Goal: Task Accomplishment & Management: Manage account settings

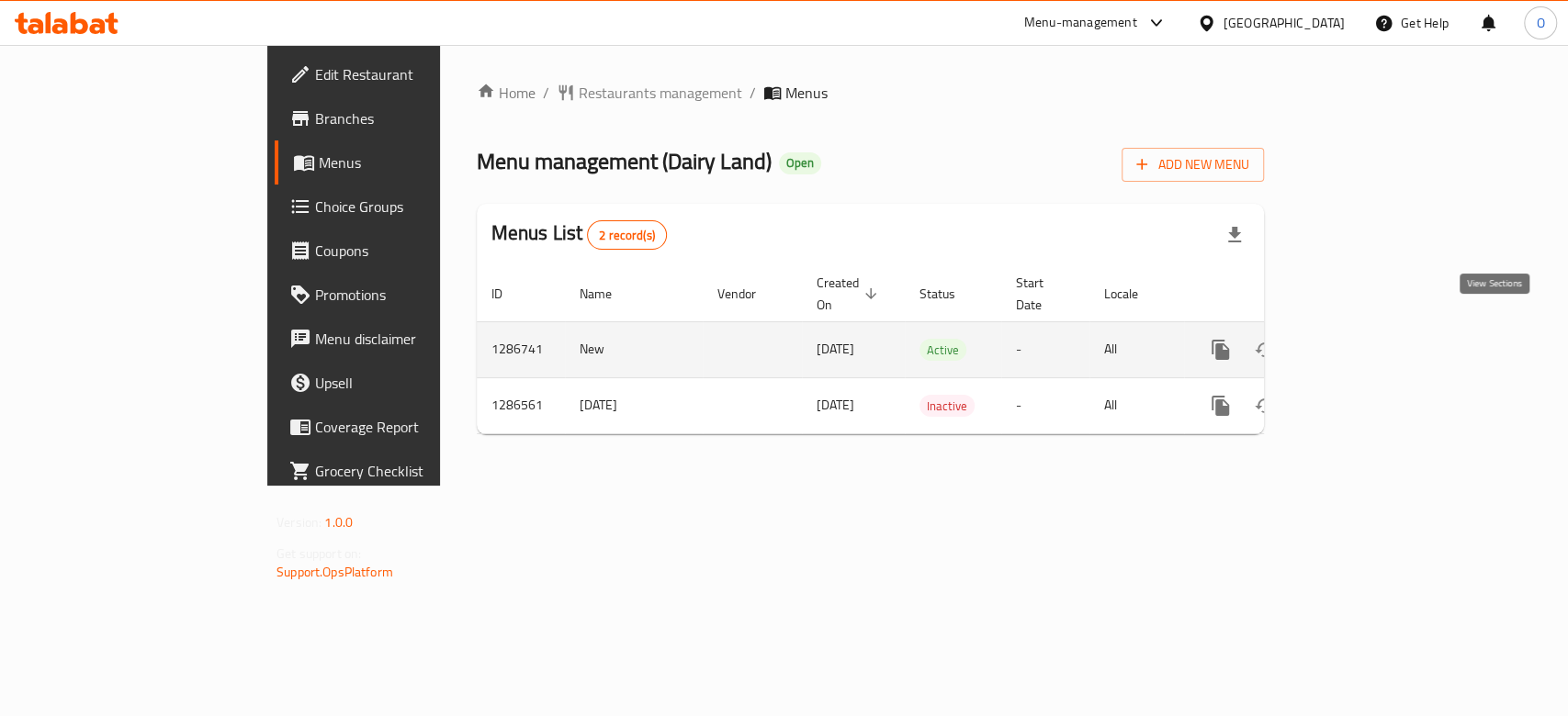
click at [1364, 339] on icon "enhanced table" at bounding box center [1353, 349] width 22 height 22
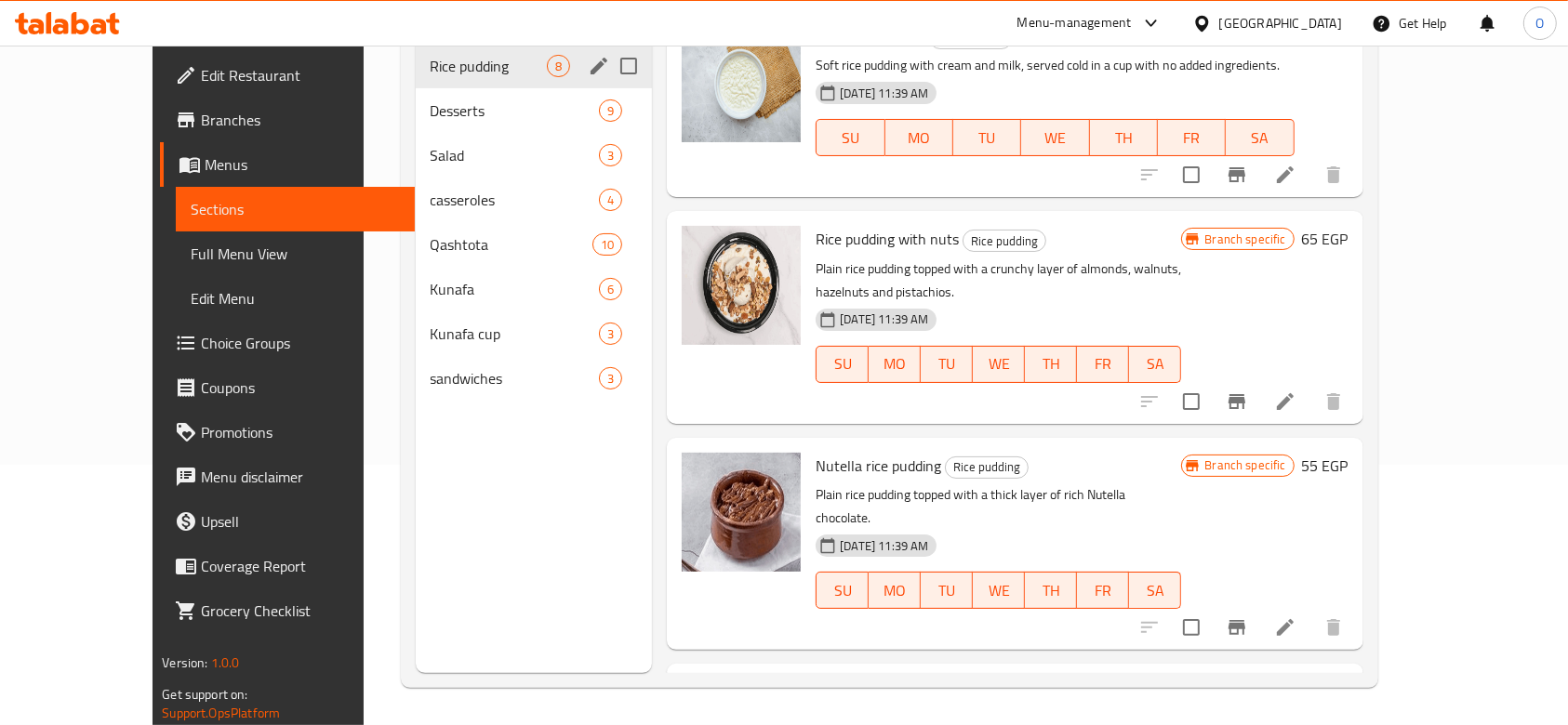
scroll to position [12, 0]
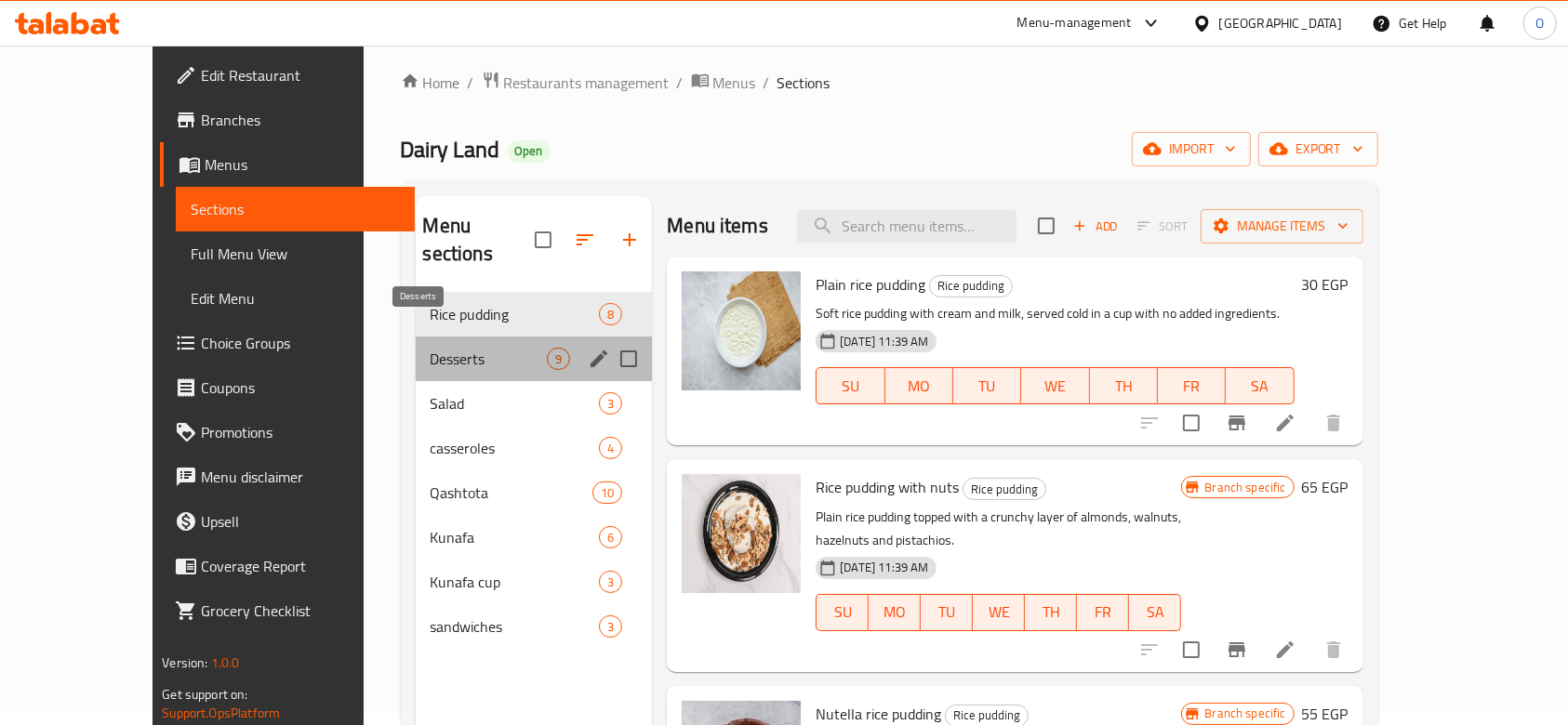
click at [430, 348] on span "Desserts" at bounding box center [489, 358] width 117 height 22
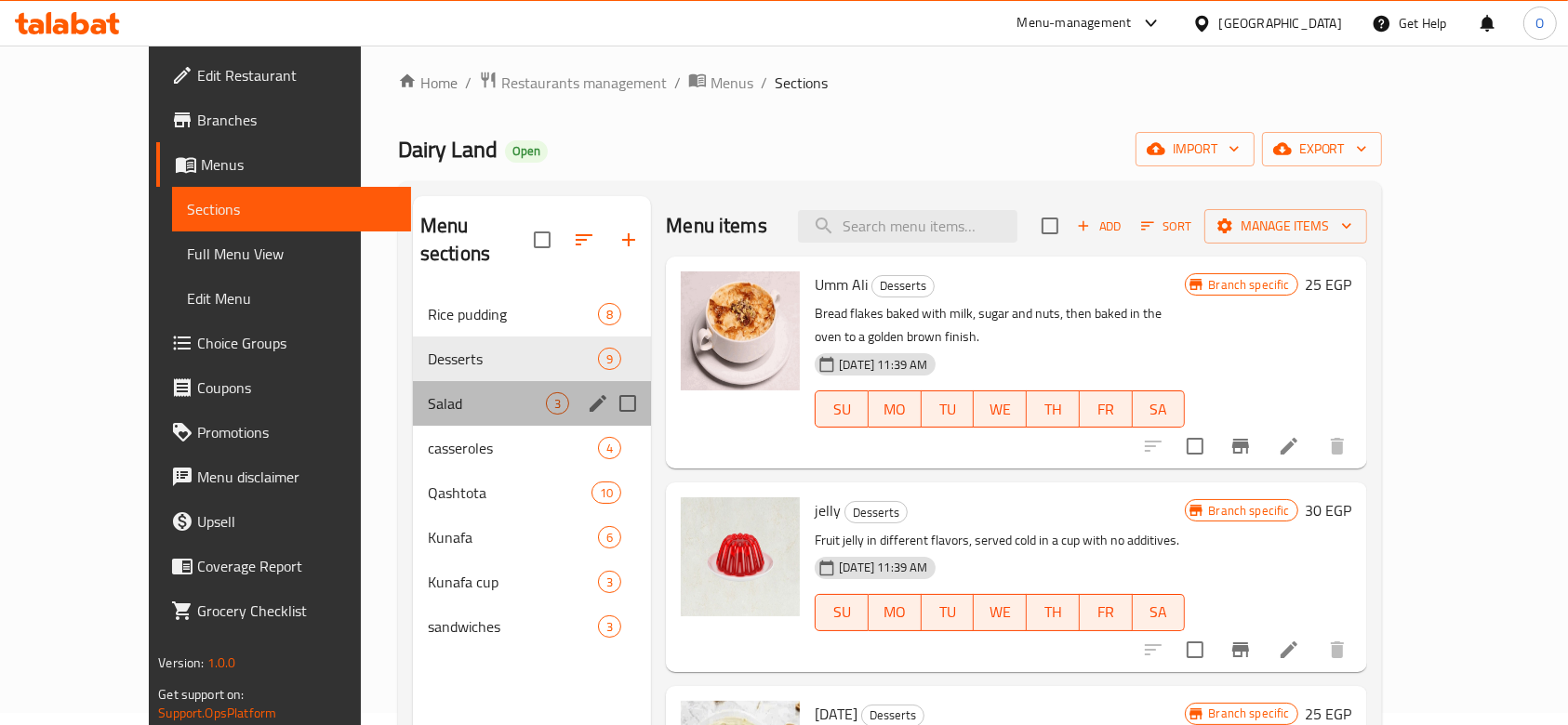
click at [419, 394] on div "Salad 3" at bounding box center [532, 403] width 238 height 44
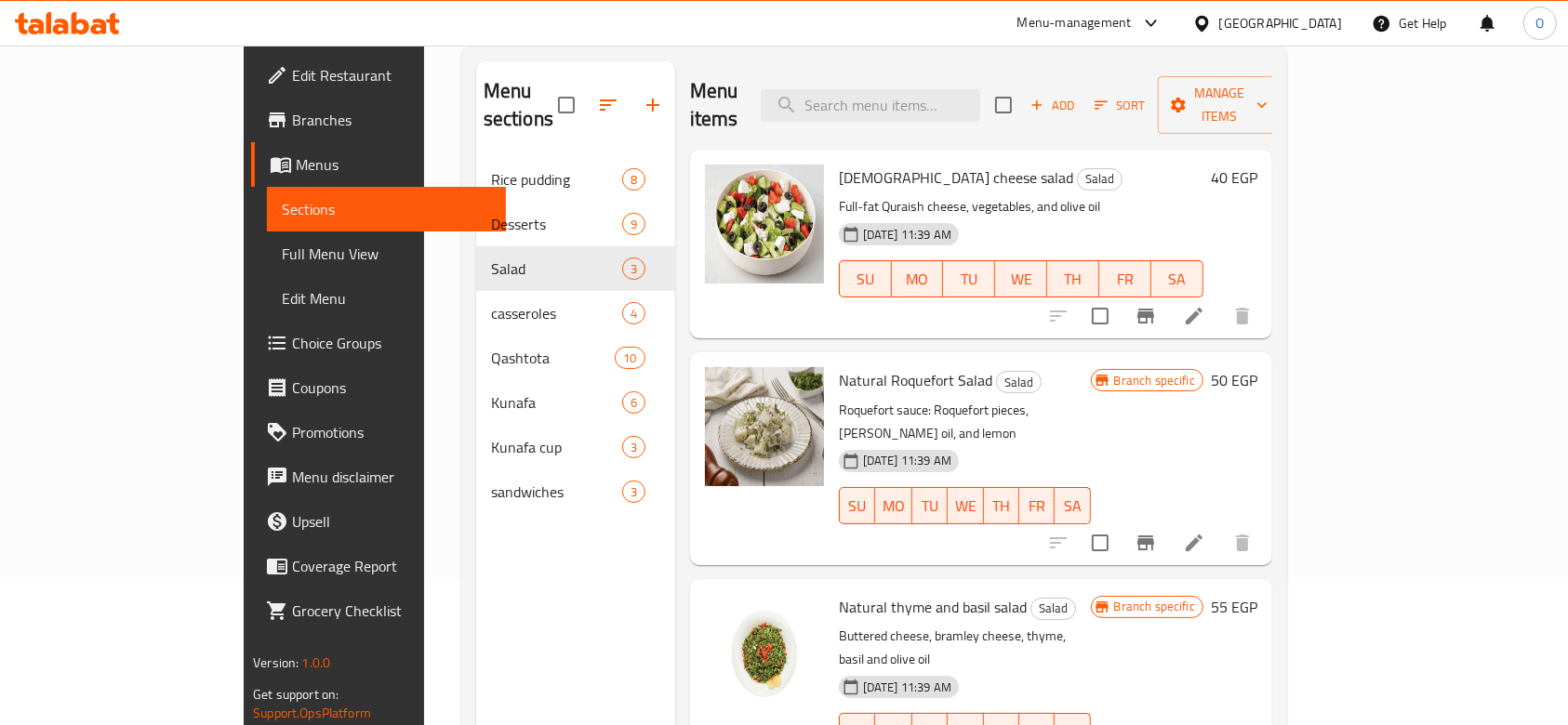
scroll to position [260, 0]
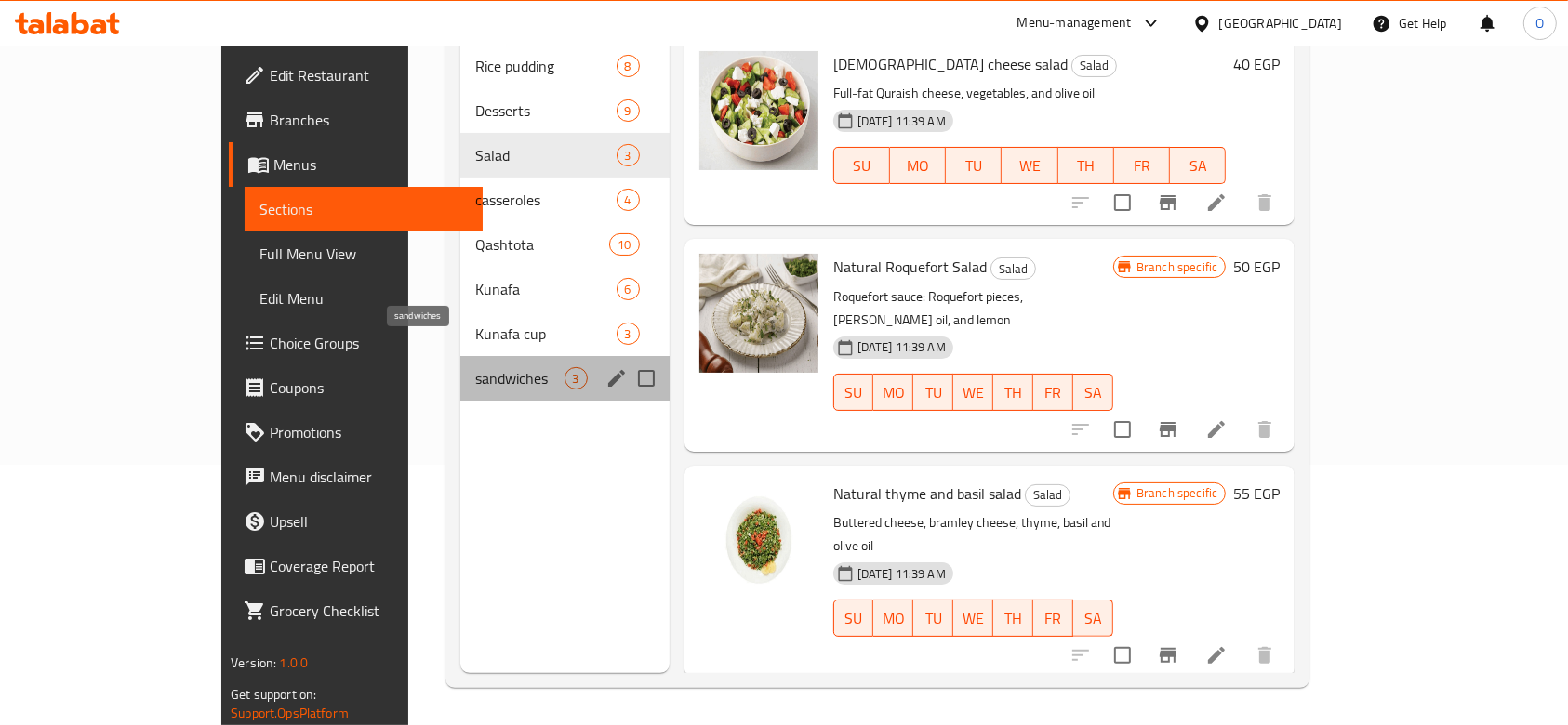
click at [475, 367] on span "sandwiches" at bounding box center [519, 377] width 88 height 22
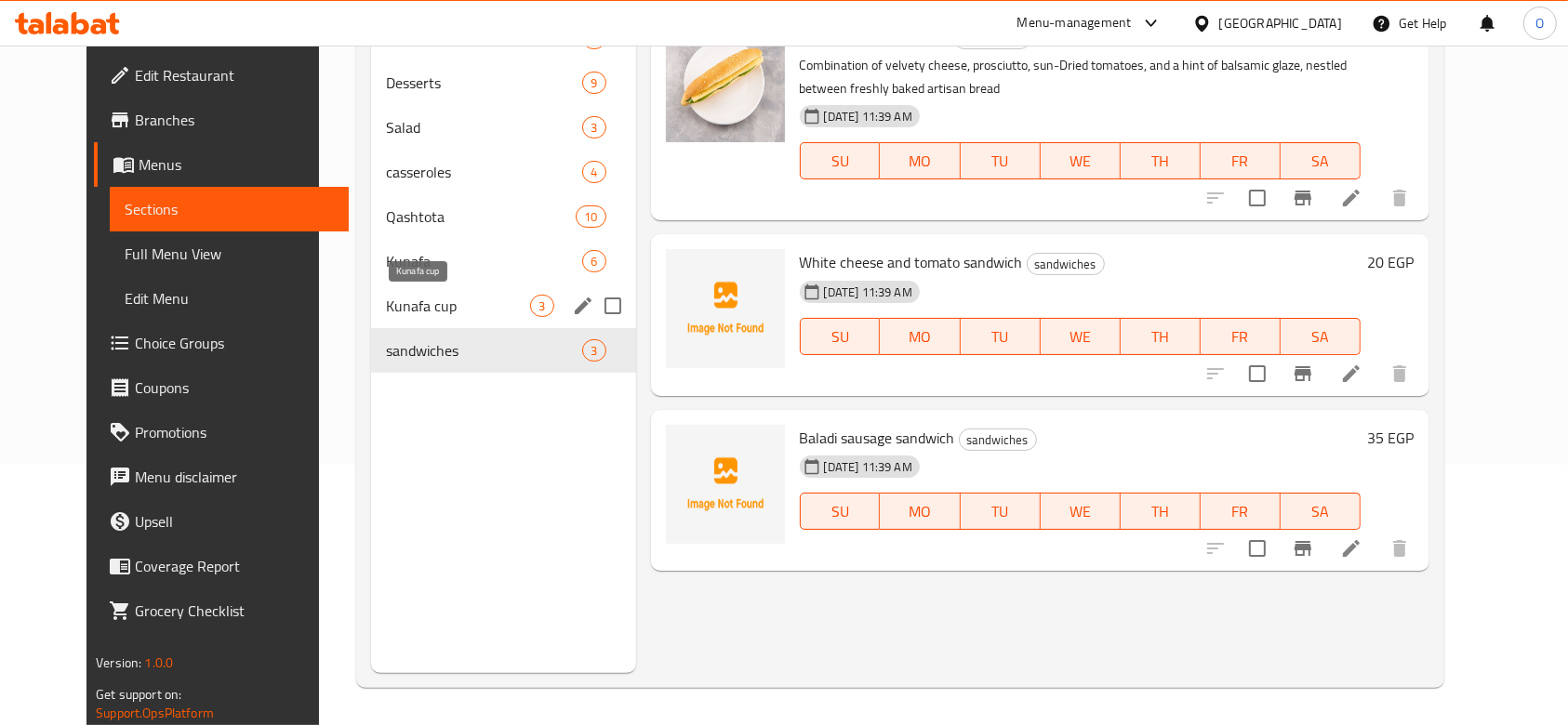
click at [409, 298] on span "Kunafa cup" at bounding box center [458, 305] width 144 height 22
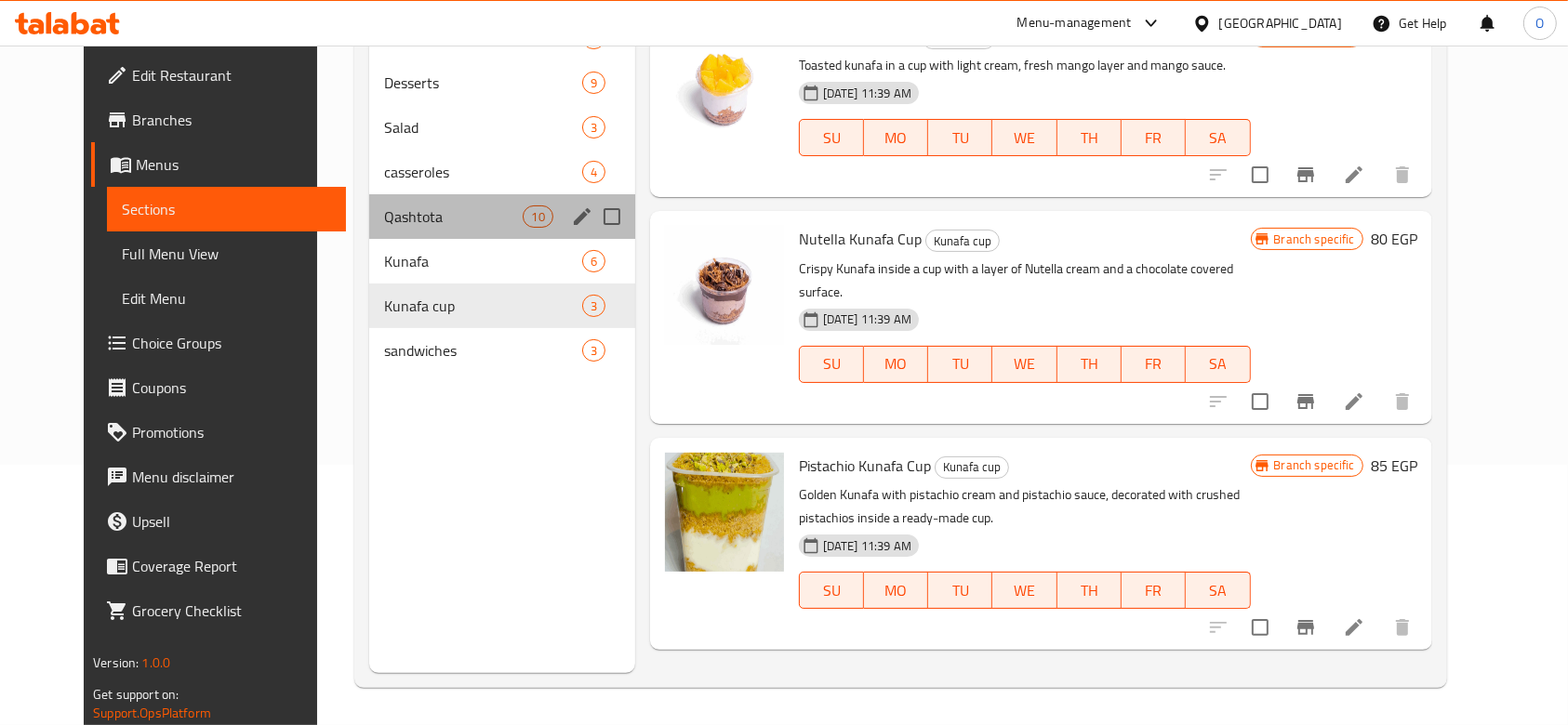
click at [450, 230] on div "Qashtota 10" at bounding box center [501, 216] width 266 height 44
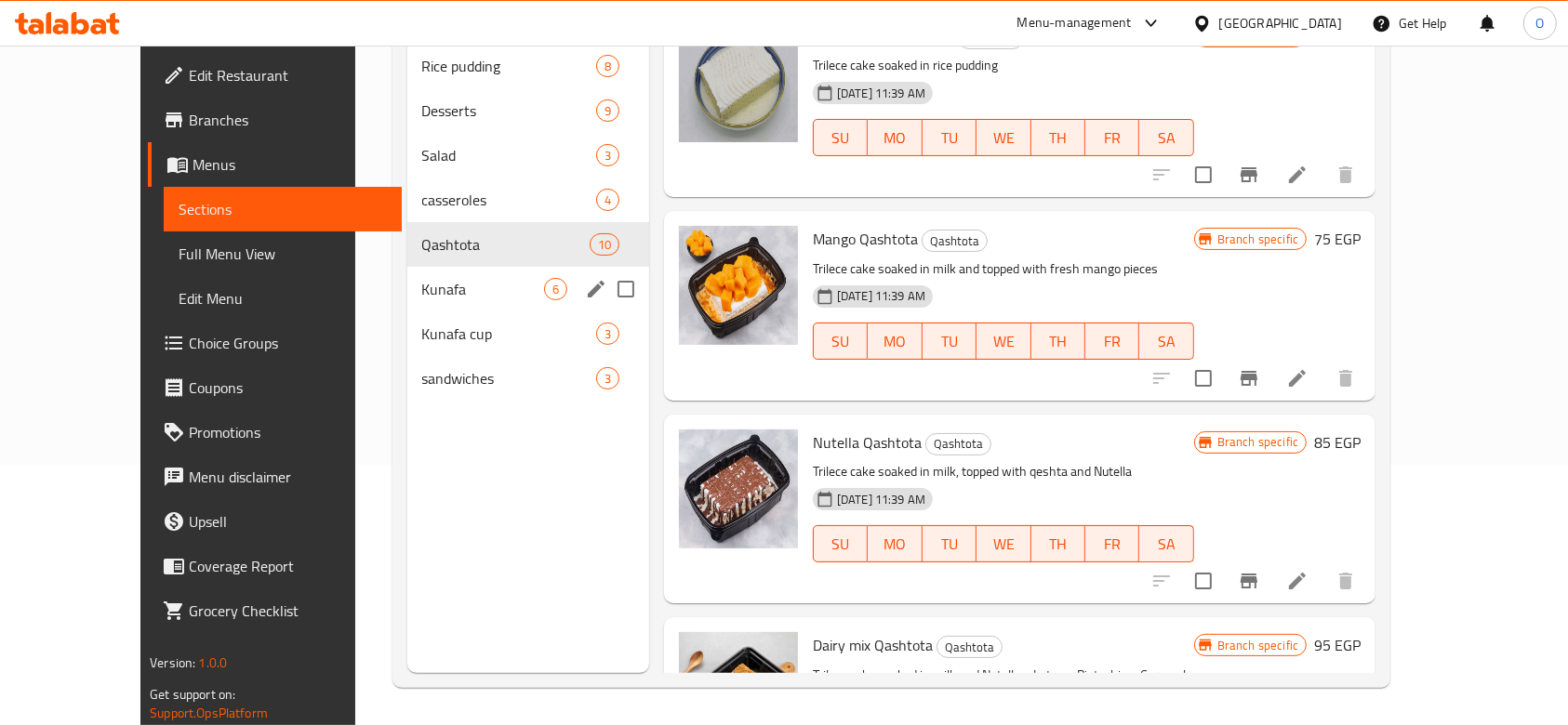
click at [454, 273] on div "Kunafa 6" at bounding box center [528, 289] width 242 height 44
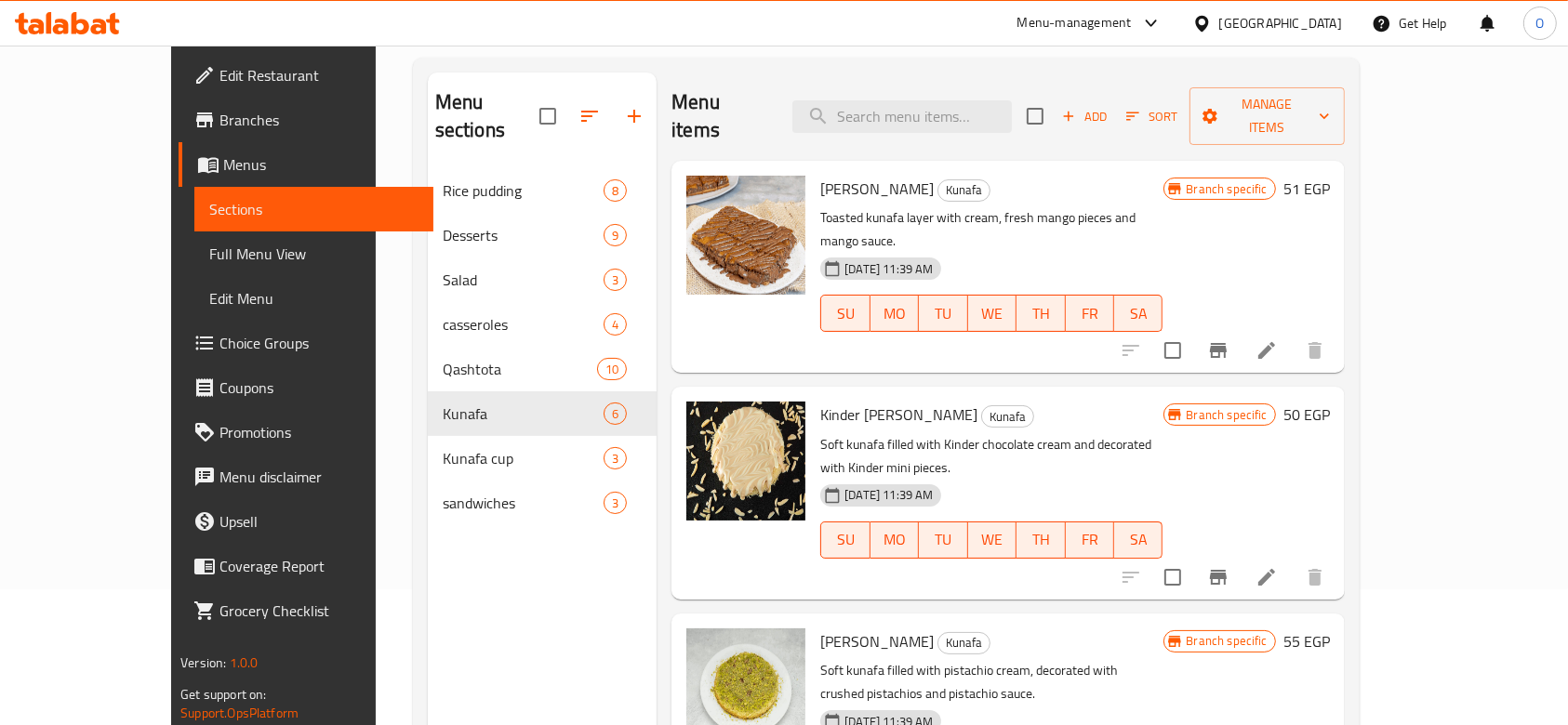
scroll to position [12, 0]
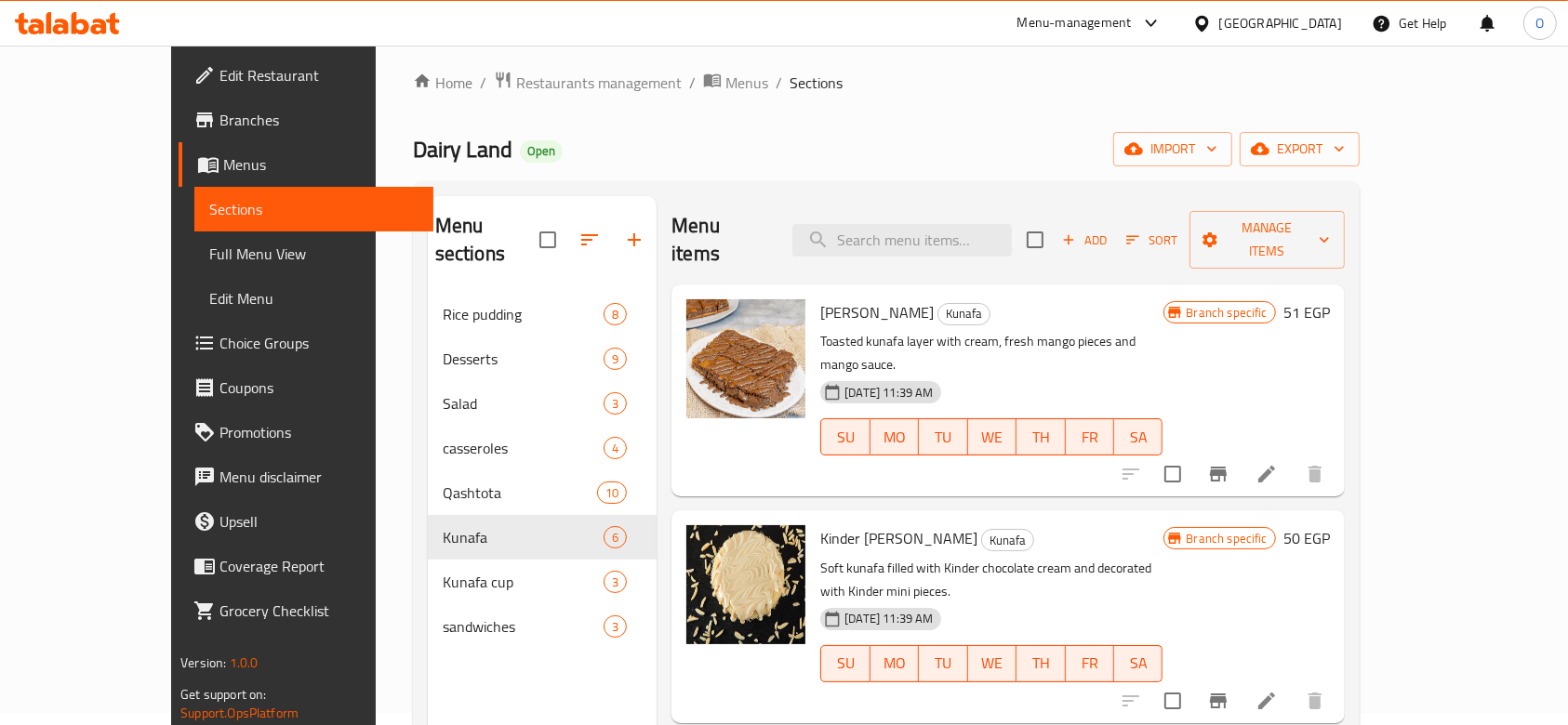
click at [465, 651] on div "Menu sections Rice pudding 8 Desserts 9 Salad 3 casseroles 4 Qashtota 10 Kunafa…" at bounding box center [542, 558] width 229 height 725
drag, startPoint x: 398, startPoint y: 149, endPoint x: 284, endPoint y: 145, distance: 114.1
click at [375, 145] on div "Home / Restaurants management / Menus / Sections Dairy Land Open import export …" at bounding box center [885, 503] width 1021 height 940
copy span "Dairy Land"
click at [516, 83] on span "Restaurants management" at bounding box center [598, 83] width 165 height 22
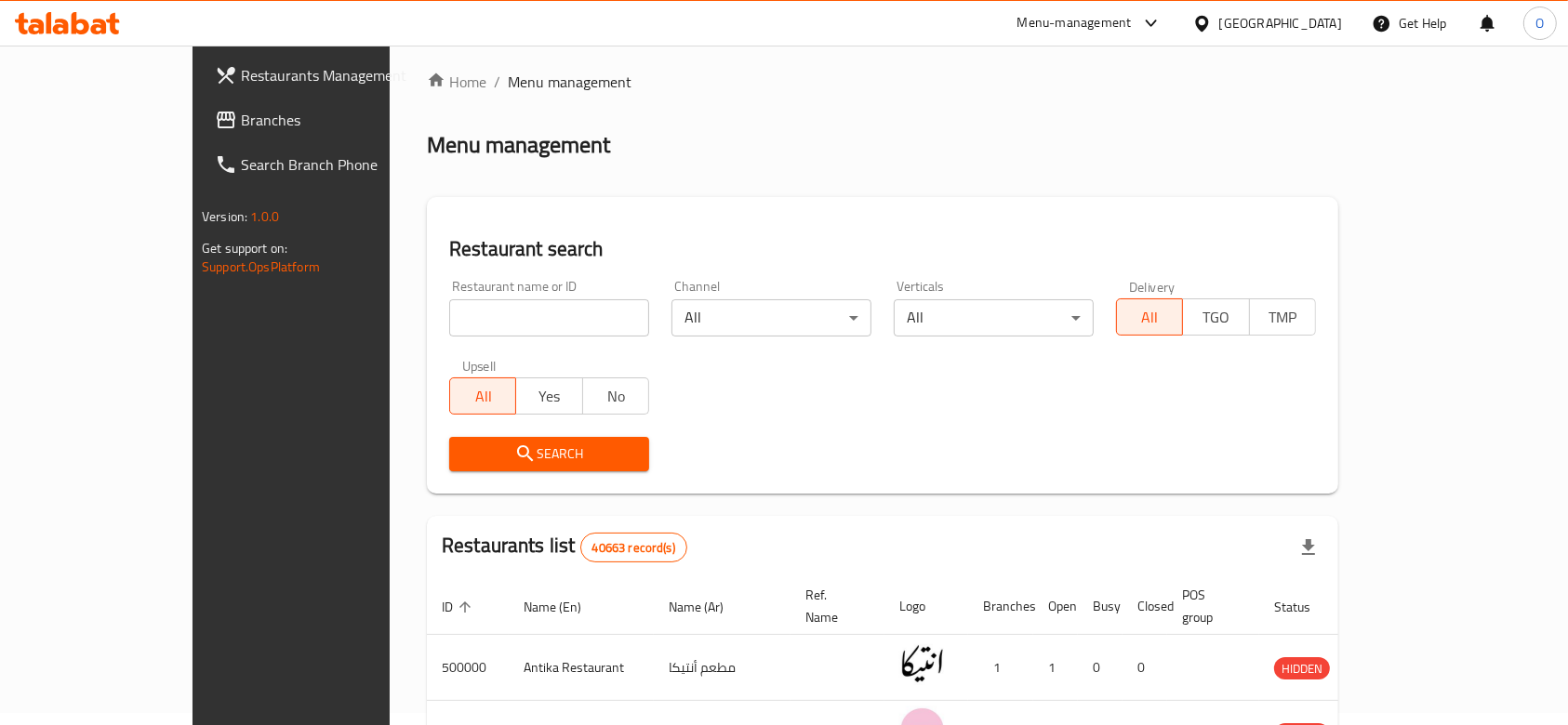
click at [449, 317] on input "search" at bounding box center [549, 318] width 200 height 37
paste input "702596"
type input "702596"
click button "Search" at bounding box center [549, 454] width 200 height 35
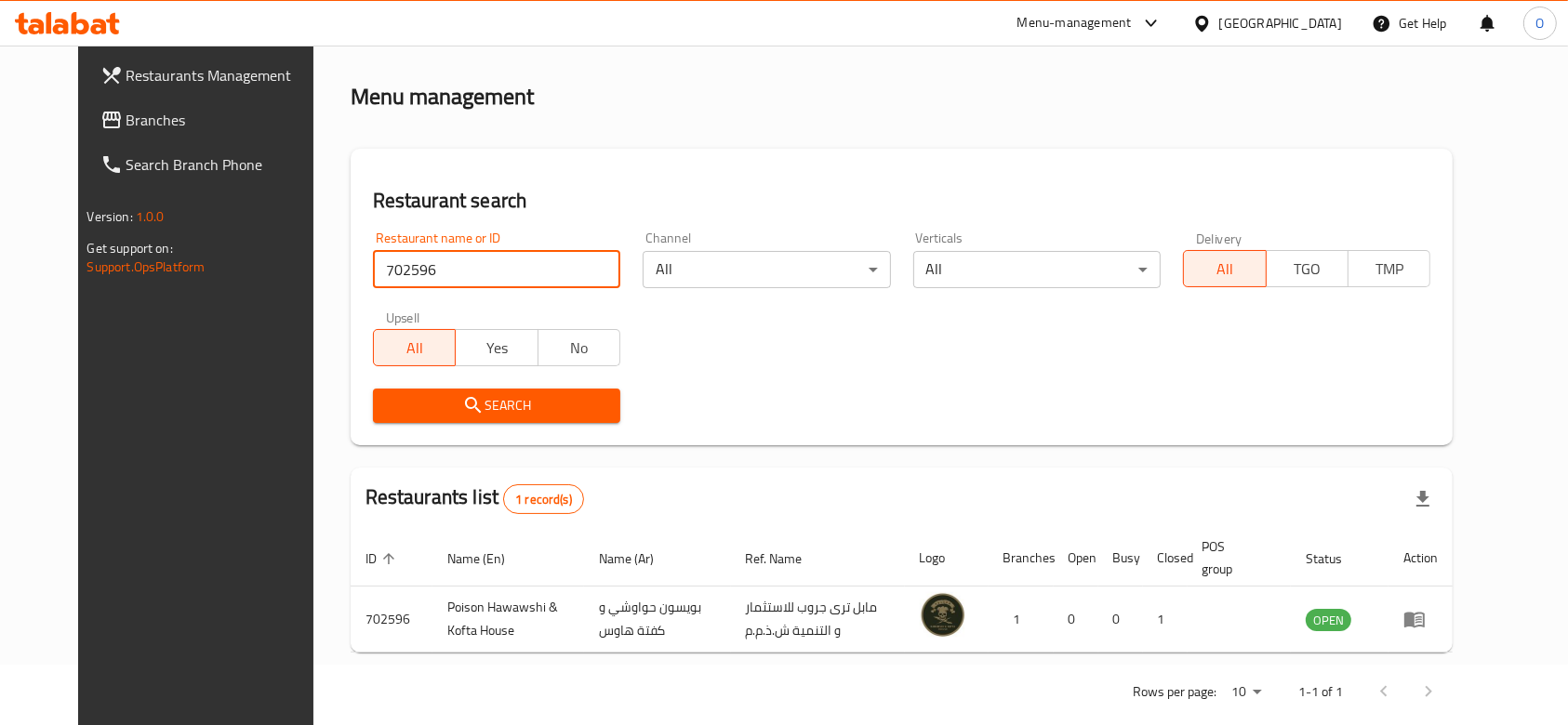
scroll to position [87, 0]
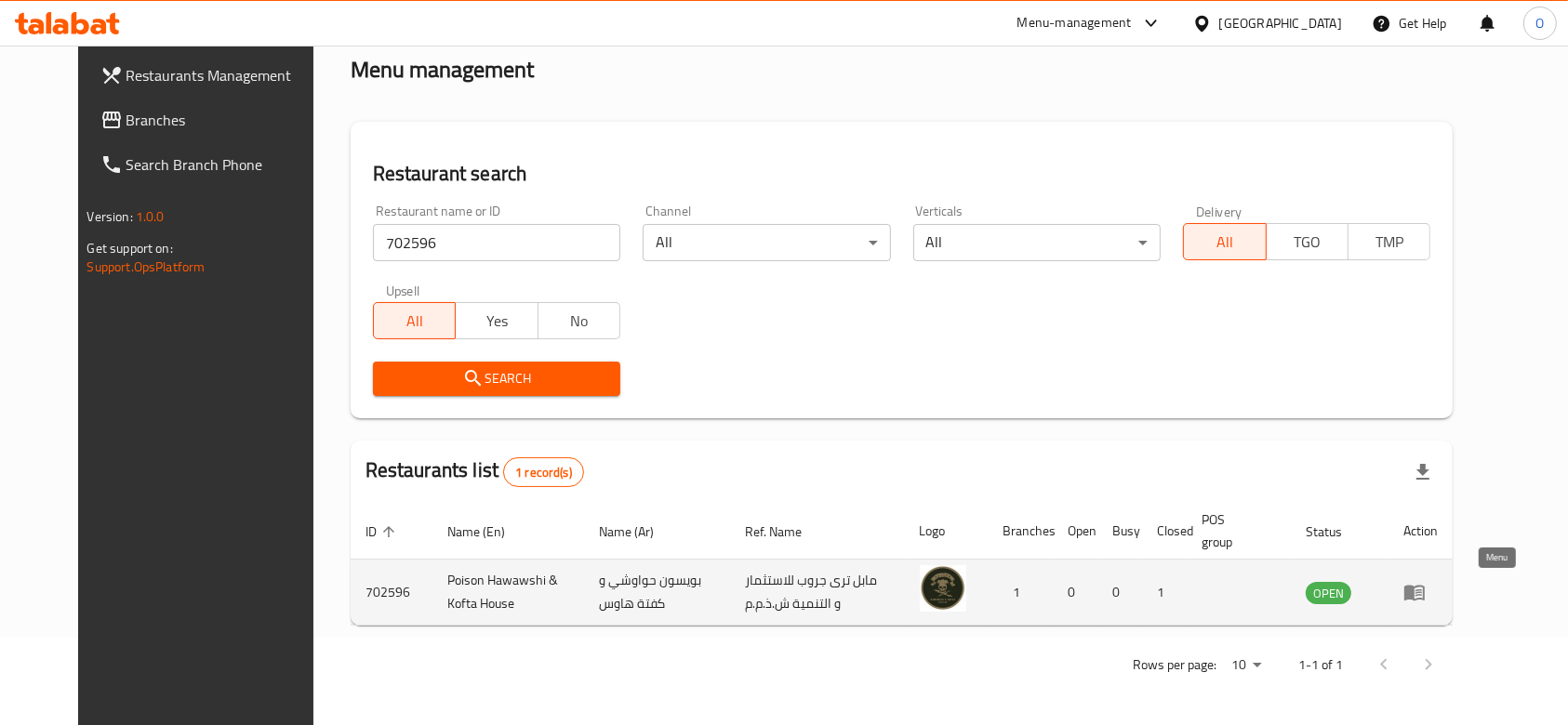
click at [1425, 581] on icon "enhanced table" at bounding box center [1413, 592] width 22 height 22
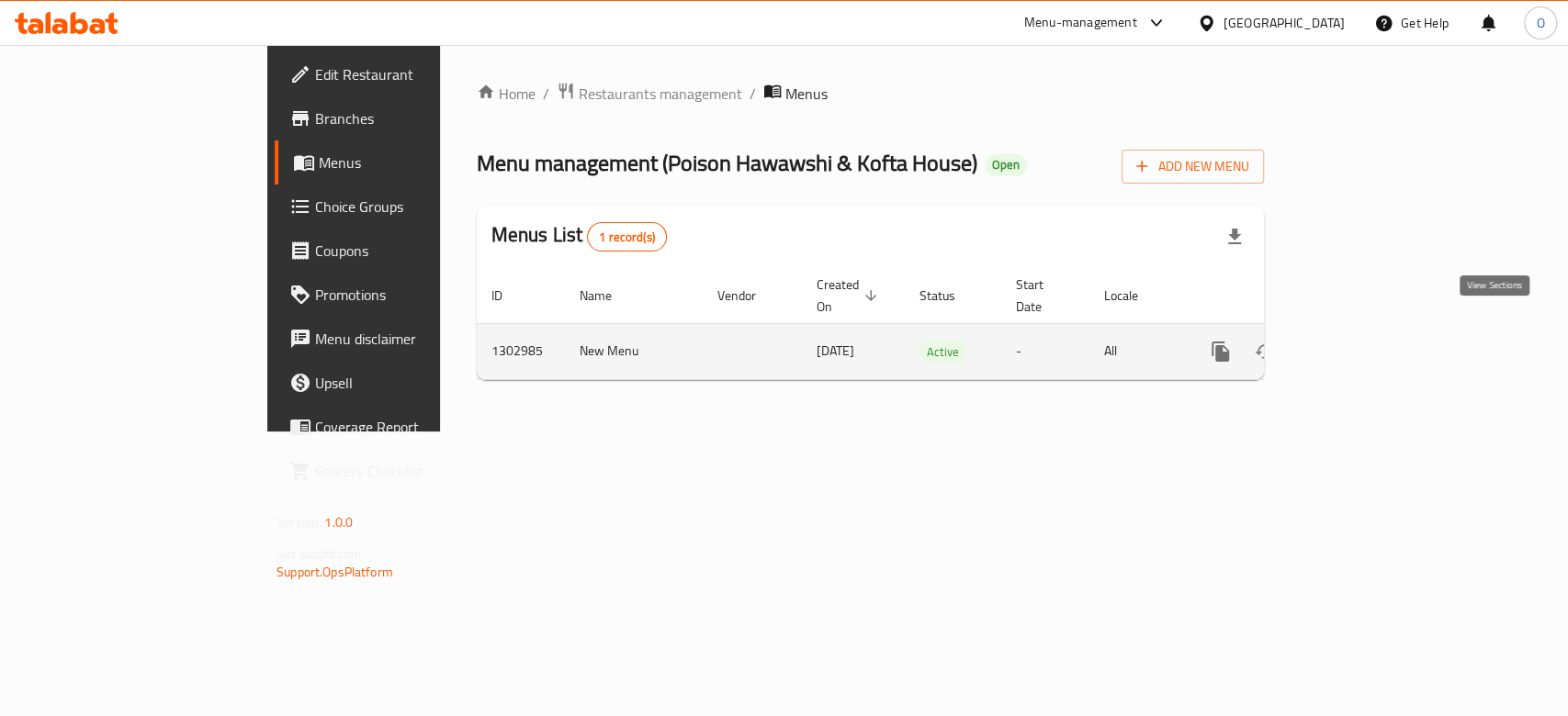
click at [1375, 333] on link "enhanced table" at bounding box center [1353, 352] width 44 height 44
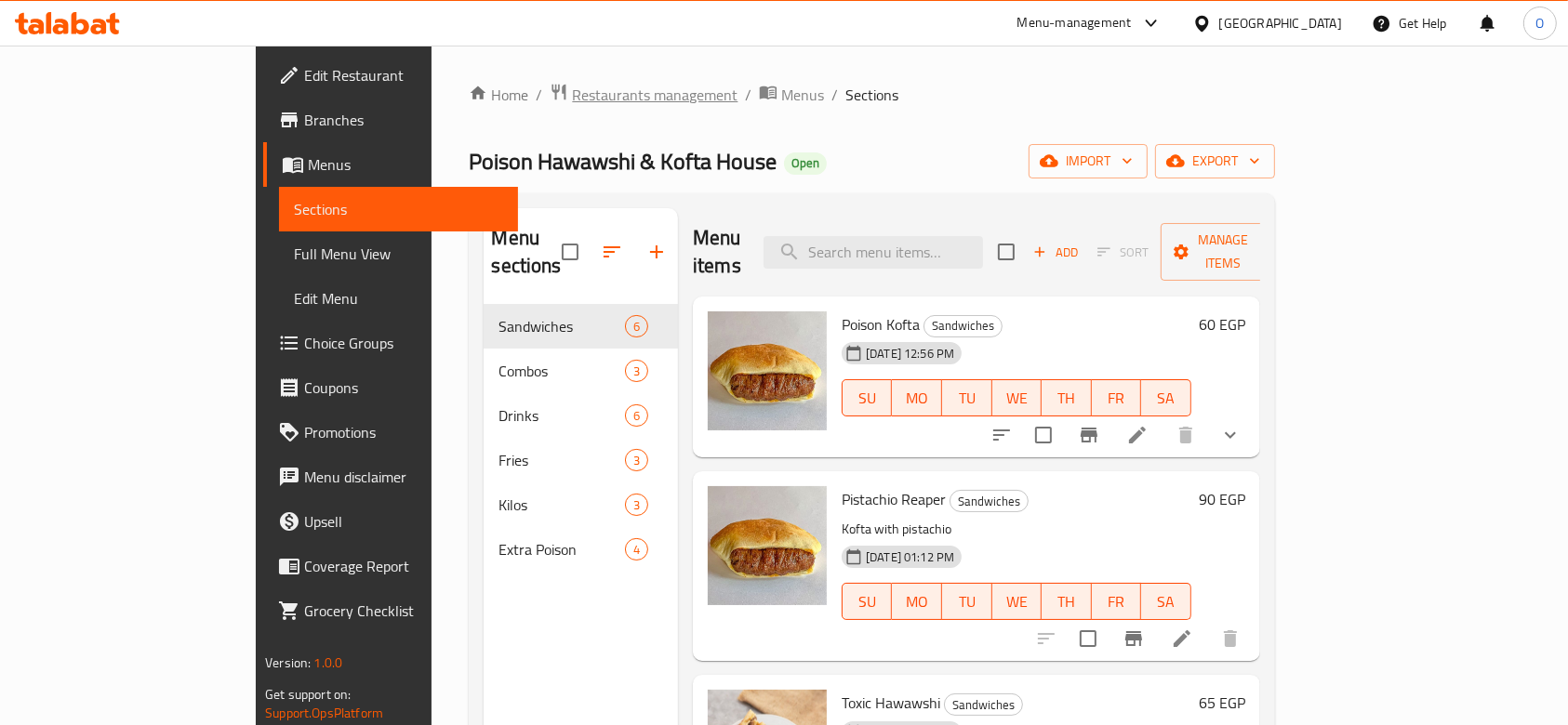
click at [444, 78] on div "Home / Restaurants management / Menus / Sections Poison Hawawshi & Kofta House …" at bounding box center [871, 515] width 880 height 940
click at [571, 84] on span "Restaurants management" at bounding box center [654, 94] width 165 height 22
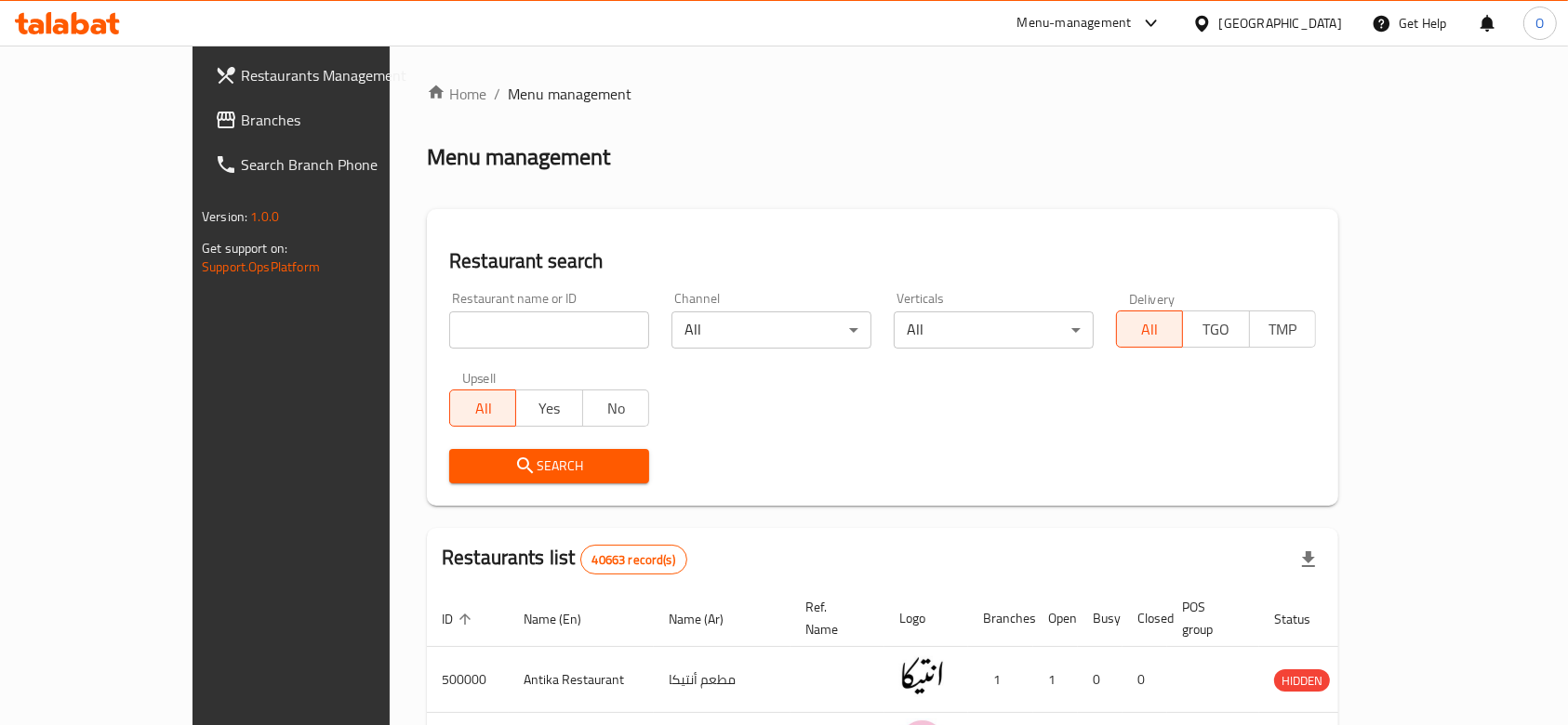
click at [449, 330] on input "search" at bounding box center [549, 329] width 200 height 37
paste input "701681"
type input "701681"
click button "Search" at bounding box center [549, 467] width 200 height 35
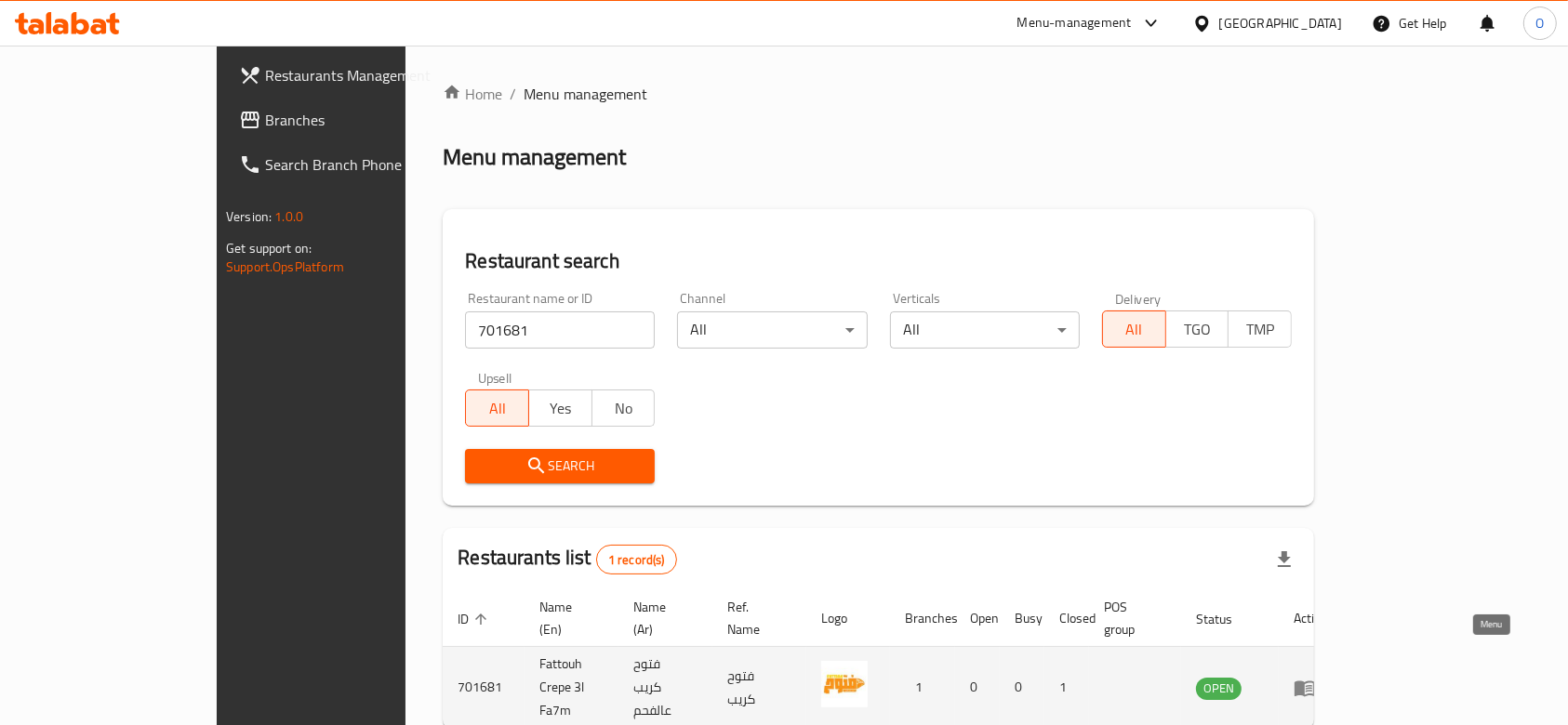
click at [1312, 686] on icon "enhanced table" at bounding box center [1308, 689] width 7 height 8
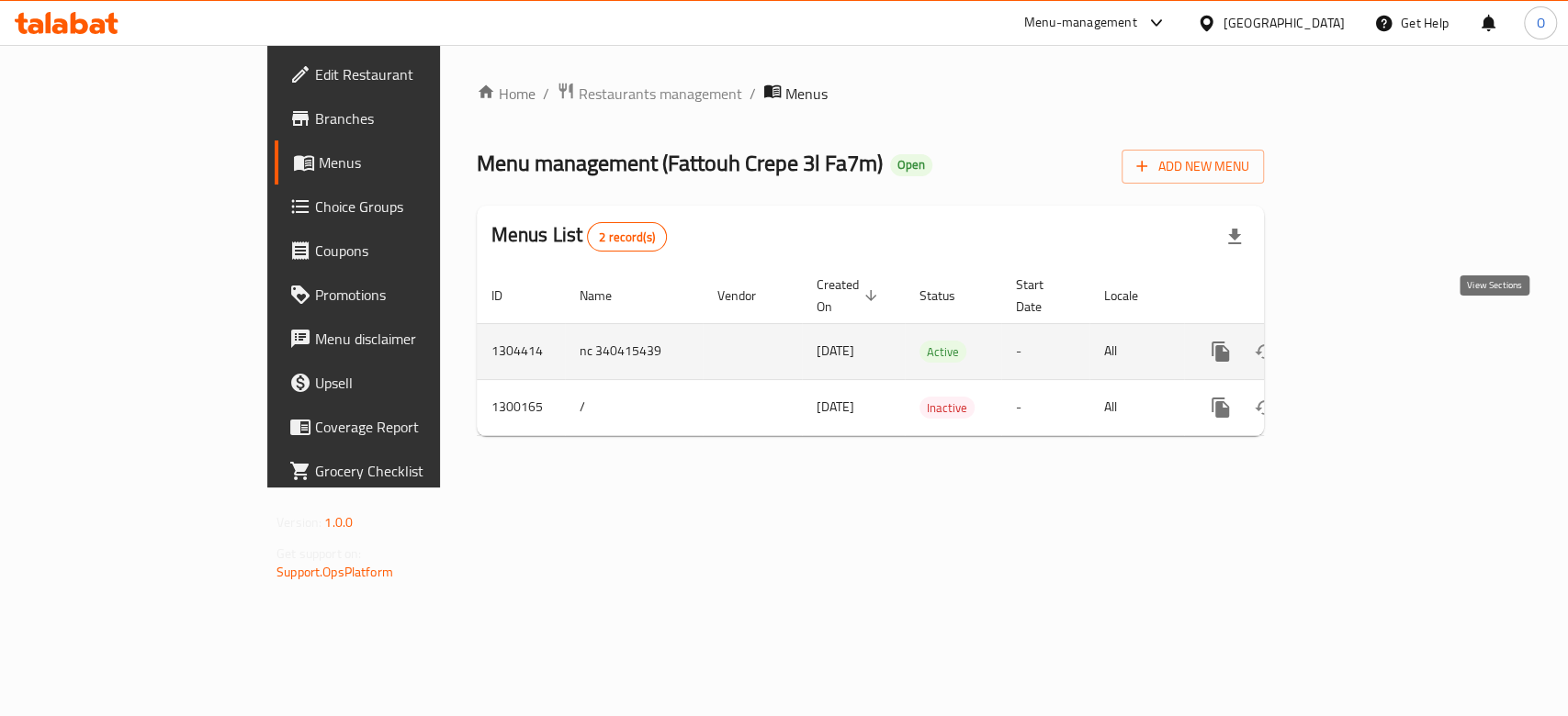
click at [1375, 330] on link "enhanced table" at bounding box center [1353, 352] width 44 height 44
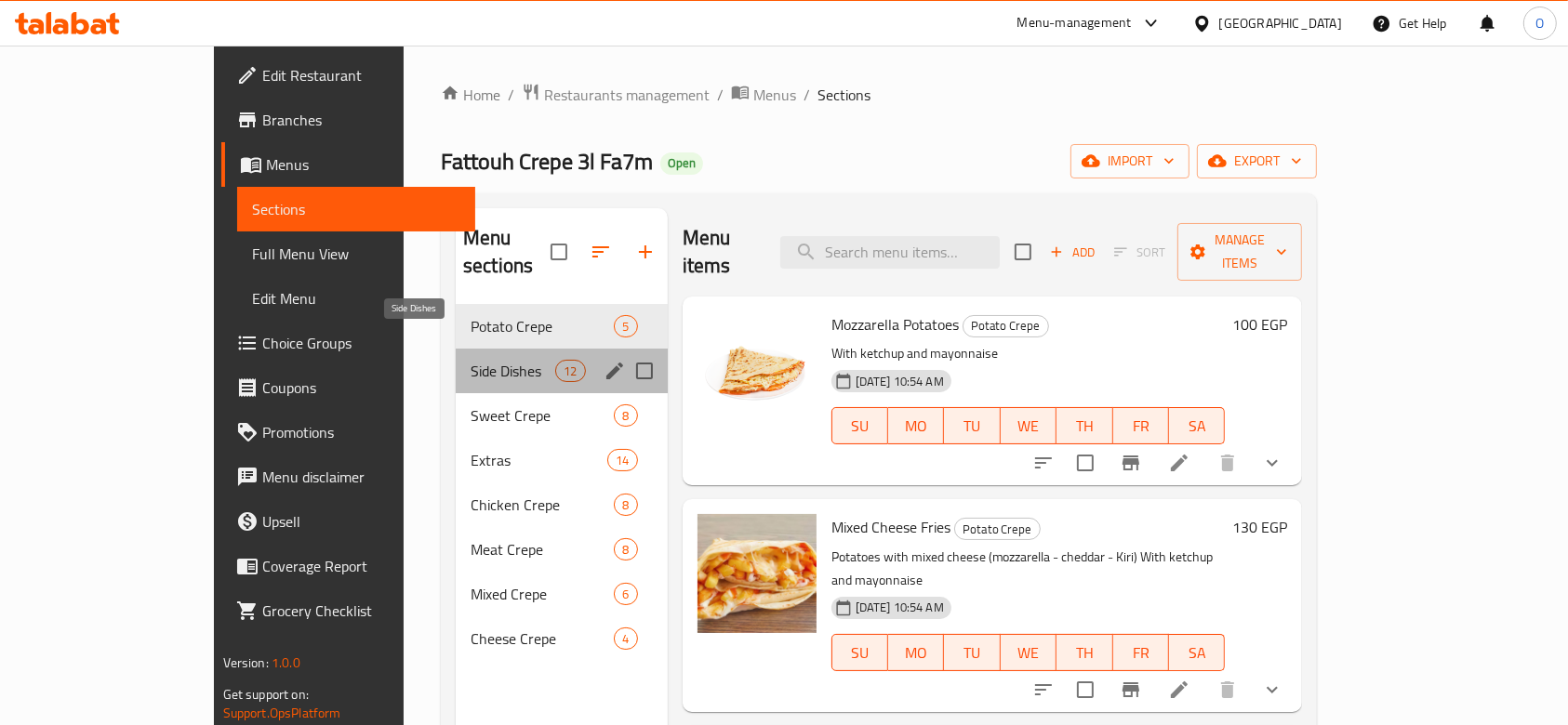
click at [470, 360] on span "Side Dishes" at bounding box center [513, 371] width 84 height 22
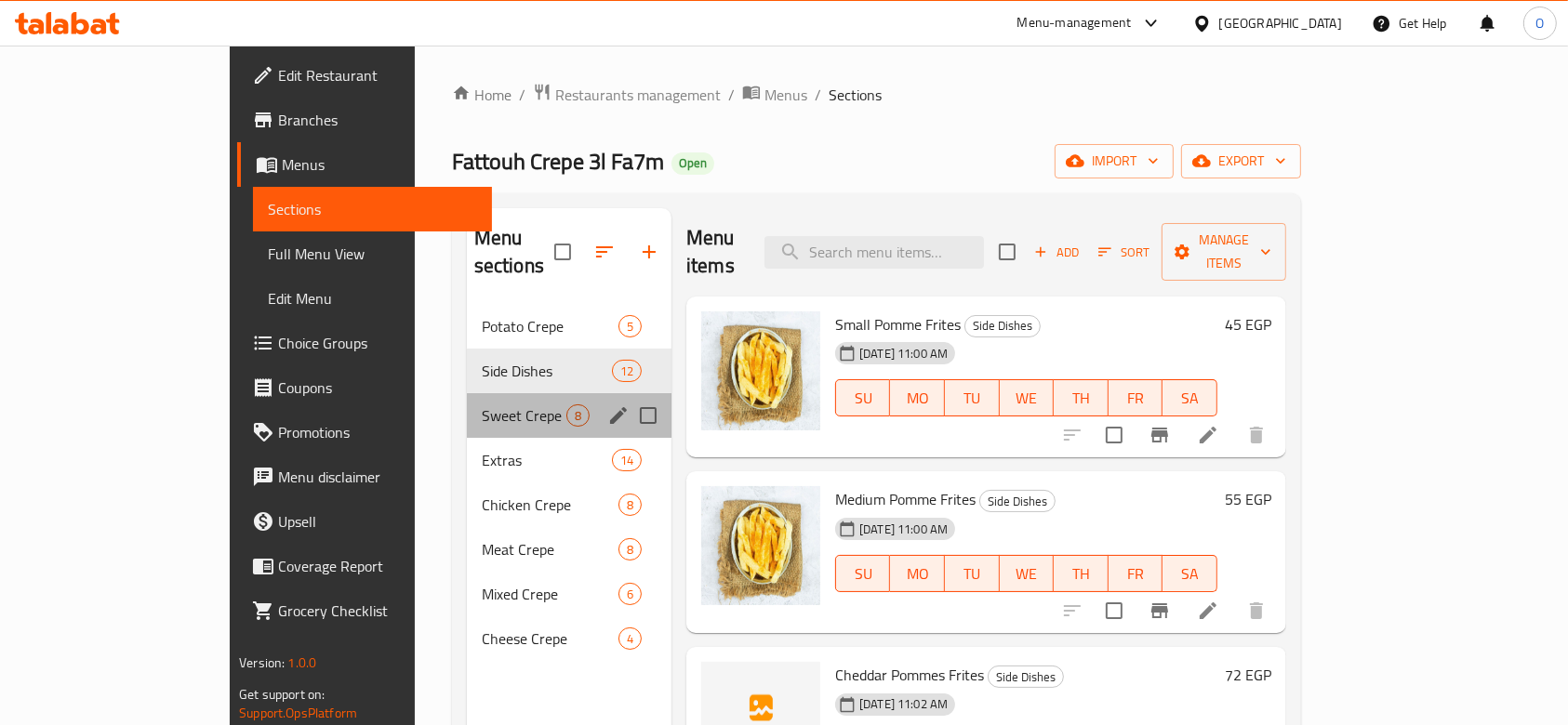
click at [467, 401] on div "Sweet Crepe 8" at bounding box center [568, 416] width 205 height 44
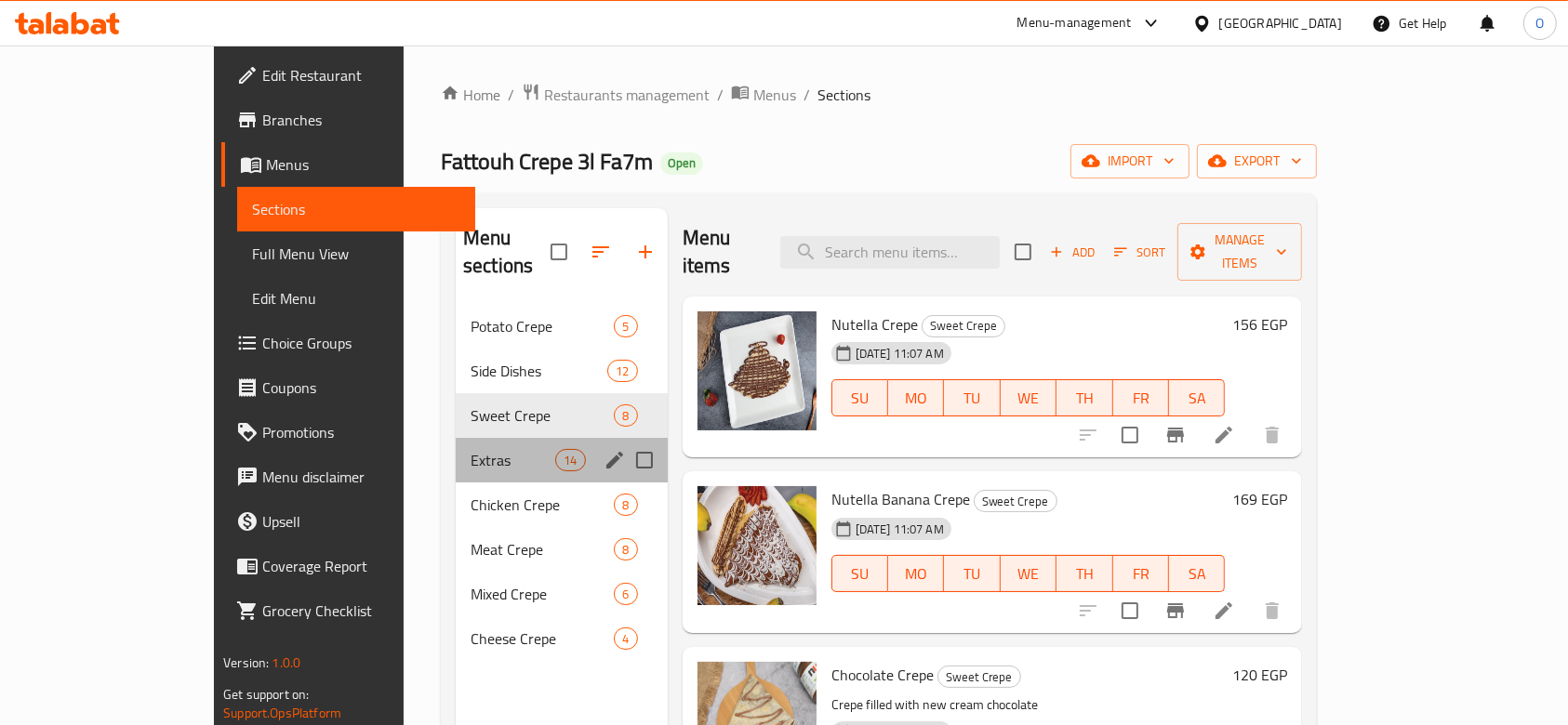
click at [455, 446] on div "Extras 14" at bounding box center [561, 460] width 212 height 44
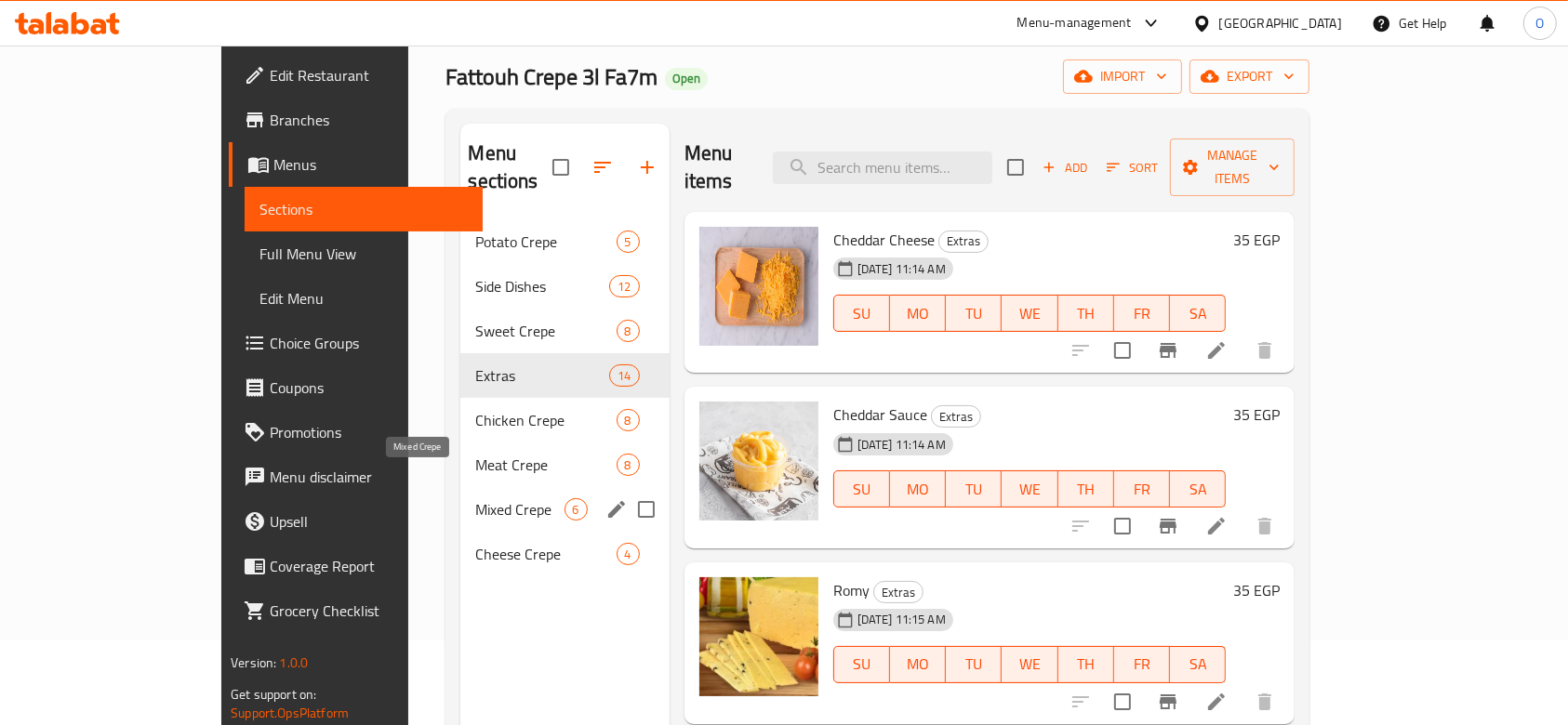
scroll to position [124, 0]
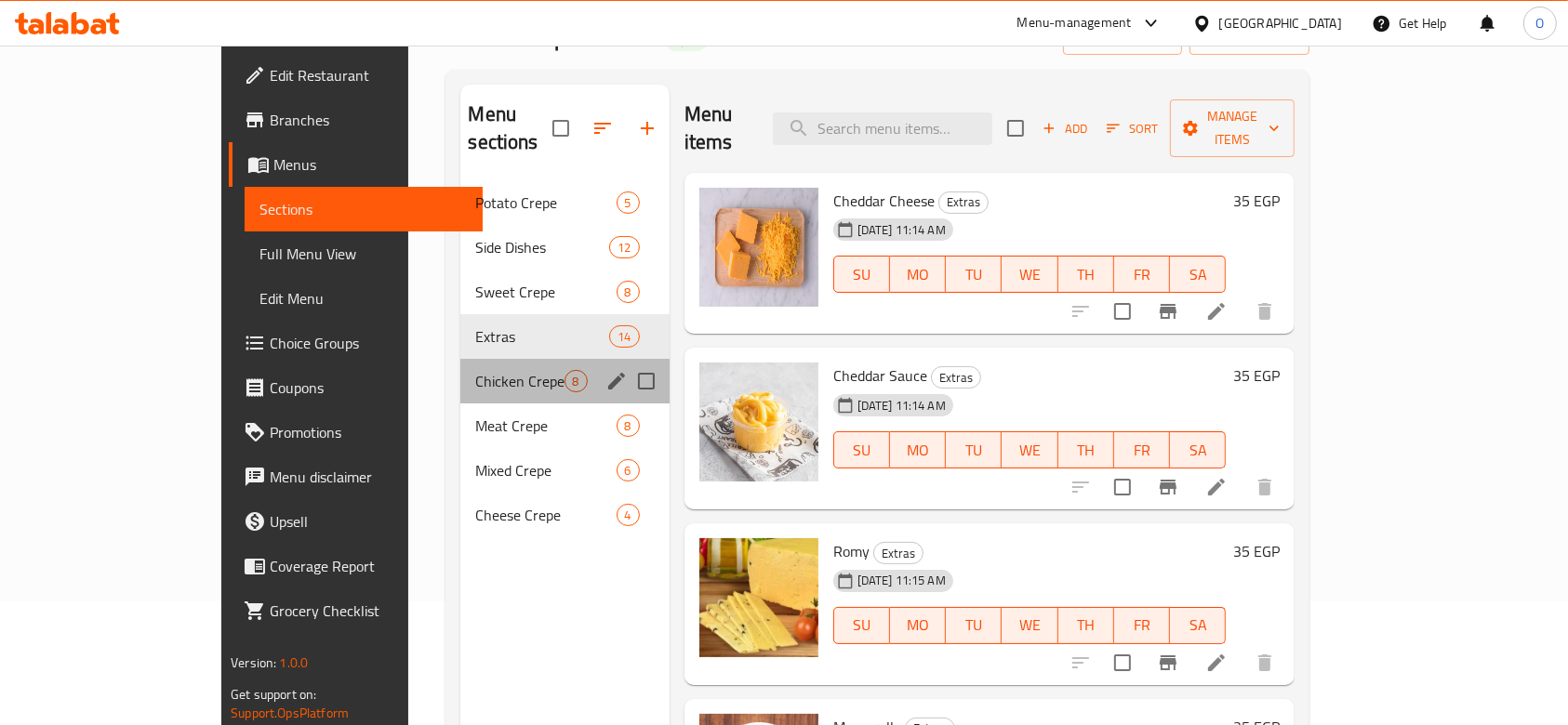
click at [460, 365] on div "Chicken Crepe 8" at bounding box center [564, 381] width 208 height 44
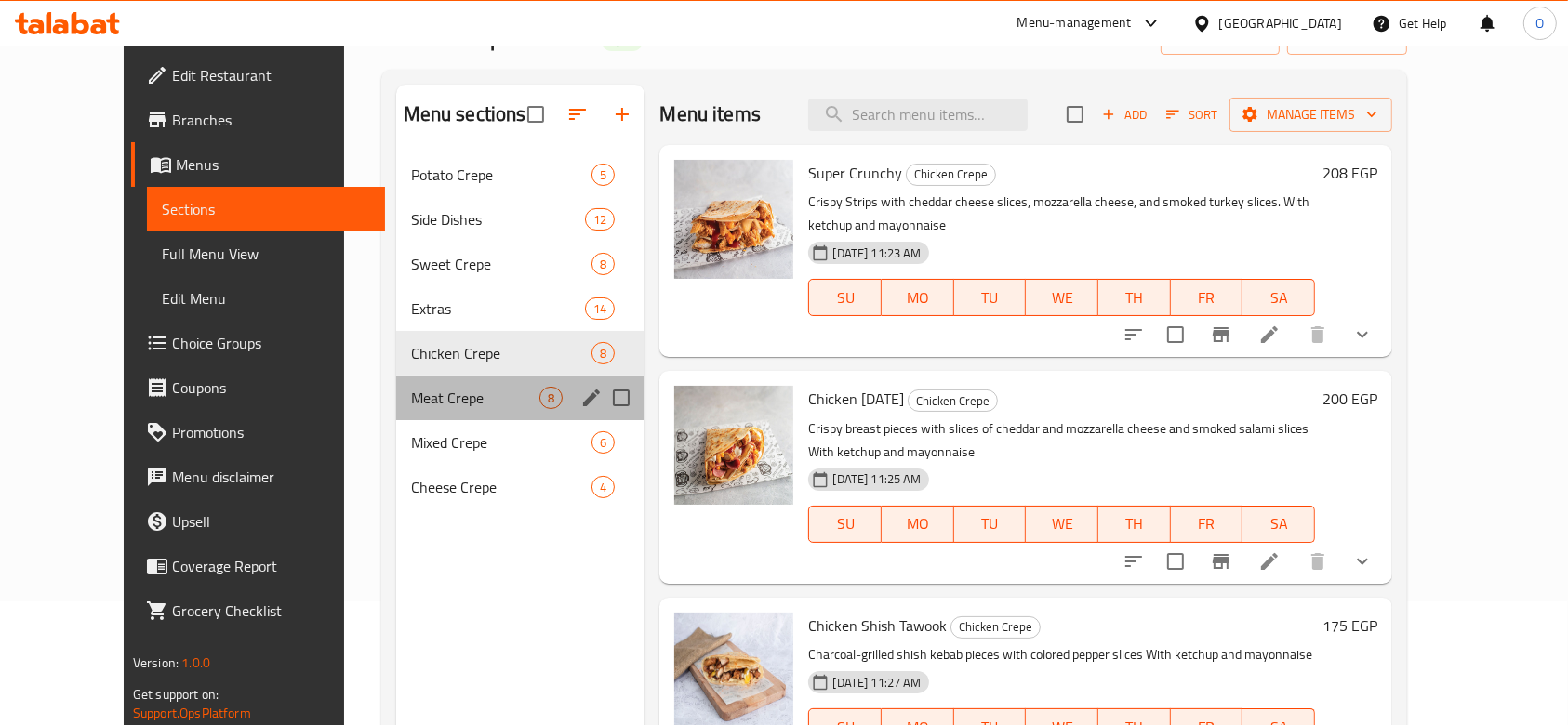
click at [396, 417] on div "Meat Crepe 8" at bounding box center [520, 398] width 250 height 44
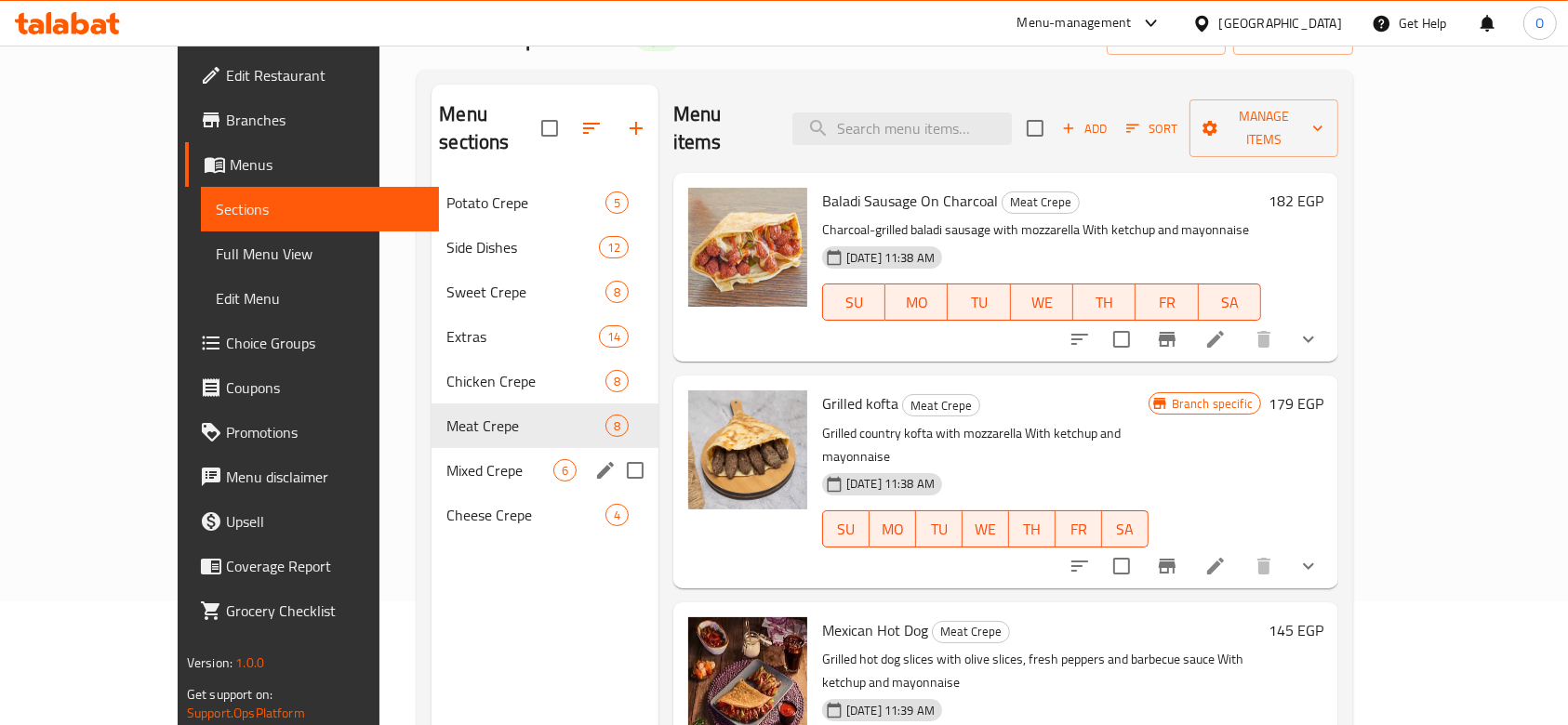
scroll to position [248, 0]
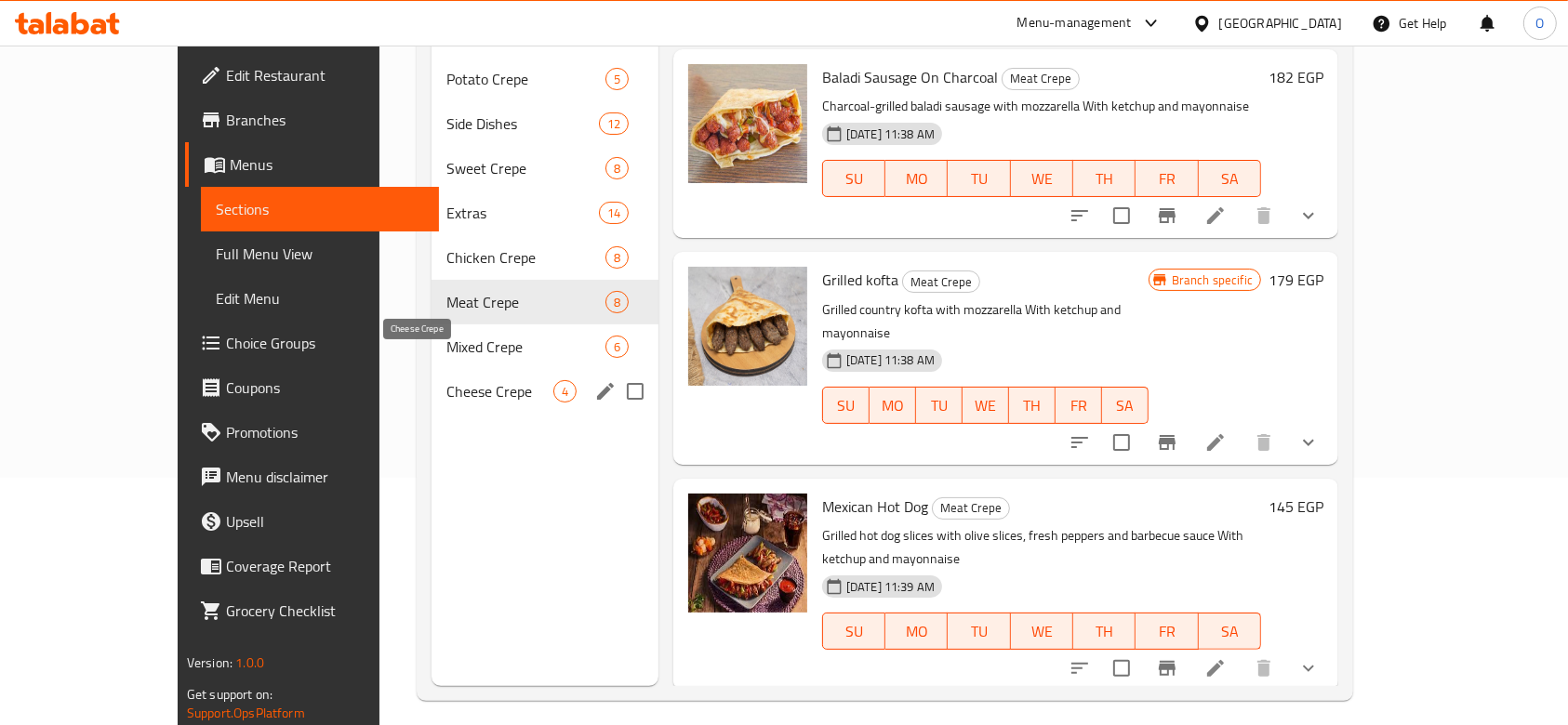
click at [446, 380] on span "Cheese Crepe" at bounding box center [499, 391] width 107 height 22
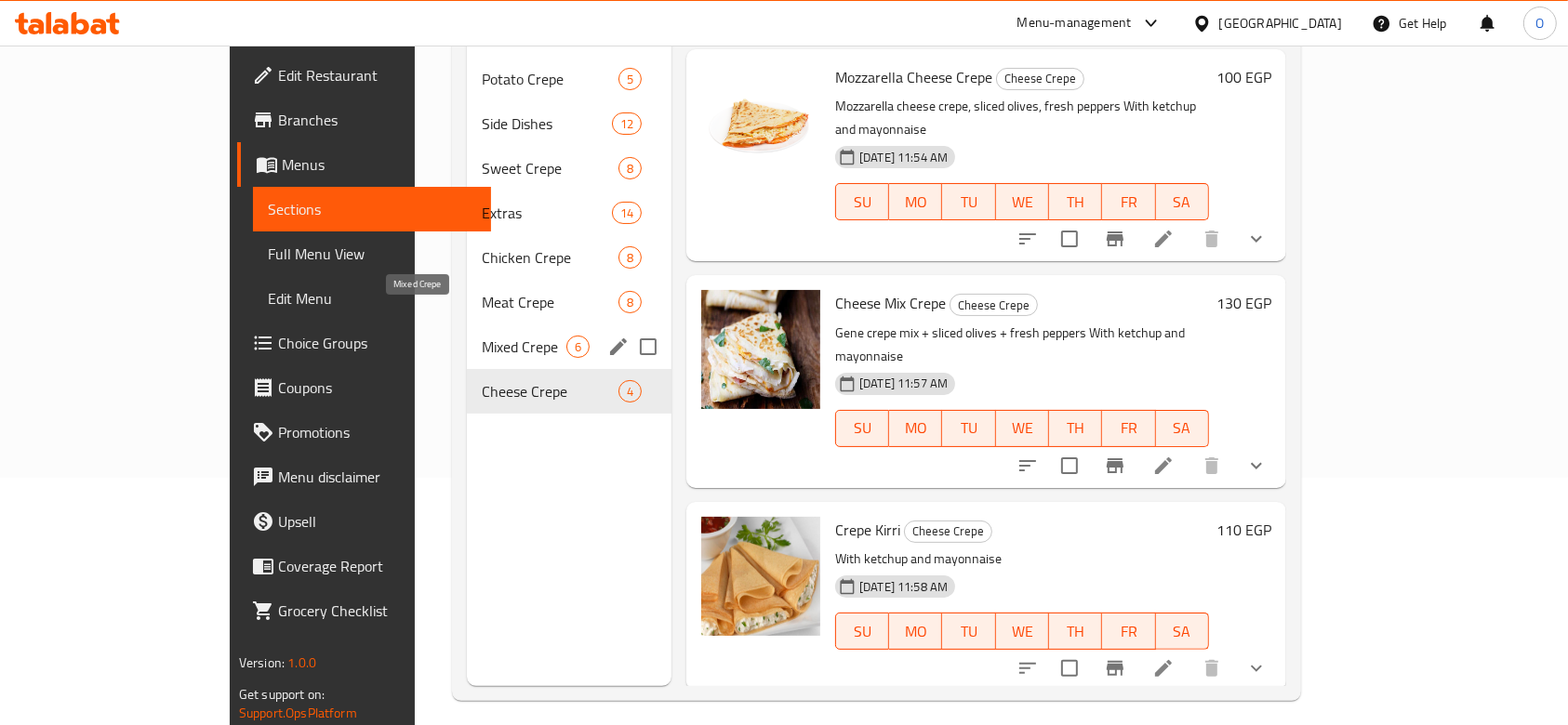
click at [482, 336] on span "Mixed Crepe" at bounding box center [524, 347] width 84 height 22
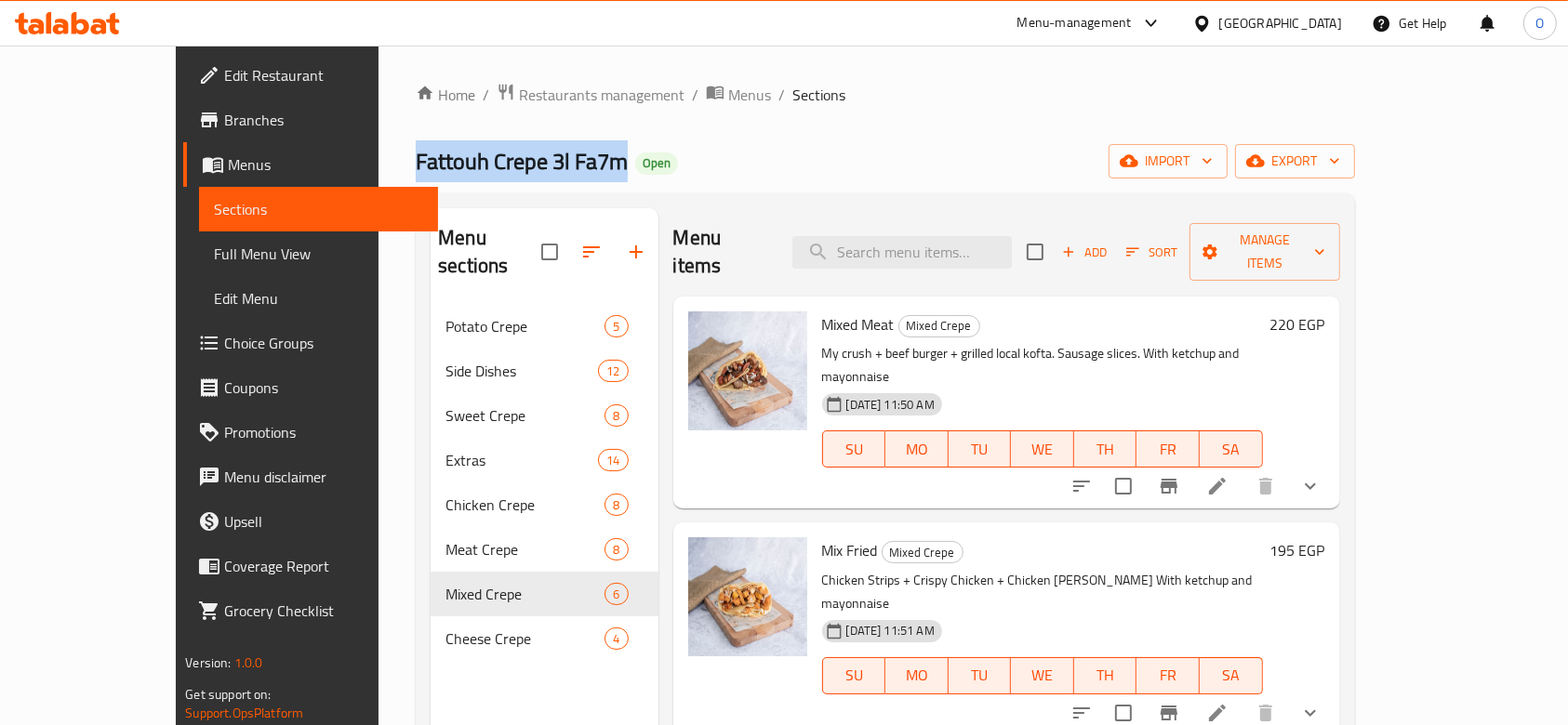
drag, startPoint x: 514, startPoint y: 163, endPoint x: 299, endPoint y: 175, distance: 215.3
click at [416, 175] on h2 "Fattouh Crepe 3l Fa7m Open" at bounding box center [546, 161] width 262 height 30
copy span "Fattouh Crepe 3l Fa7m"
click at [1339, 154] on span "export" at bounding box center [1294, 161] width 90 height 23
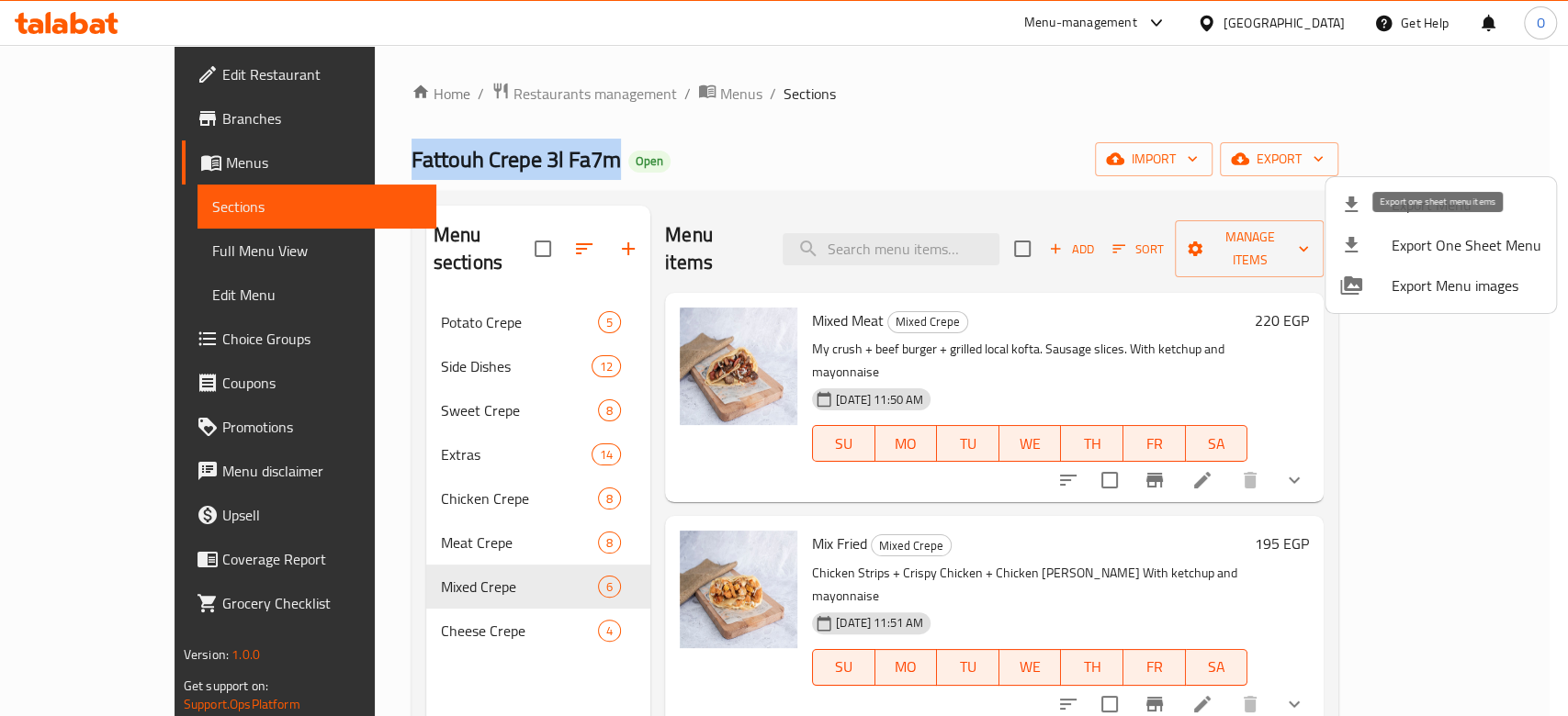
click at [1408, 239] on span "Export One Sheet Menu" at bounding box center [1467, 245] width 150 height 22
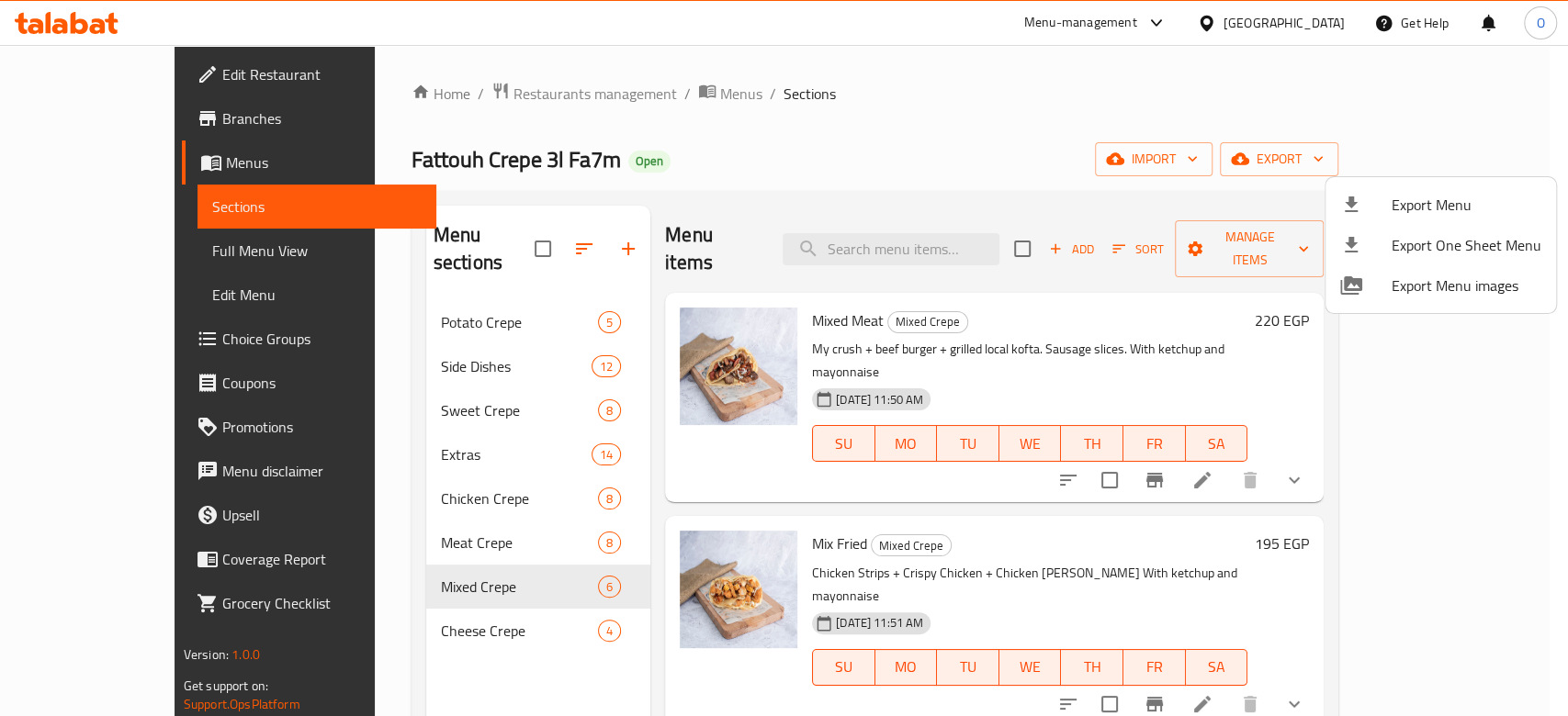
drag, startPoint x: 401, startPoint y: 155, endPoint x: 344, endPoint y: 155, distance: 57.0
click at [344, 155] on div at bounding box center [784, 358] width 1568 height 716
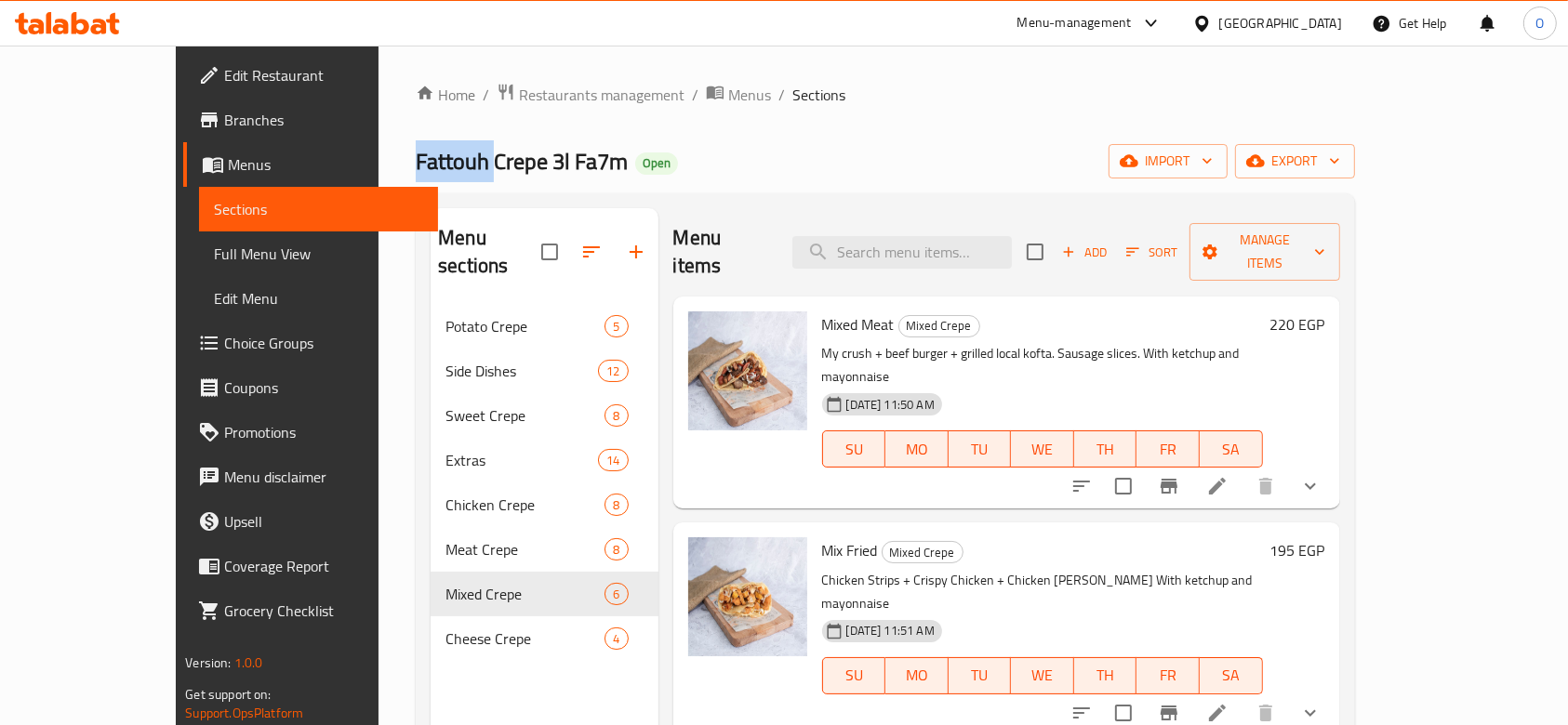
click at [416, 157] on span "Fattouh Crepe 3l Fa7m" at bounding box center [521, 161] width 212 height 42
copy span "Fattouh Crepe 3l Fa7m"
click at [519, 100] on span "Restaurants management" at bounding box center [601, 94] width 165 height 22
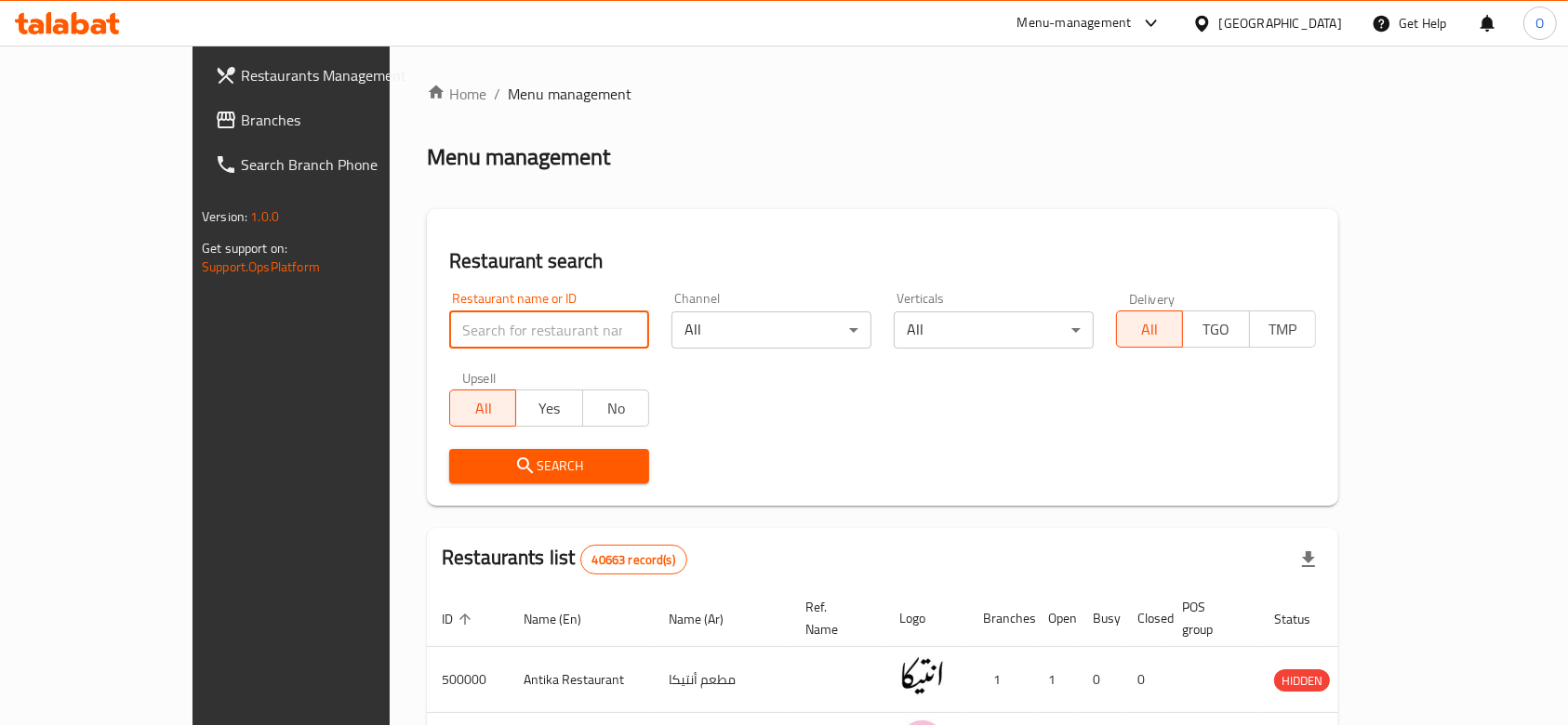
click at [449, 325] on input "search" at bounding box center [549, 329] width 200 height 37
paste input "690668"
type input "690668"
click button "Search" at bounding box center [549, 467] width 200 height 35
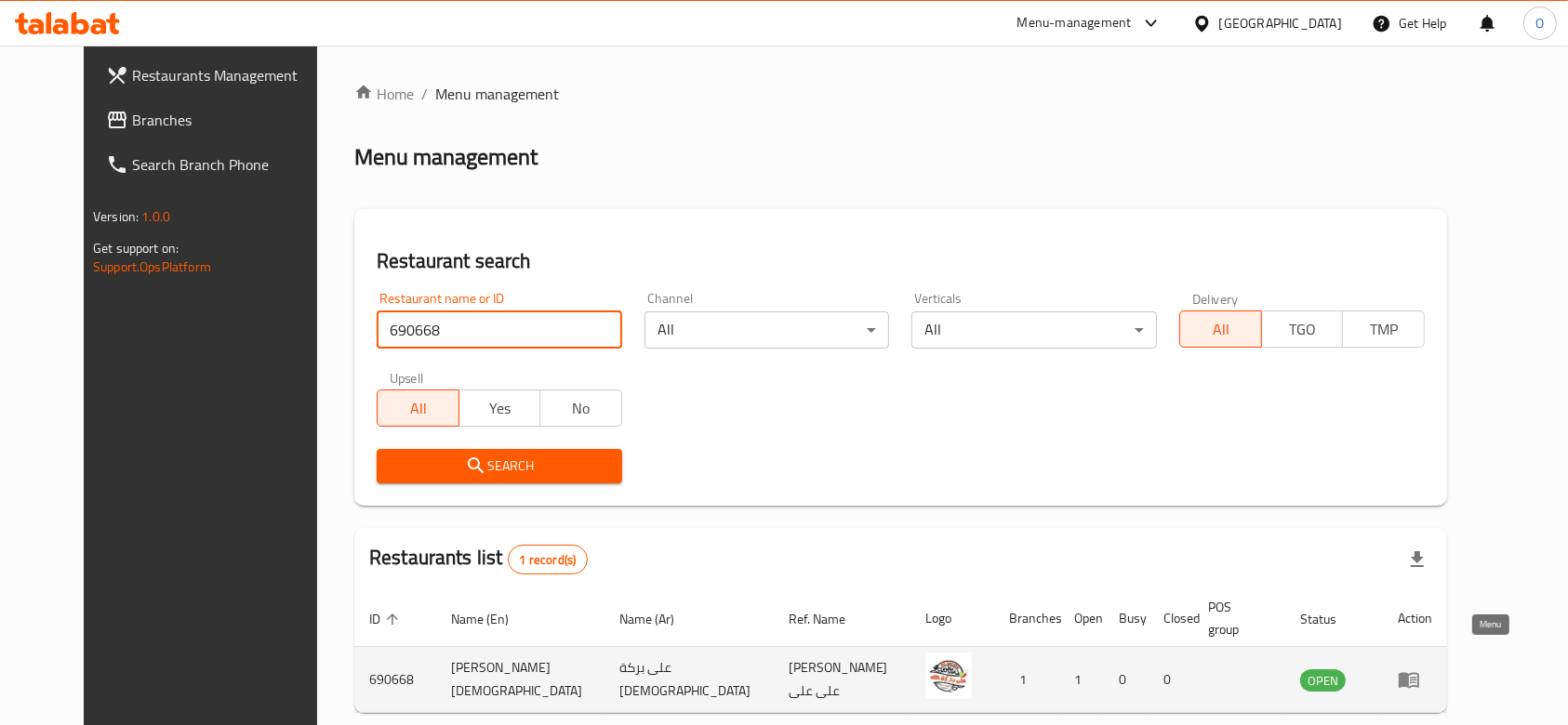
click at [1419, 673] on icon "enhanced table" at bounding box center [1408, 681] width 20 height 15
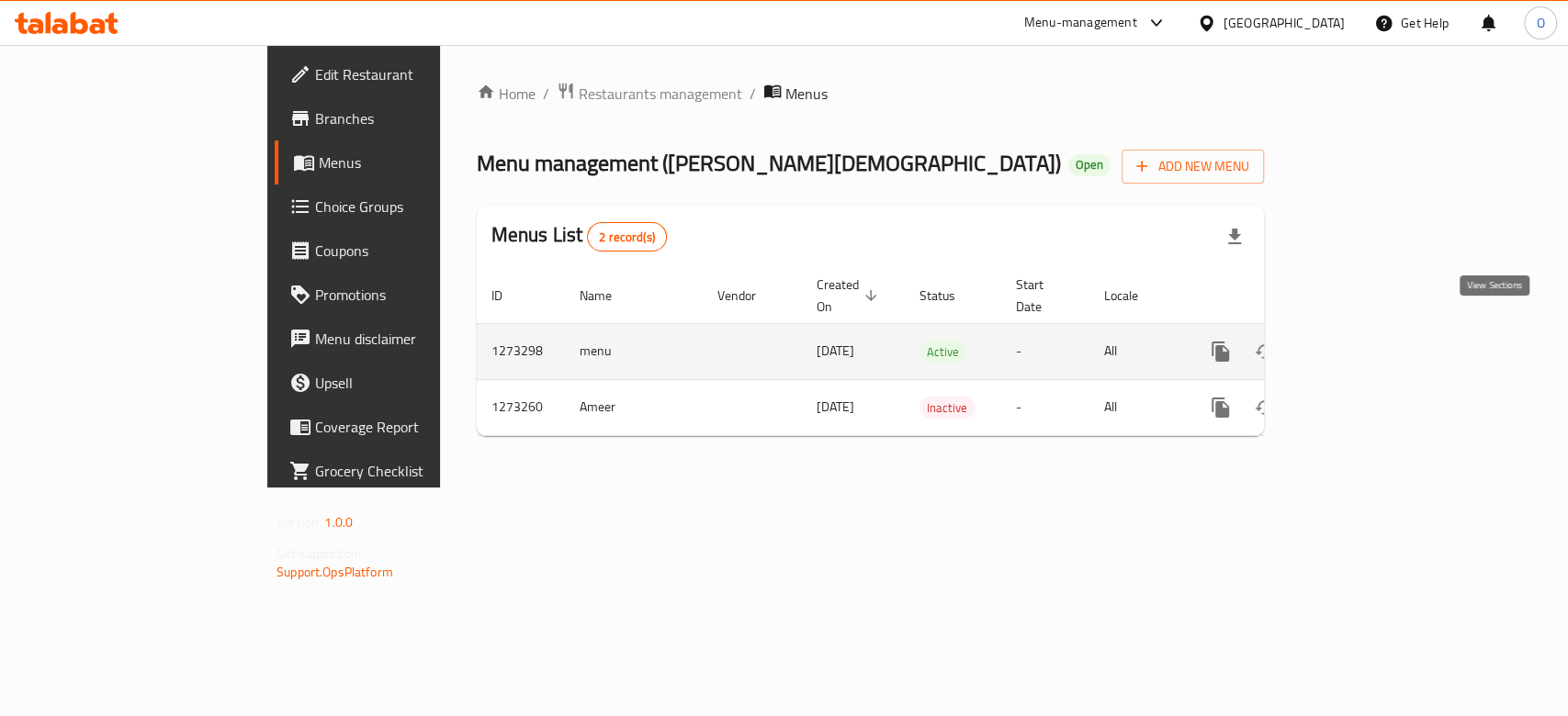
click at [1364, 340] on icon "enhanced table" at bounding box center [1353, 351] width 22 height 22
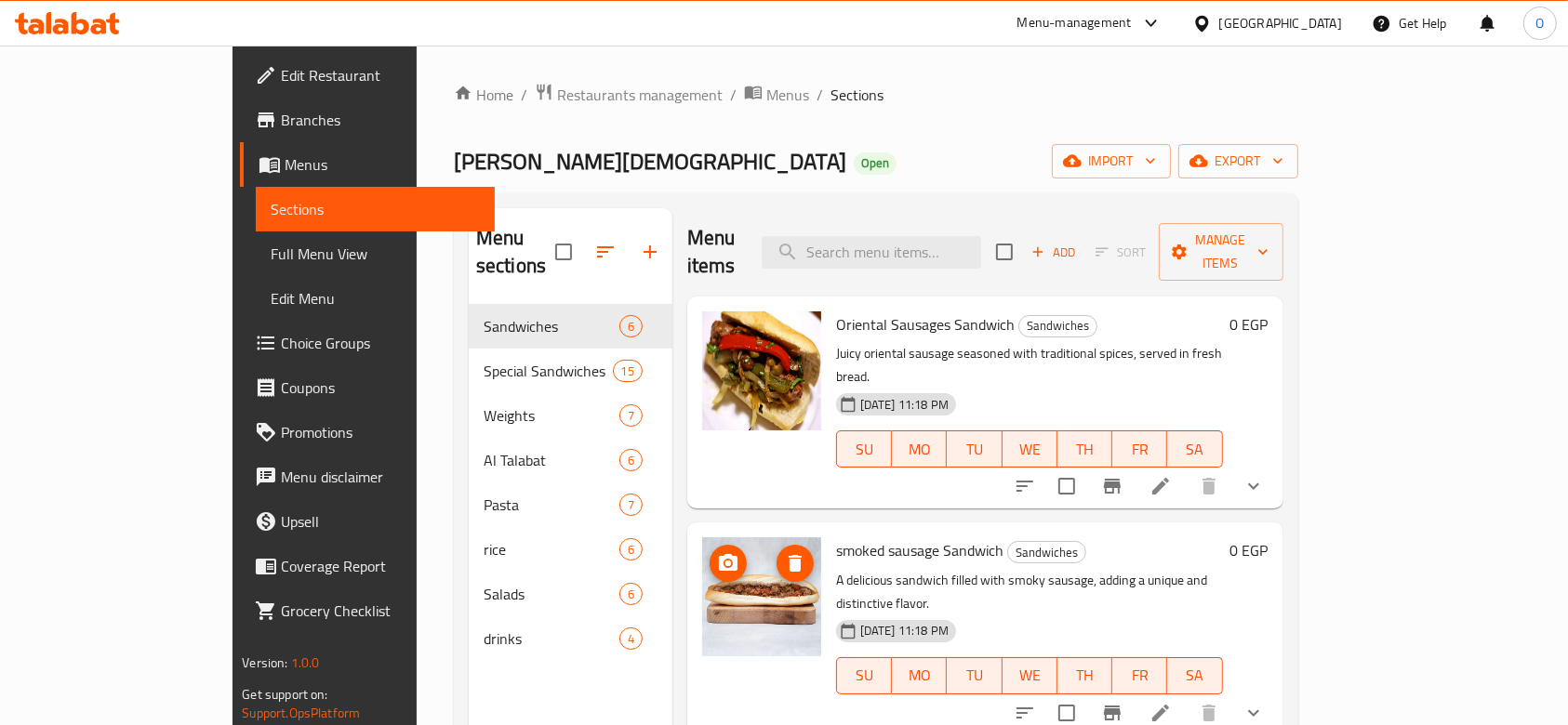
scroll to position [540, 0]
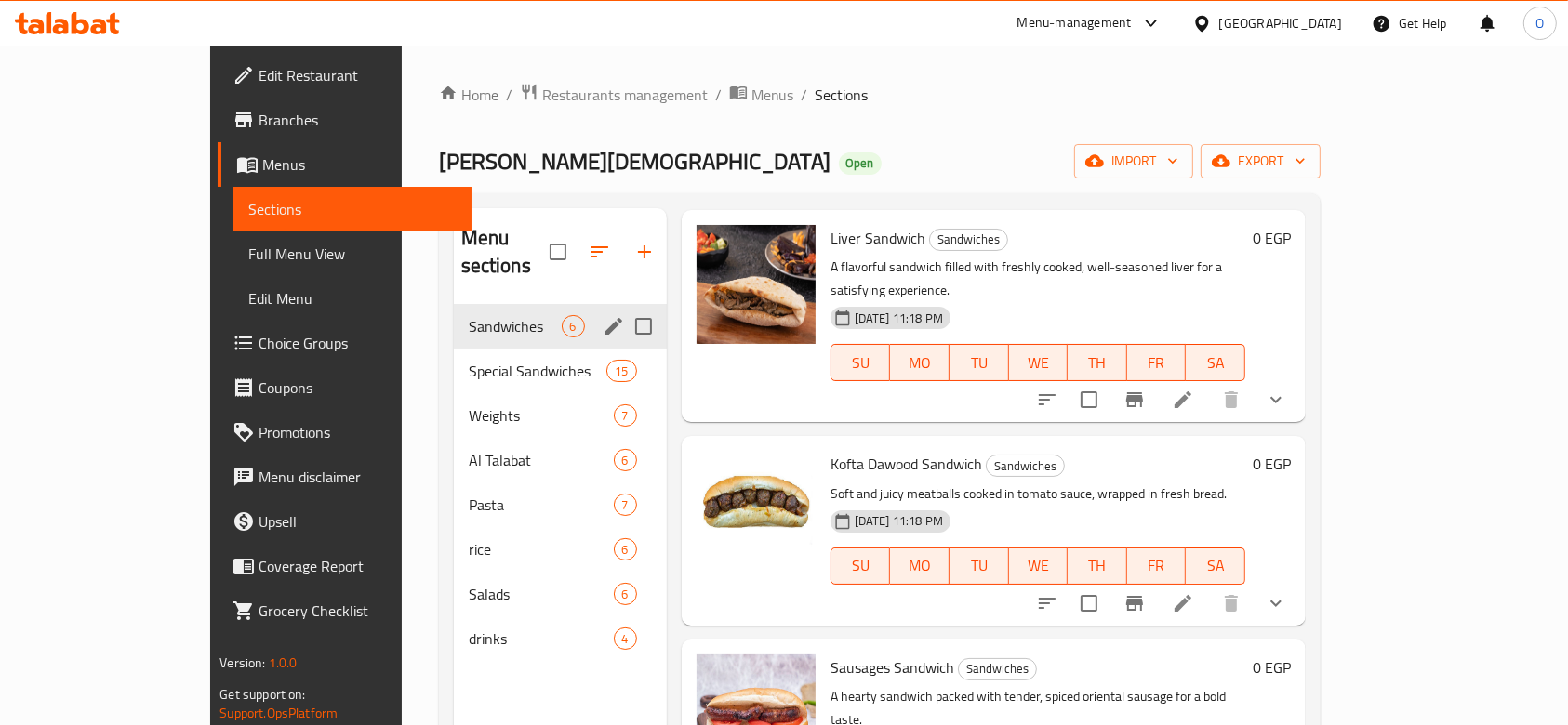
click at [454, 308] on div "Sandwiches 6" at bounding box center [561, 326] width 213 height 44
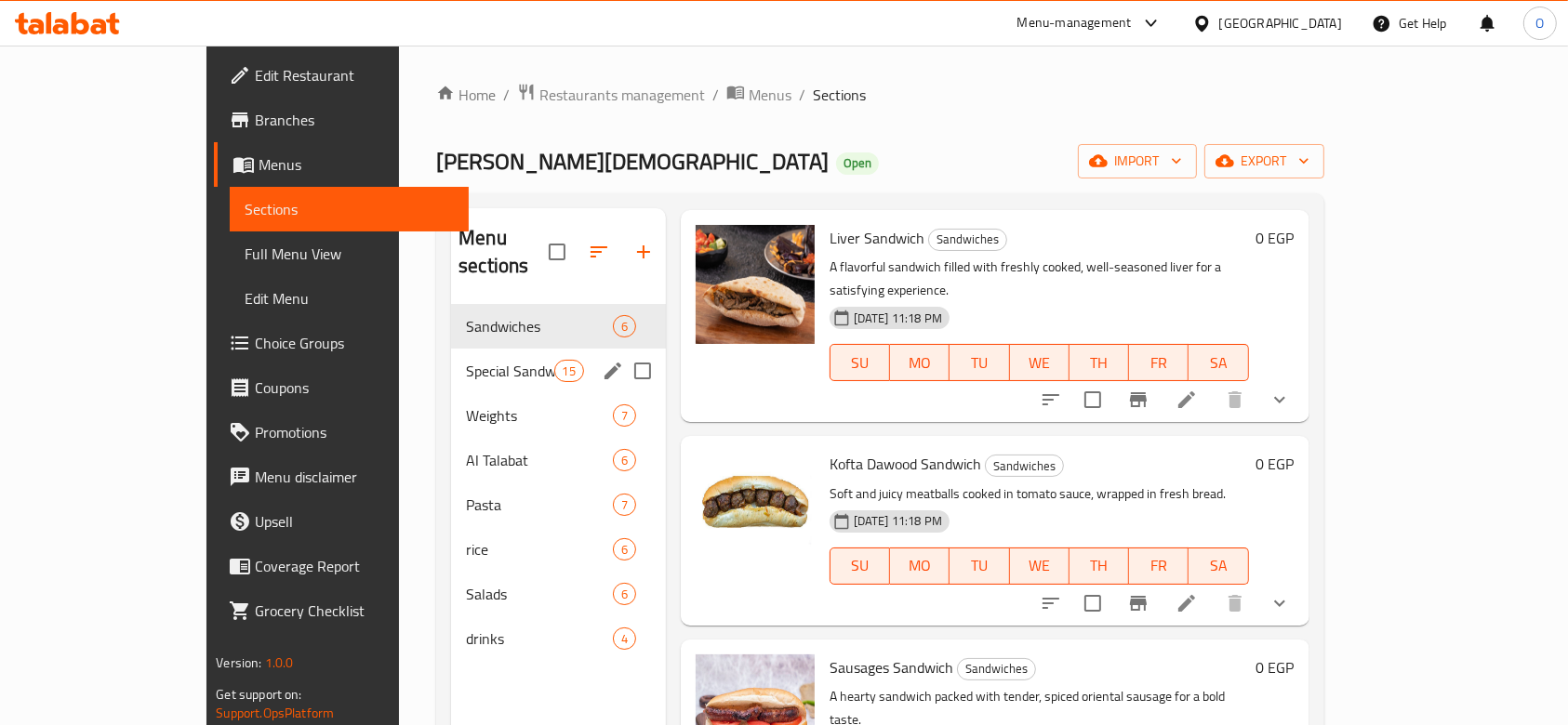
click at [463, 363] on div "Special Sandwiches 15" at bounding box center [559, 371] width 215 height 44
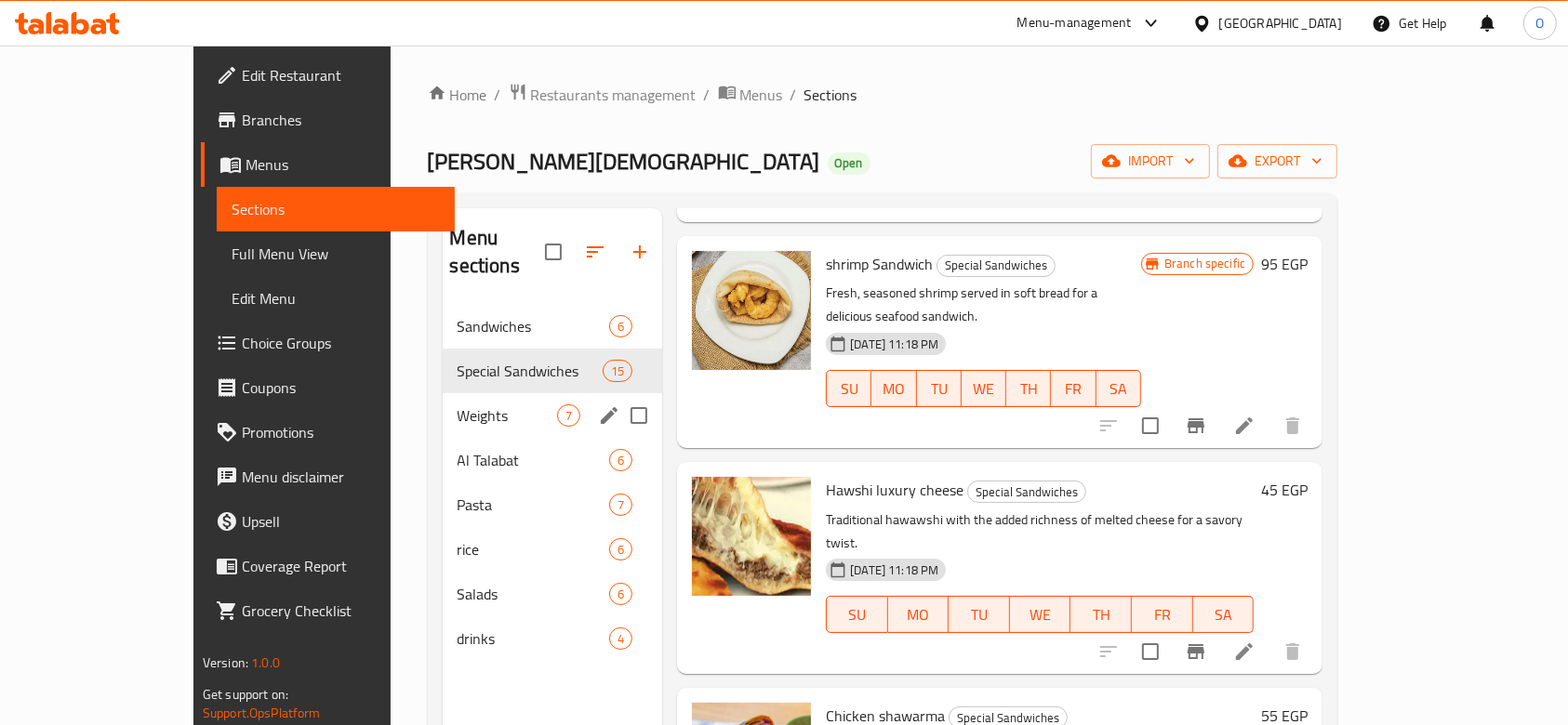
click at [443, 398] on div "Weights 7" at bounding box center [552, 416] width 220 height 44
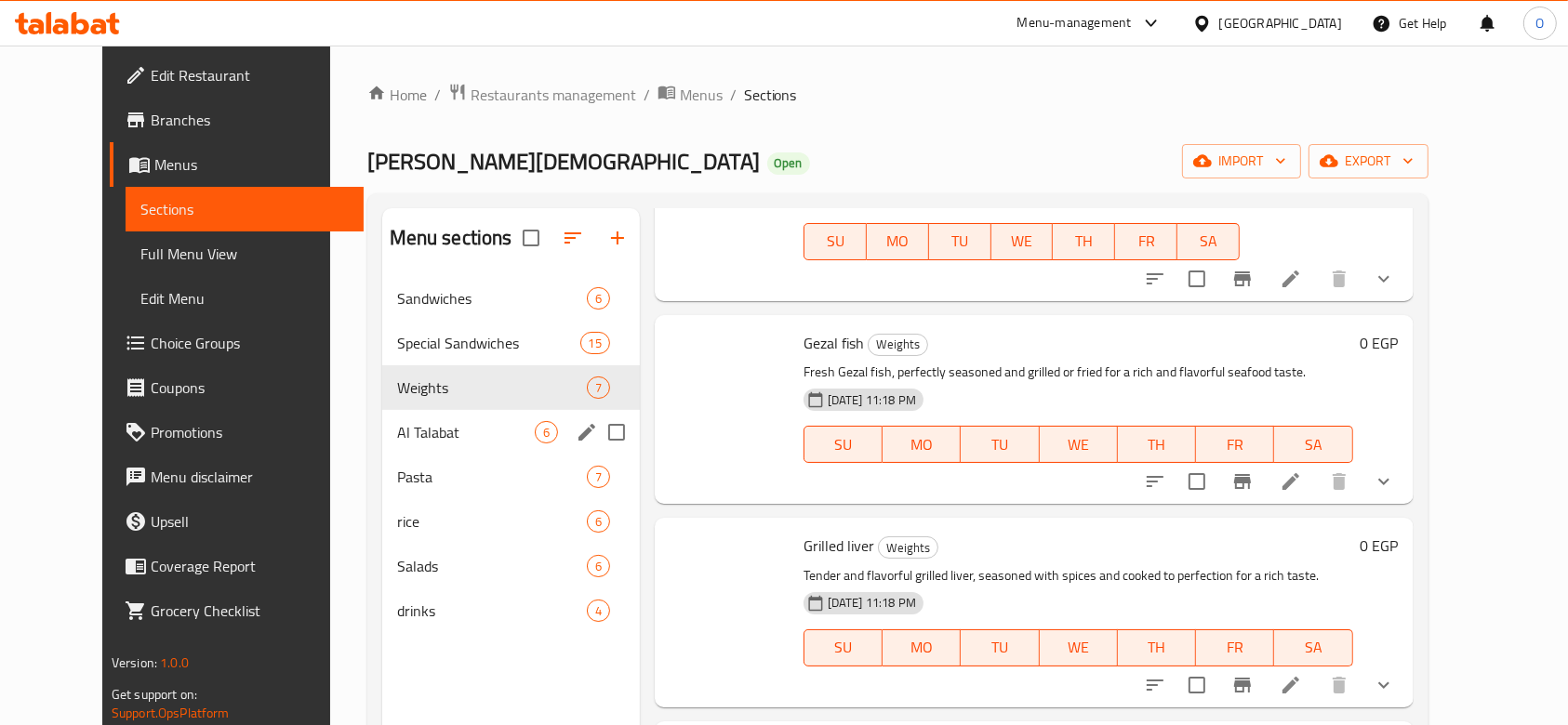
scroll to position [766, 0]
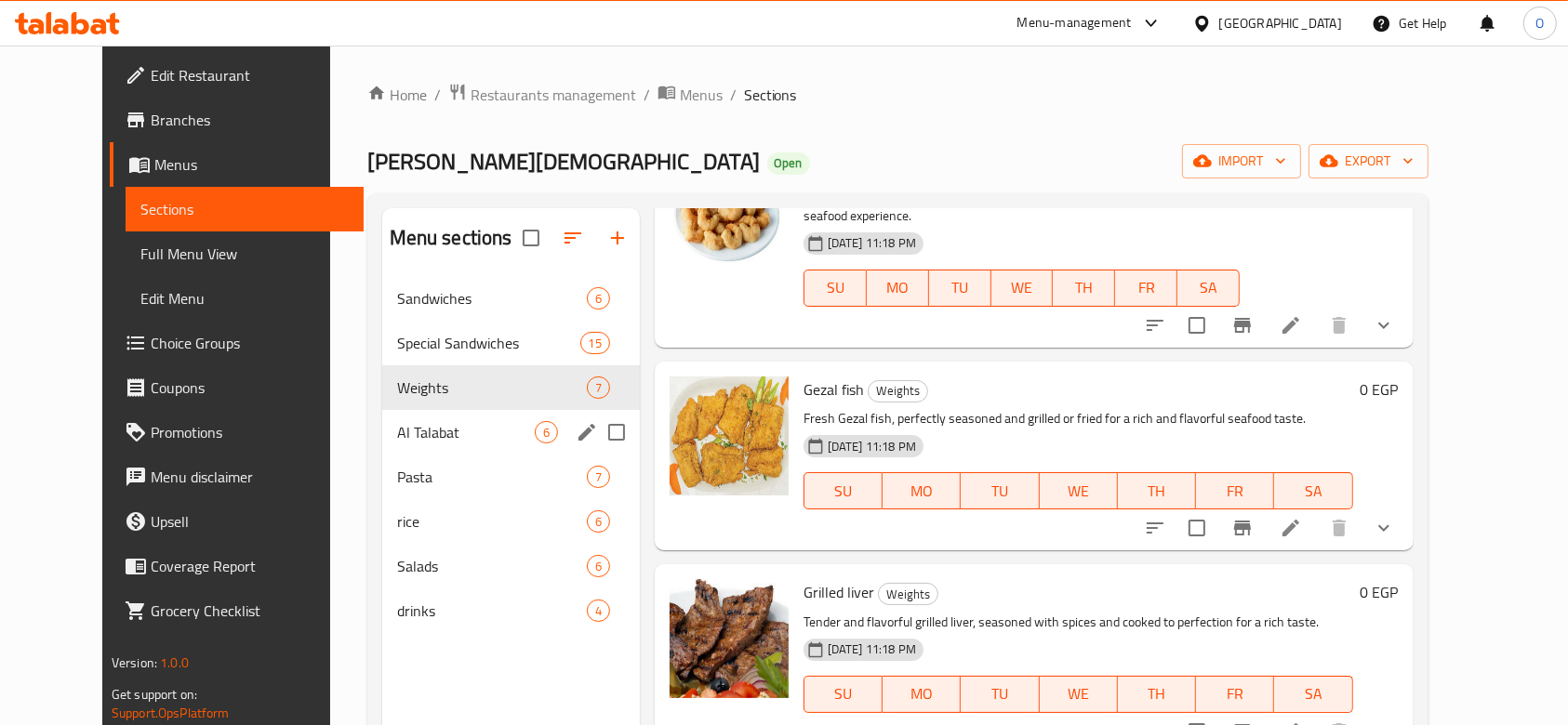
click at [427, 429] on span "Al Talabat" at bounding box center [465, 432] width 137 height 22
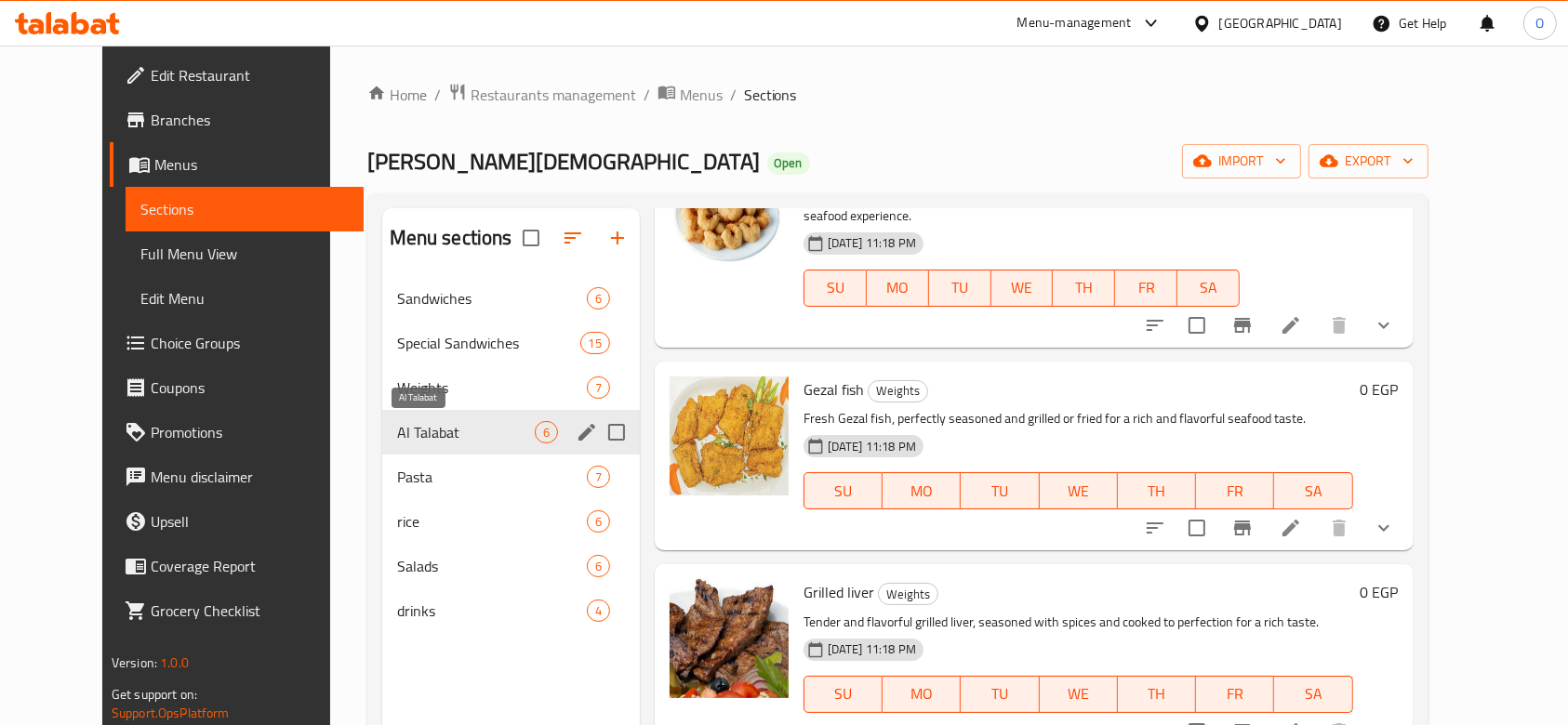
scroll to position [540, 0]
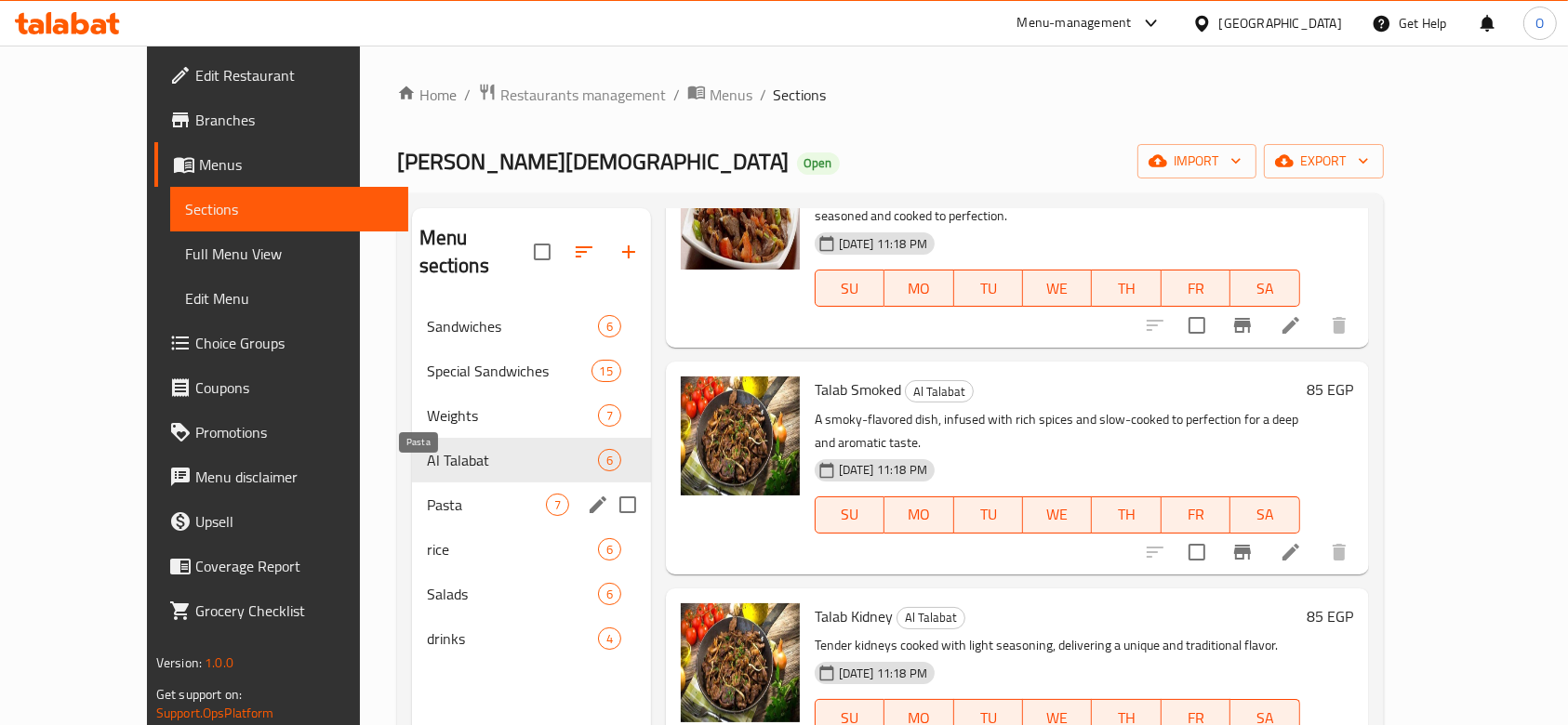
click at [426, 494] on span "Pasta" at bounding box center [486, 504] width 119 height 22
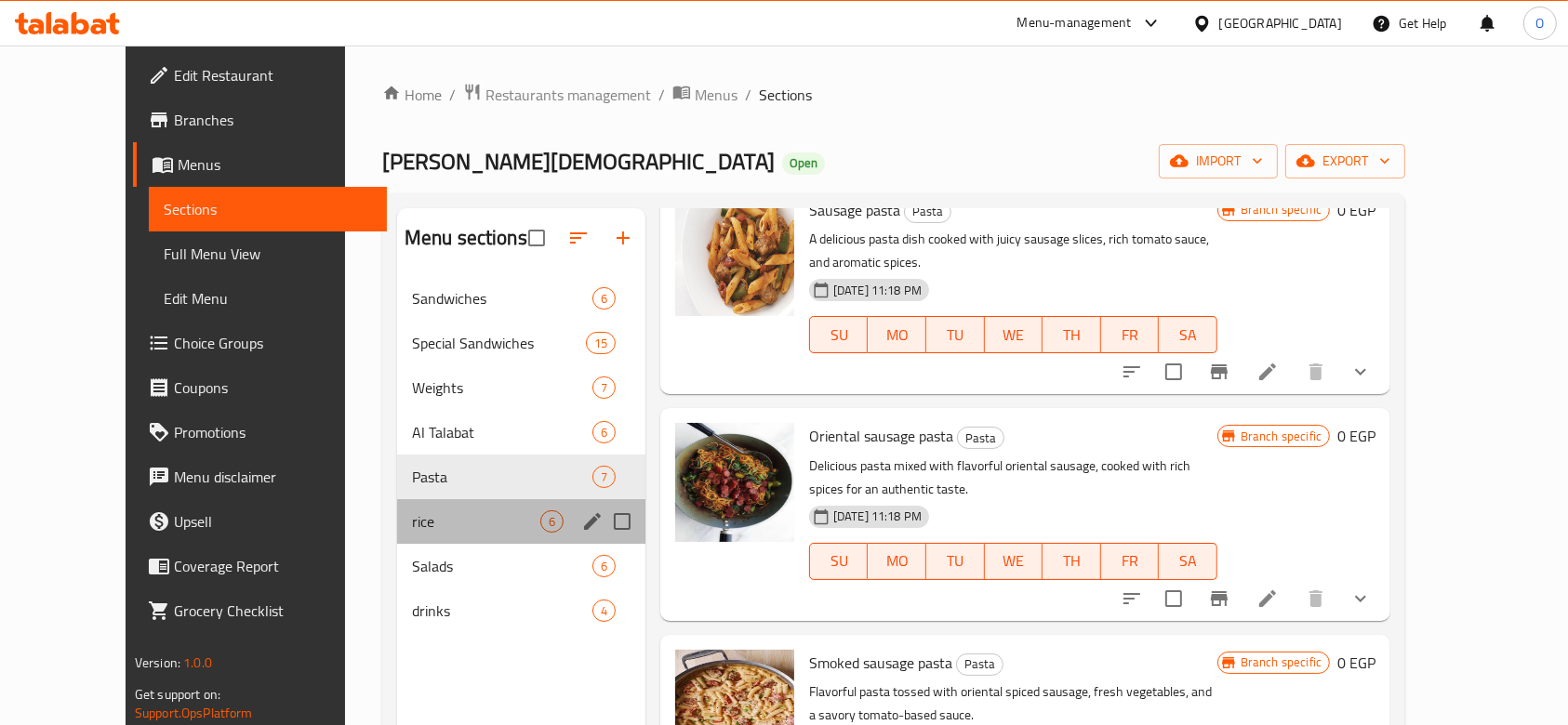
click at [407, 508] on div "rice 6" at bounding box center [520, 521] width 249 height 44
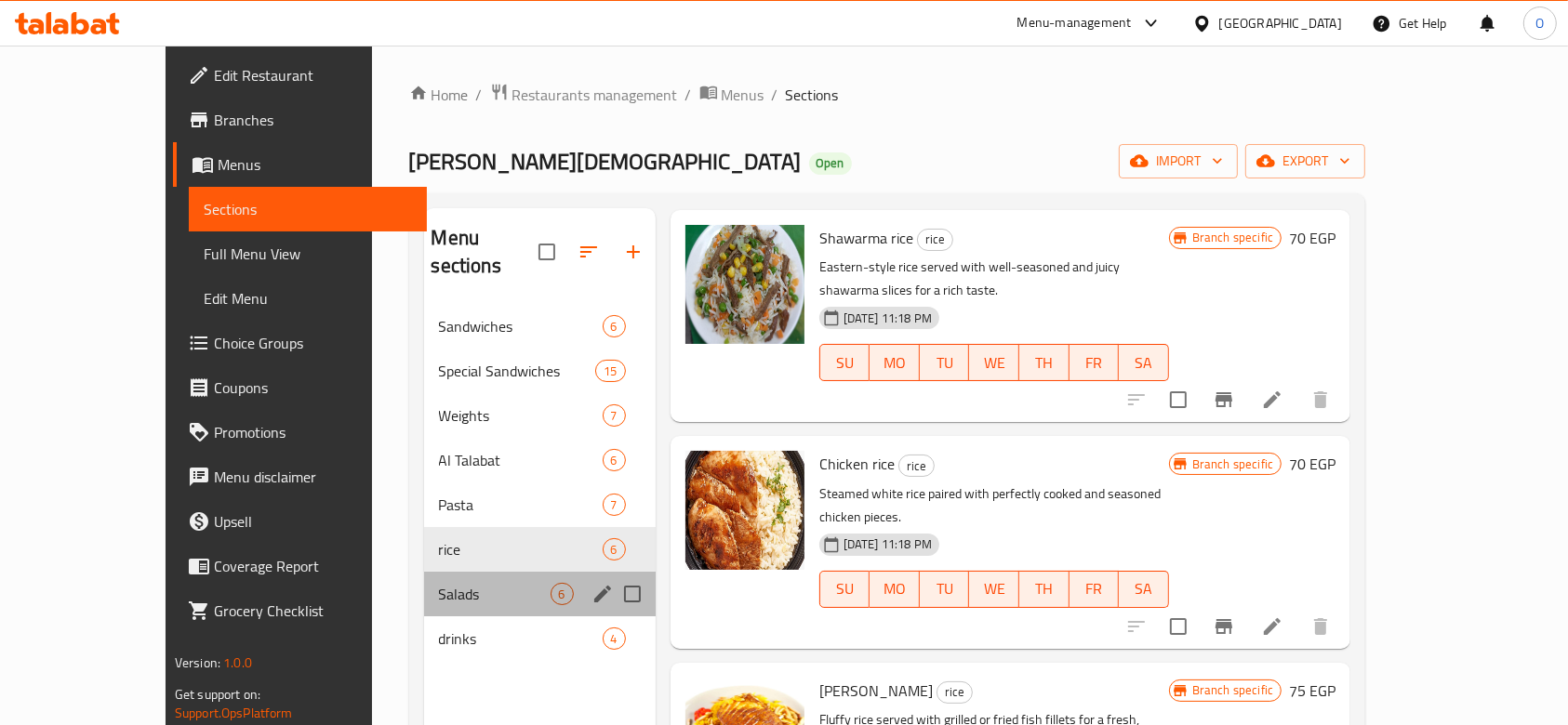
click at [424, 571] on div "Salads 6" at bounding box center [540, 593] width 231 height 44
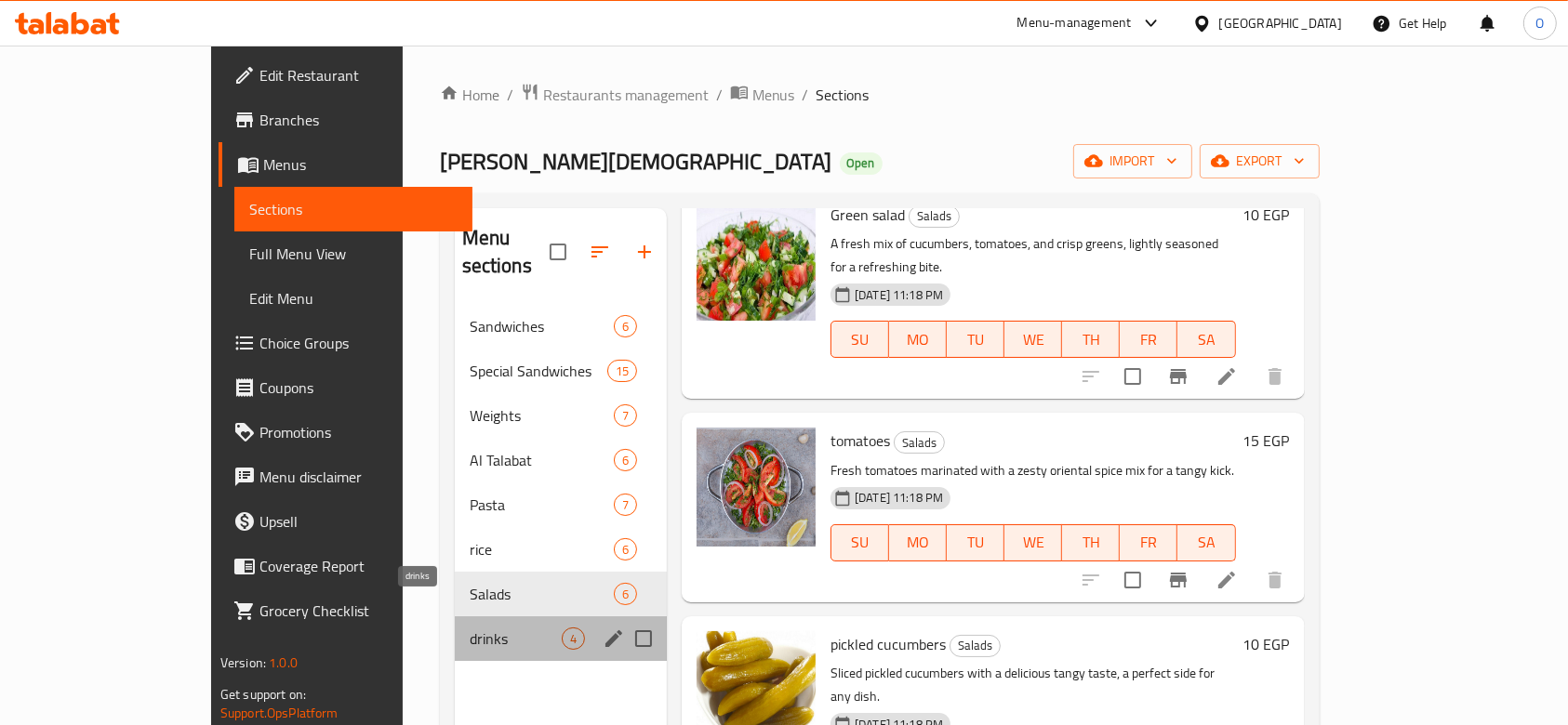
click at [470, 628] on span "drinks" at bounding box center [516, 639] width 92 height 22
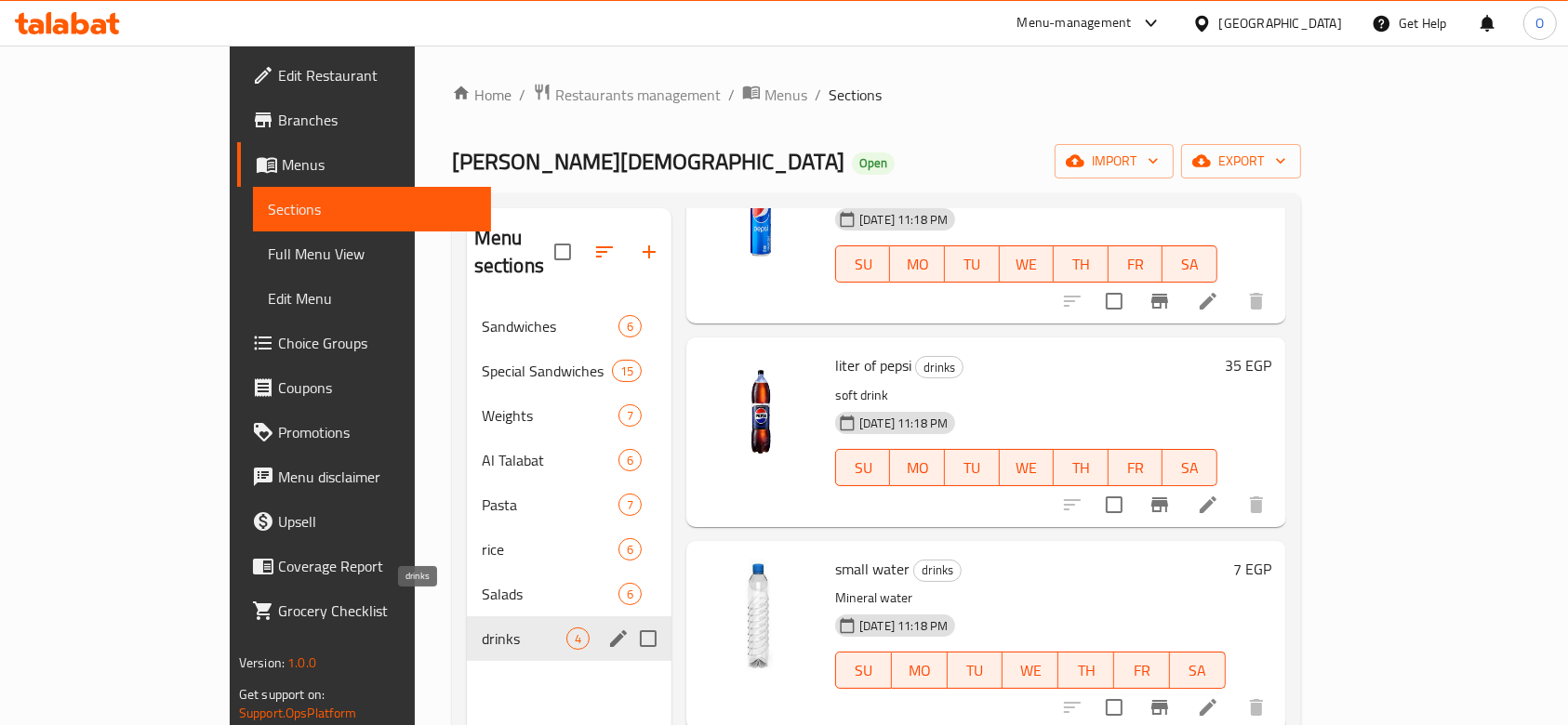
scroll to position [133, 0]
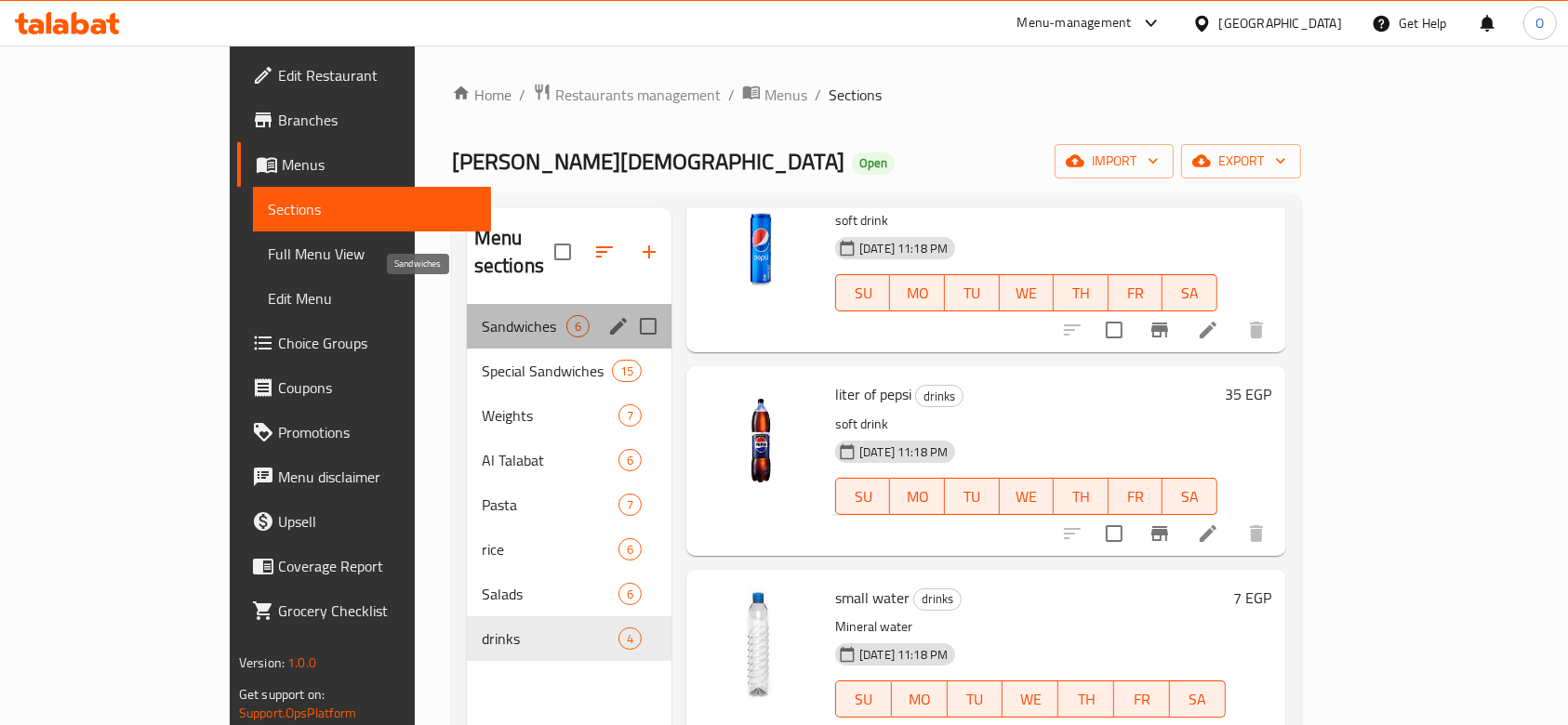
click at [482, 315] on span "Sandwiches" at bounding box center [524, 326] width 84 height 22
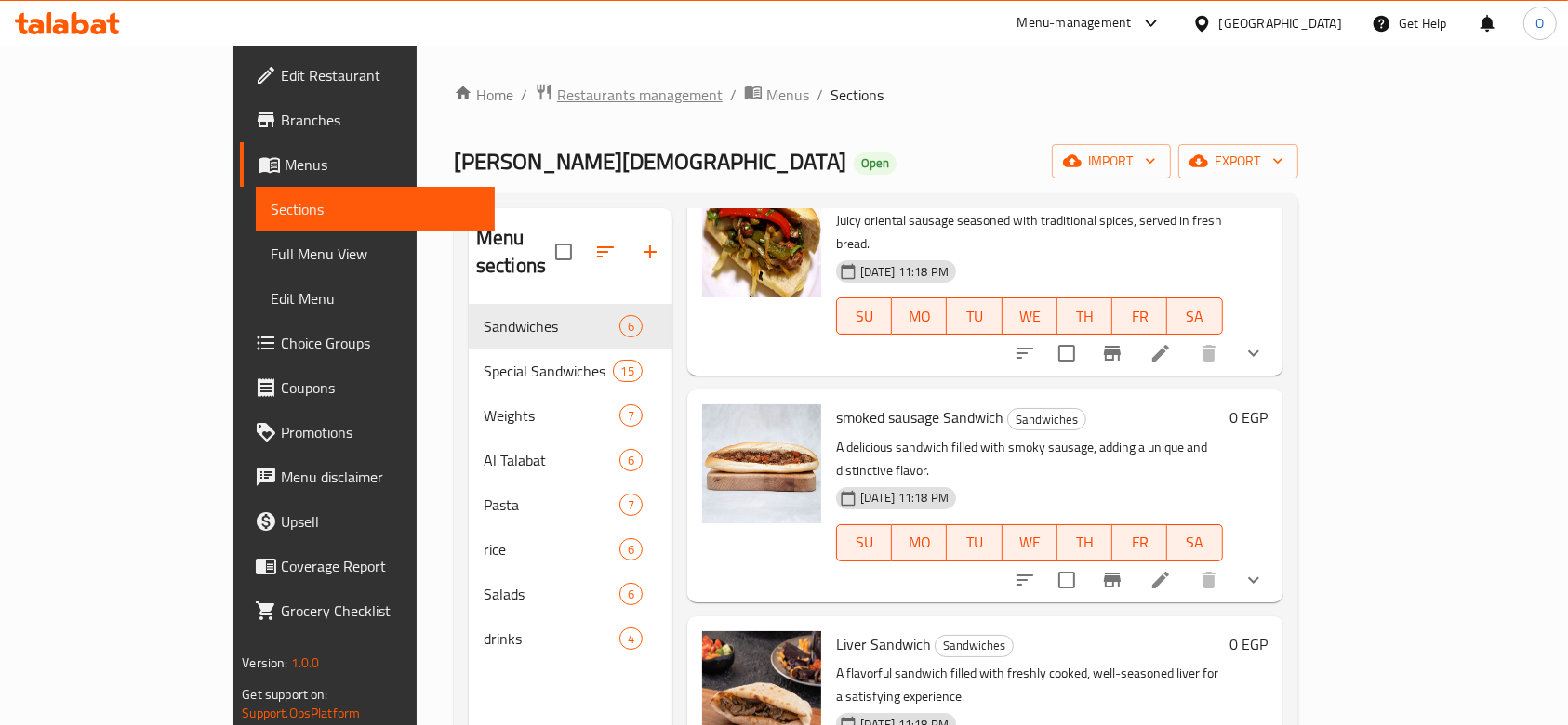
click at [557, 103] on span "Restaurants management" at bounding box center [639, 94] width 165 height 22
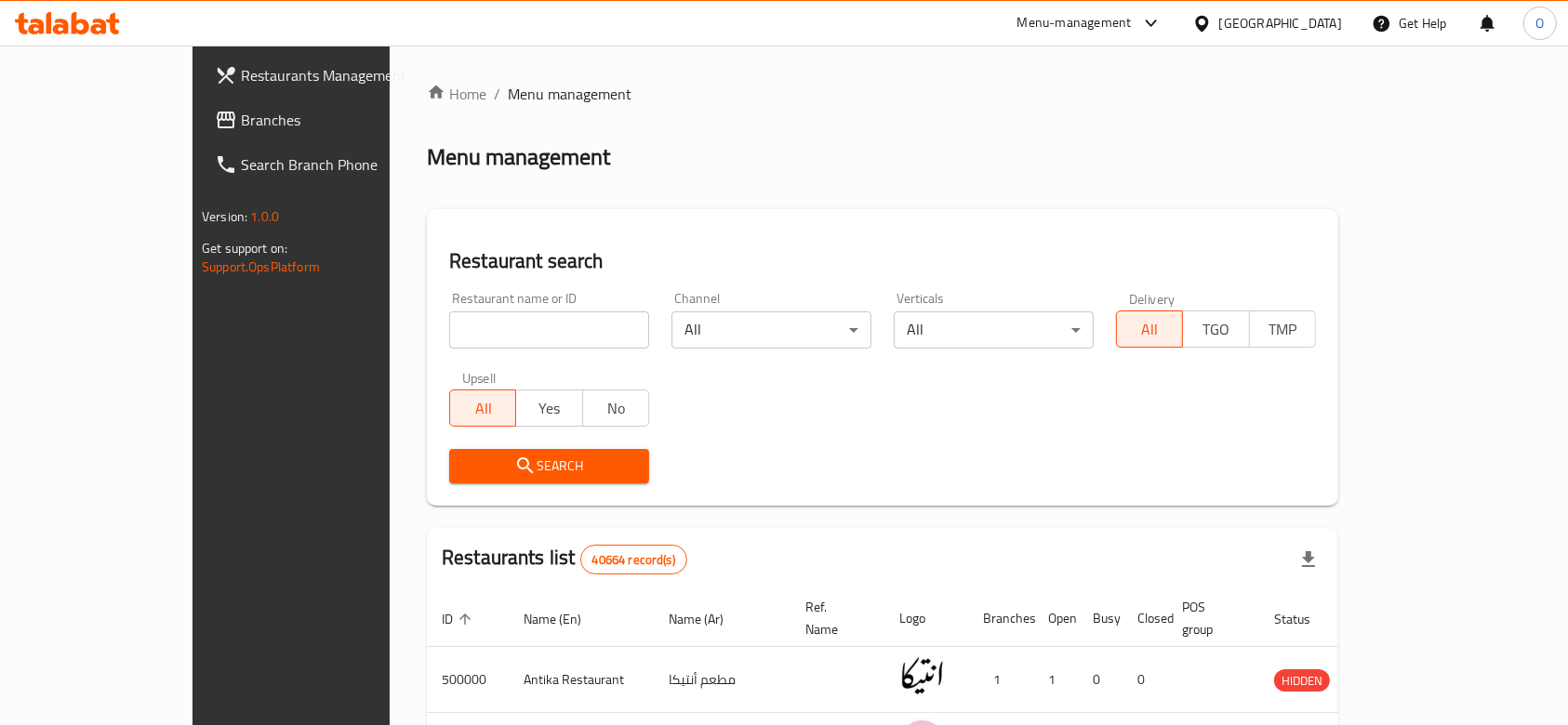
click at [449, 325] on input "search" at bounding box center [549, 329] width 200 height 37
paste input "682711"
type input "682711"
click button "Search" at bounding box center [549, 467] width 200 height 35
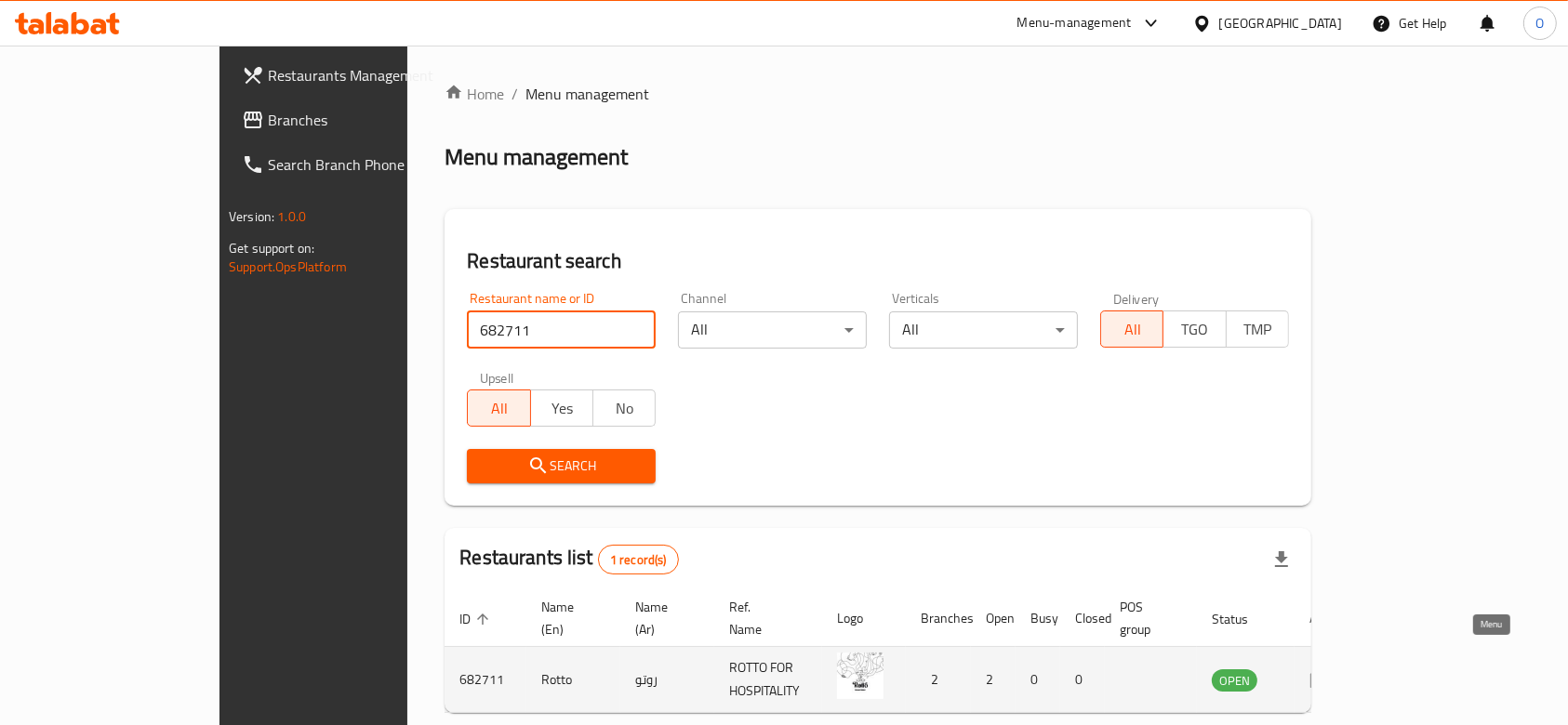
click at [1331, 673] on icon "enhanced table" at bounding box center [1319, 681] width 20 height 15
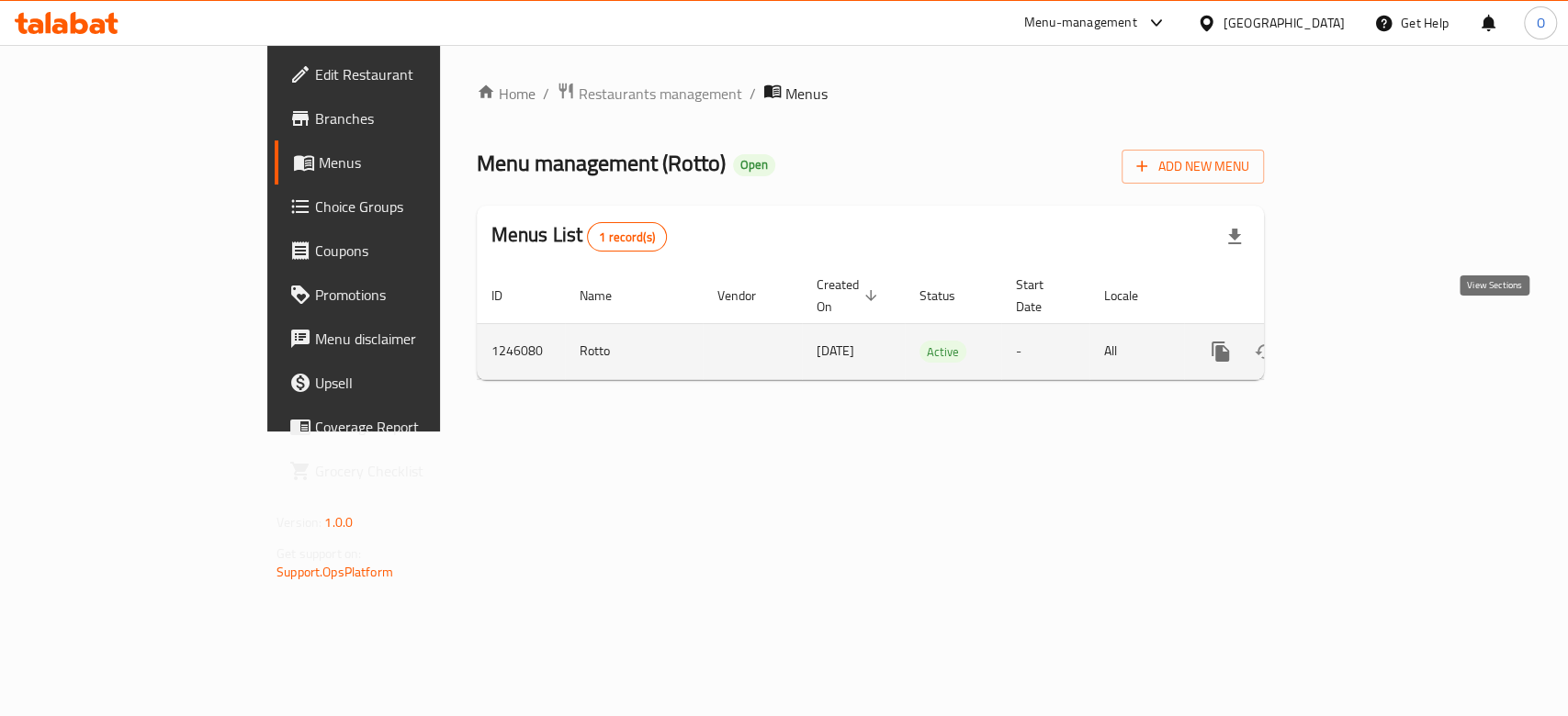
click at [1364, 340] on icon "enhanced table" at bounding box center [1353, 351] width 22 height 22
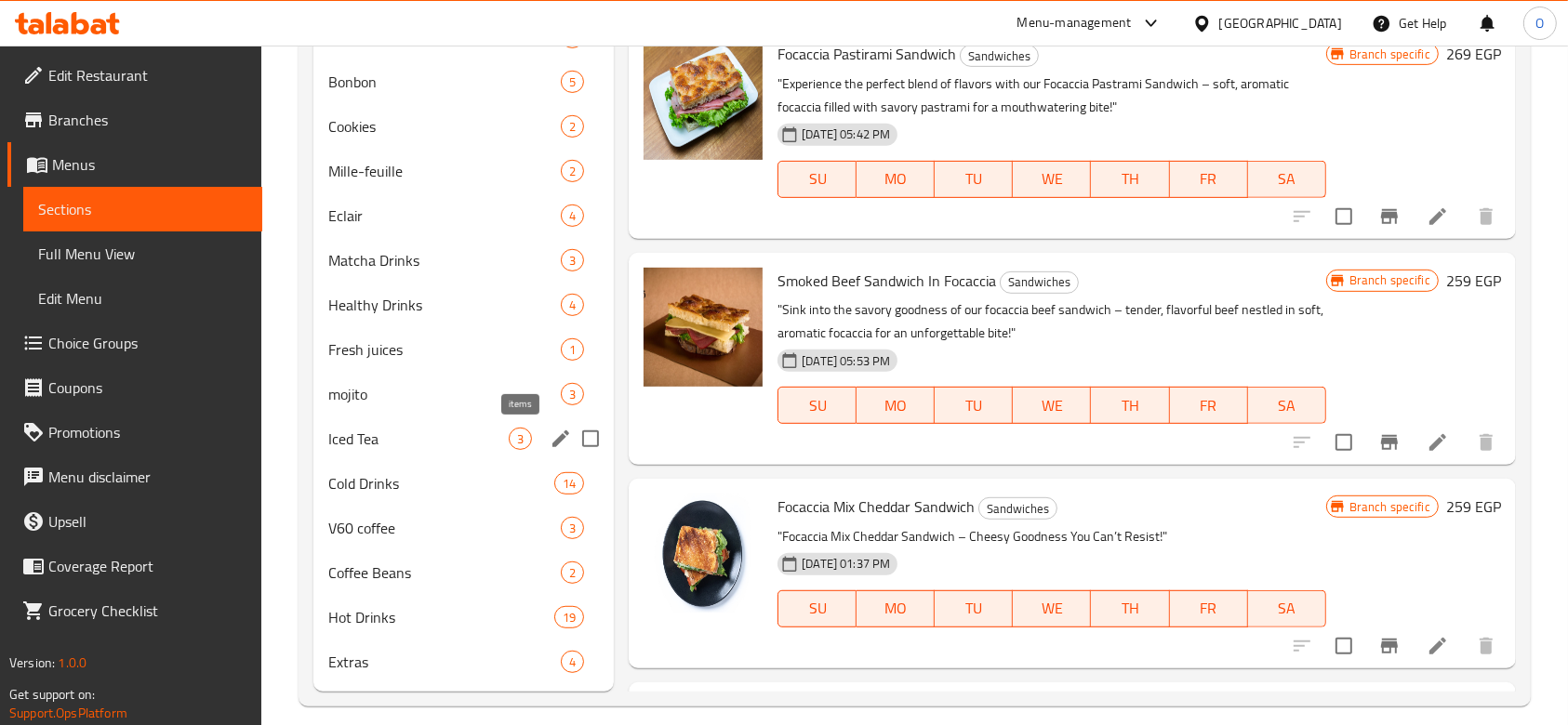
scroll to position [904, 0]
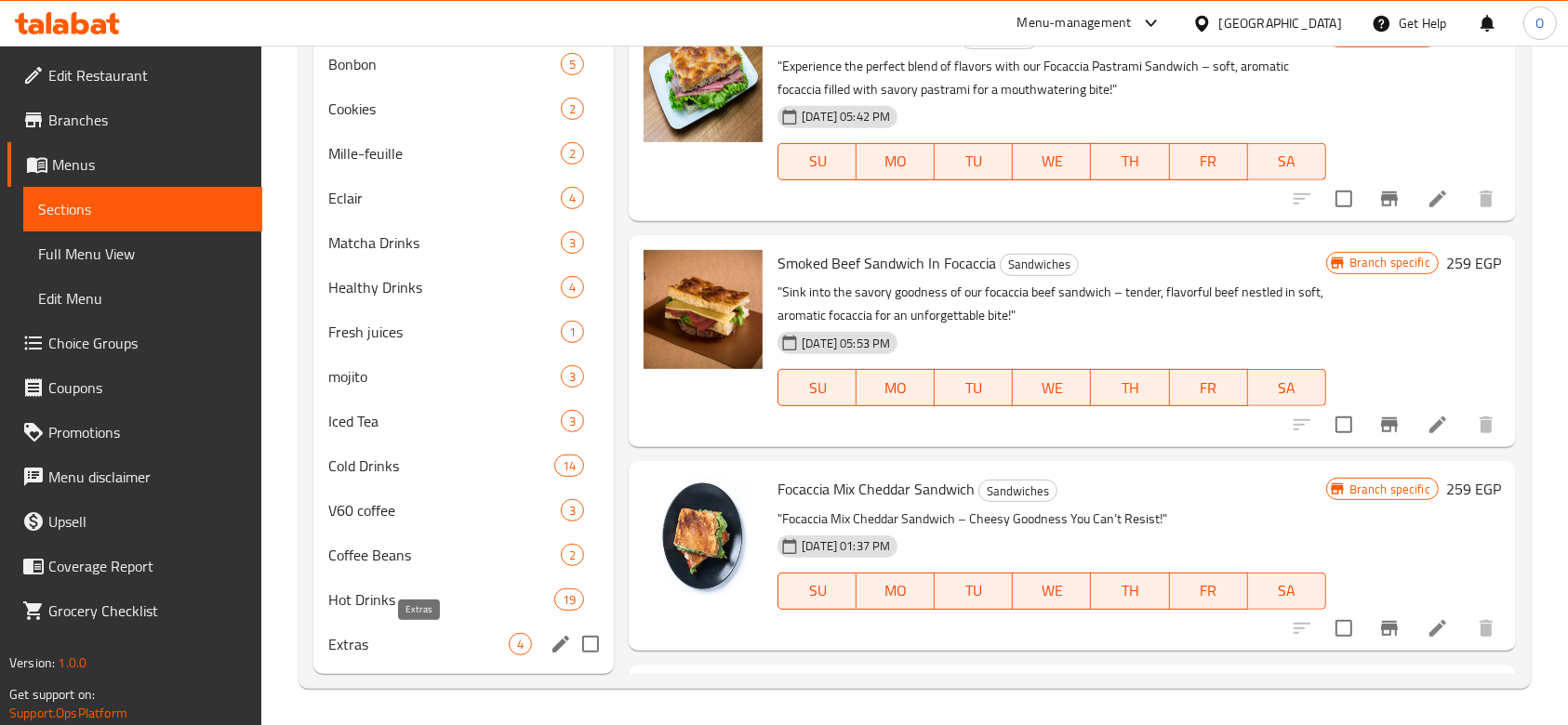
click at [412, 641] on span "Extras" at bounding box center [419, 643] width 181 height 22
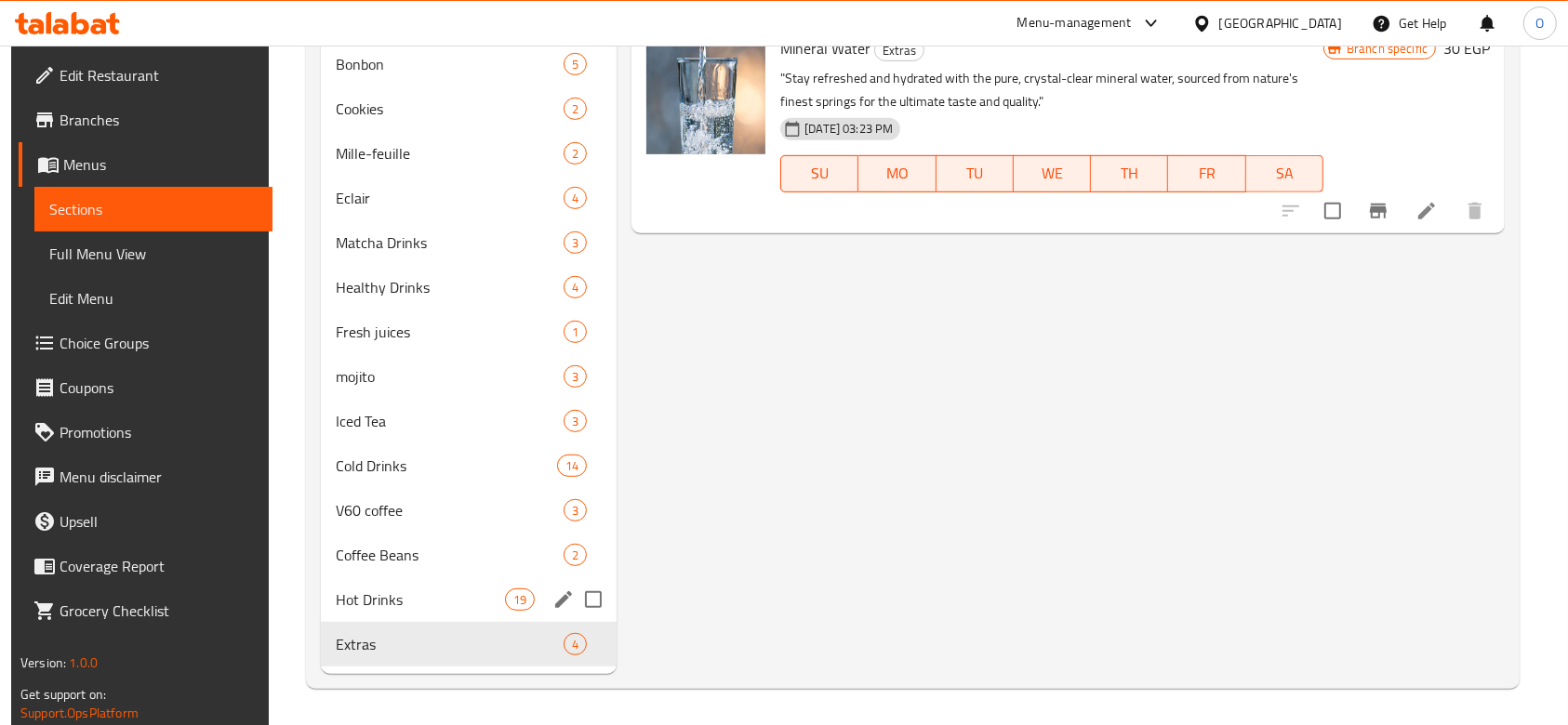
click at [399, 611] on div "Hot Drinks 19" at bounding box center [469, 599] width 296 height 44
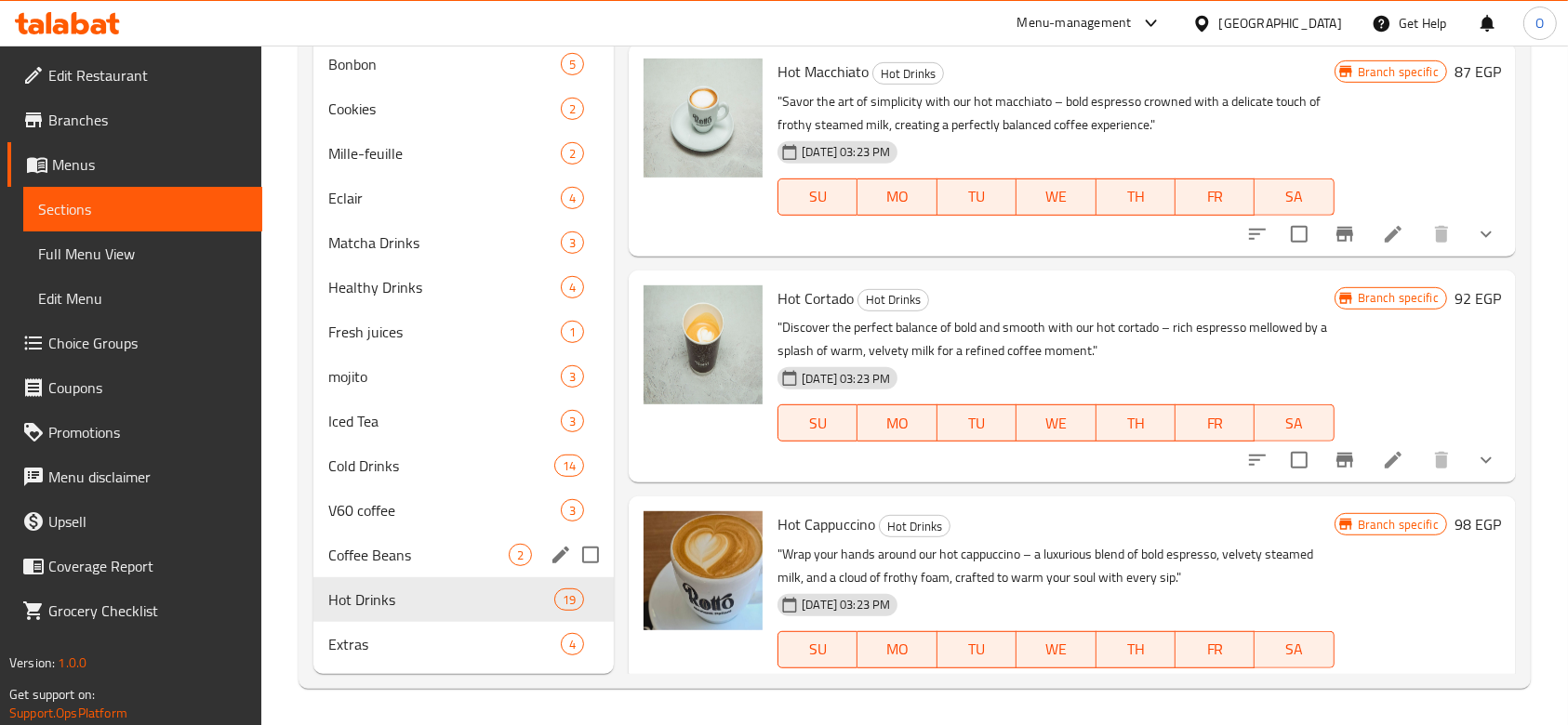
click at [375, 572] on div "Coffee Beans 2" at bounding box center [463, 555] width 301 height 44
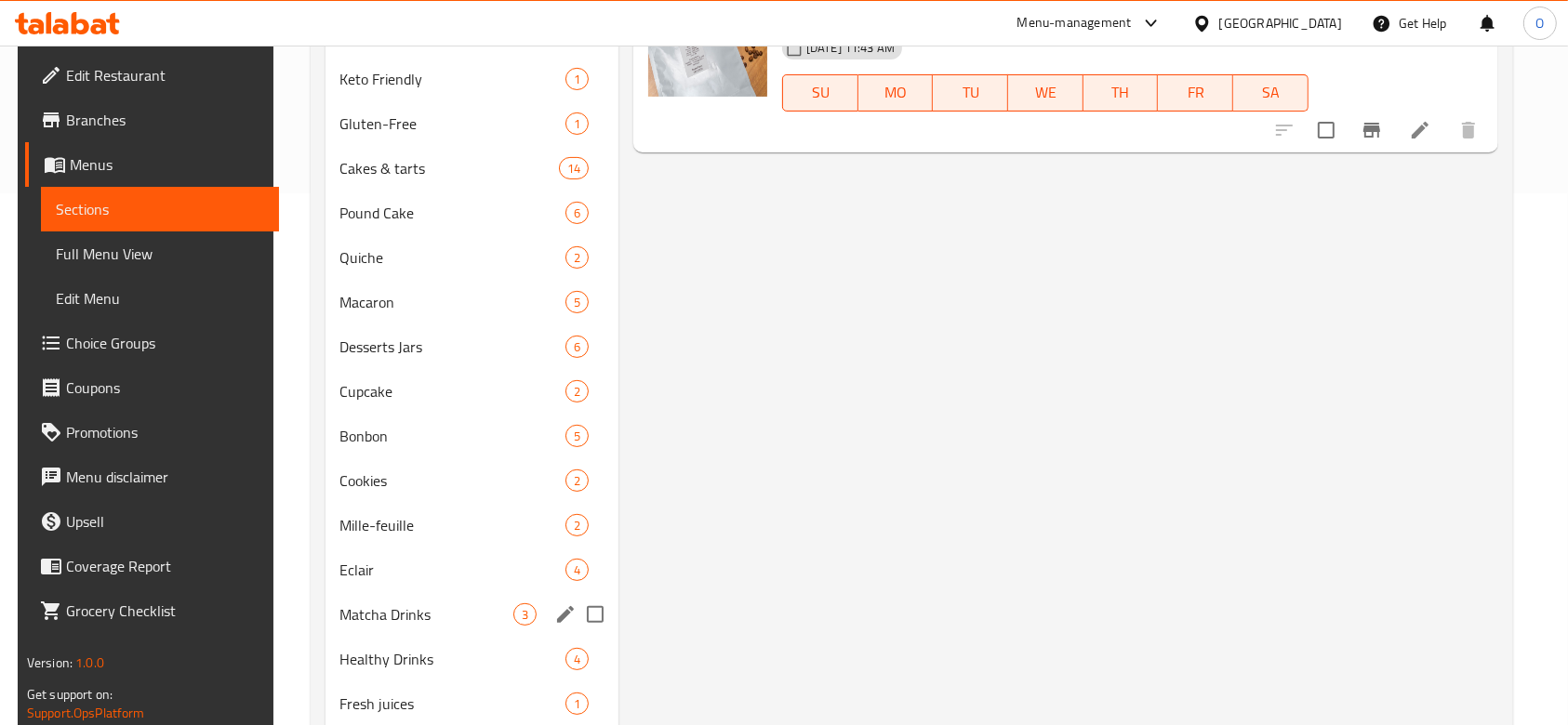
scroll to position [780, 0]
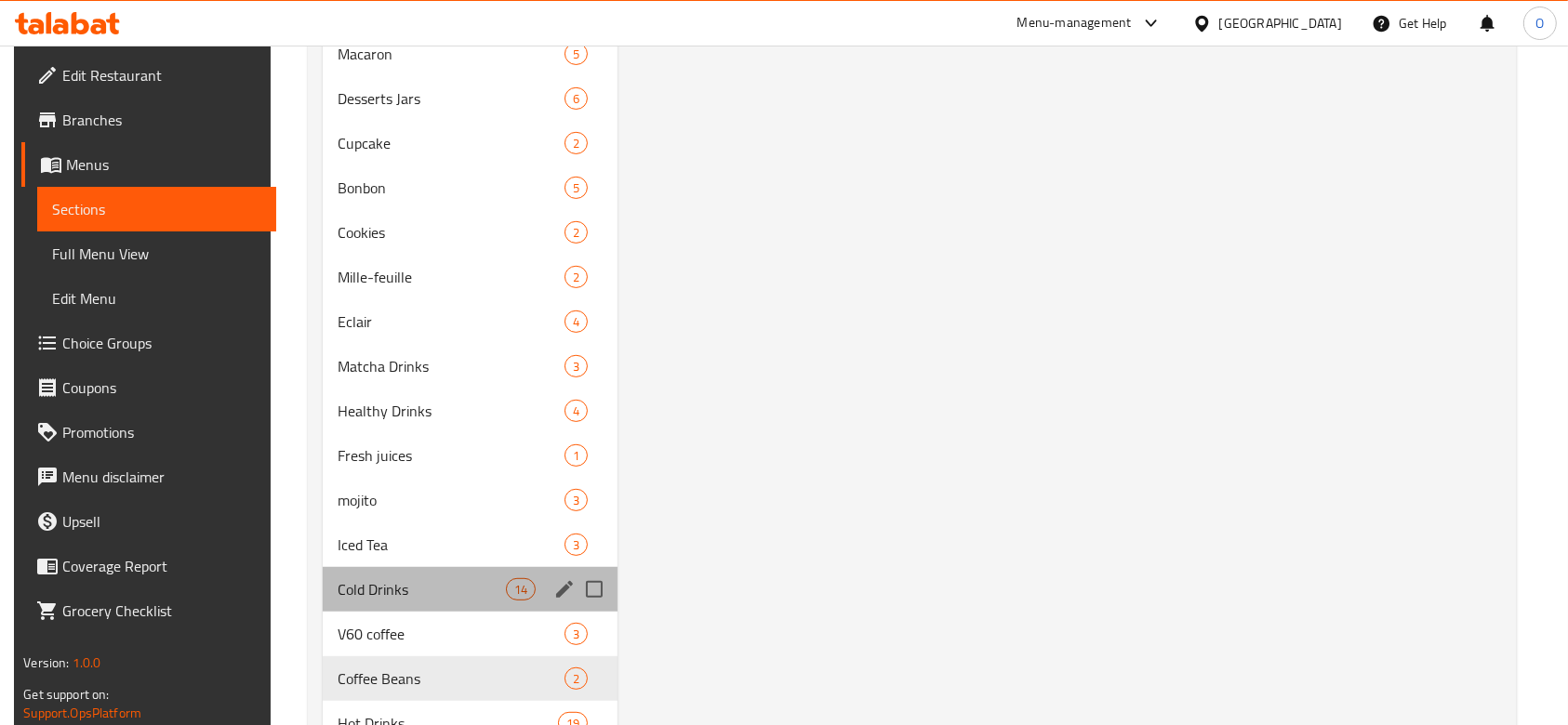
click at [445, 609] on div "Cold Drinks 14" at bounding box center [470, 590] width 295 height 44
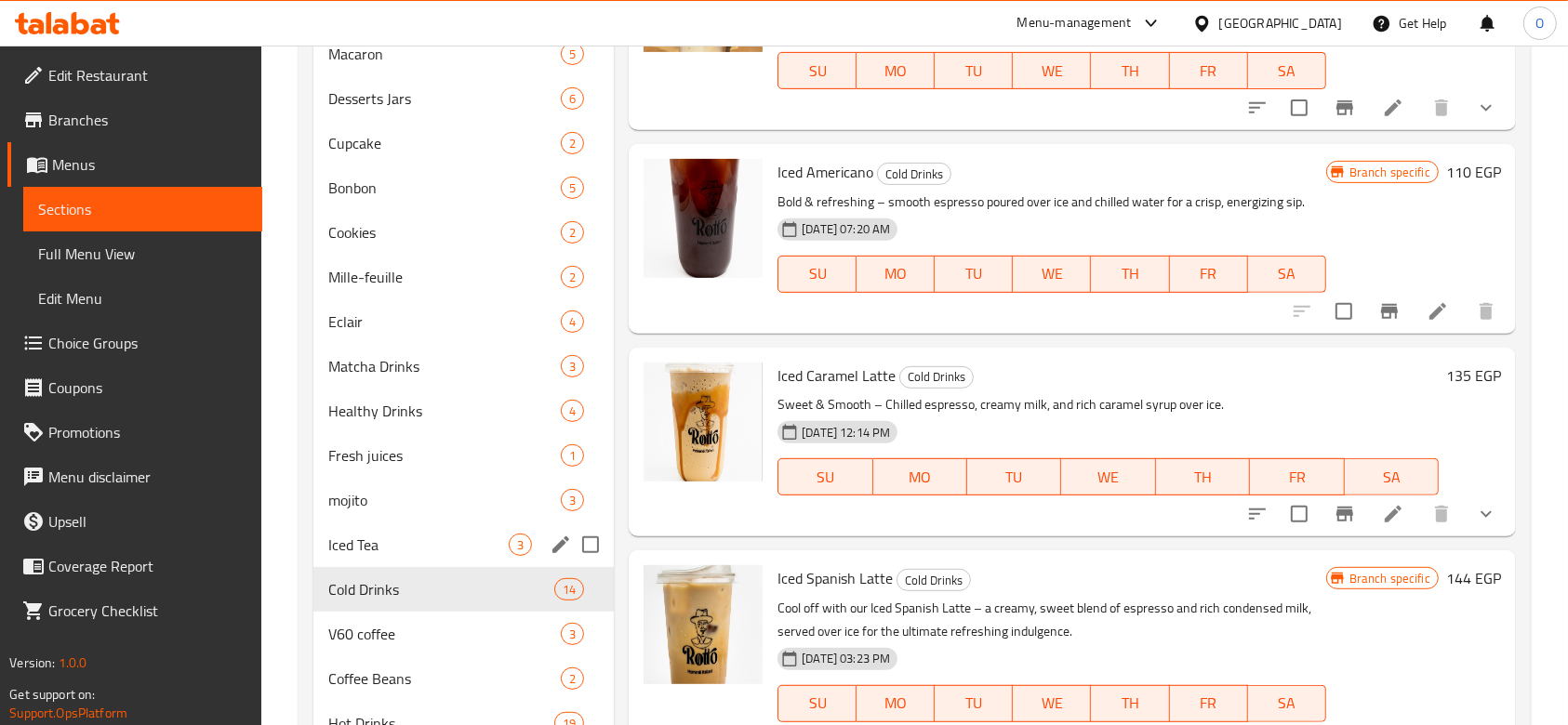
click at [456, 557] on div "Iced Tea 3" at bounding box center [463, 544] width 301 height 44
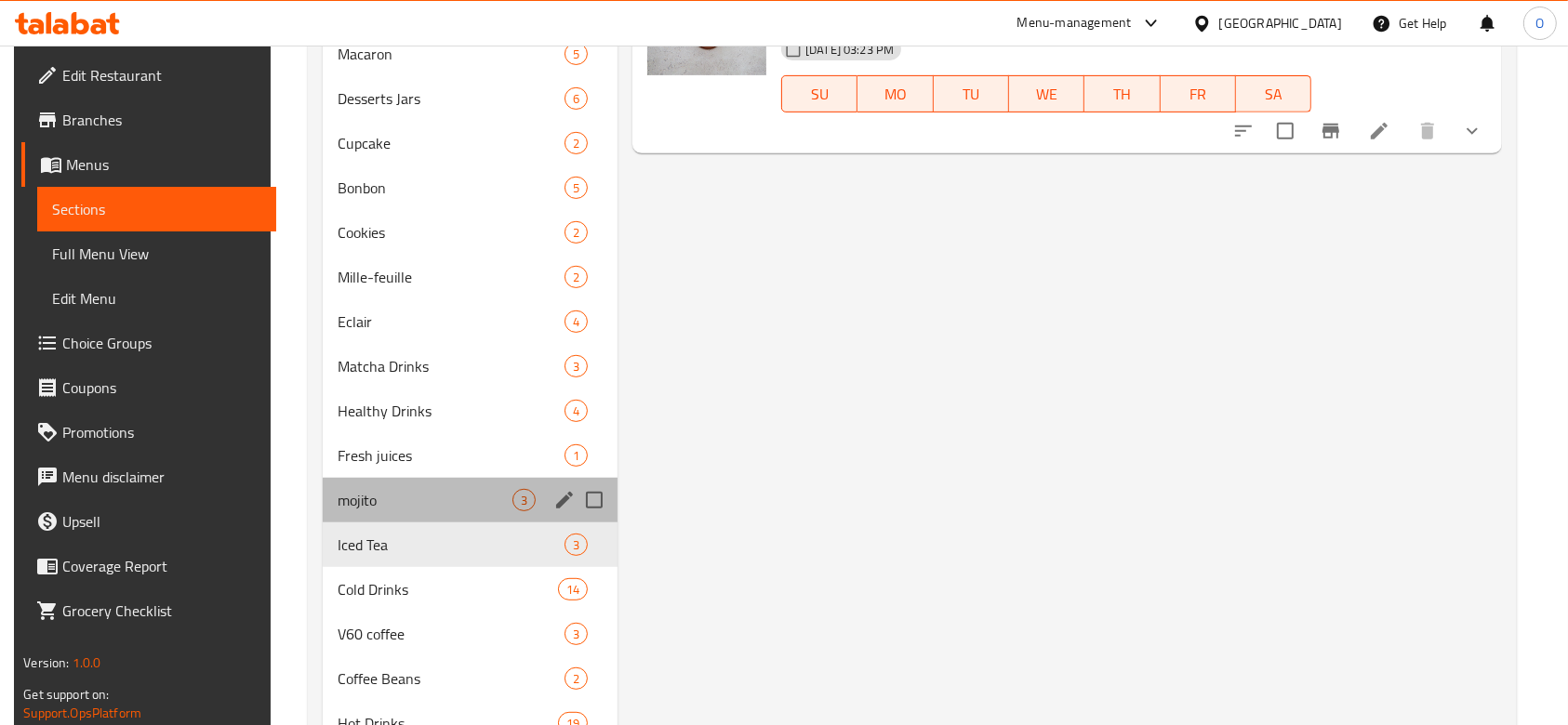
click at [455, 479] on div "mojito 3" at bounding box center [470, 500] width 295 height 44
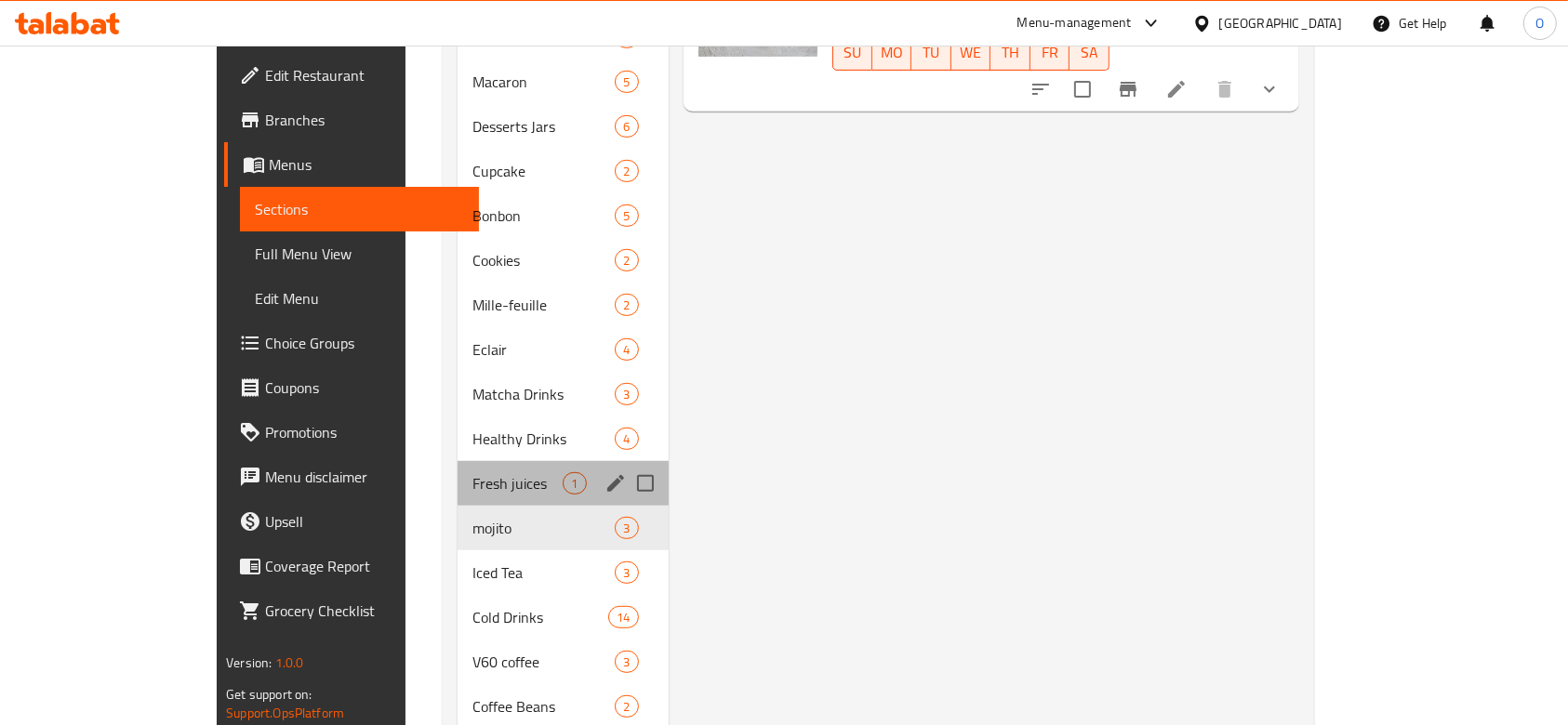
click at [457, 461] on div "Fresh juices 1" at bounding box center [562, 483] width 210 height 44
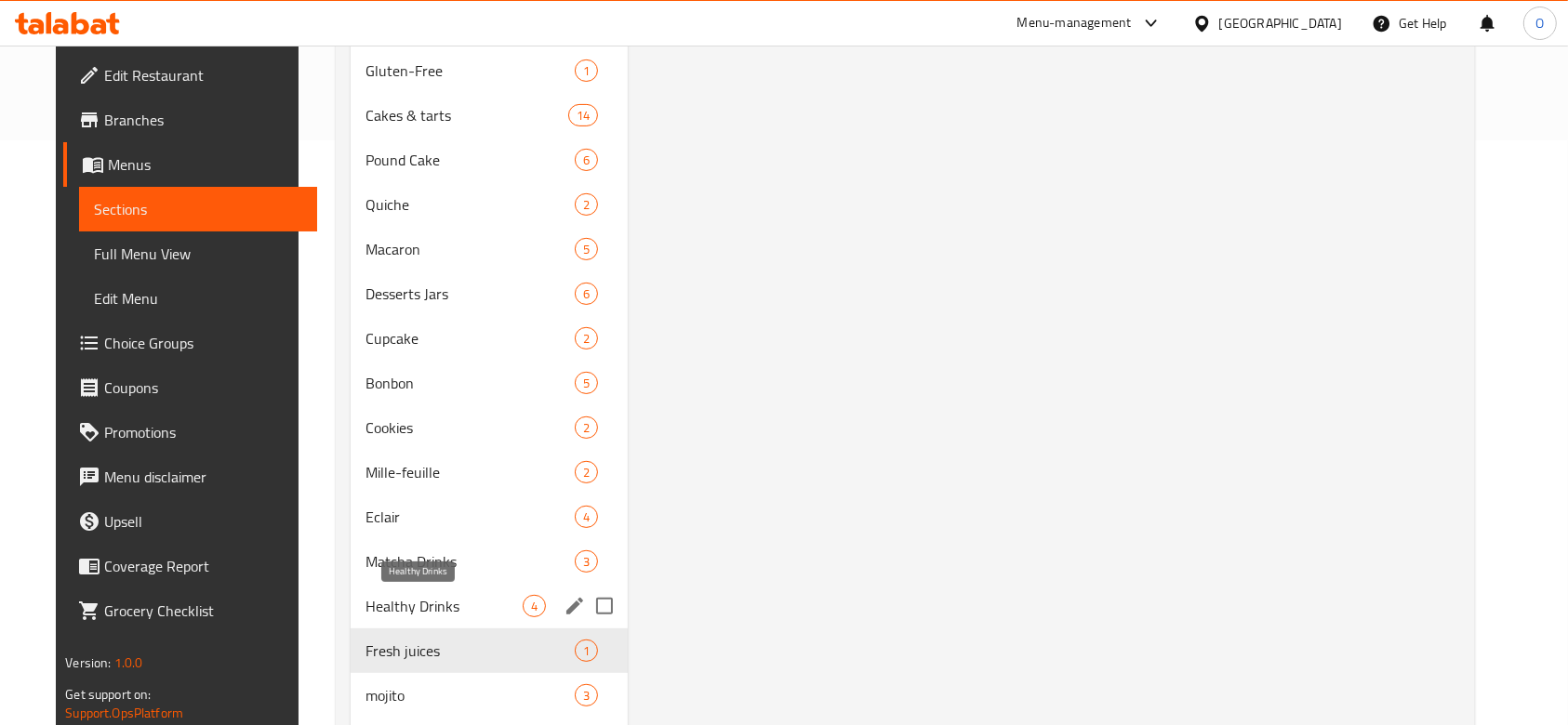
scroll to position [408, 0]
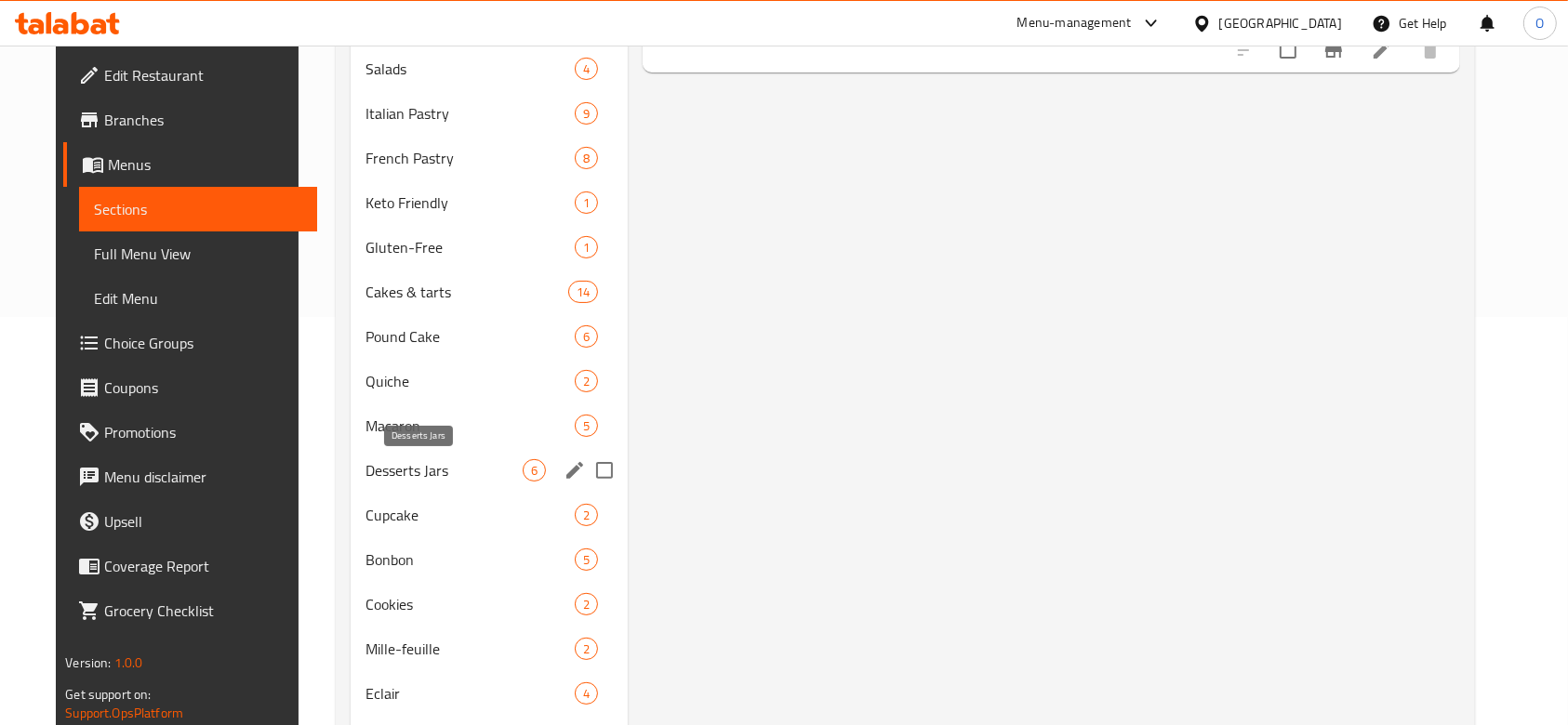
click at [453, 466] on span "Desserts Jars" at bounding box center [445, 470] width 157 height 22
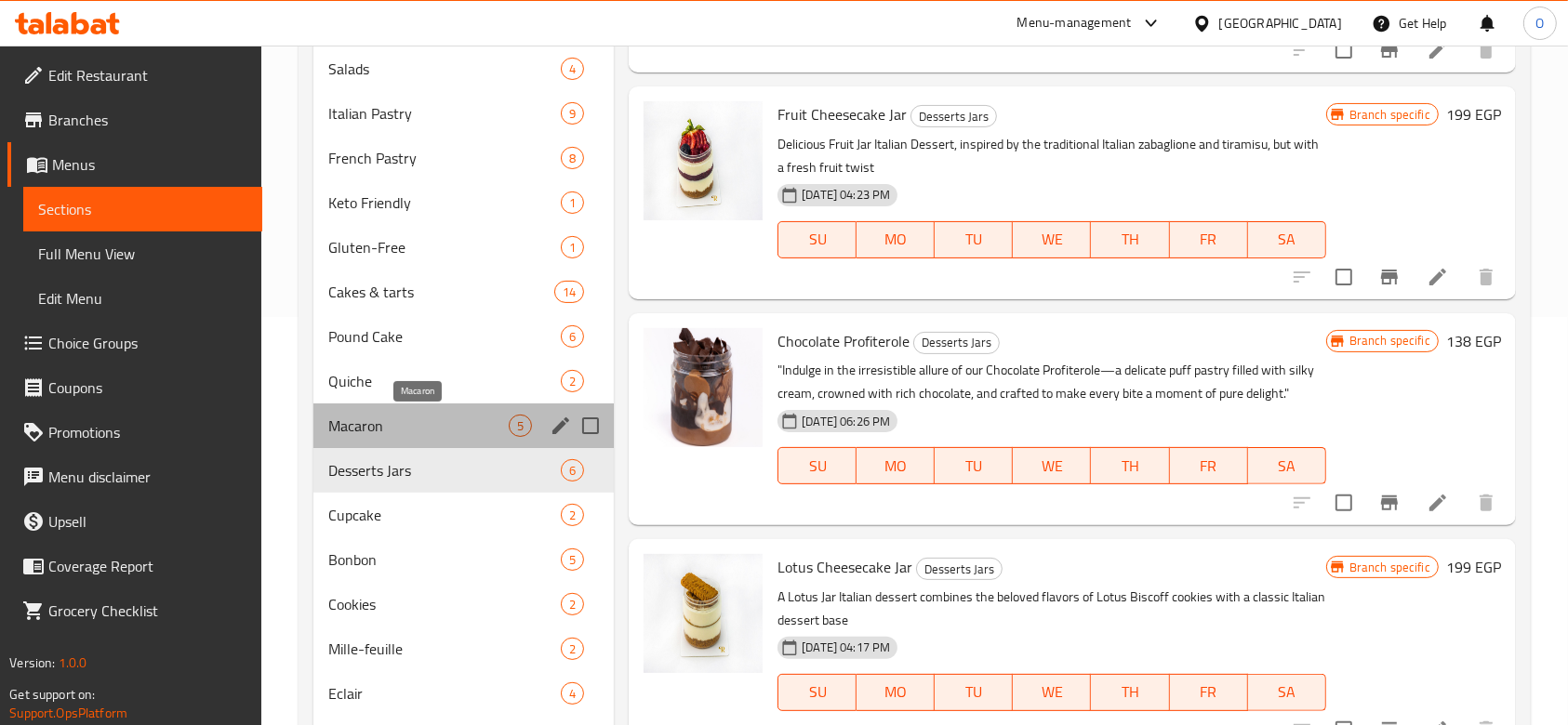
click at [451, 432] on span "Macaron" at bounding box center [419, 425] width 181 height 22
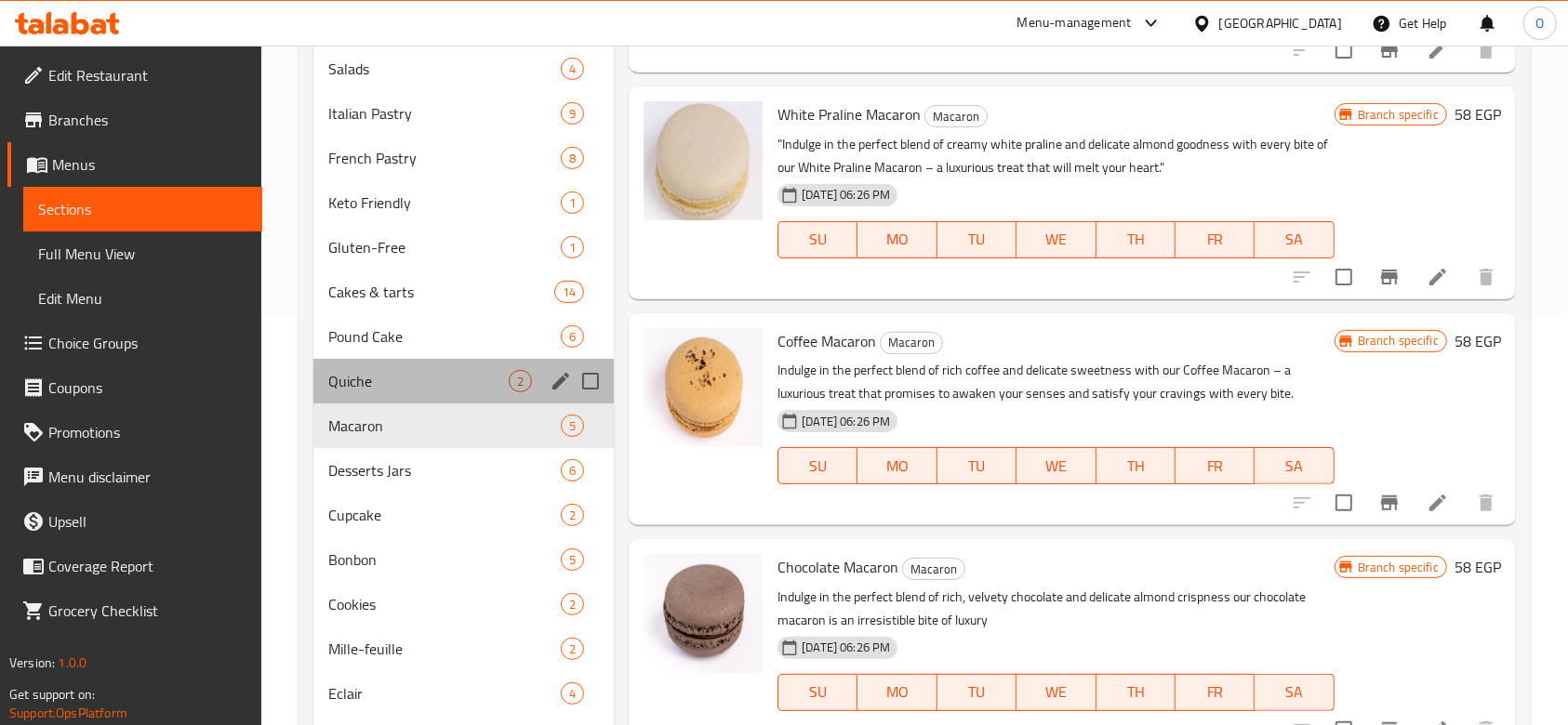
click at [439, 396] on div "Quiche 2" at bounding box center [463, 381] width 301 height 44
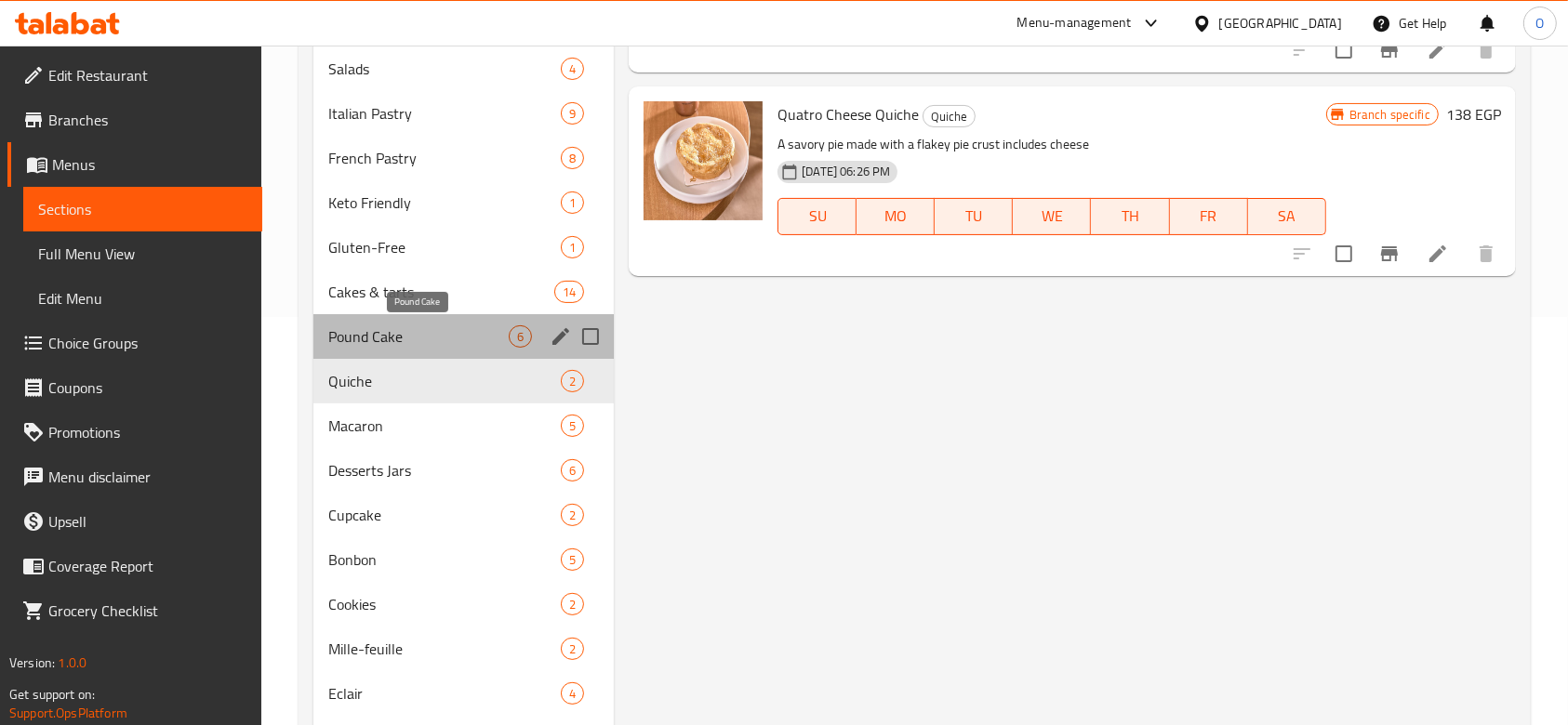
click at [428, 328] on span "Pound Cake" at bounding box center [419, 336] width 181 height 22
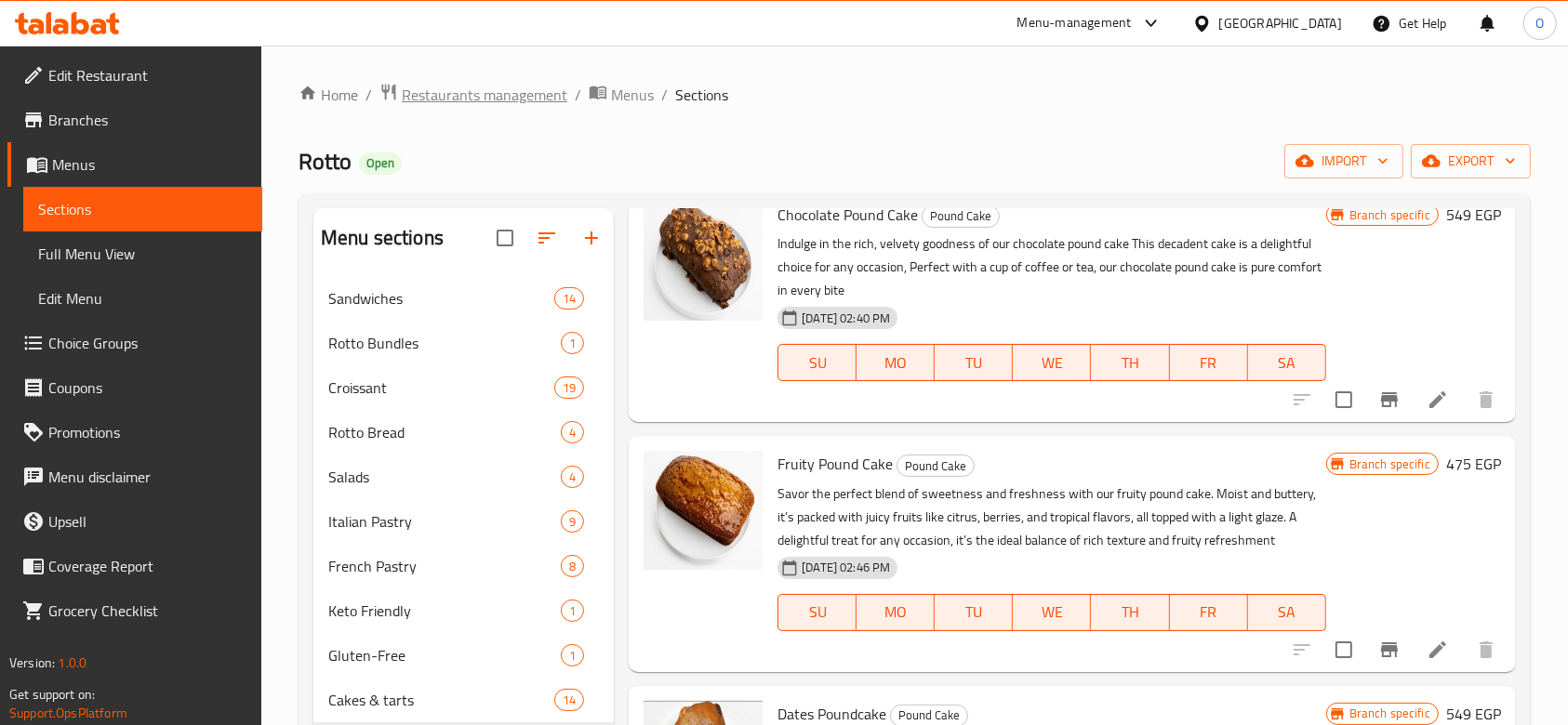
click at [425, 90] on span "Restaurants management" at bounding box center [484, 94] width 165 height 22
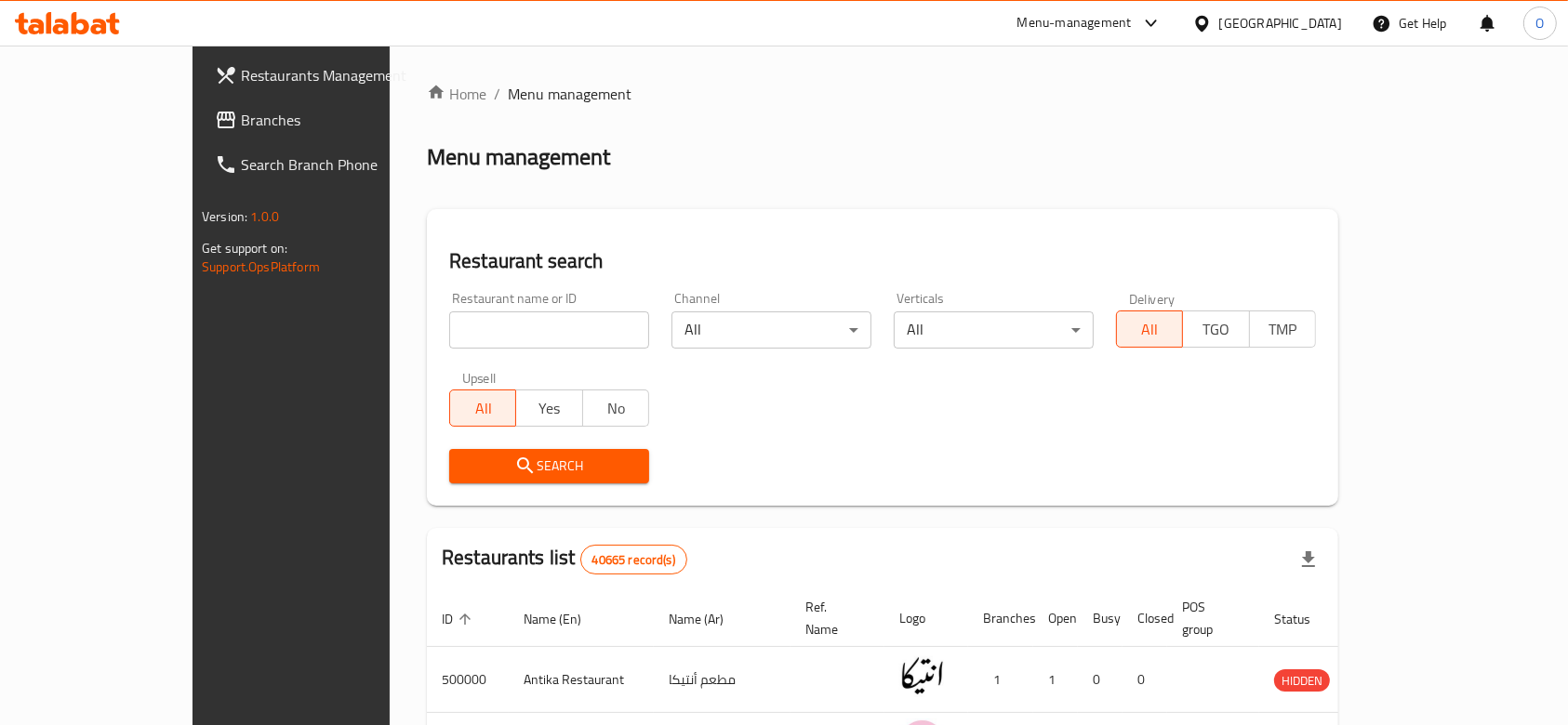
click at [499, 324] on input "search" at bounding box center [549, 329] width 200 height 37
paste input "688704"
type input "688704"
click button "Search" at bounding box center [549, 467] width 200 height 35
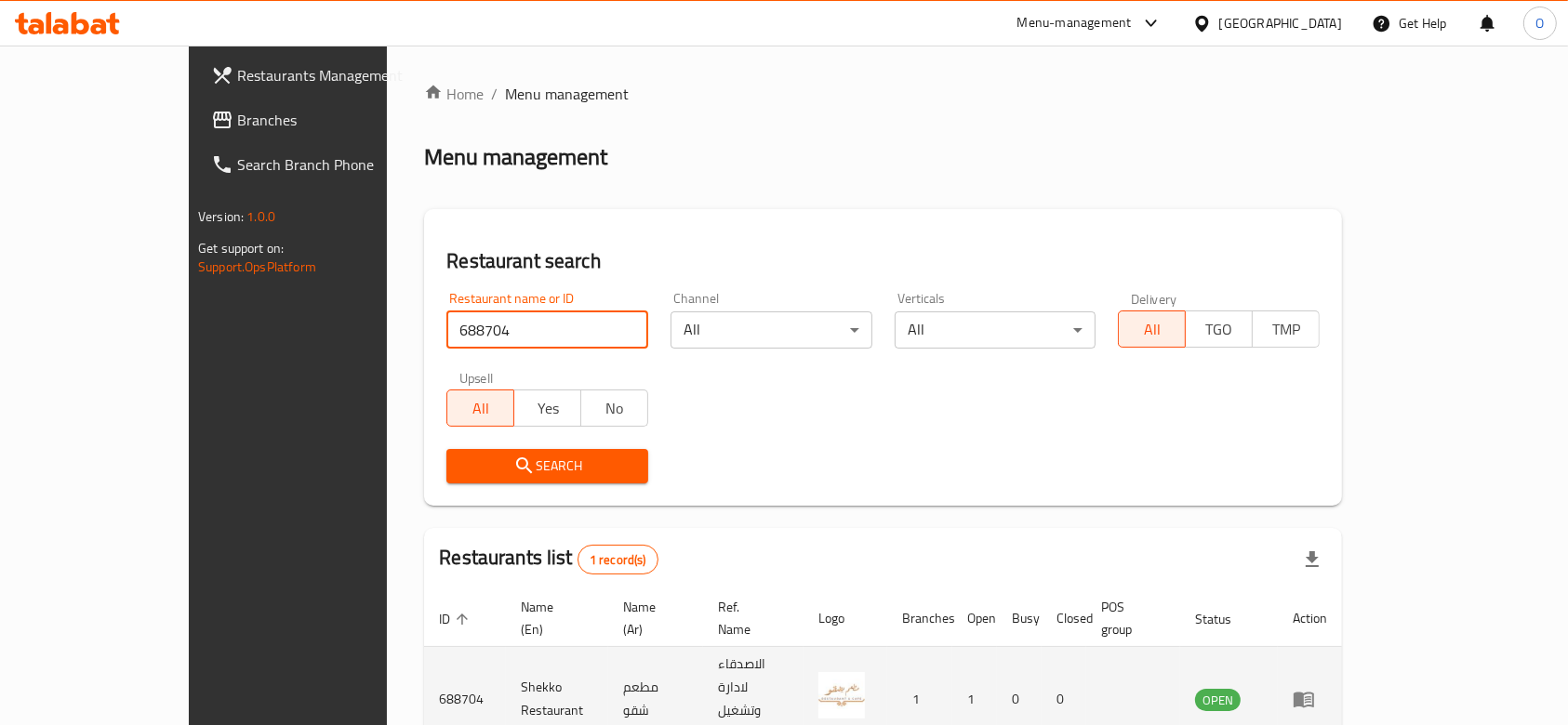
click at [1341, 647] on td "enhanced table" at bounding box center [1309, 699] width 64 height 105
click at [1314, 692] on icon "enhanced table" at bounding box center [1303, 700] width 20 height 15
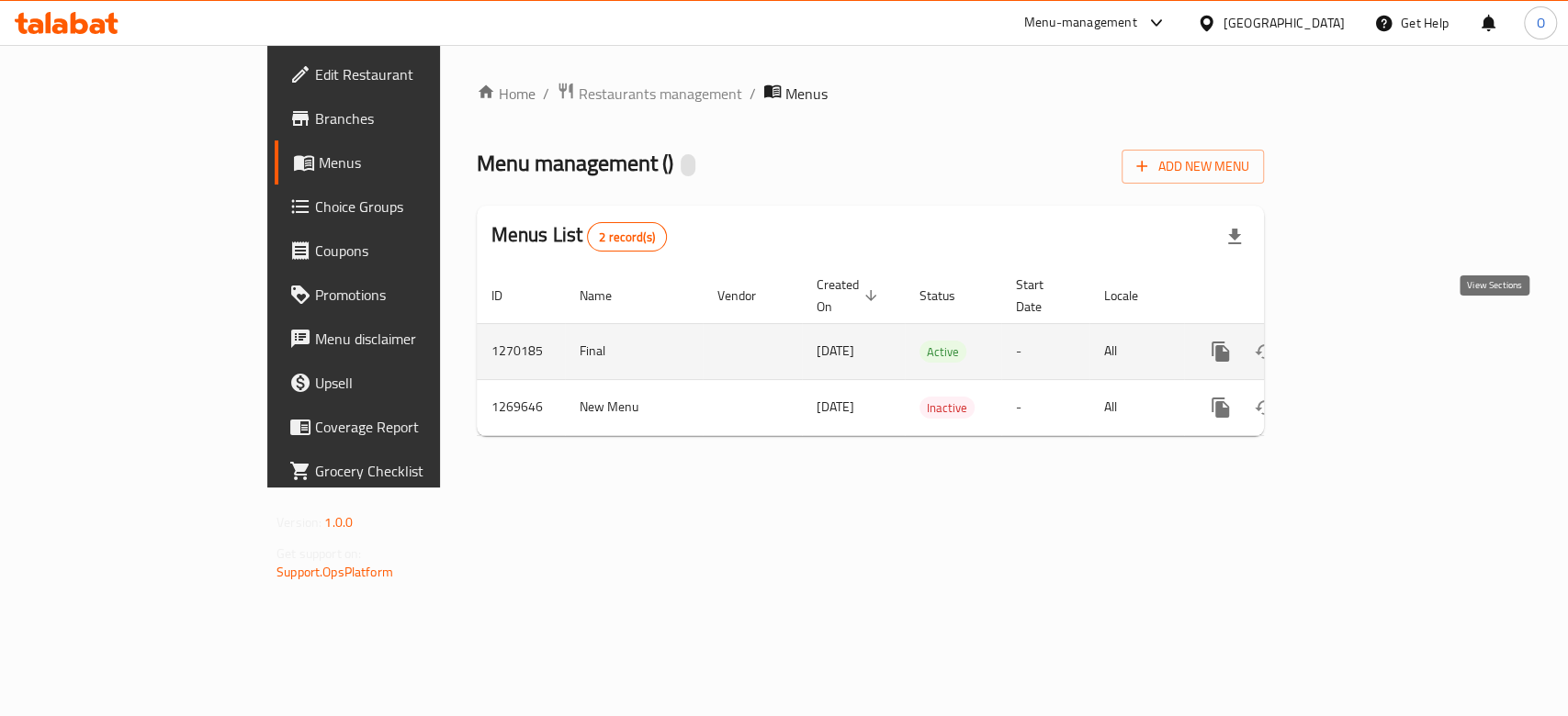
click at [1364, 340] on icon "enhanced table" at bounding box center [1353, 351] width 22 height 22
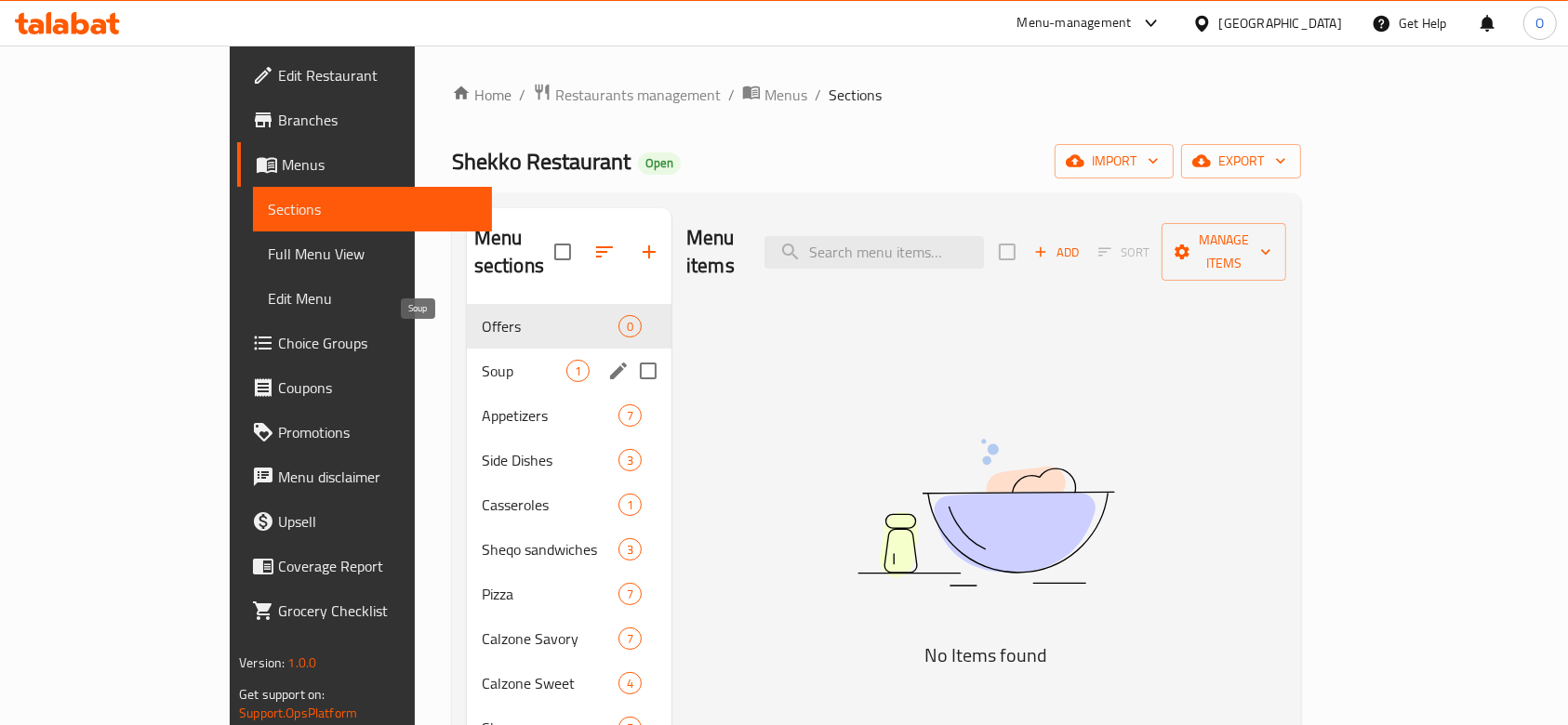
click at [482, 360] on span "Soup" at bounding box center [524, 371] width 84 height 22
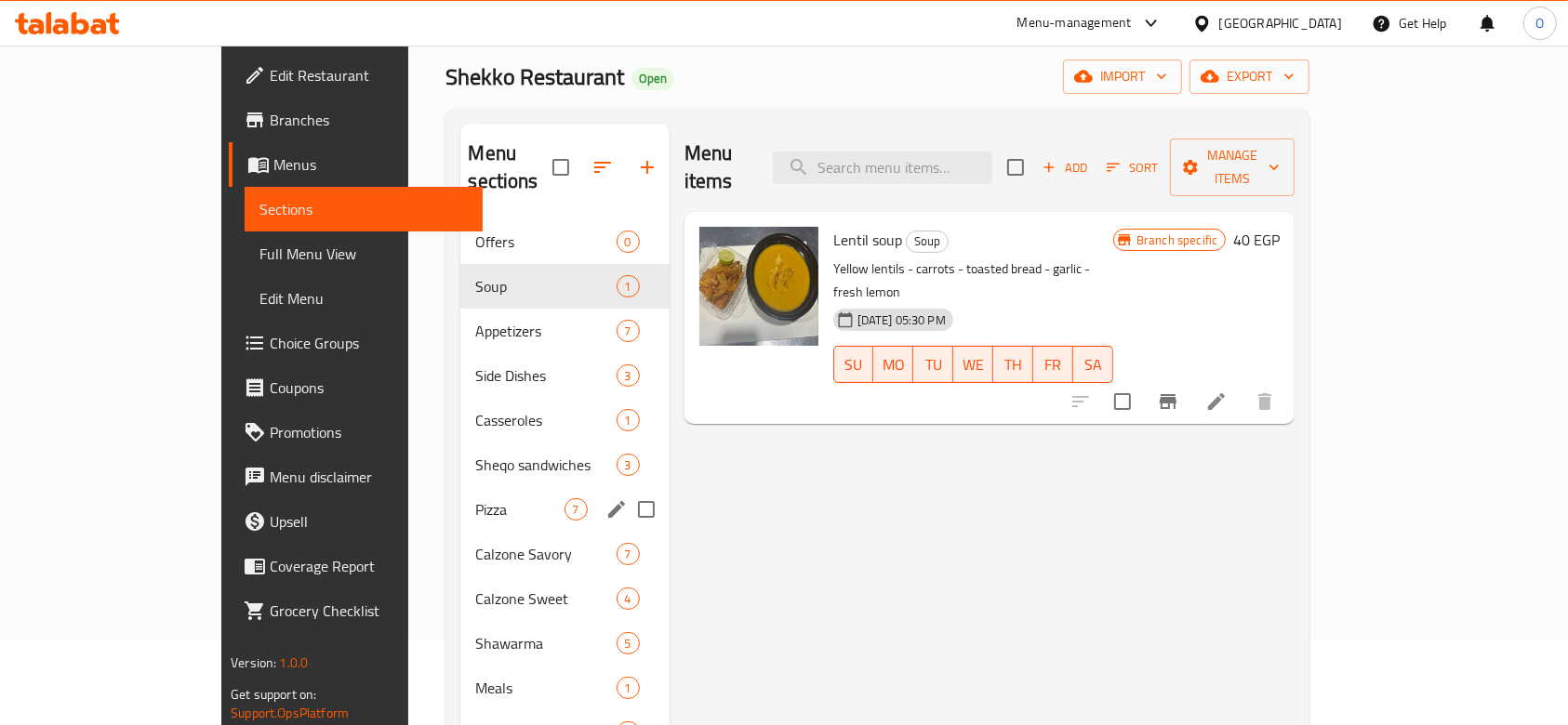
scroll to position [124, 0]
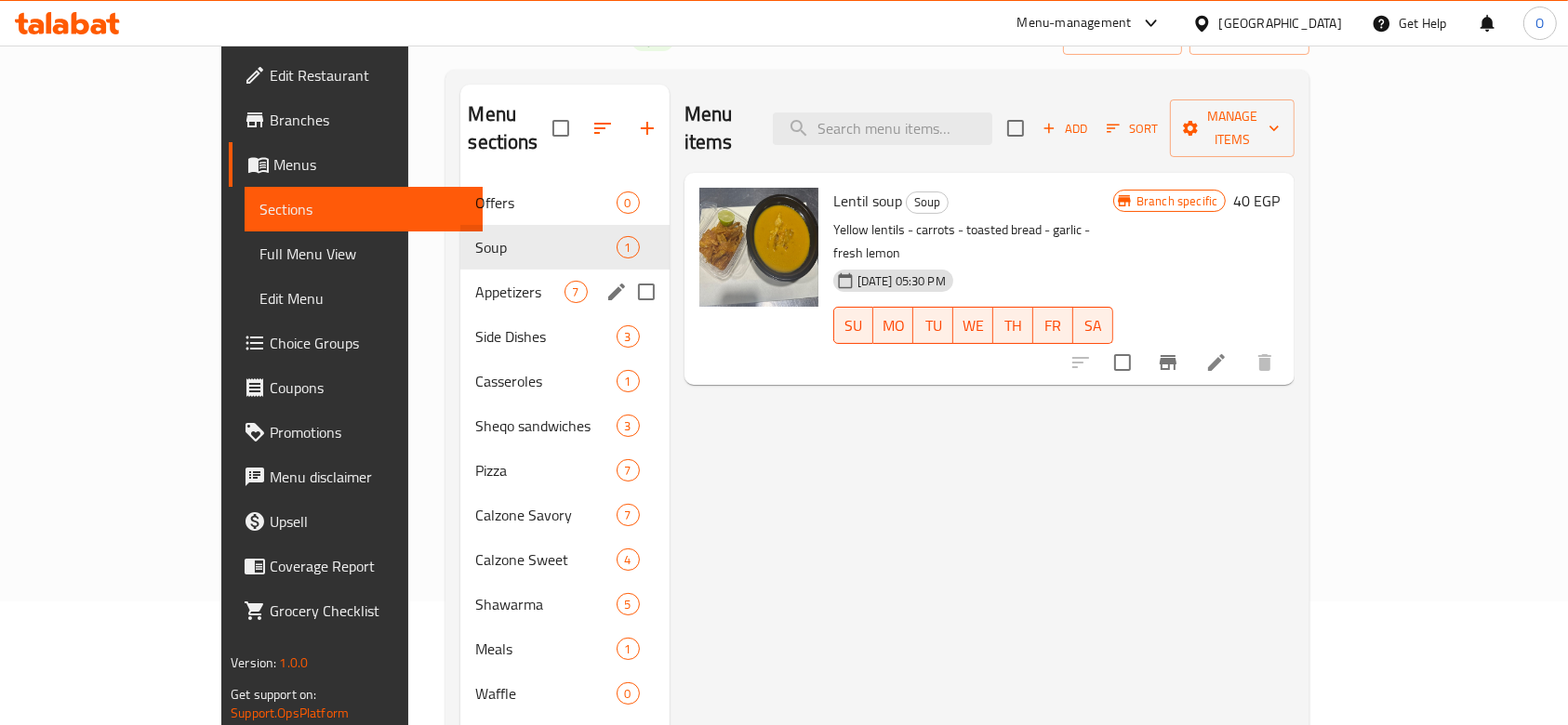
click at [460, 278] on div "Appetizers 7" at bounding box center [564, 292] width 208 height 44
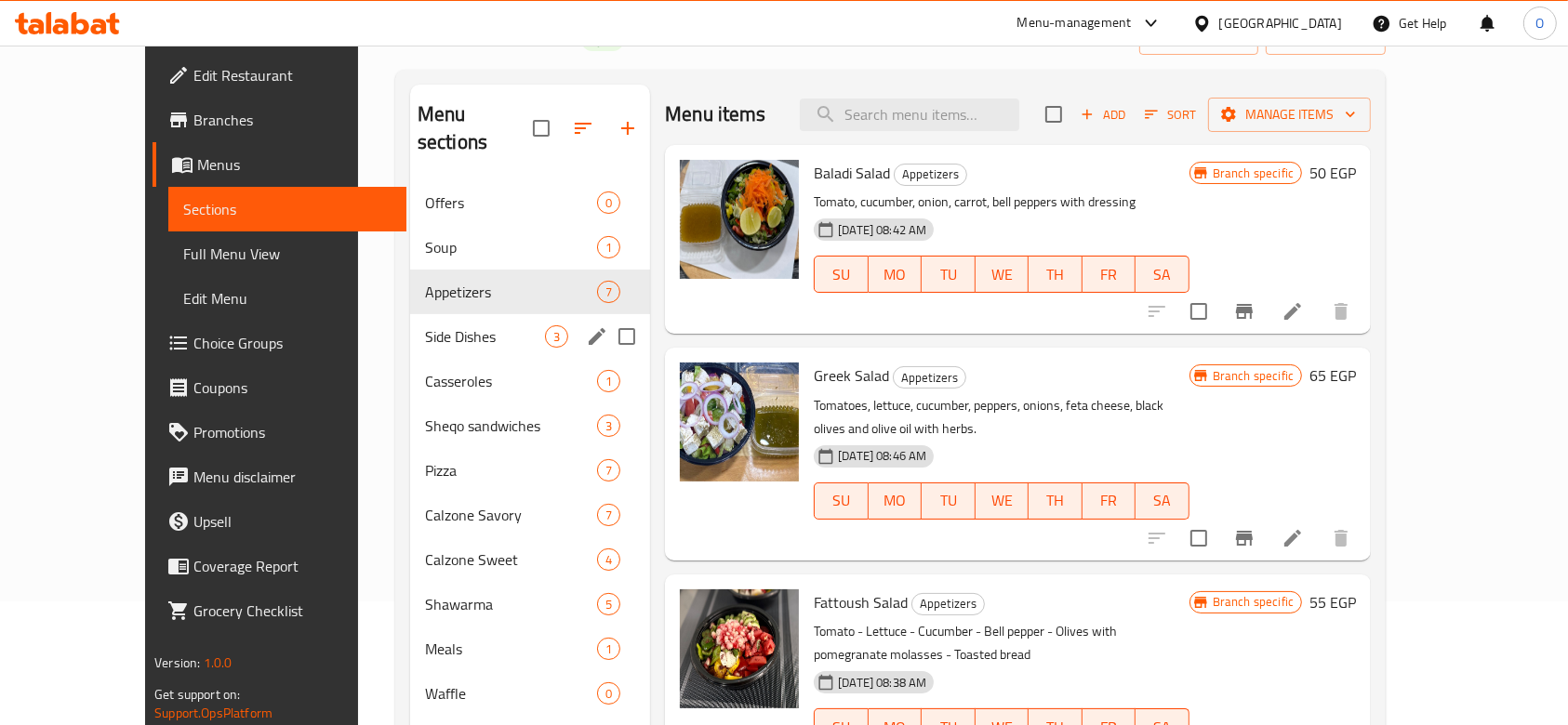
click at [424, 328] on div "Side Dishes 3" at bounding box center [530, 336] width 240 height 44
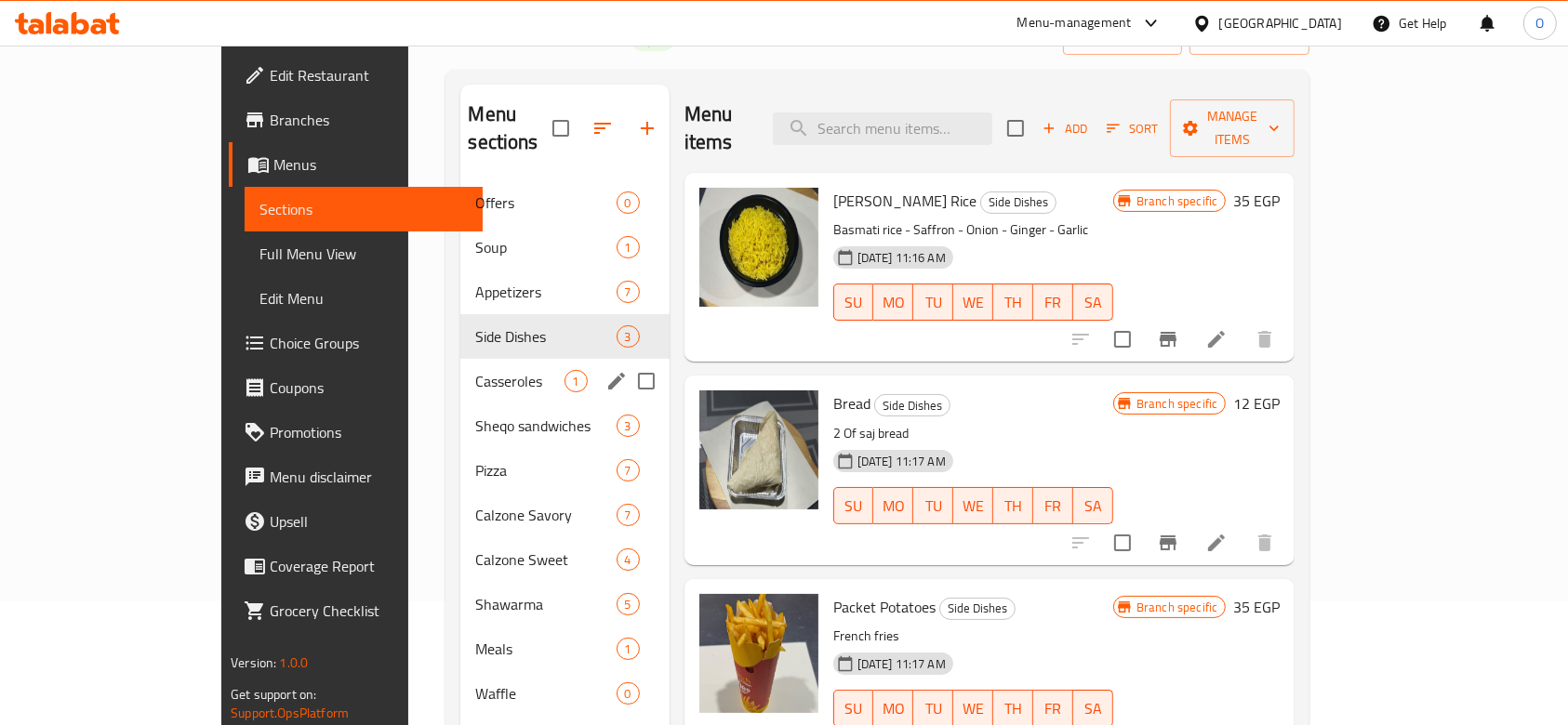
click at [460, 366] on div "Casseroles 1" at bounding box center [564, 381] width 208 height 44
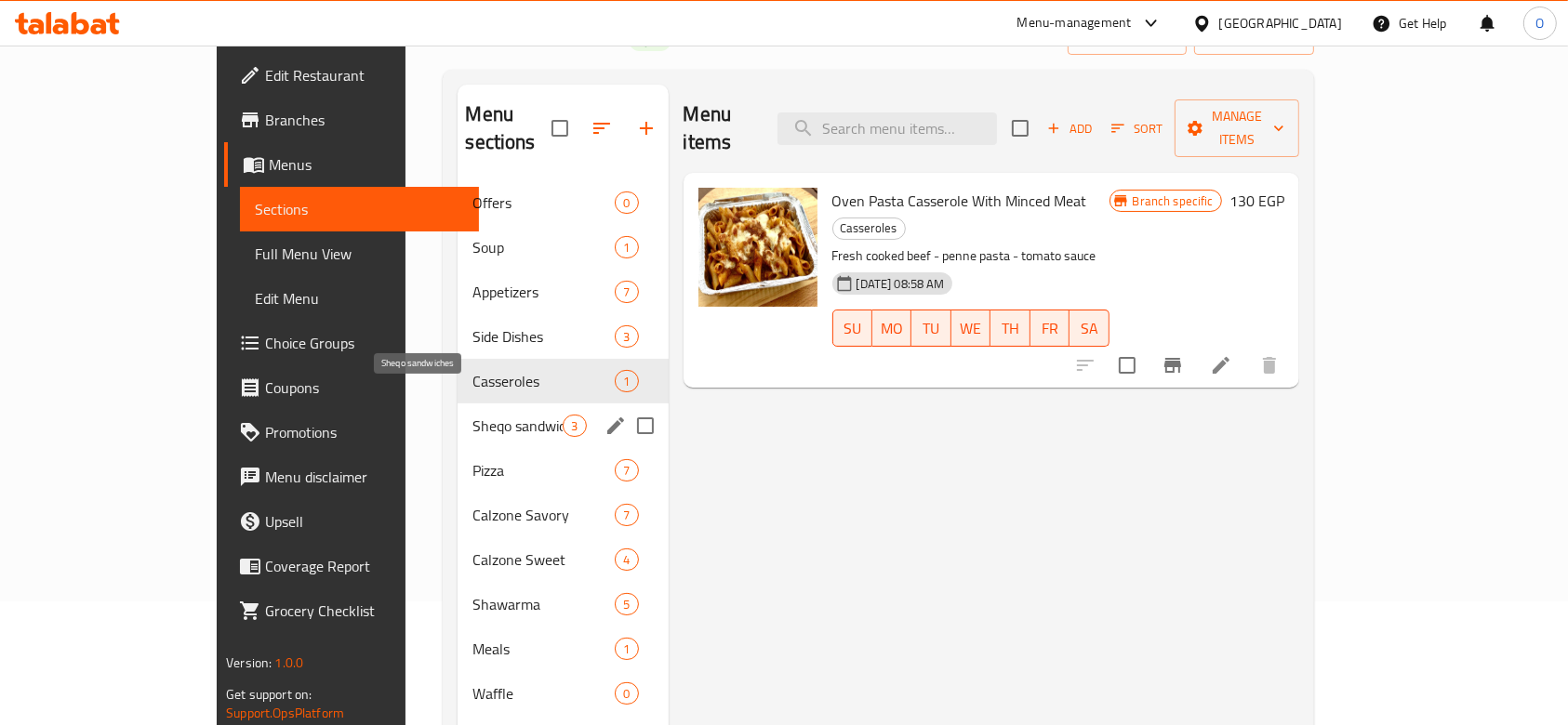
click at [472, 415] on span "Sheqo sandwiches" at bounding box center [518, 425] width 90 height 22
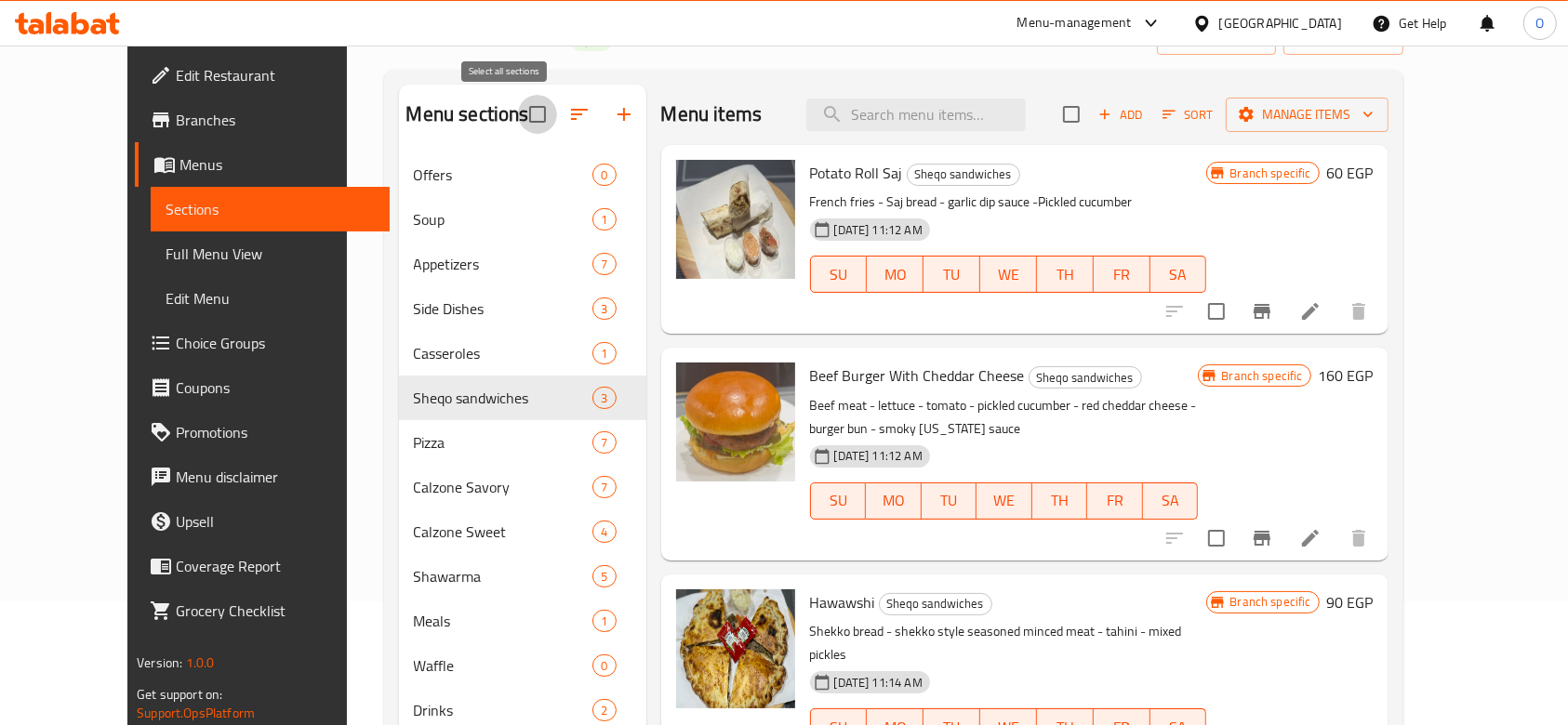
click at [518, 121] on input "checkbox" at bounding box center [537, 114] width 39 height 39
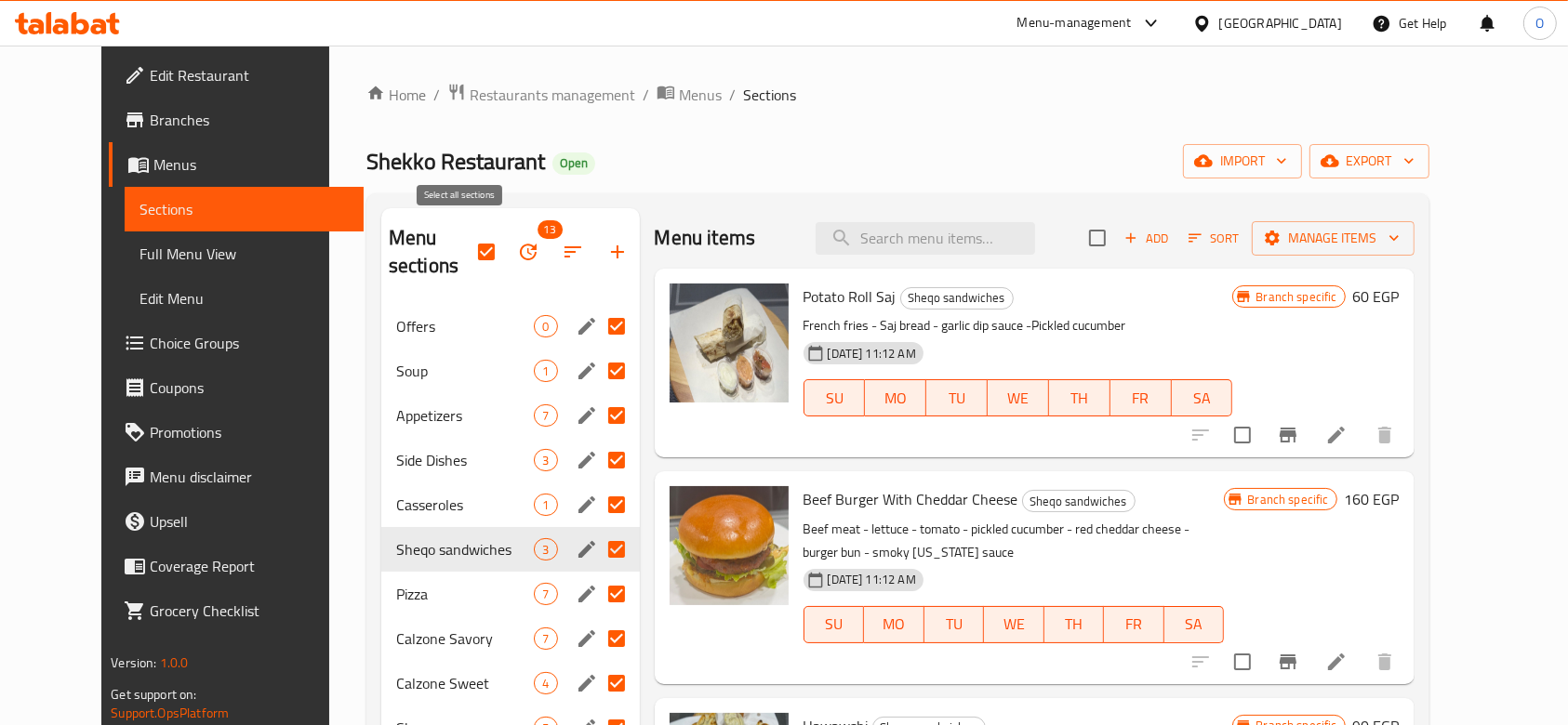
click at [470, 232] on input "checkbox" at bounding box center [486, 252] width 39 height 39
checkbox input "false"
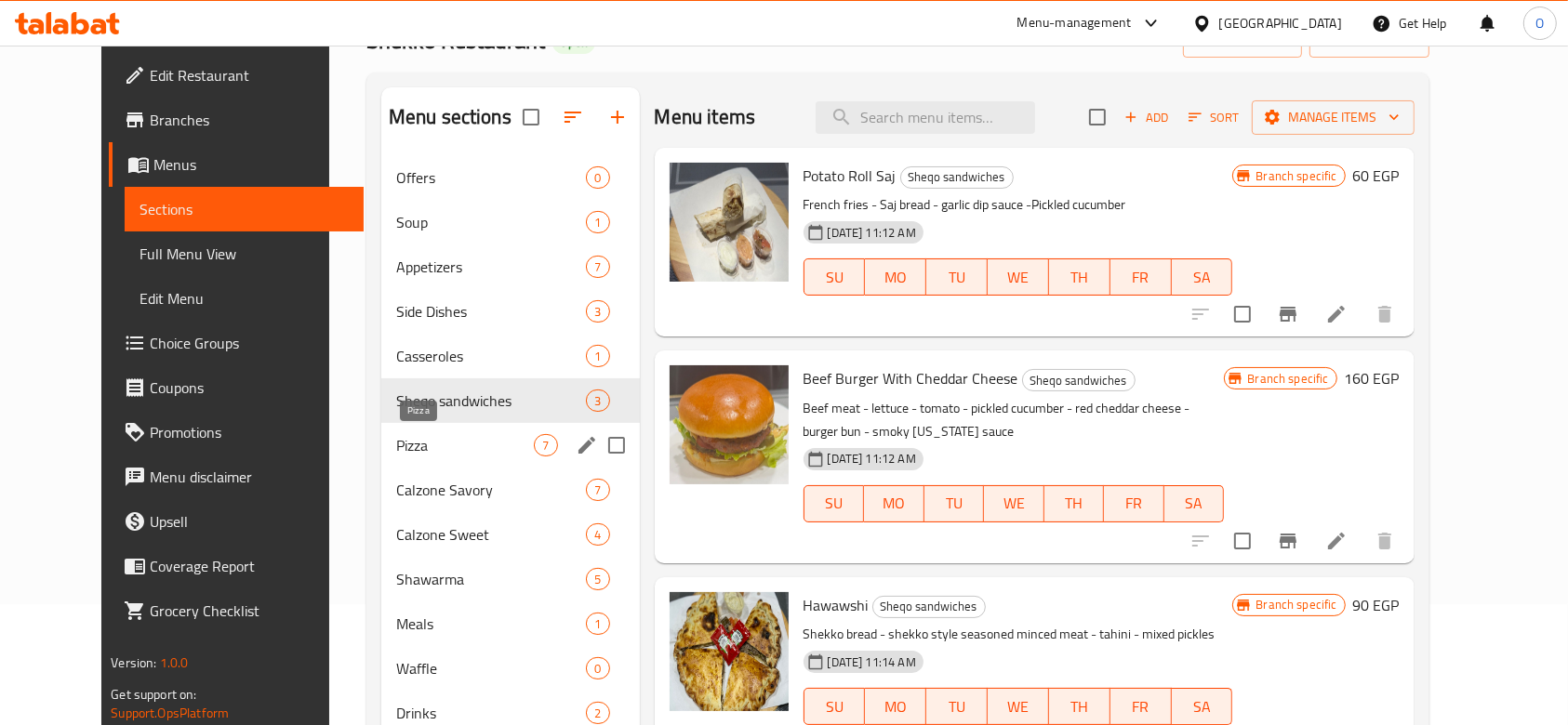
scroll to position [260, 0]
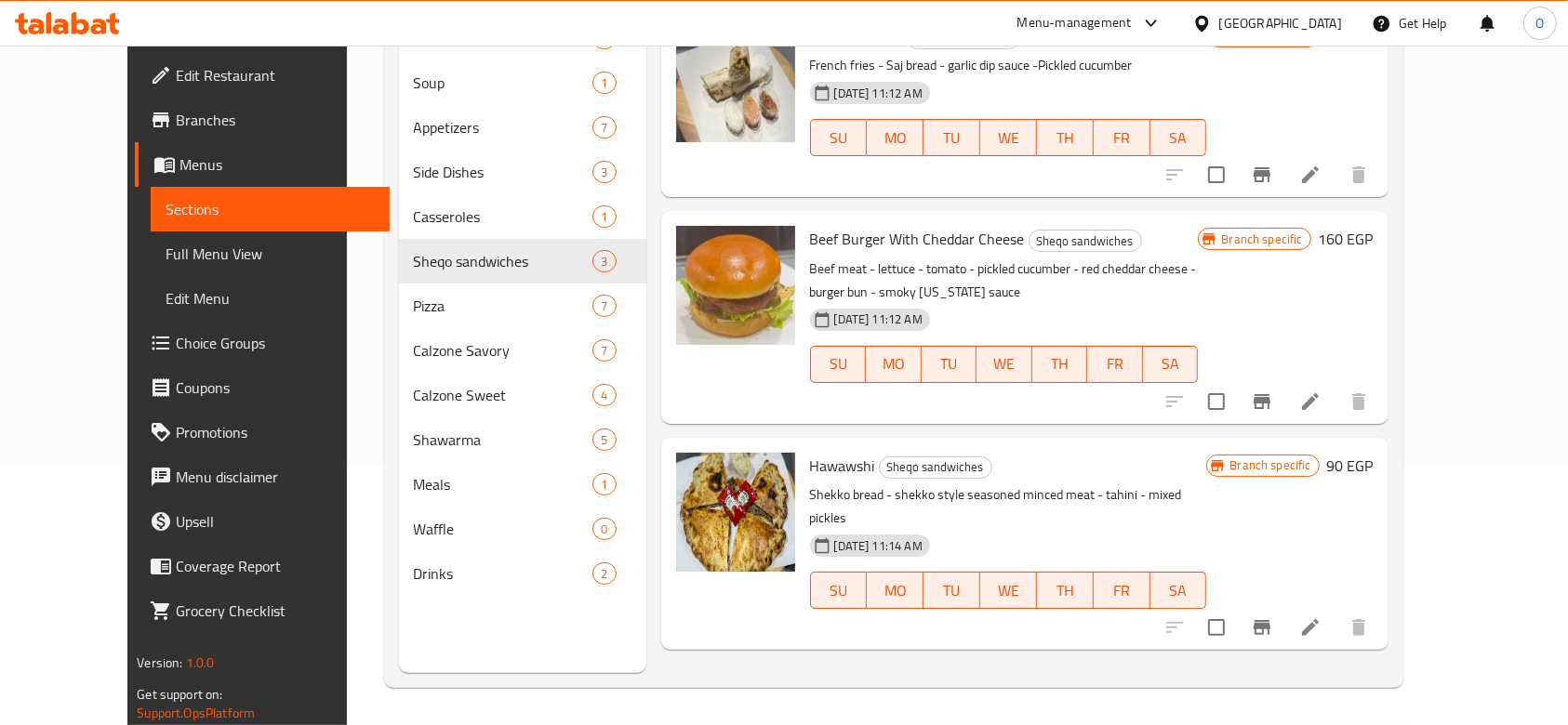
click at [401, 549] on div "Waffle 0" at bounding box center [522, 529] width 248 height 44
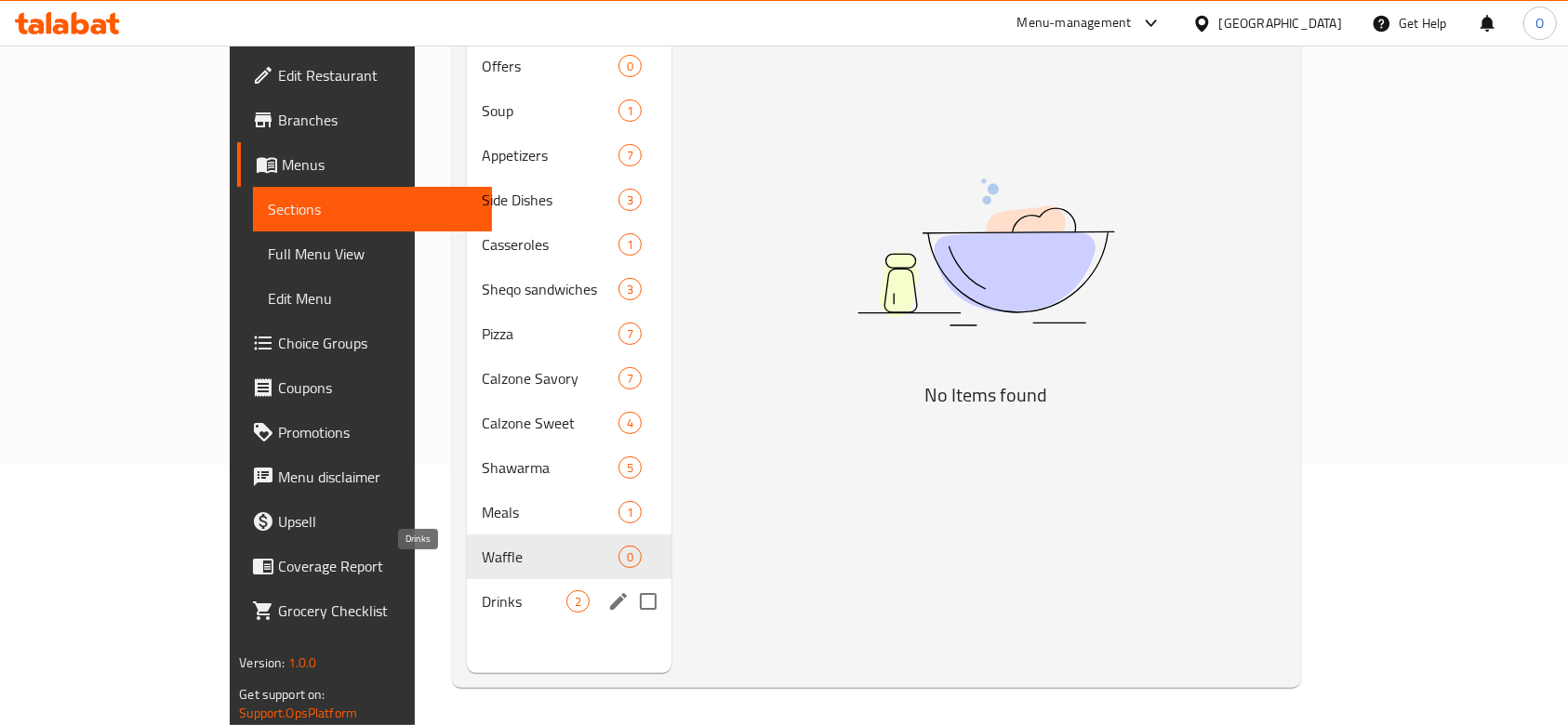
click at [482, 591] on span "Drinks" at bounding box center [524, 601] width 84 height 22
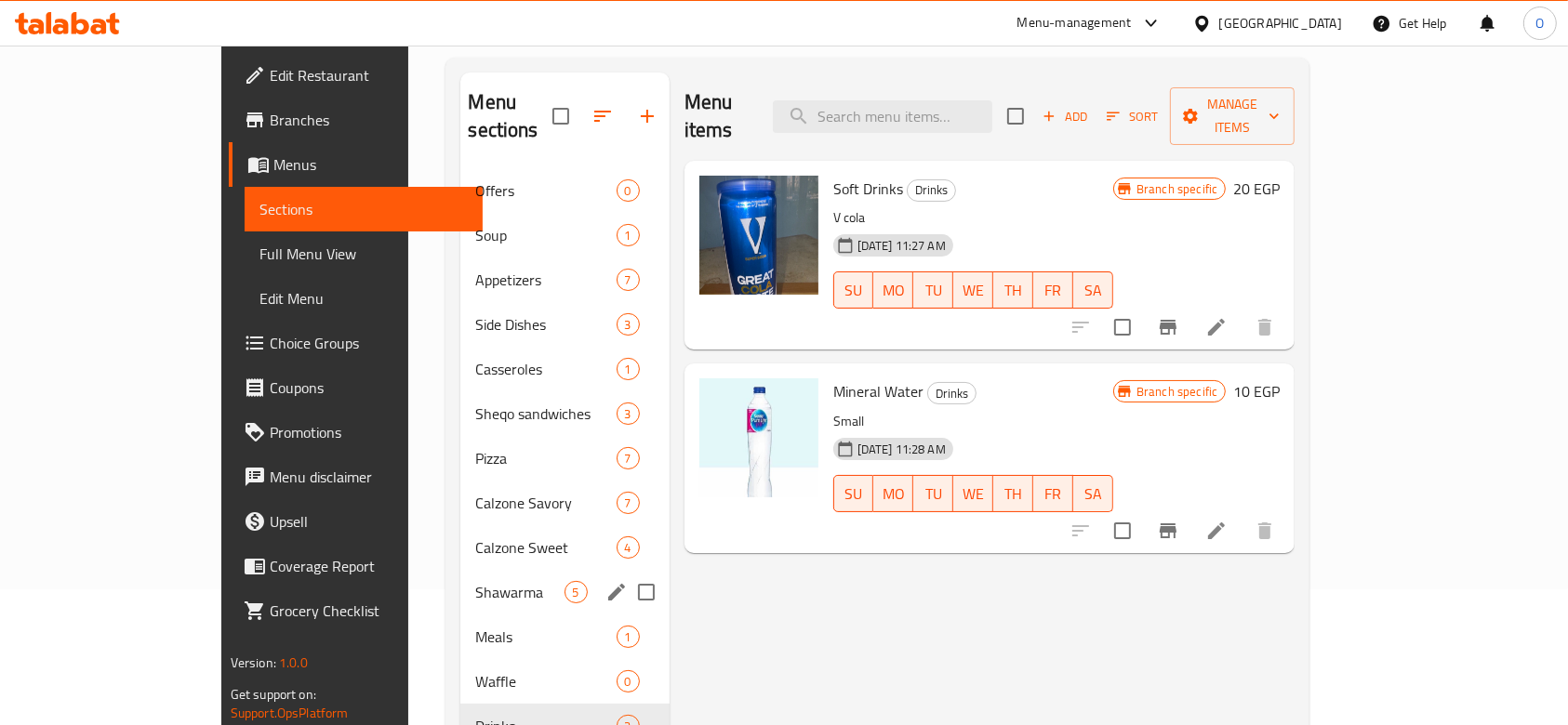
scroll to position [260, 0]
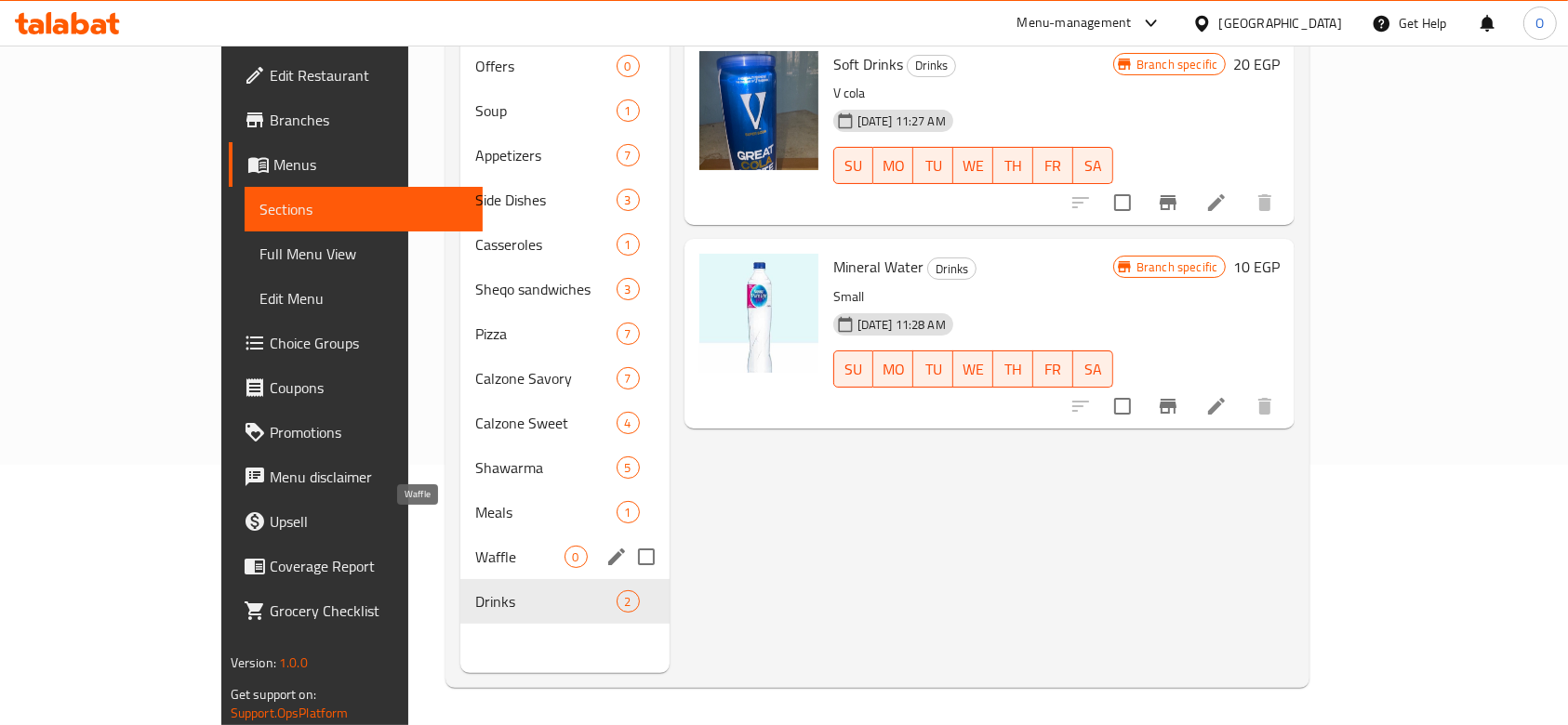
click at [475, 545] on span "Waffle" at bounding box center [519, 556] width 88 height 22
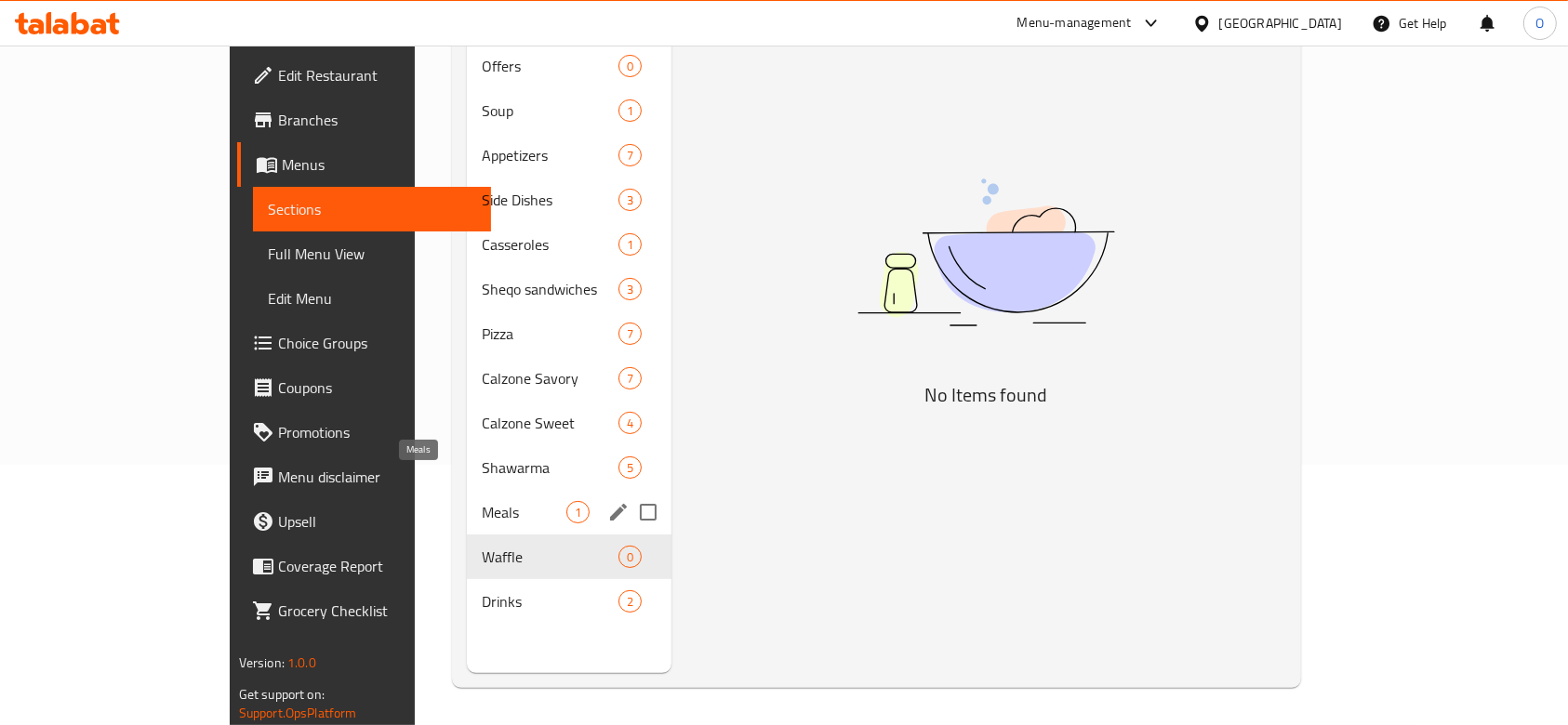
click at [482, 501] on span "Meals" at bounding box center [524, 512] width 84 height 22
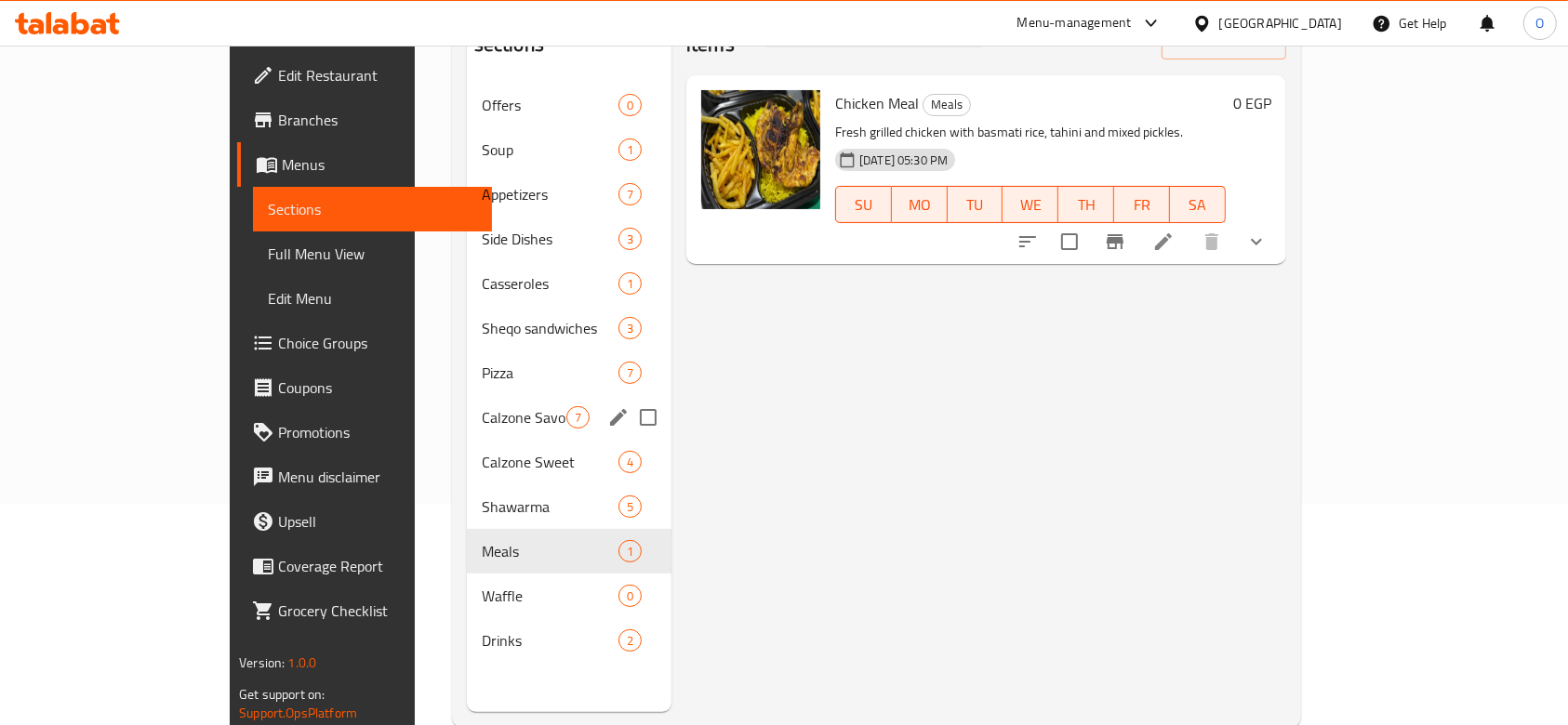
scroll to position [260, 0]
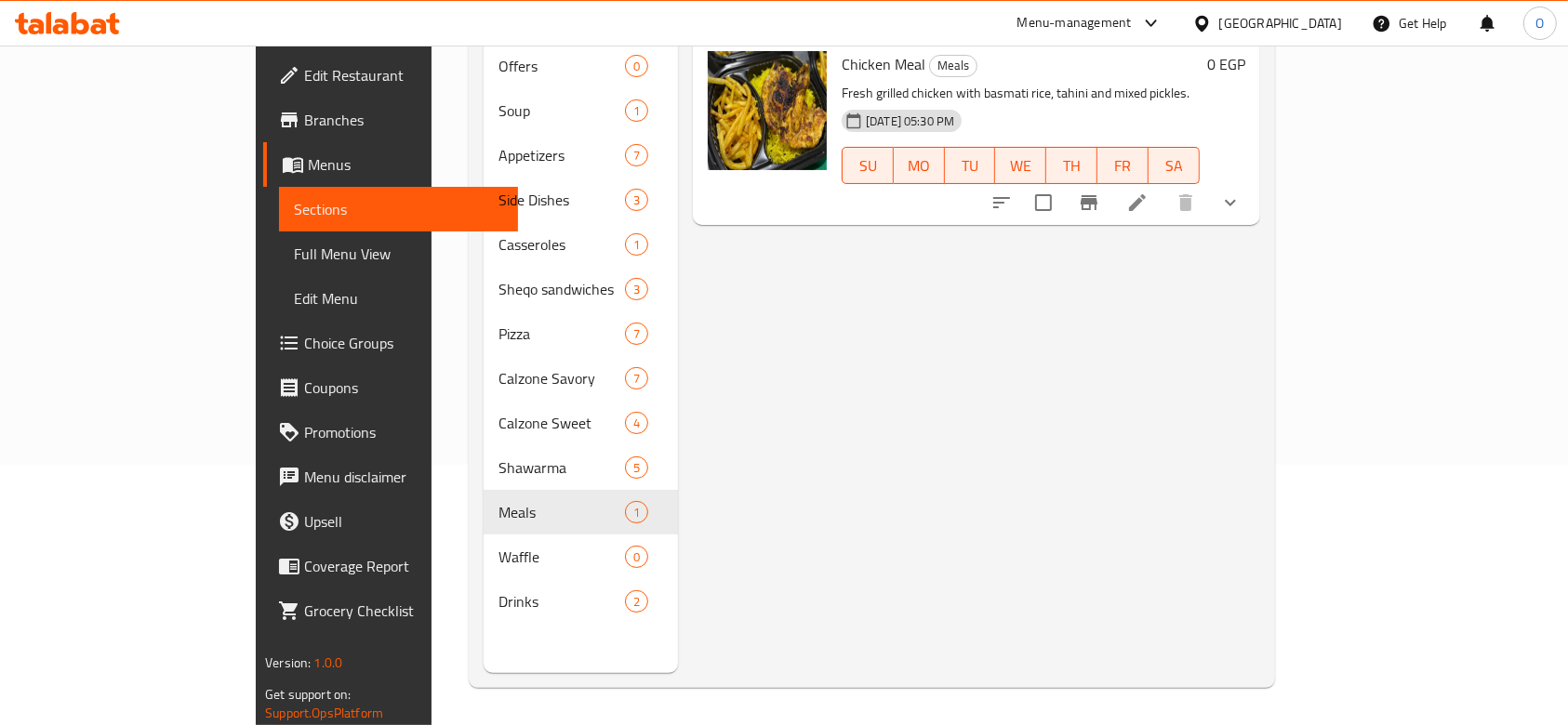
click at [683, 591] on div "Menu items Add Sort Manage items Chicken Meal Meals Fresh grilled chicken with …" at bounding box center [969, 310] width 582 height 725
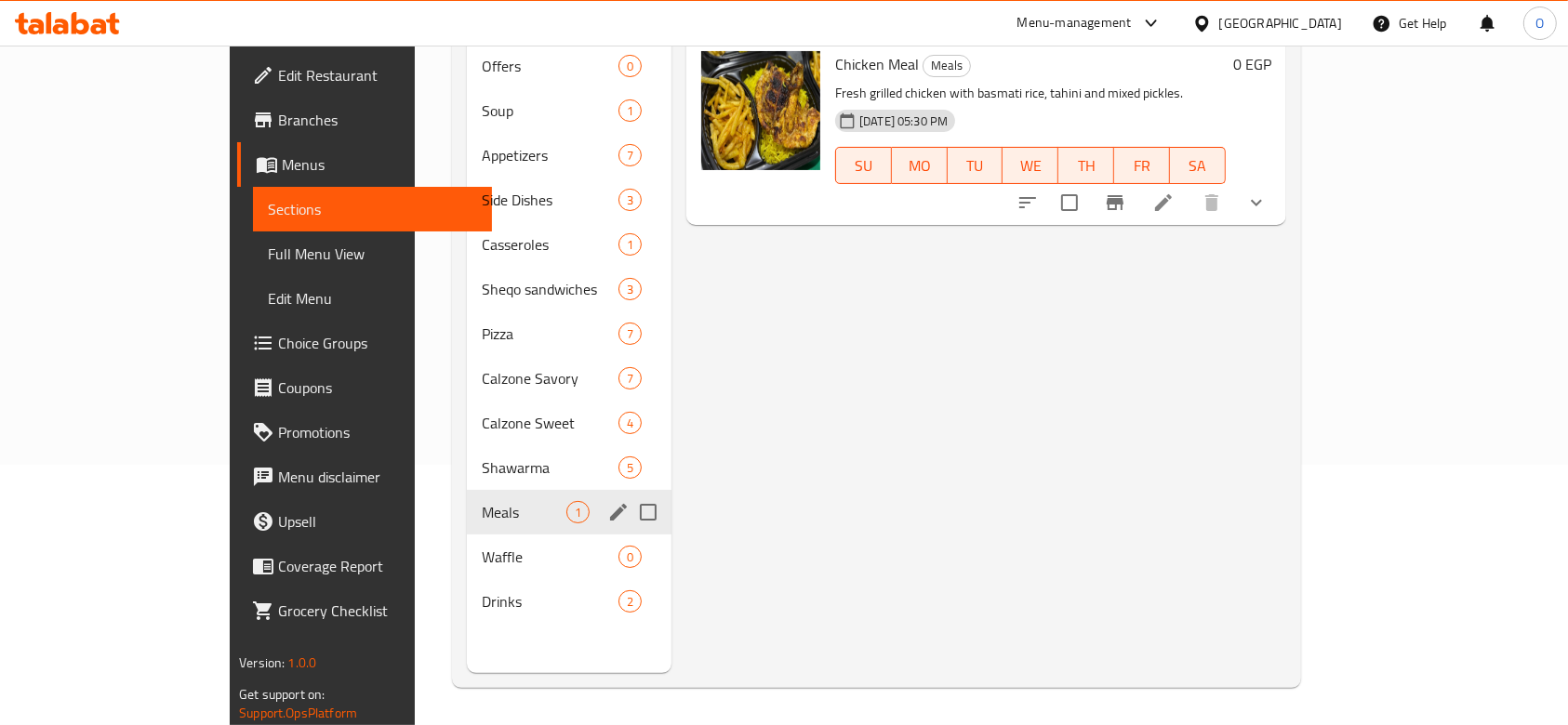
scroll to position [0, 0]
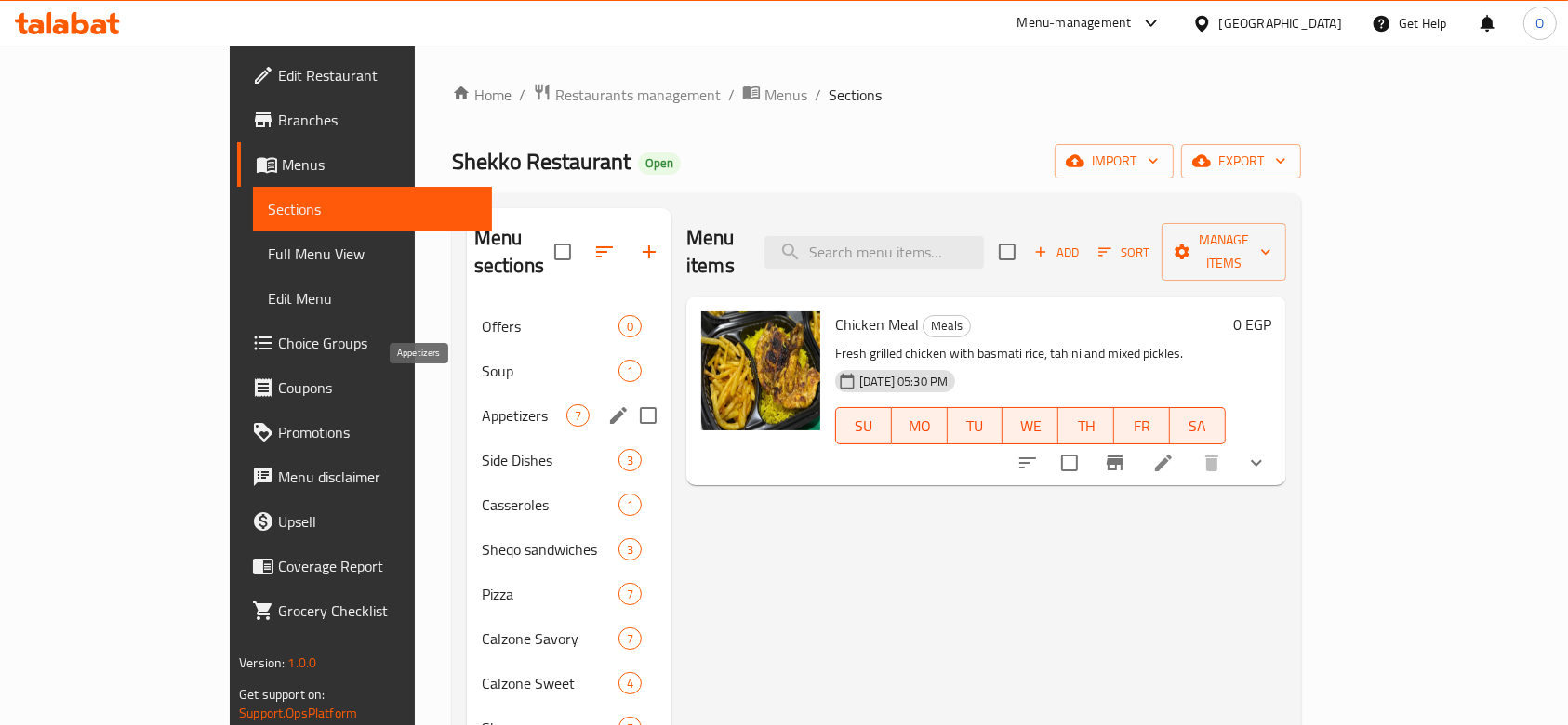
click at [482, 404] on span "Appetizers" at bounding box center [524, 415] width 84 height 22
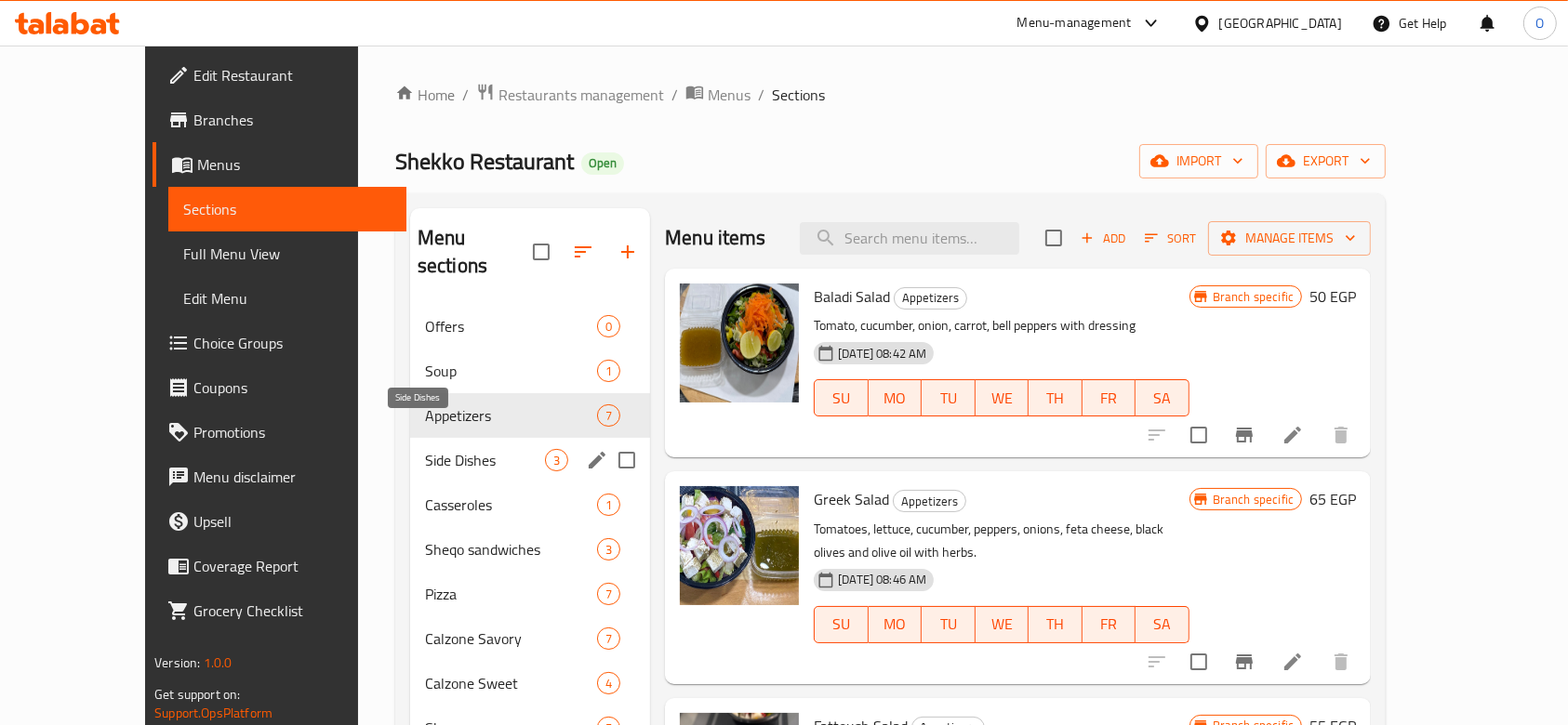
click at [425, 449] on span "Side Dishes" at bounding box center [485, 460] width 120 height 22
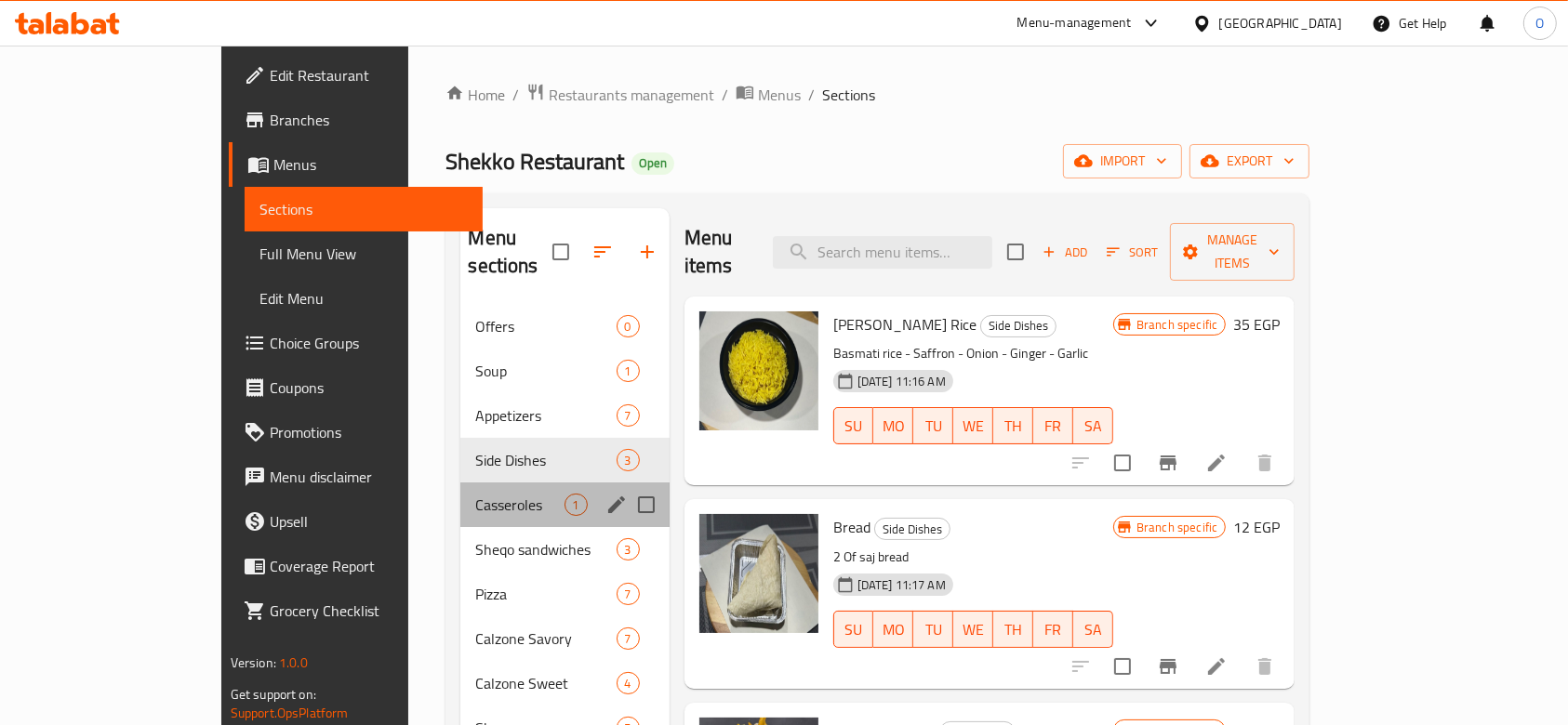
click at [460, 494] on div "Casseroles 1" at bounding box center [564, 505] width 208 height 44
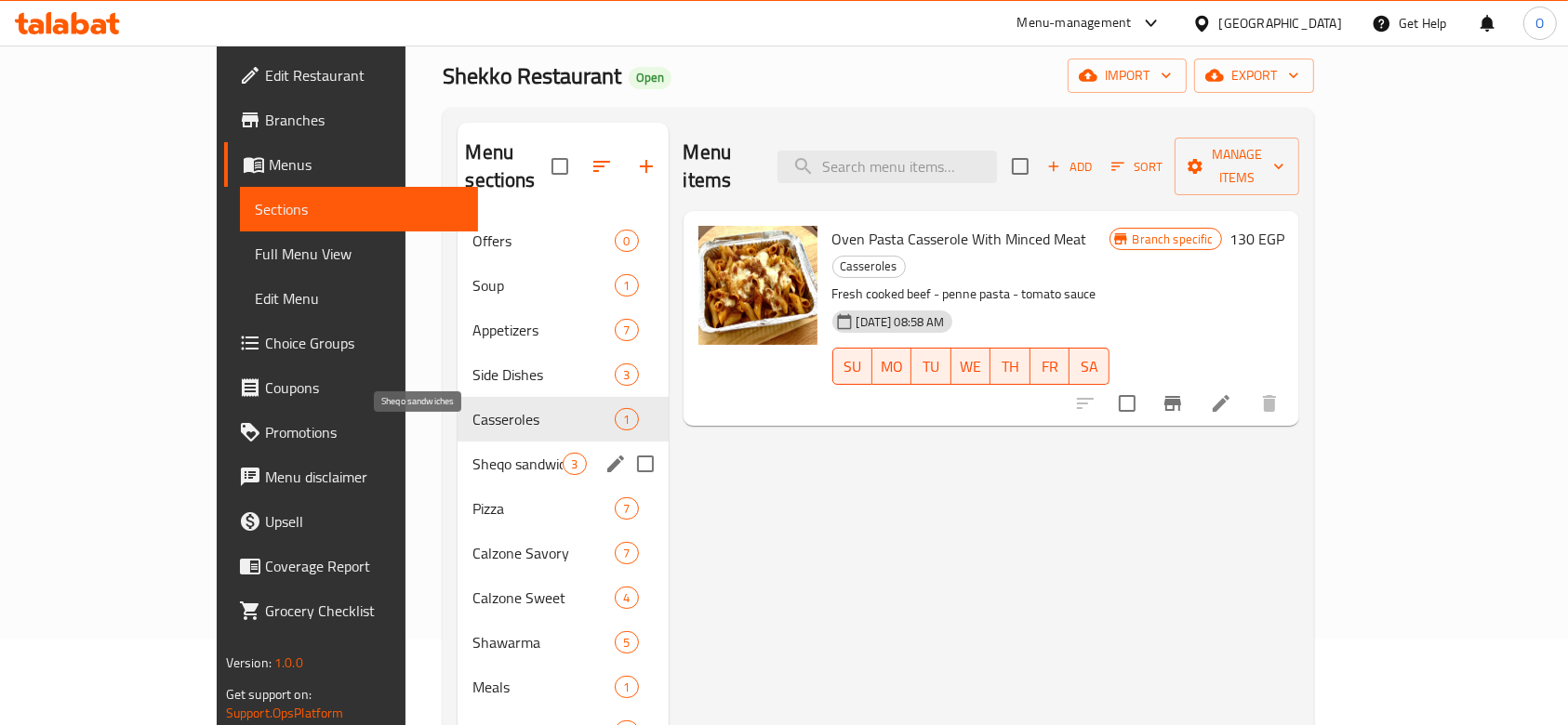
scroll to position [124, 0]
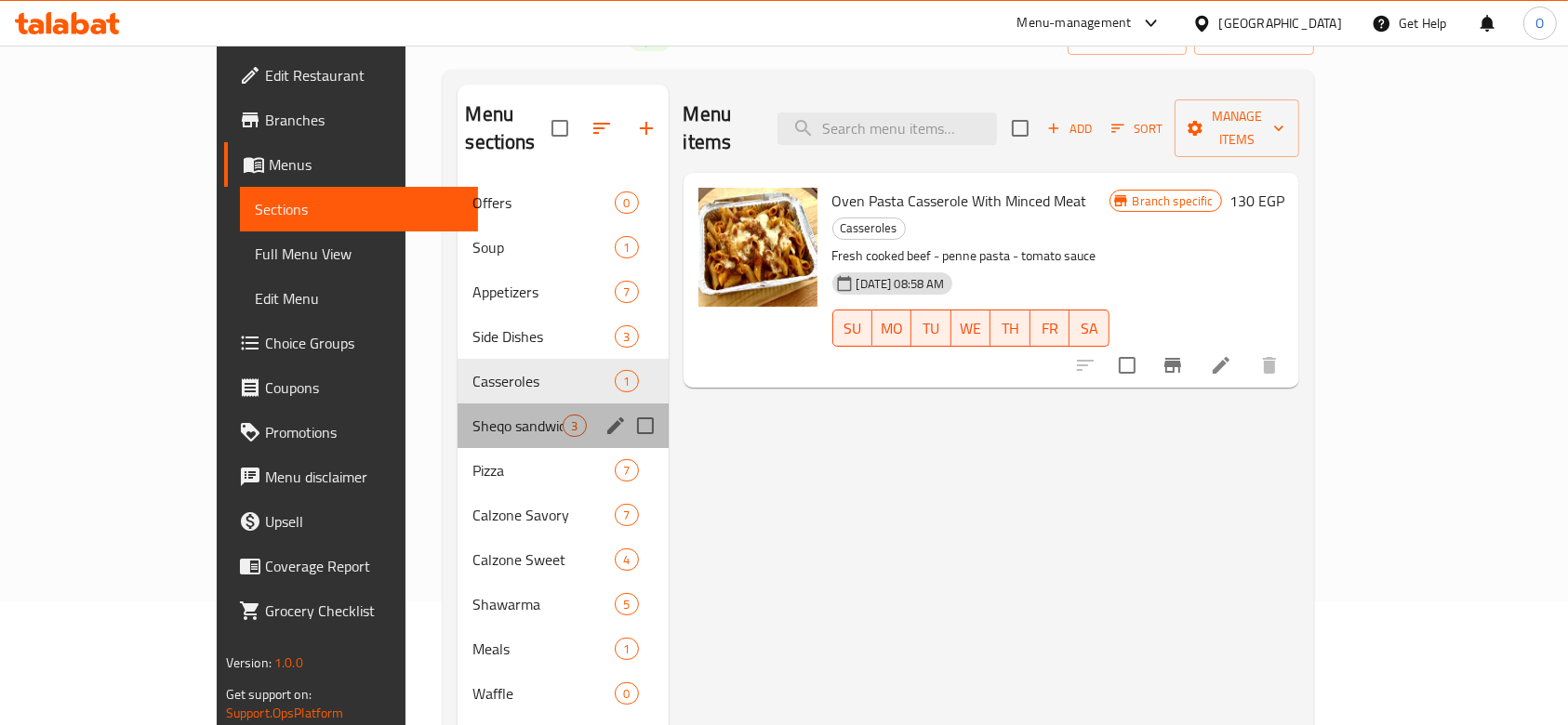
click at [457, 403] on div "Sheqo sandwiches 3" at bounding box center [562, 425] width 210 height 44
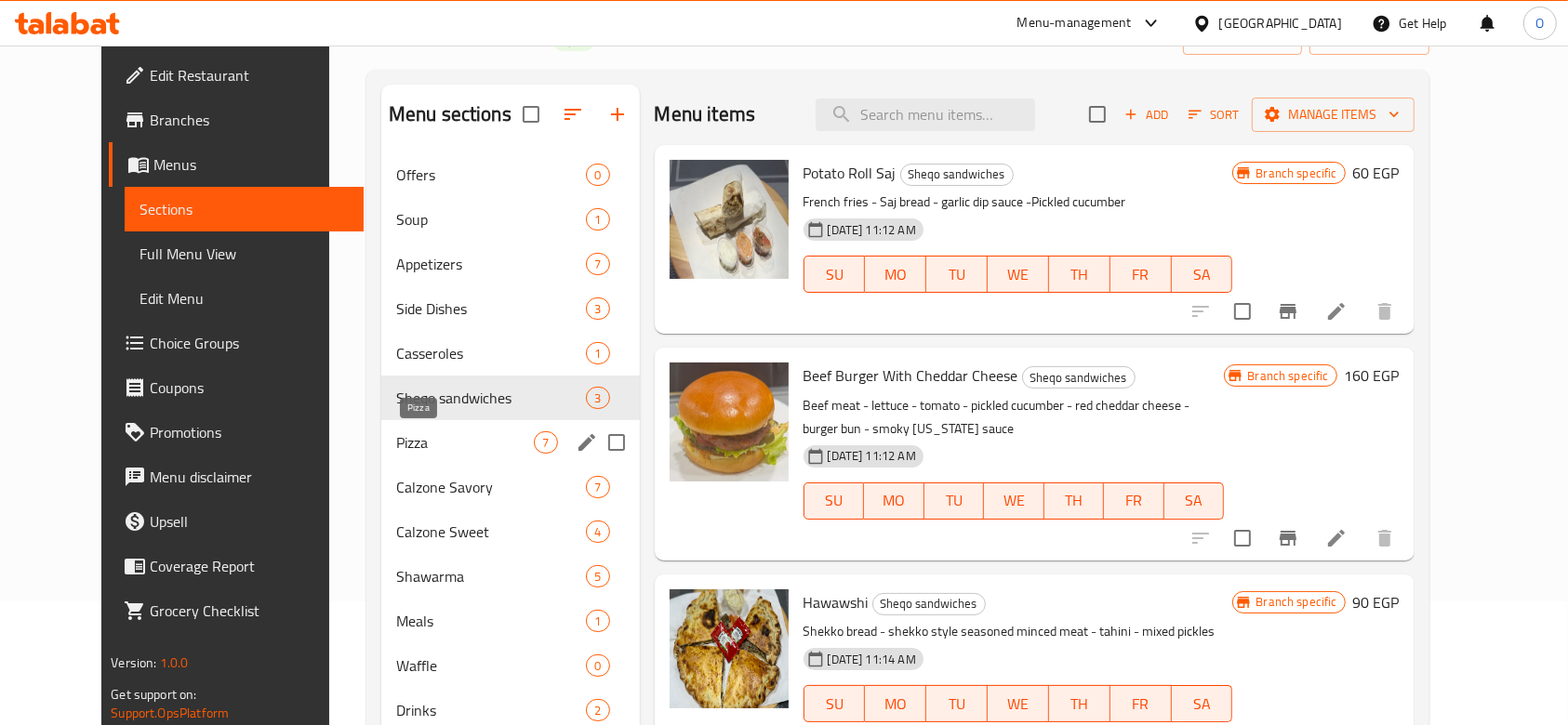
click at [396, 441] on span "Pizza" at bounding box center [465, 442] width 138 height 22
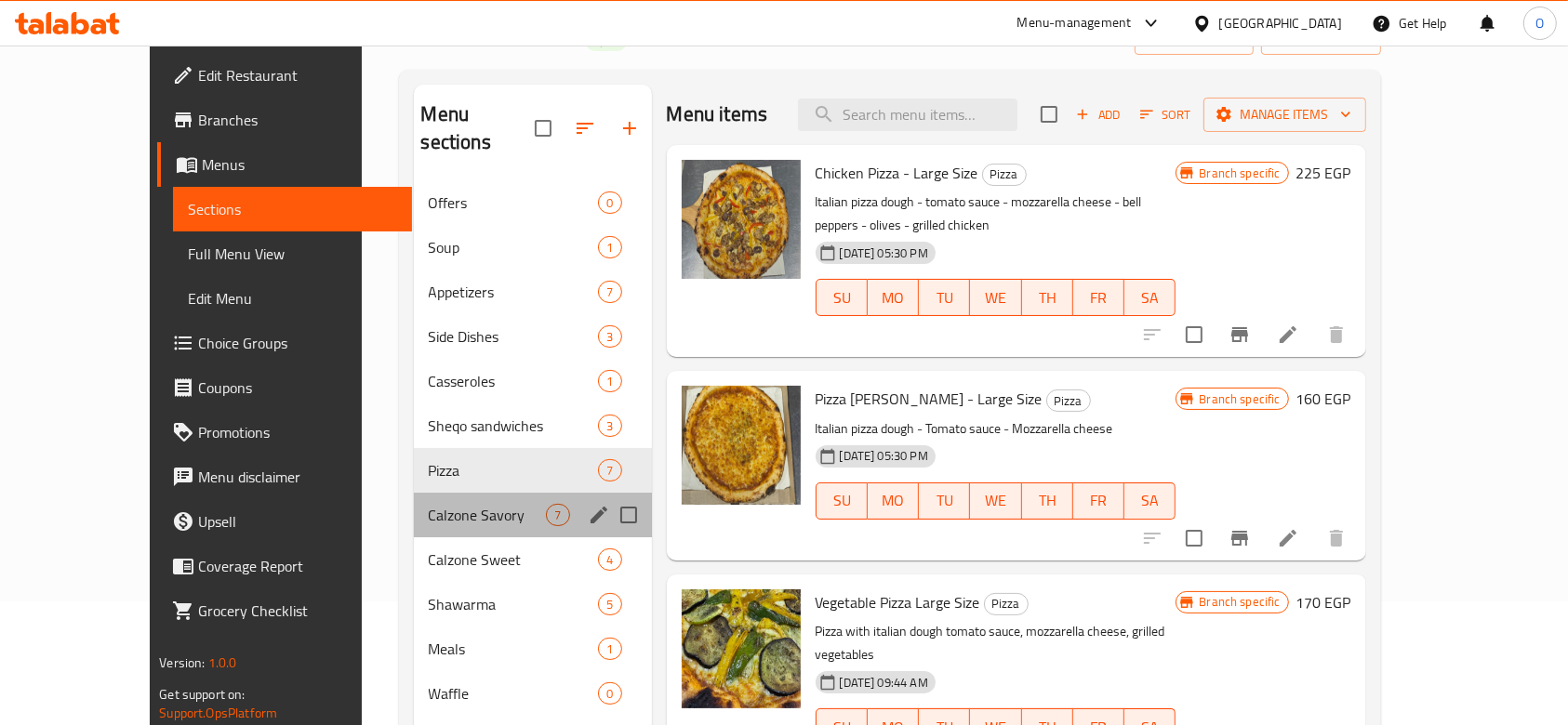
click at [414, 493] on div "Calzone Savory 7" at bounding box center [533, 515] width 238 height 44
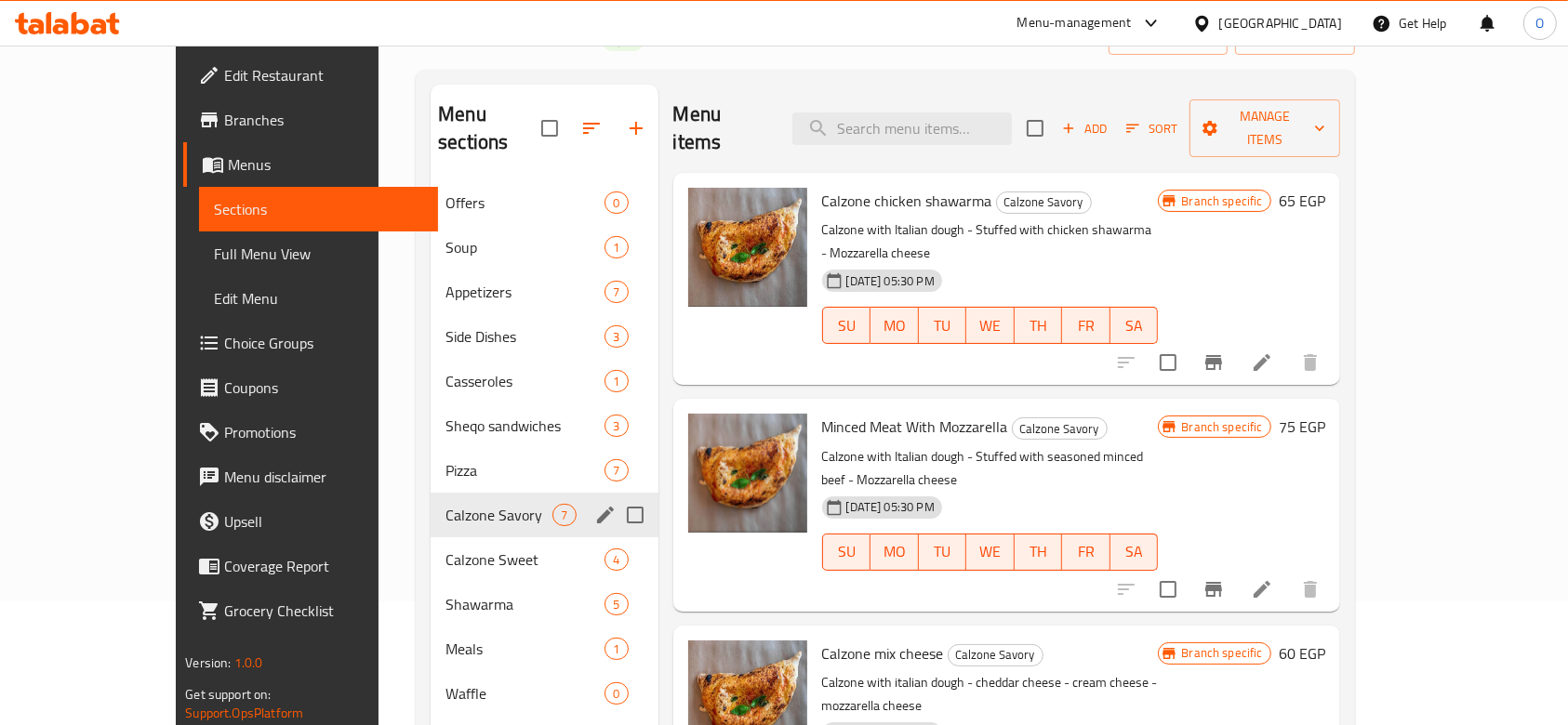
scroll to position [248, 0]
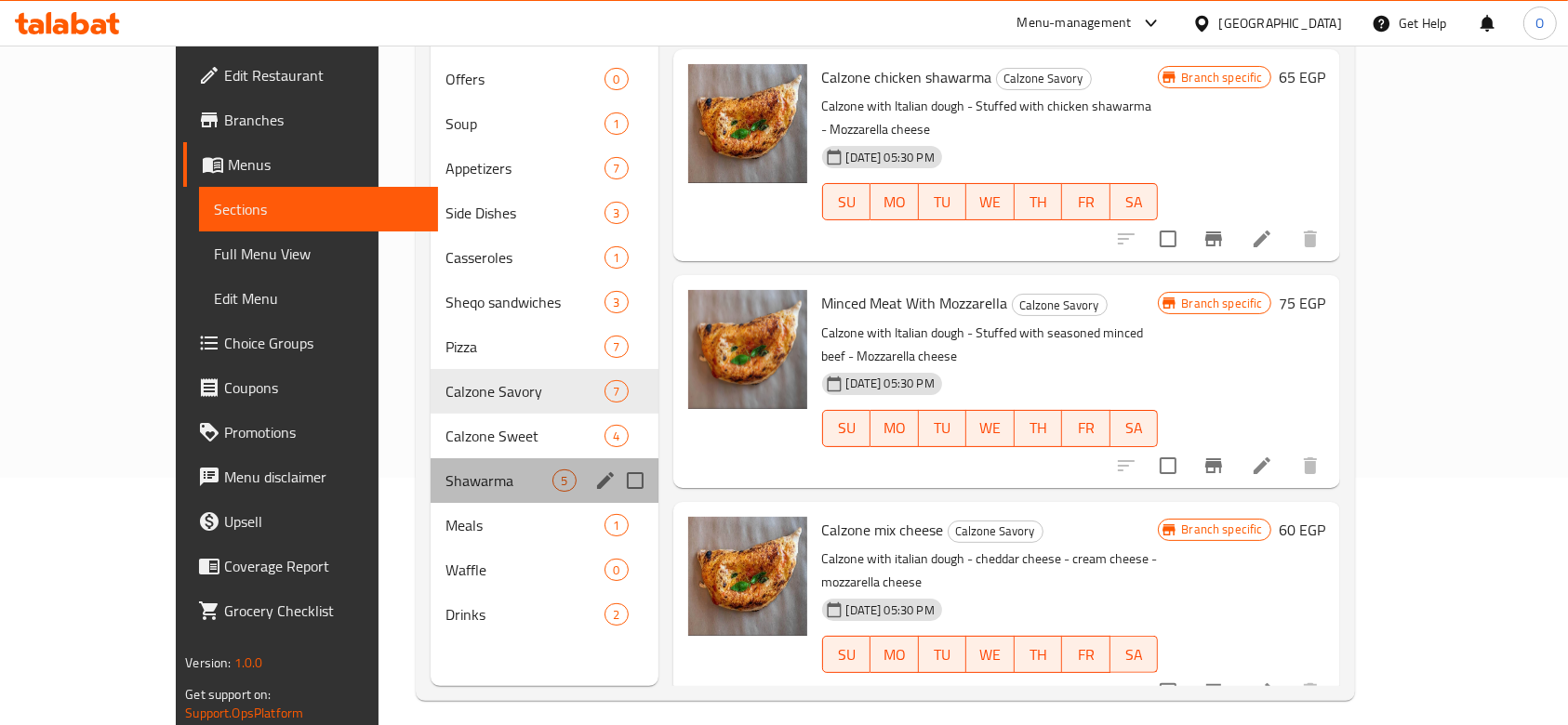
click at [430, 458] on div "Shawarma 5" at bounding box center [543, 480] width 227 height 44
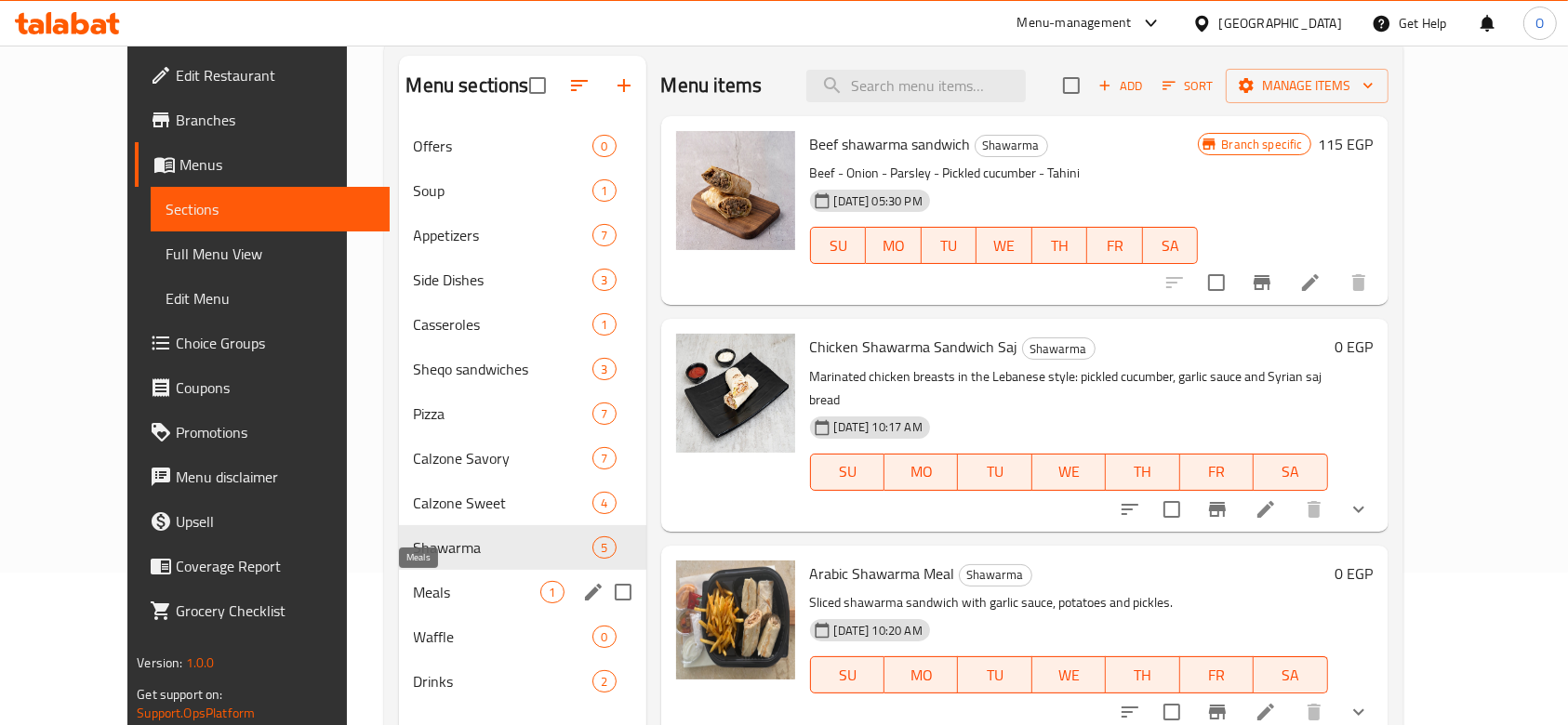
scroll to position [260, 0]
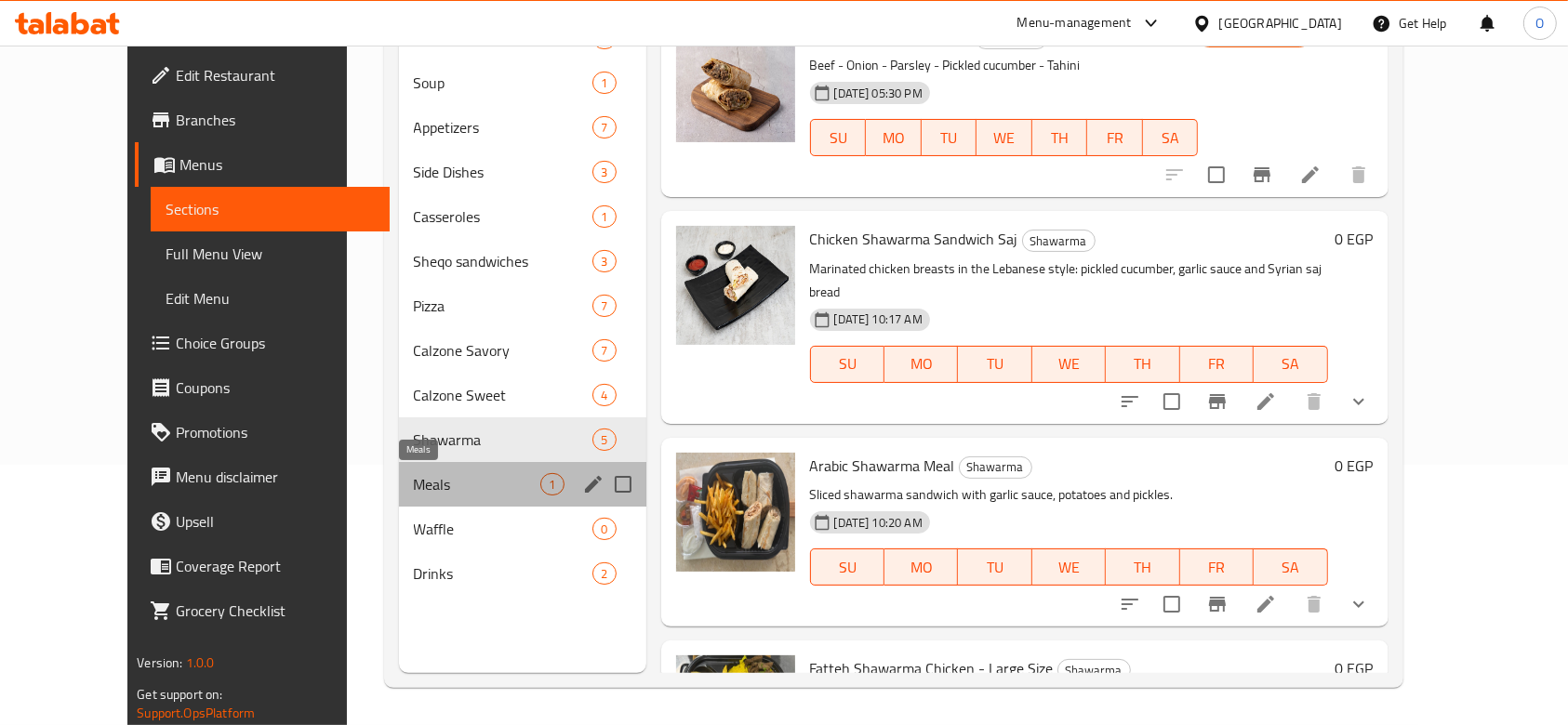
click at [414, 489] on span "Meals" at bounding box center [477, 484] width 128 height 22
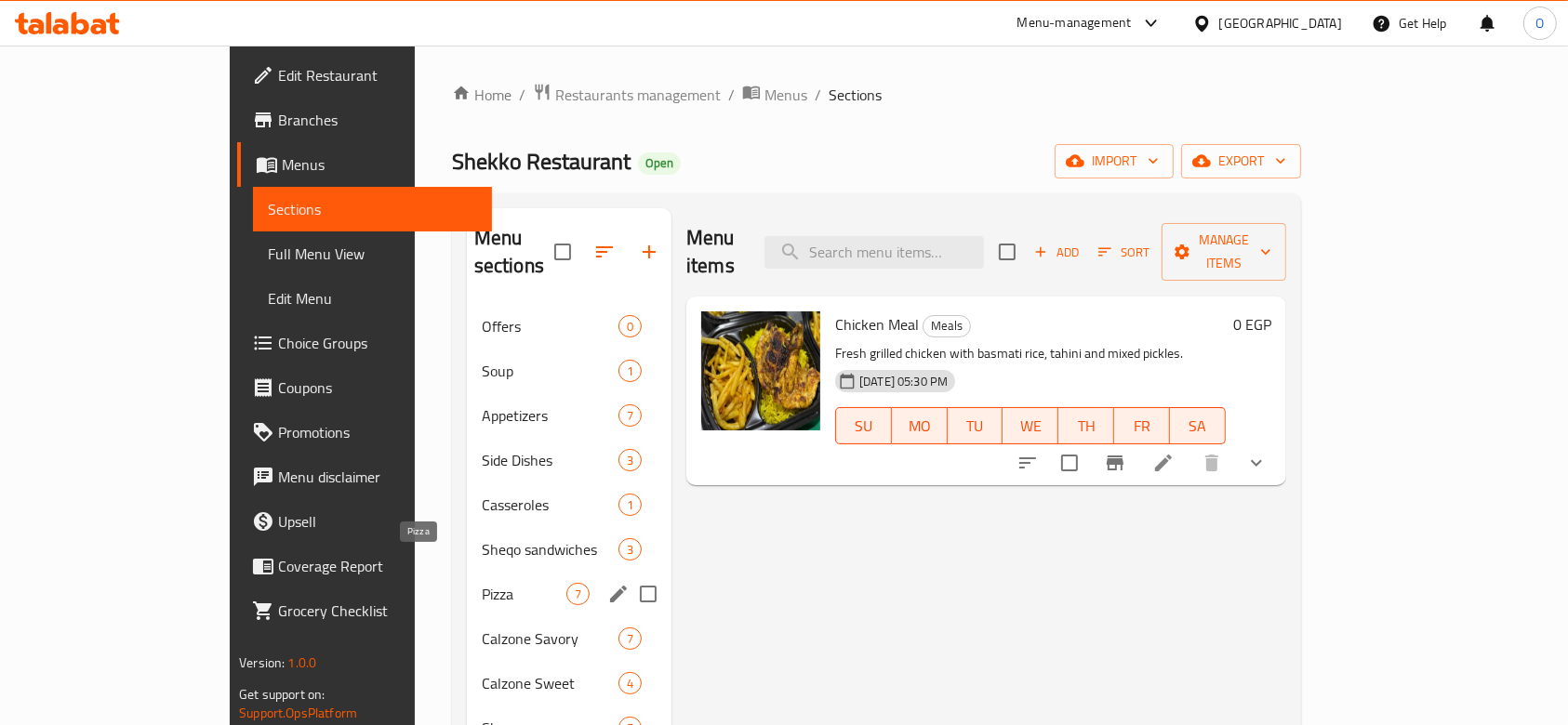
scroll to position [124, 0]
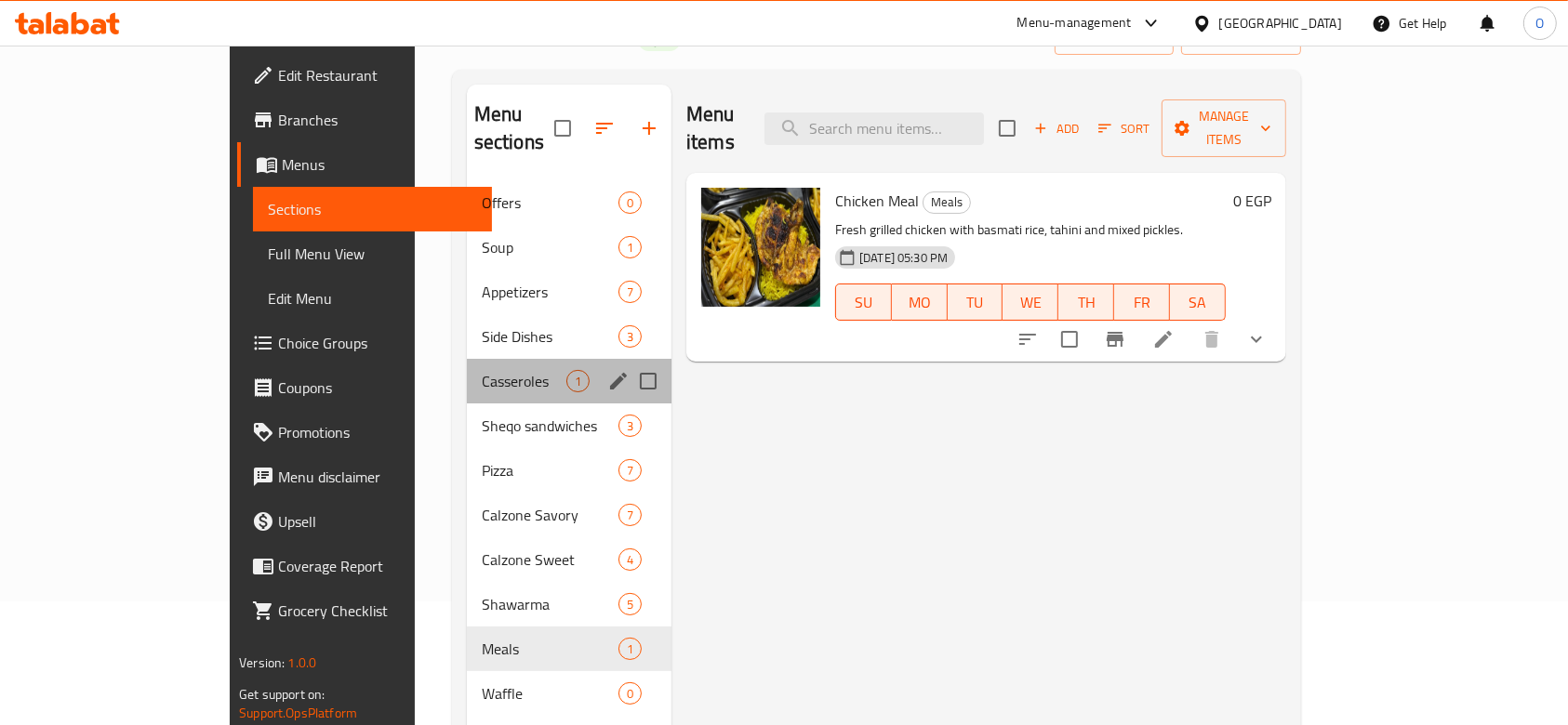
click at [467, 359] on div "Casseroles 1" at bounding box center [568, 381] width 205 height 44
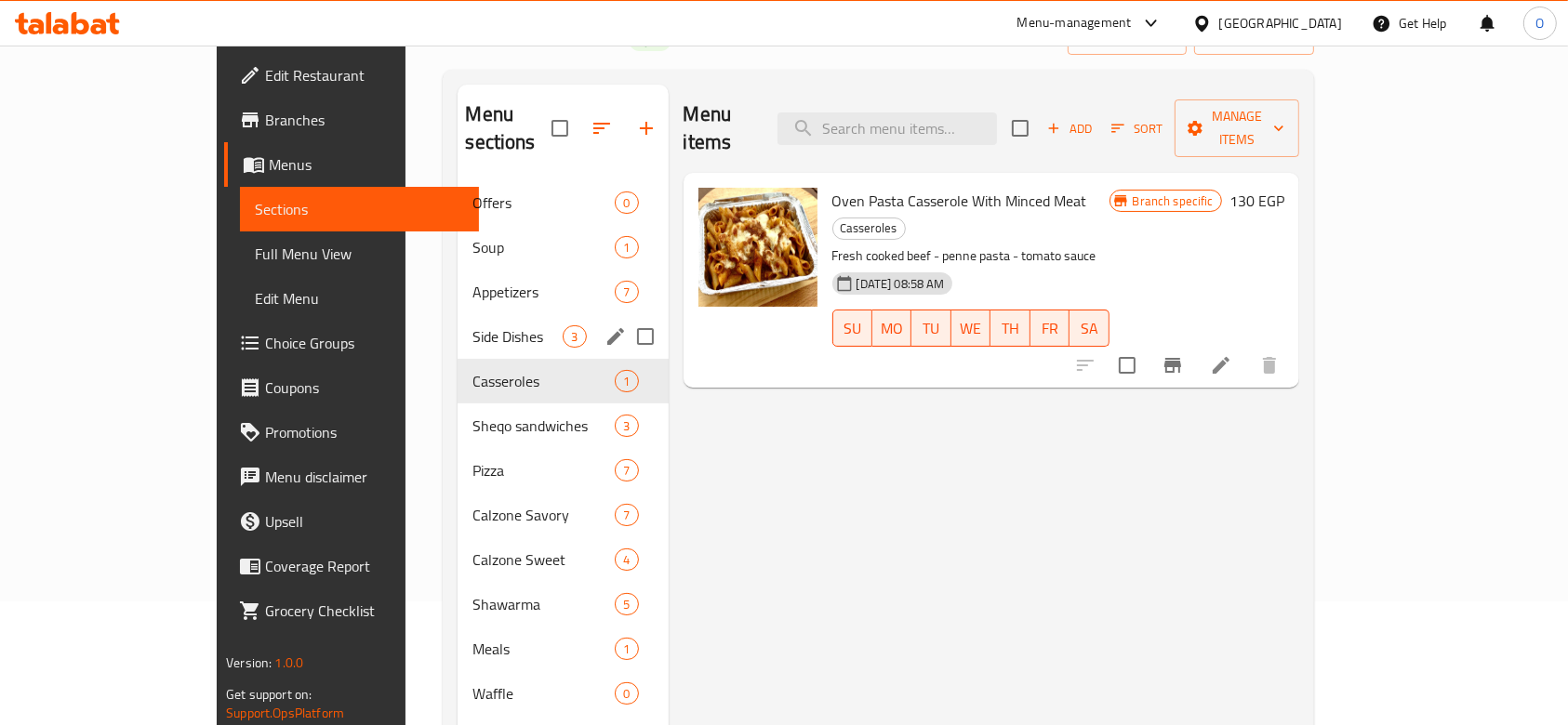
click at [457, 324] on div "Side Dishes 3" at bounding box center [562, 336] width 210 height 44
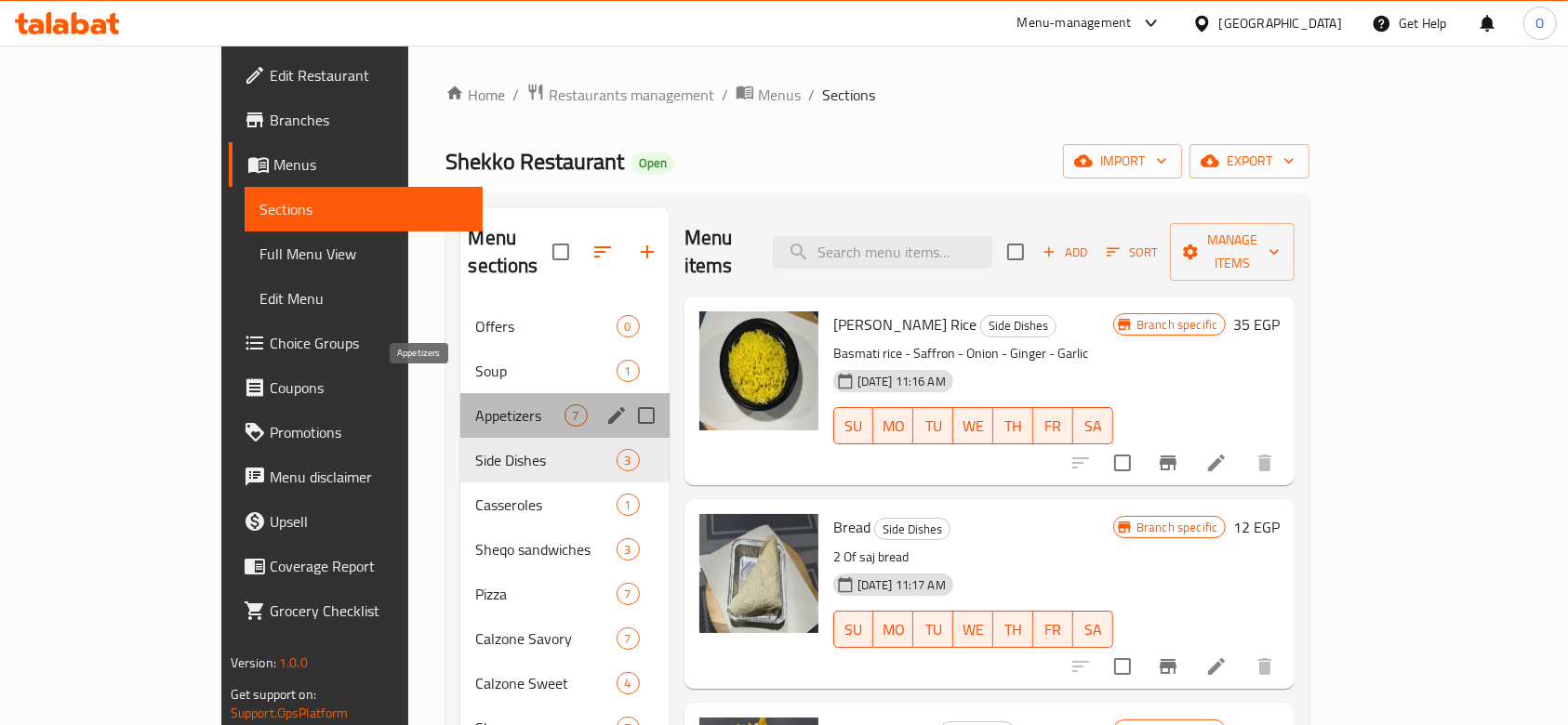
click at [475, 404] on span "Appetizers" at bounding box center [519, 415] width 88 height 22
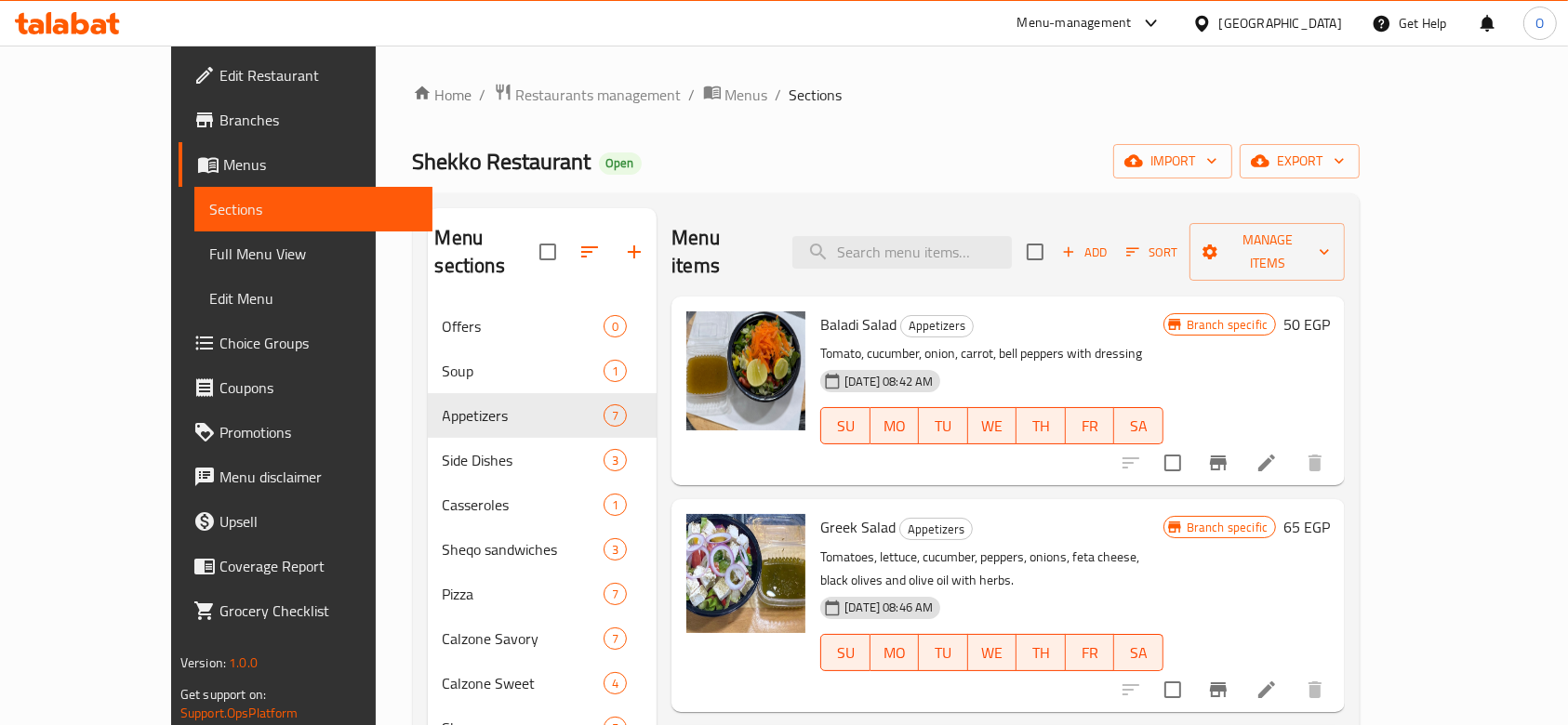
click at [788, 137] on div "Home / Restaurants management / Menus / Sections Shekko Restaurant Open import …" at bounding box center [886, 515] width 948 height 865
click at [413, 157] on span "Shekko Restaurant" at bounding box center [502, 161] width 179 height 42
copy span "Shekko Restaurant"
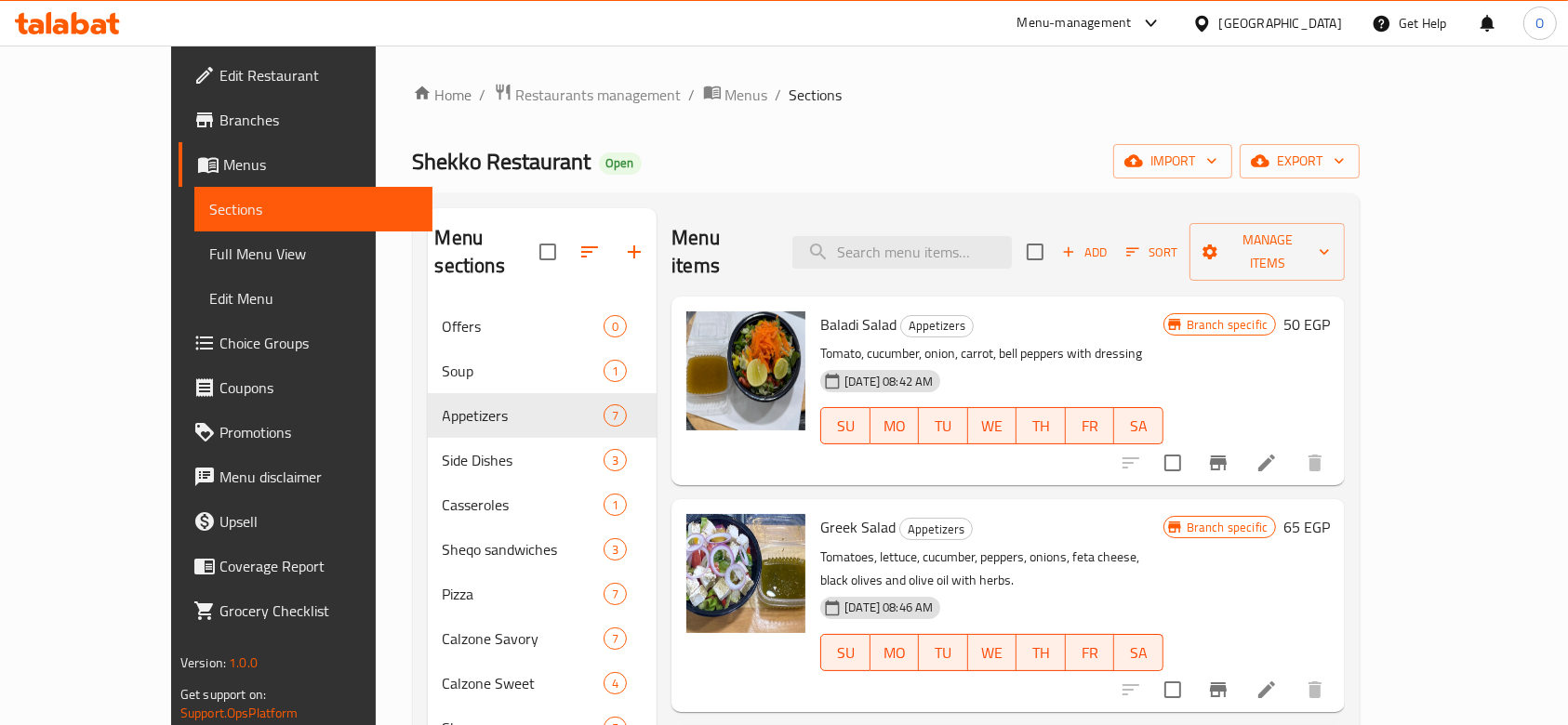
click at [1160, 123] on div "Home / Restaurants management / Menus / Sections Shekko Restaurant Open import …" at bounding box center [886, 515] width 948 height 865
click at [1269, 170] on icon "button" at bounding box center [1259, 160] width 18 height 18
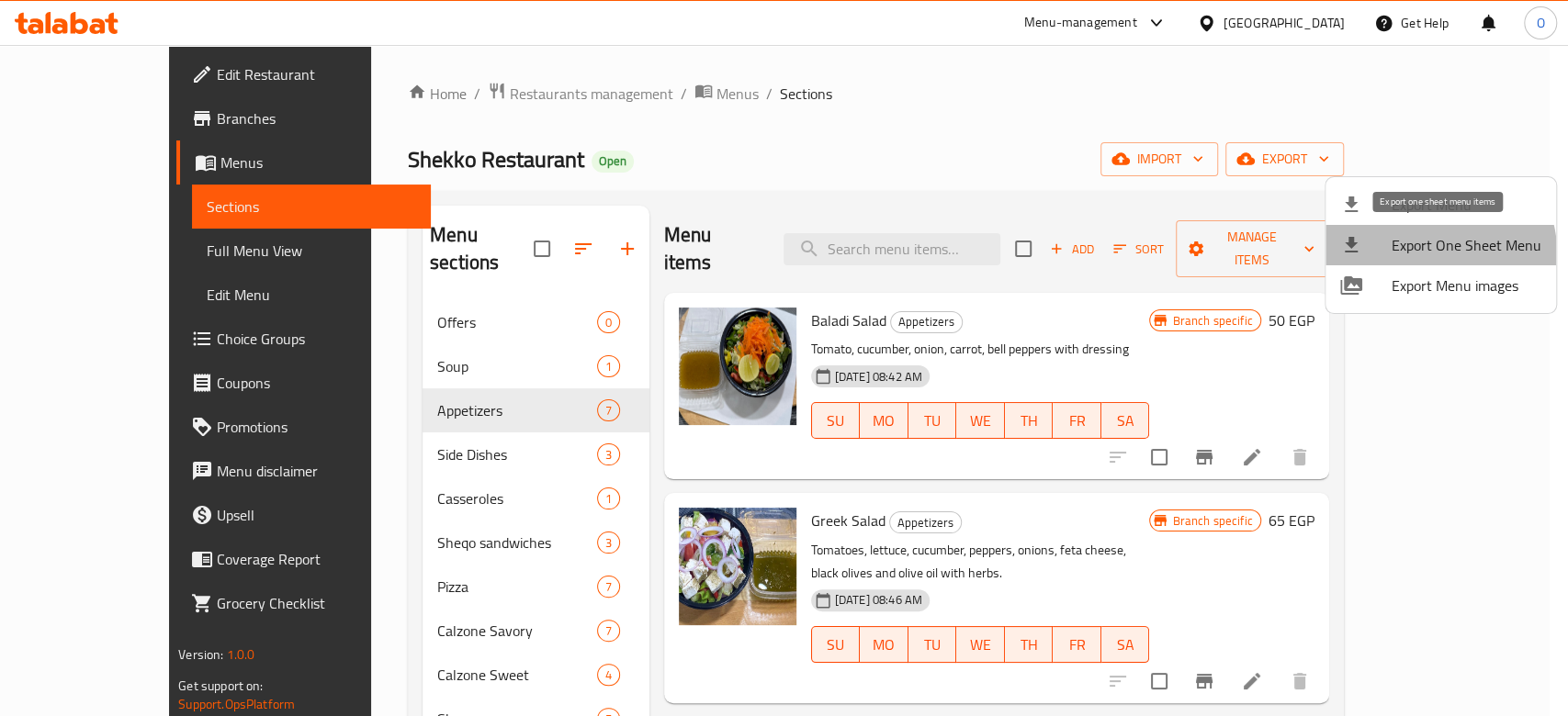
click at [1433, 253] on span "Export One Sheet Menu" at bounding box center [1467, 245] width 150 height 22
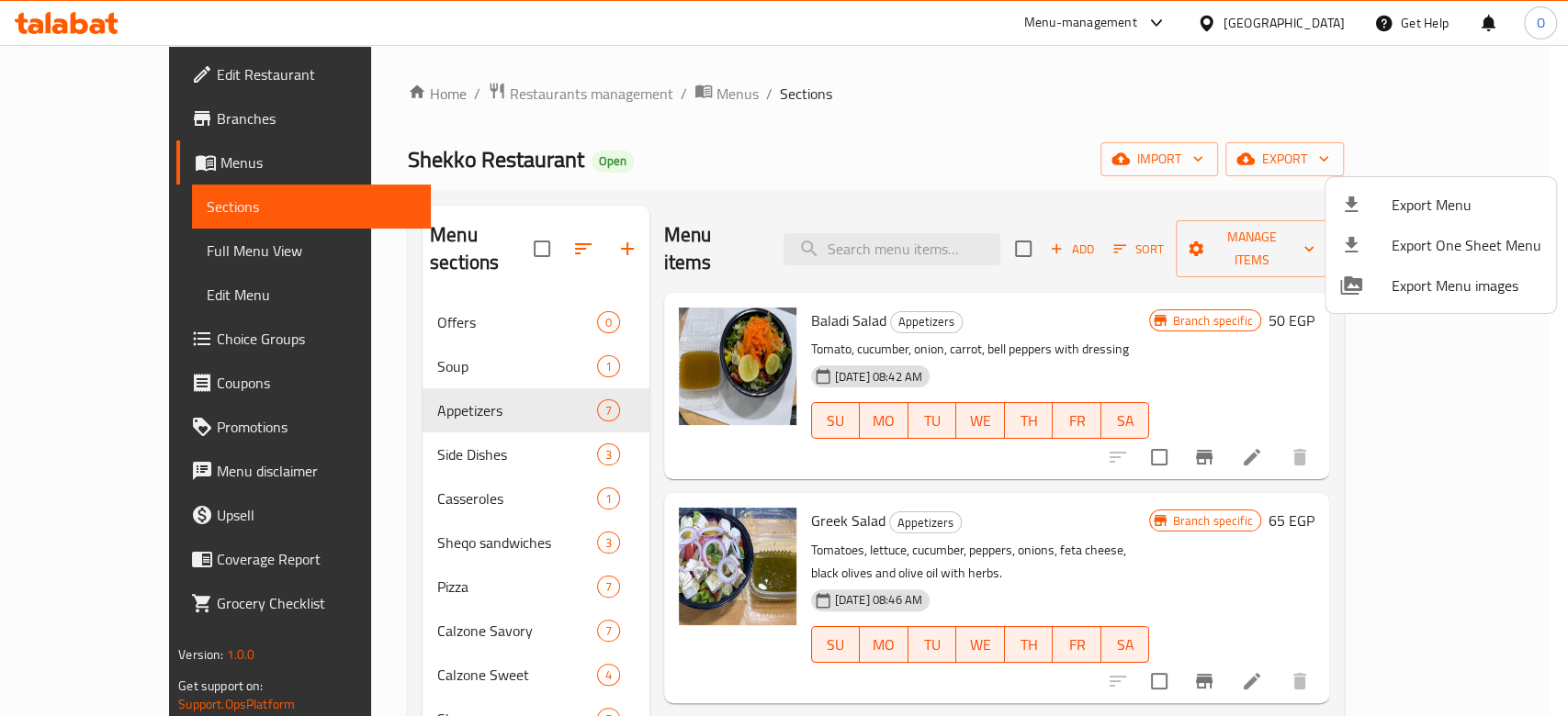
click at [339, 158] on div at bounding box center [784, 358] width 1568 height 716
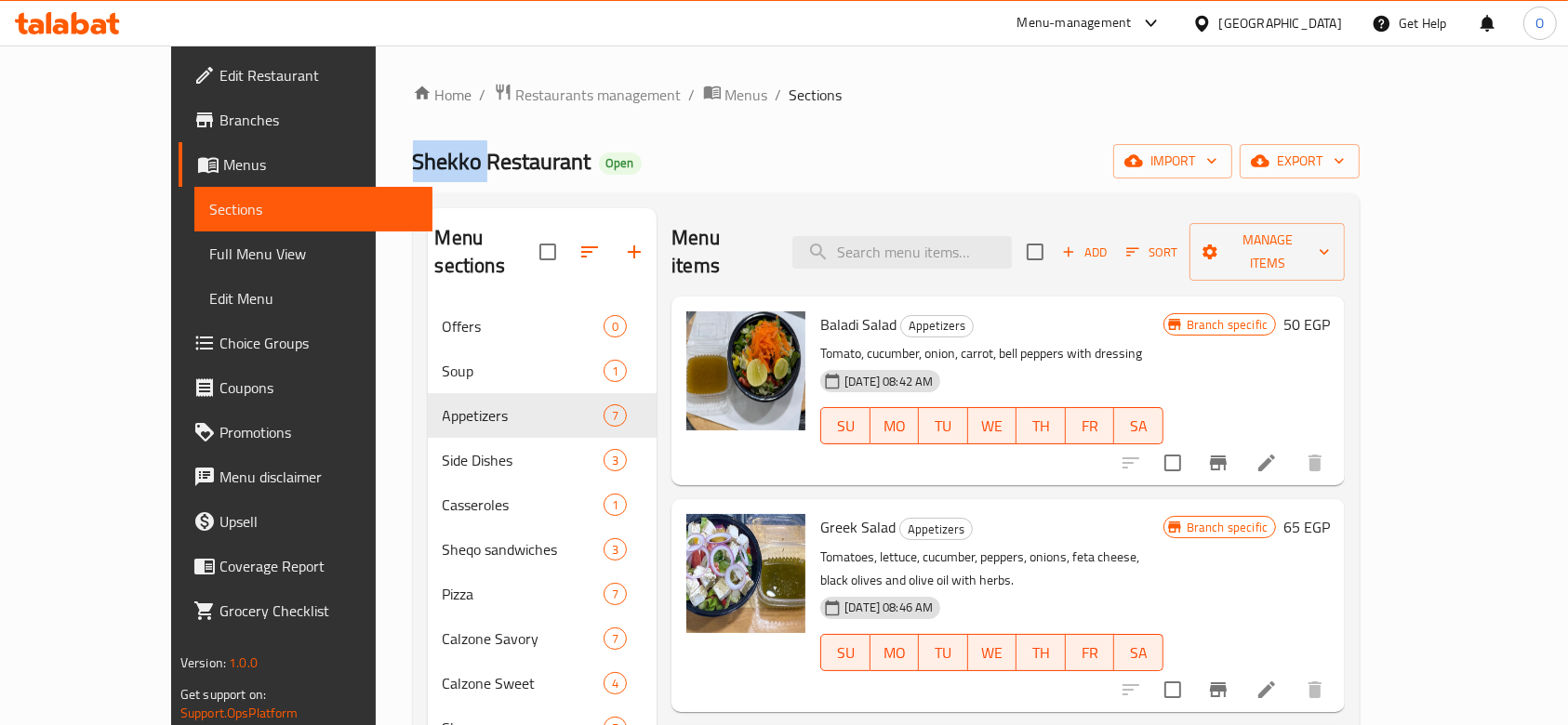
click at [413, 160] on span "Shekko Restaurant" at bounding box center [502, 161] width 179 height 42
copy span "Shekko"
click at [413, 160] on span "Shekko Restaurant" at bounding box center [502, 161] width 179 height 42
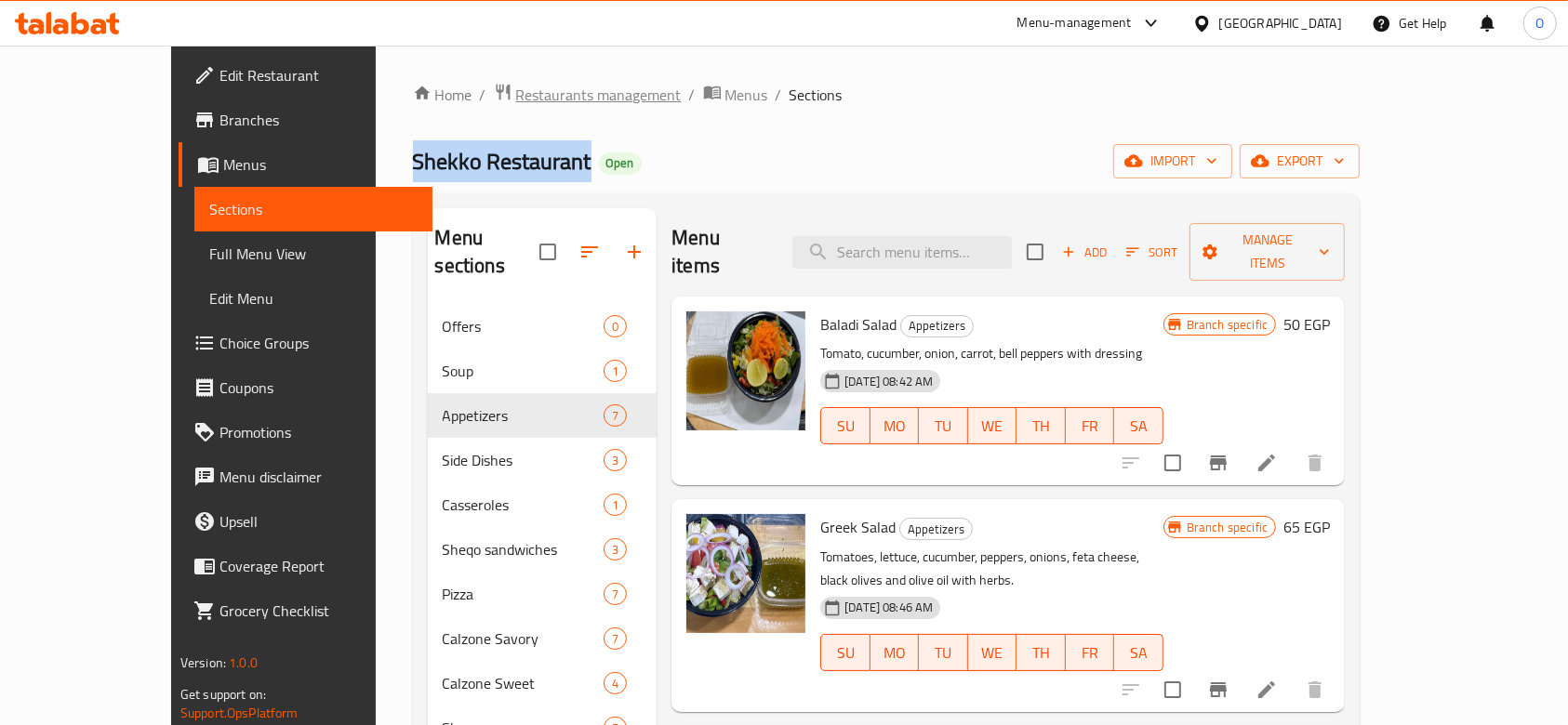
click at [516, 85] on span "Restaurants management" at bounding box center [598, 94] width 165 height 22
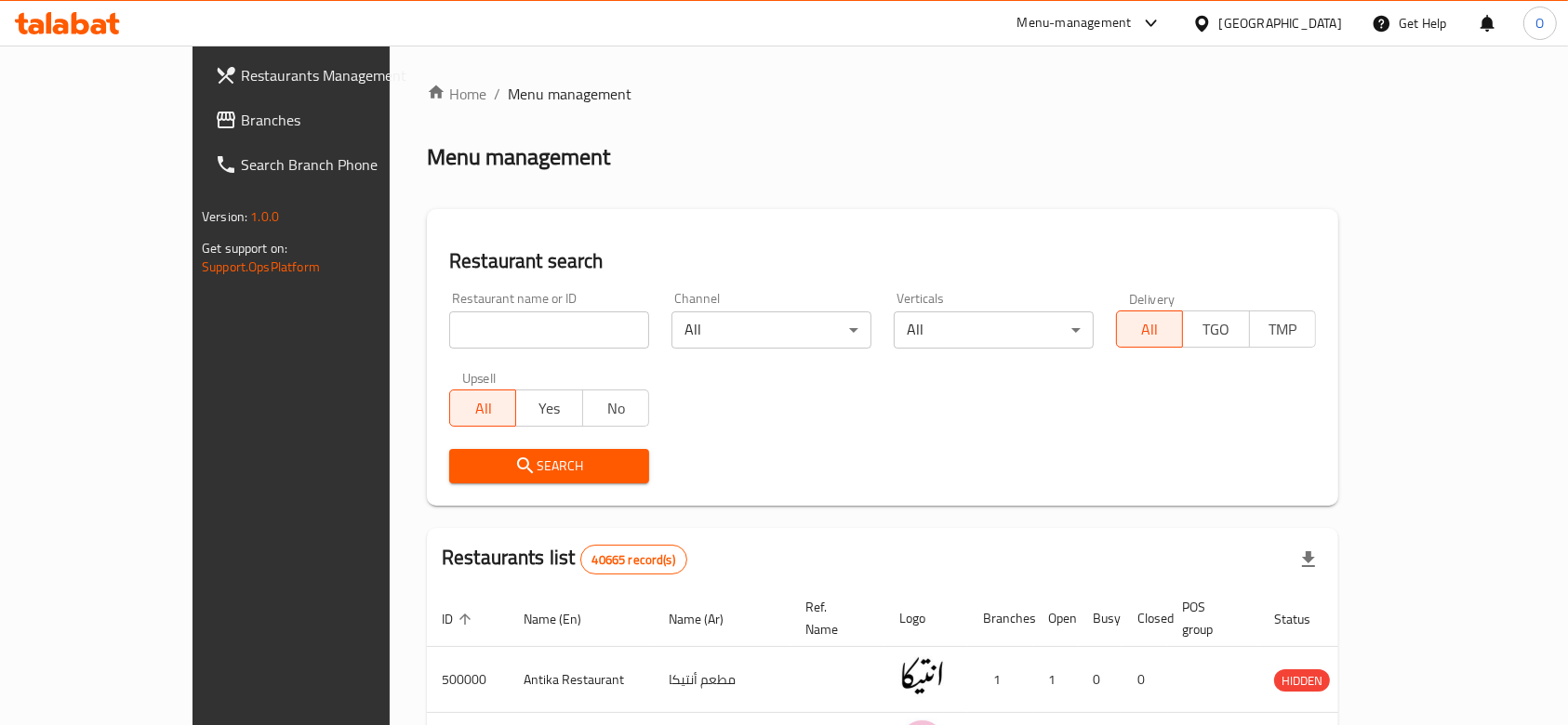
click at [438, 353] on div "Restaurant name or ID Restaurant name or ID" at bounding box center [548, 320] width 222 height 79
paste input "702695"
type input "702695"
click button "Search" at bounding box center [549, 467] width 200 height 35
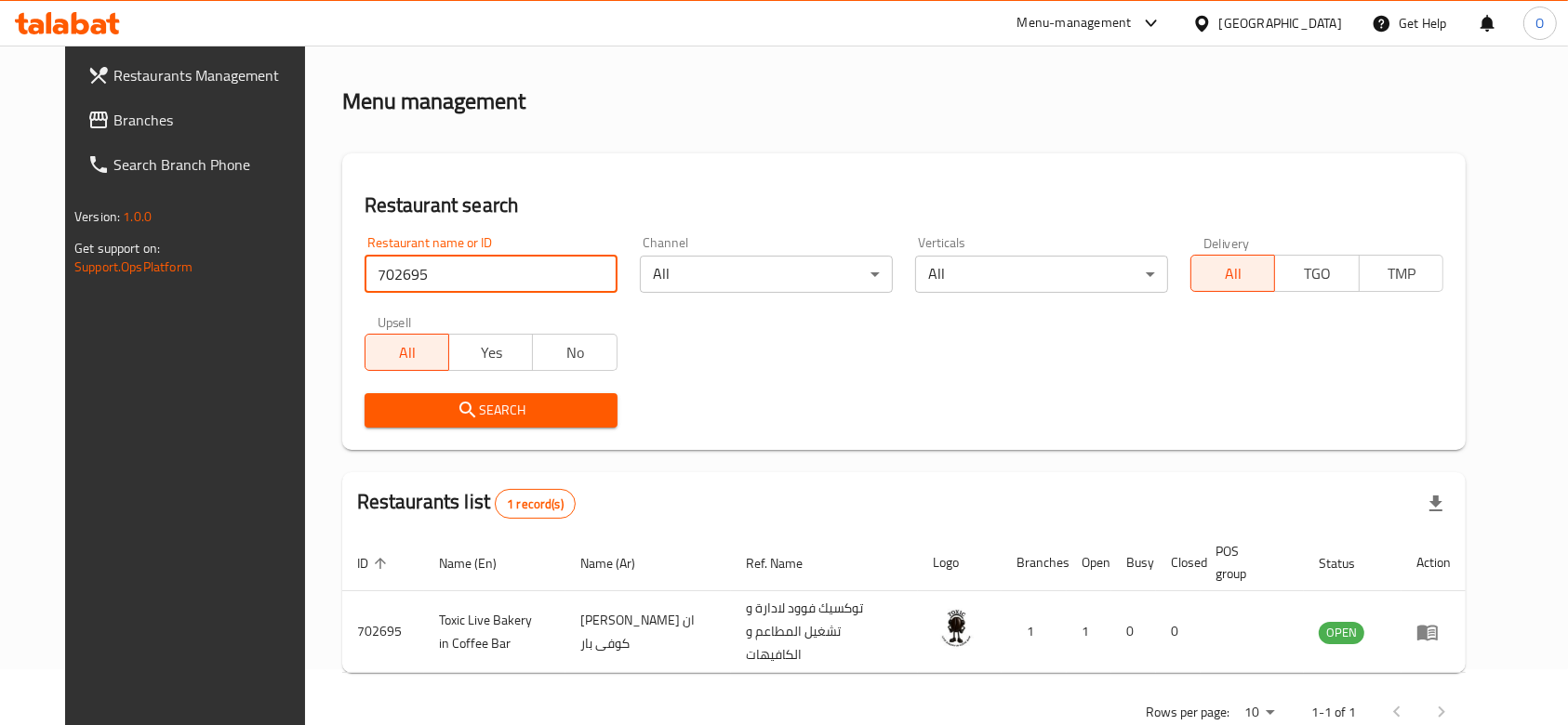
scroll to position [87, 0]
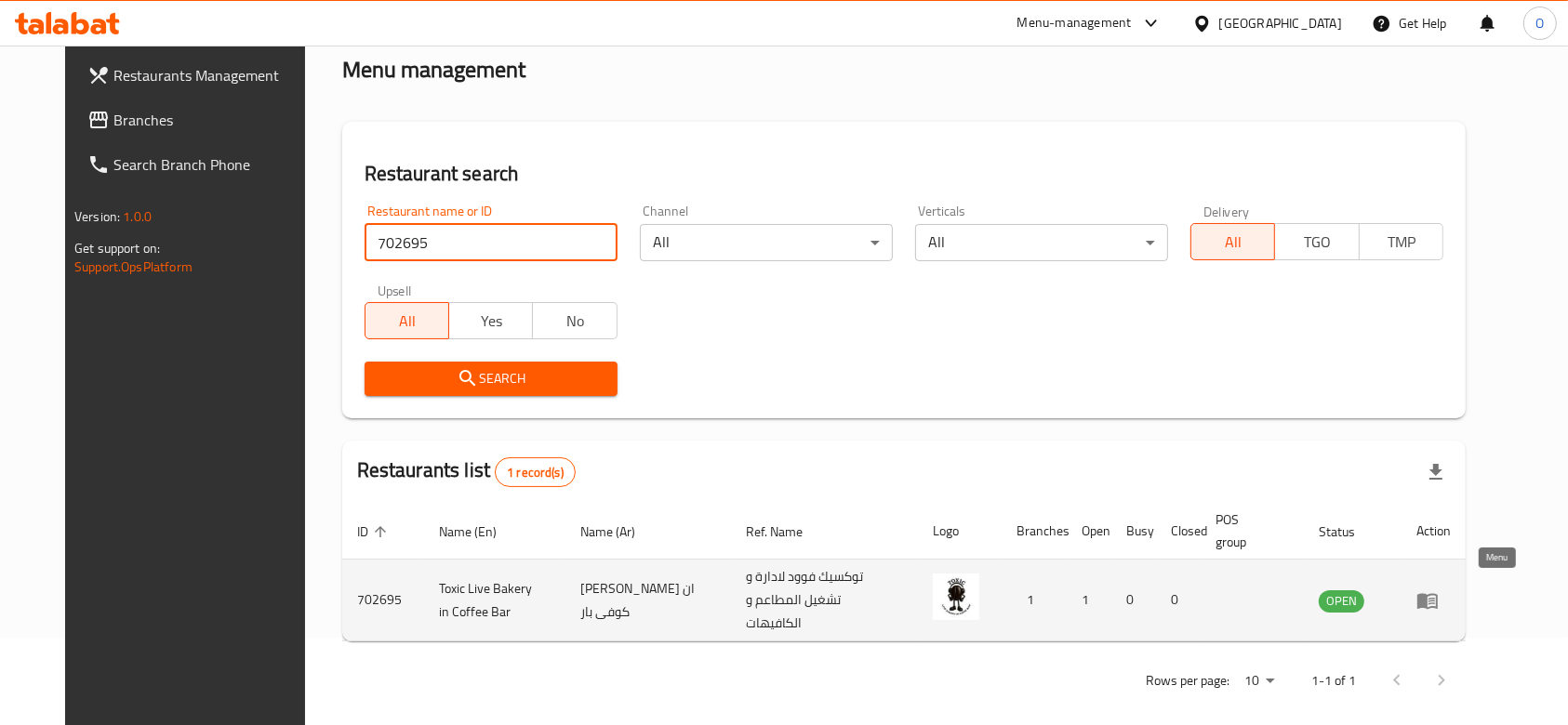
click at [1438, 590] on icon "enhanced table" at bounding box center [1427, 600] width 22 height 22
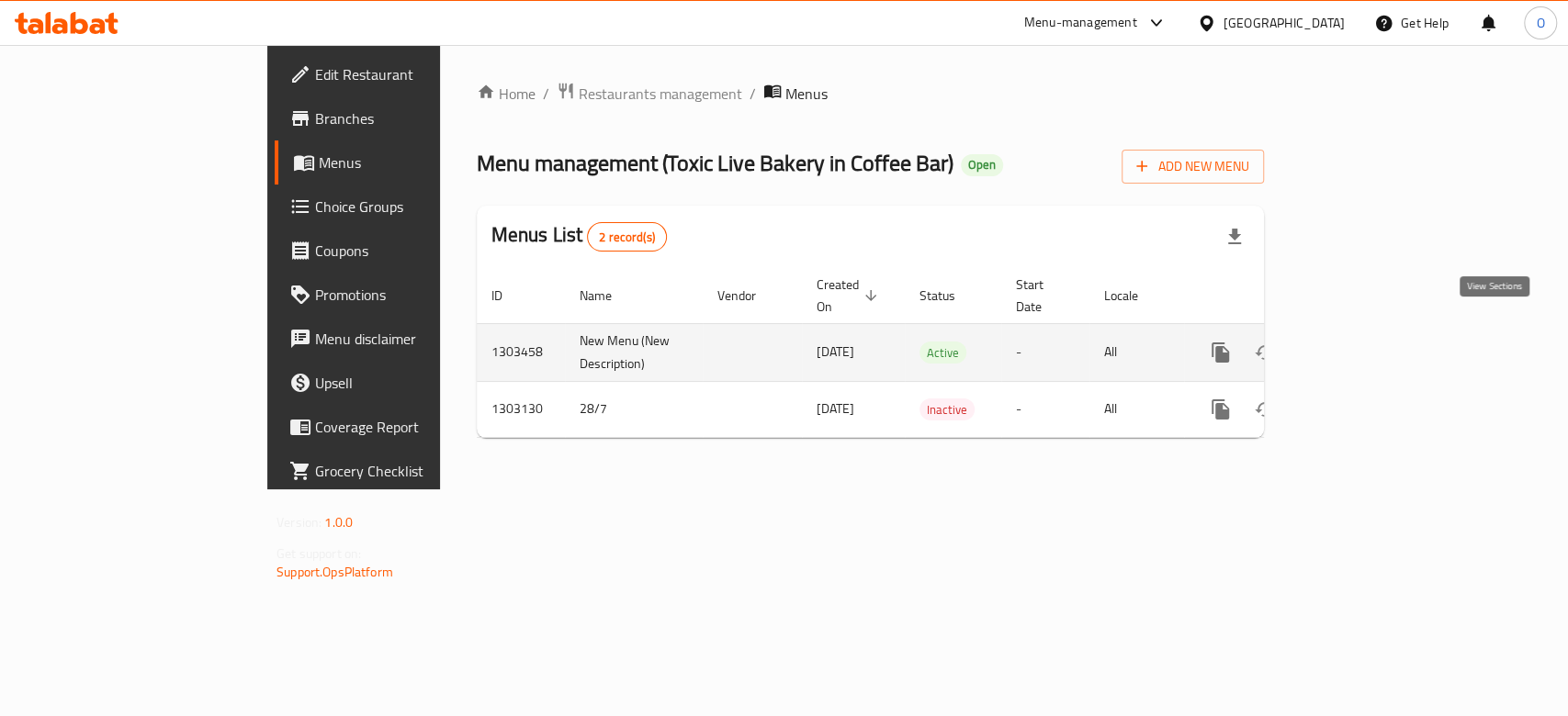
click at [1361, 344] on icon "enhanced table" at bounding box center [1353, 352] width 16 height 16
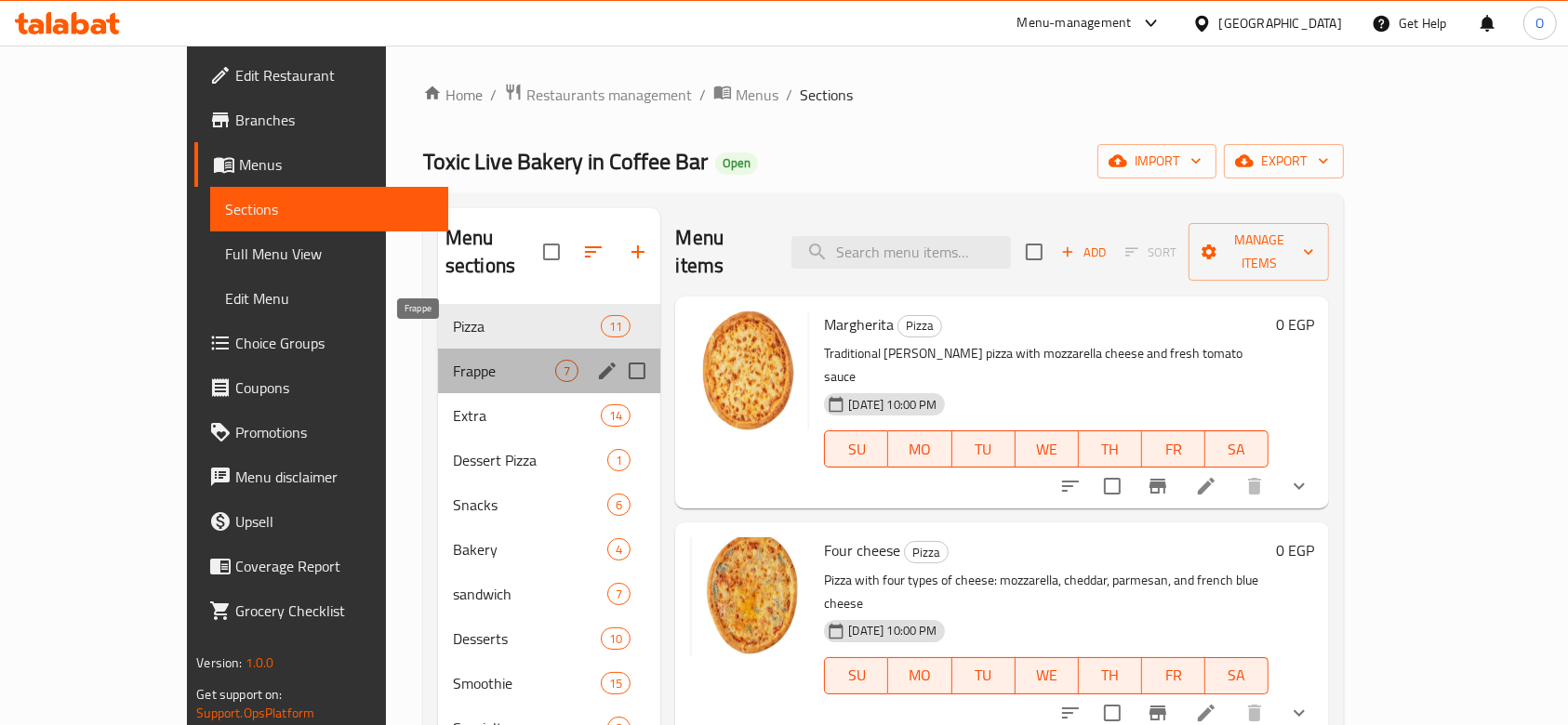
click at [491, 360] on span "Frappe" at bounding box center [504, 371] width 103 height 22
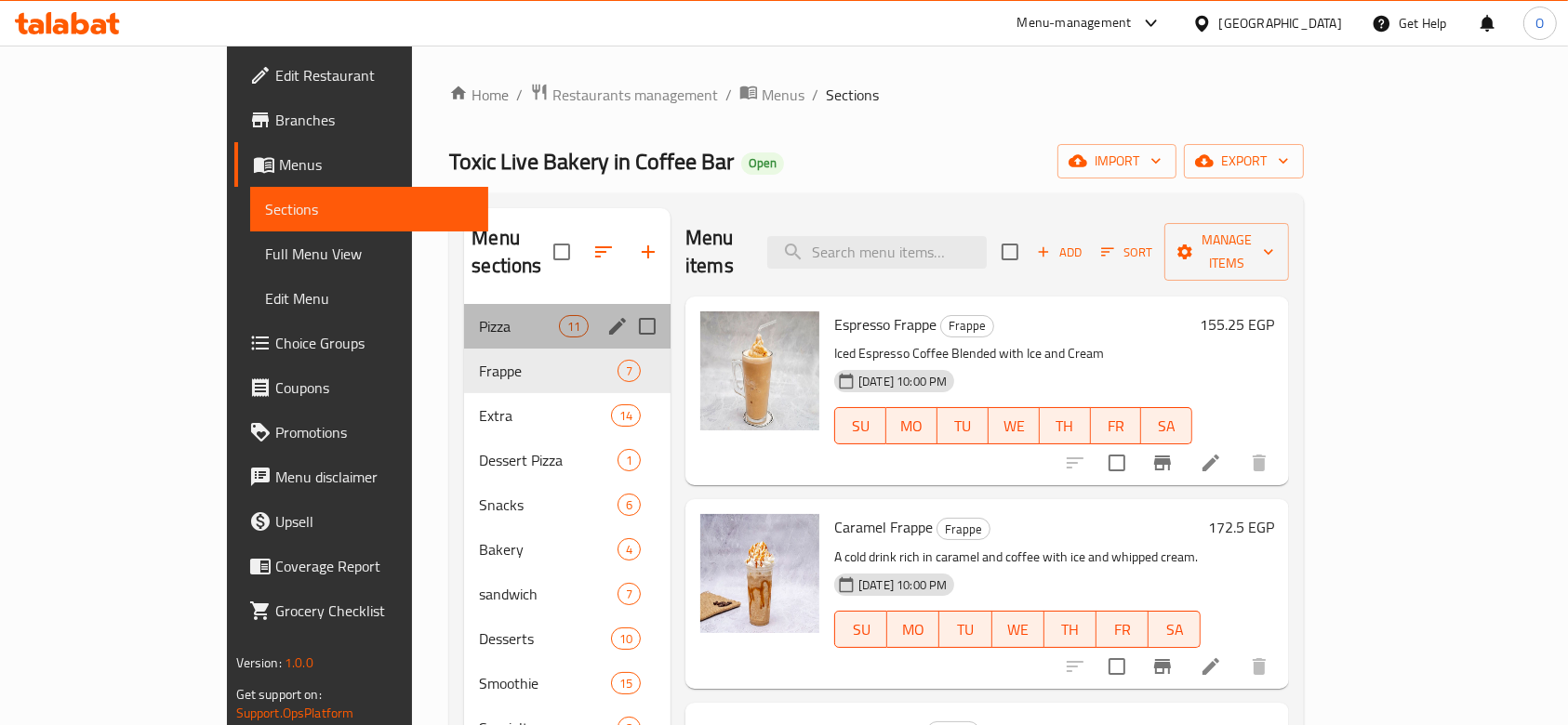
click at [464, 316] on div "Pizza 11" at bounding box center [567, 326] width 206 height 44
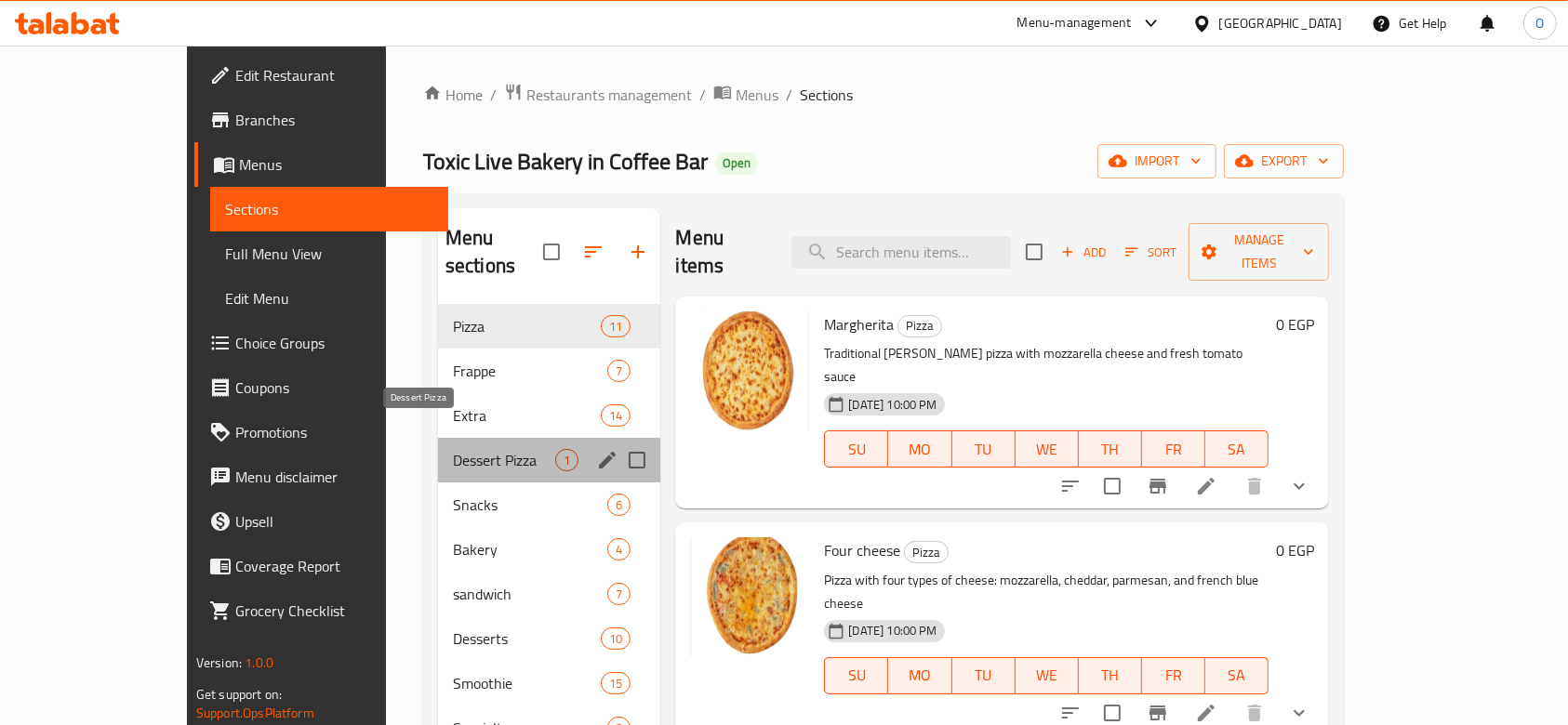
click at [456, 449] on span "Dessert Pizza" at bounding box center [504, 460] width 103 height 22
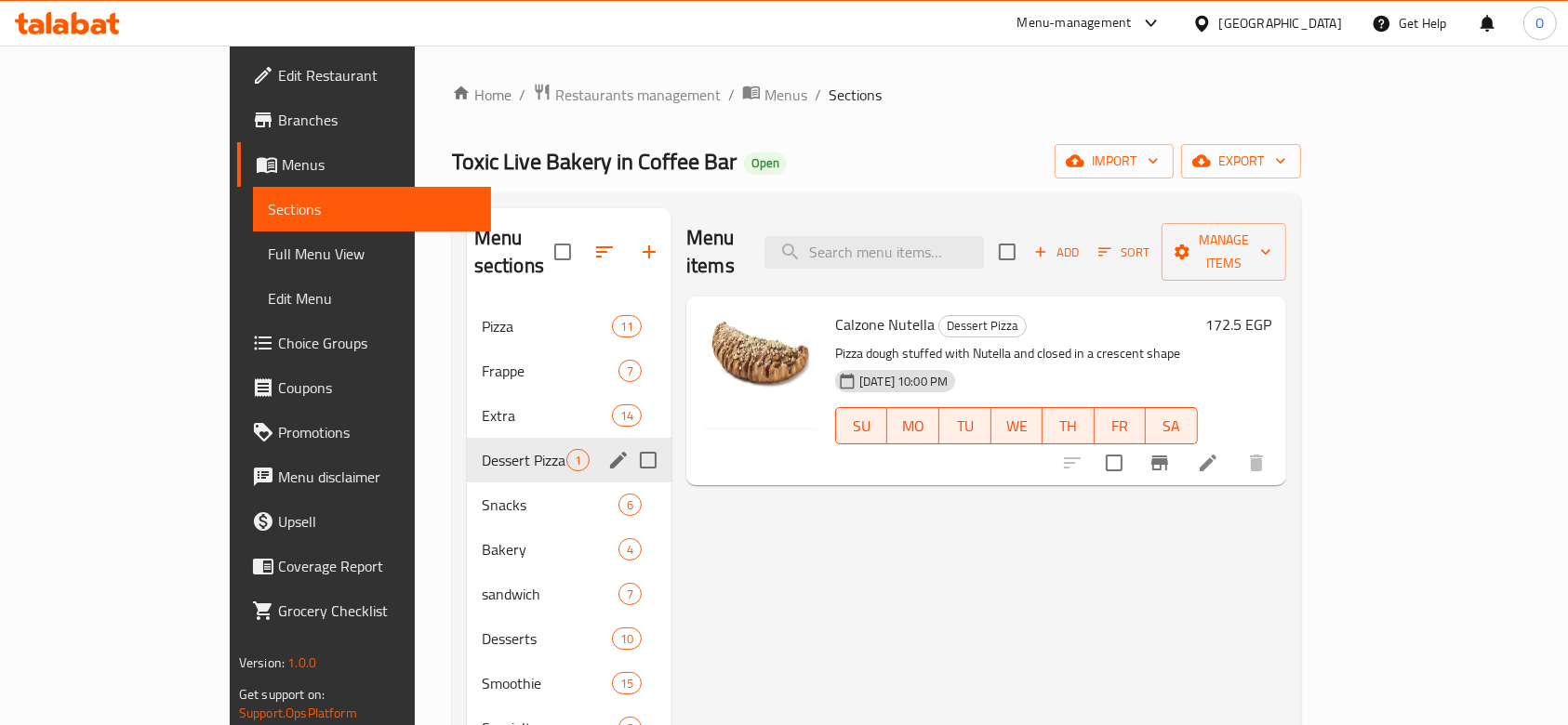
click at [467, 438] on div "Dessert Pizza 1" at bounding box center [568, 460] width 205 height 44
click at [467, 364] on div "Frappe 7" at bounding box center [568, 371] width 205 height 44
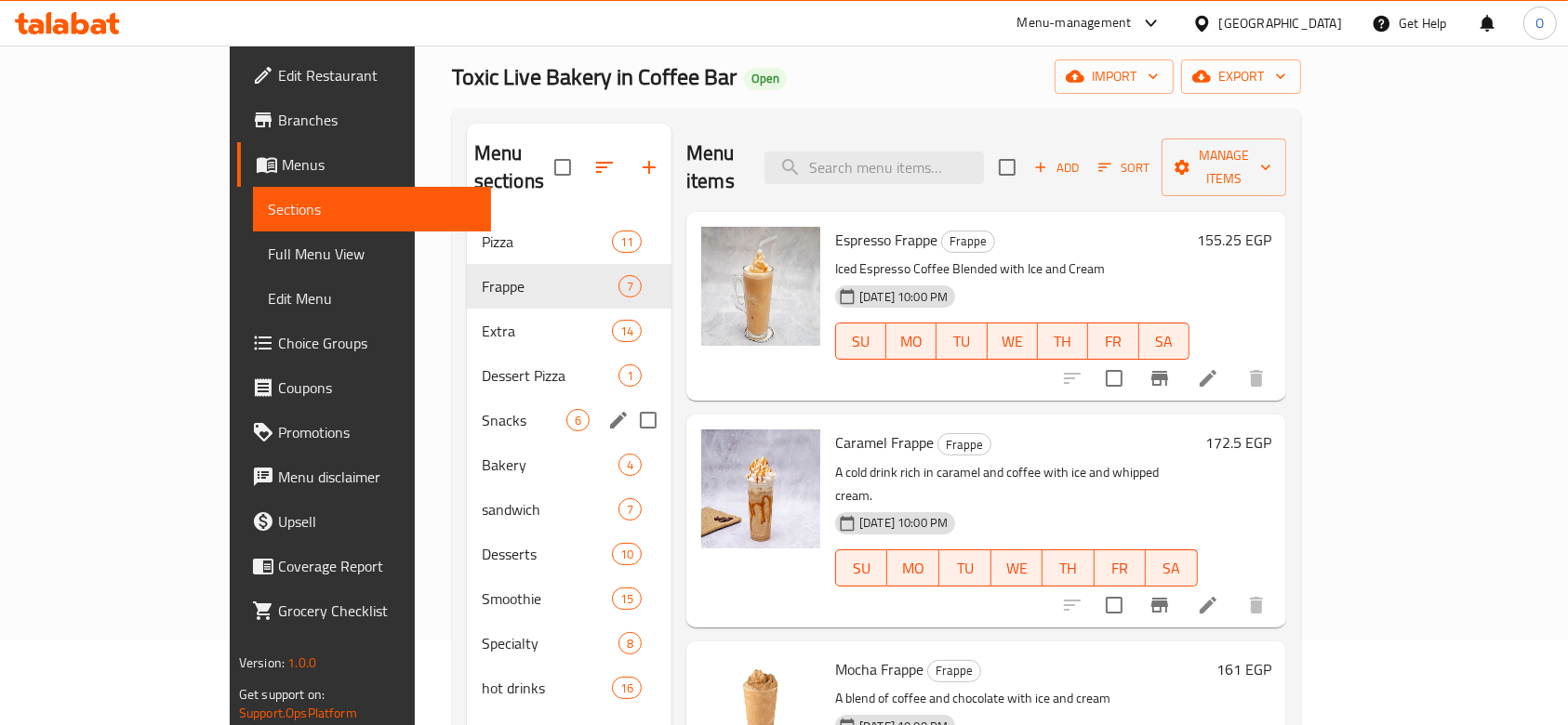
scroll to position [124, 0]
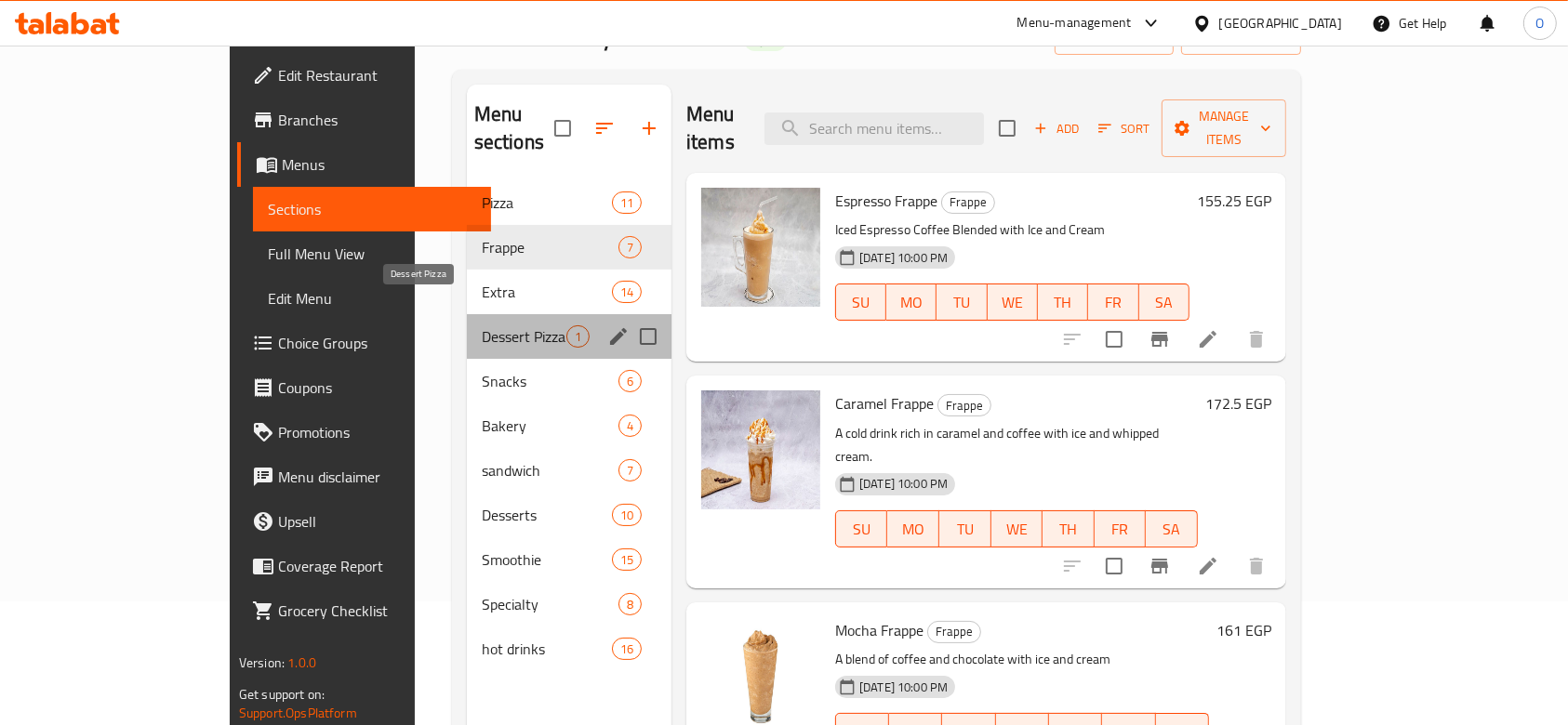
click at [482, 326] on span "Dessert Pizza" at bounding box center [524, 336] width 84 height 22
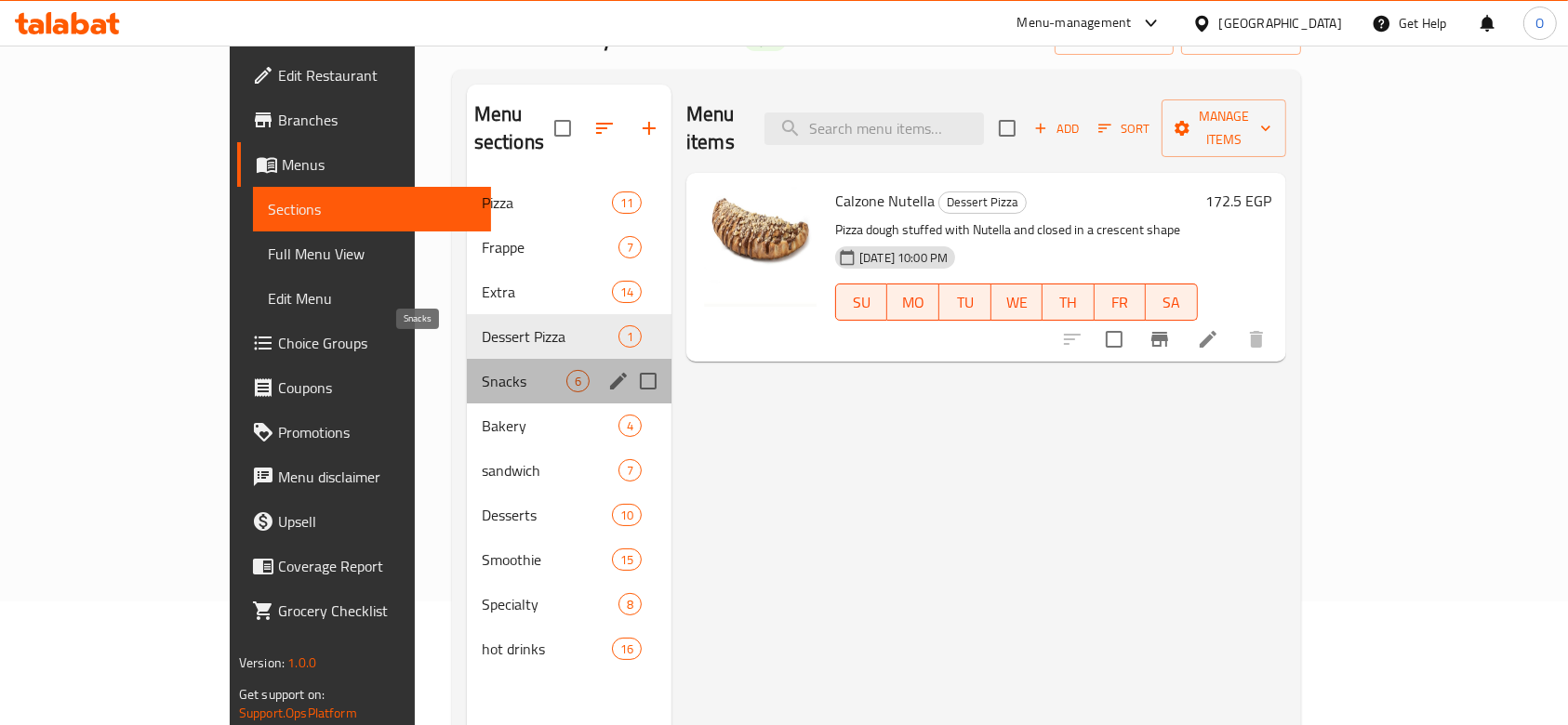
click at [482, 370] on span "Snacks" at bounding box center [524, 380] width 84 height 22
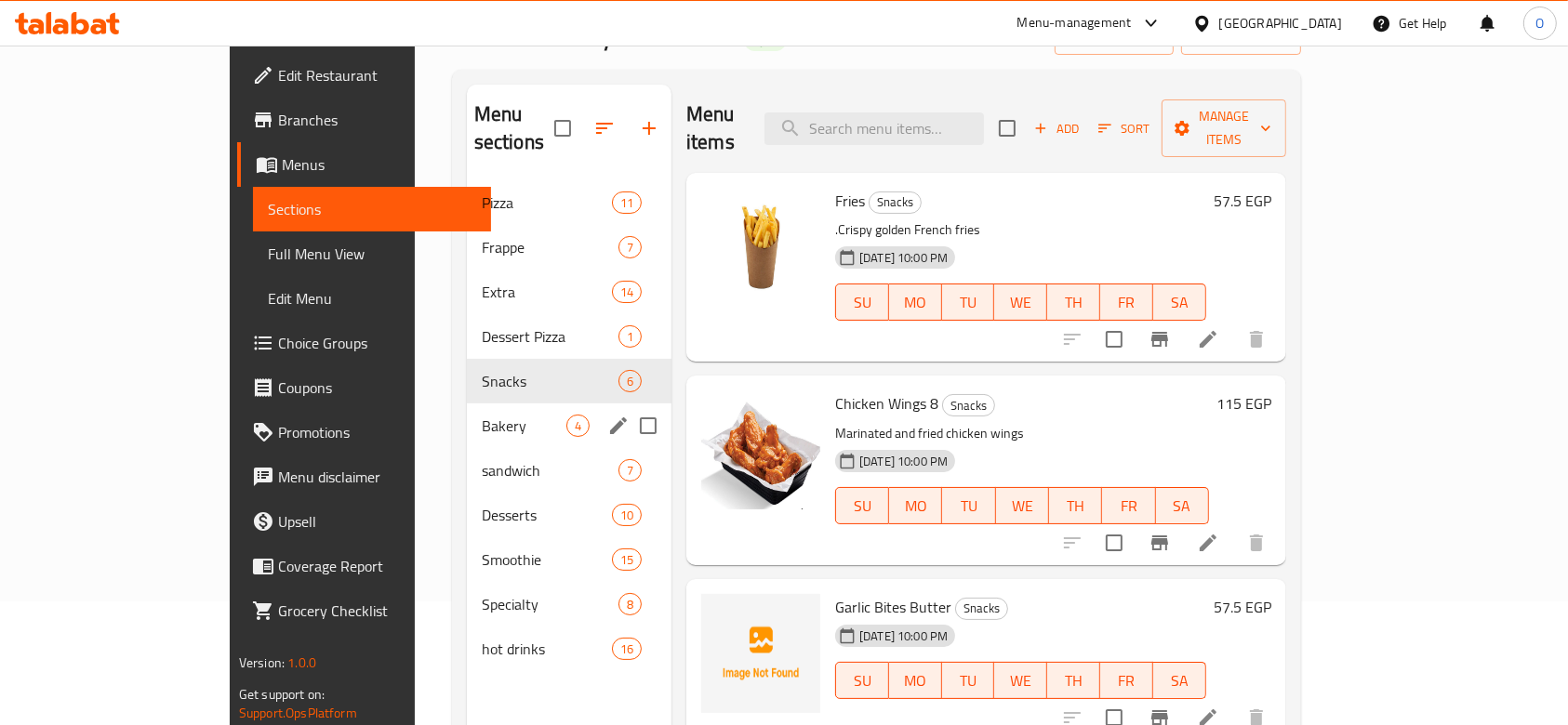
click at [467, 412] on div "Bakery 4" at bounding box center [568, 425] width 205 height 44
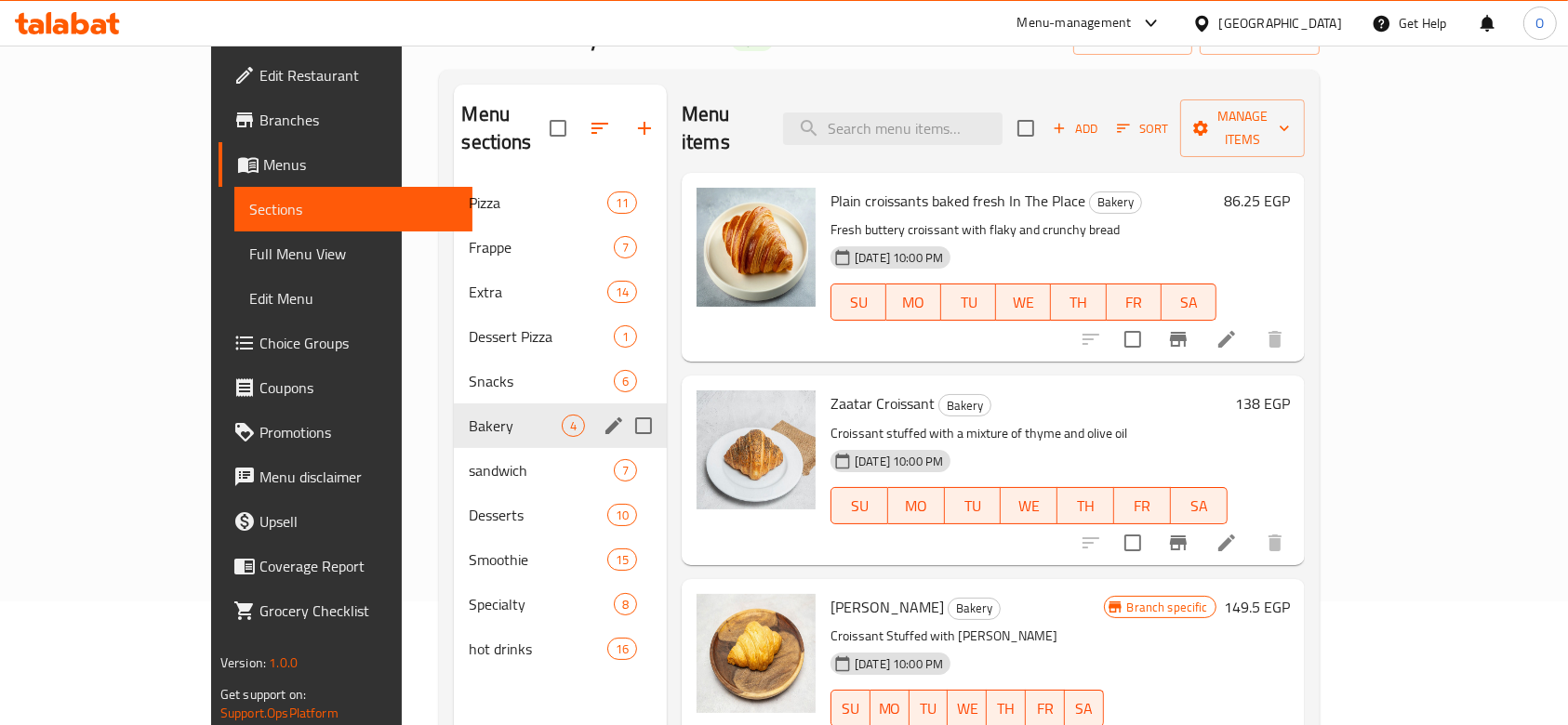
scroll to position [248, 0]
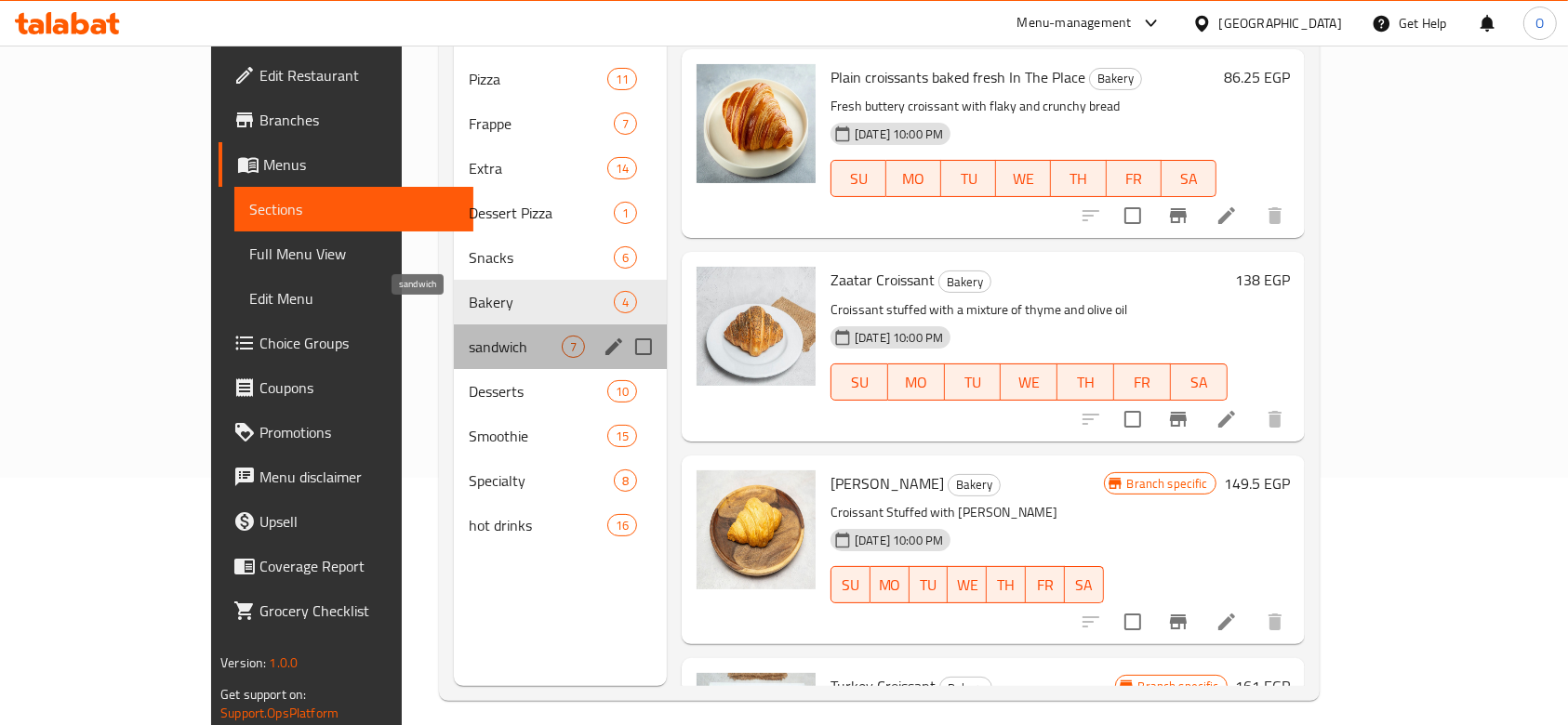
click at [469, 336] on span "sandwich" at bounding box center [515, 347] width 92 height 22
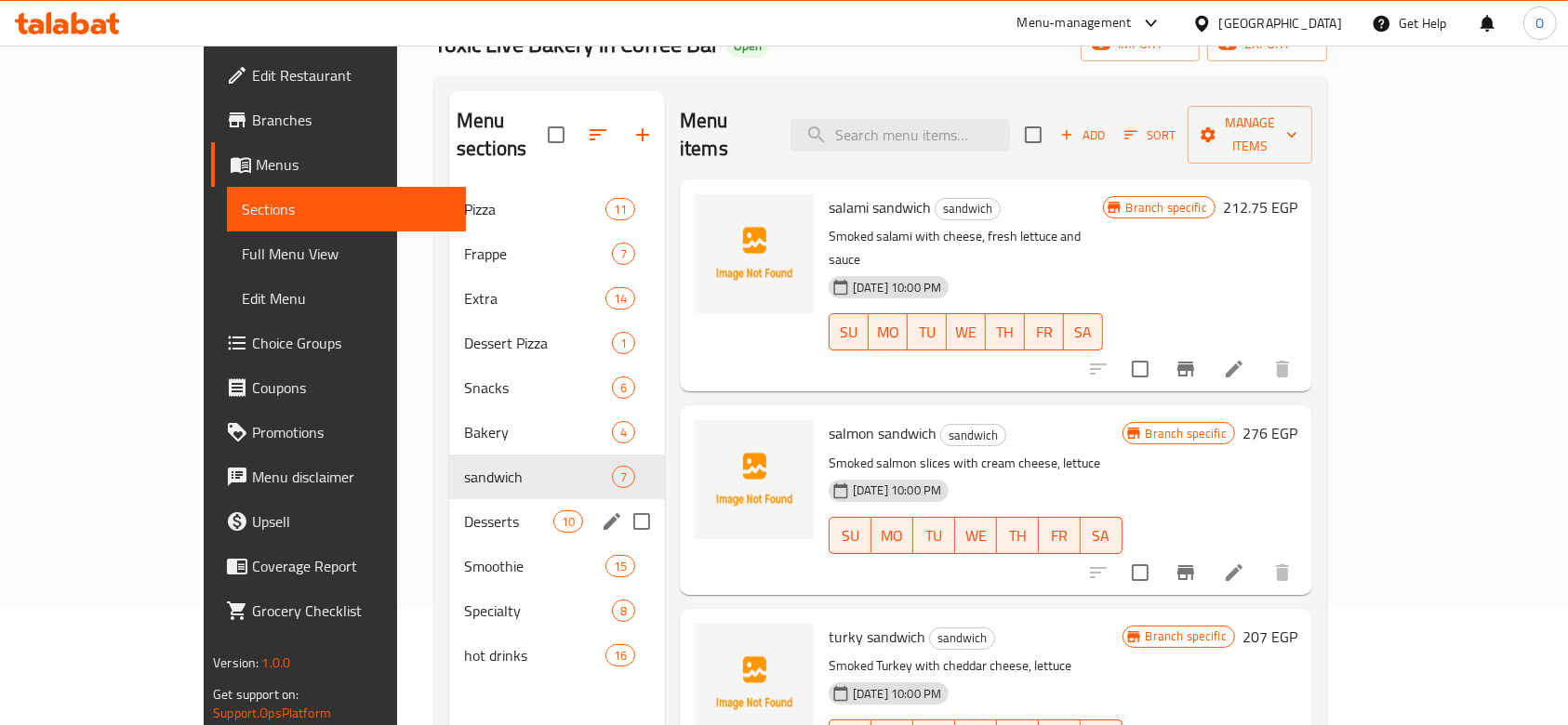
scroll to position [248, 0]
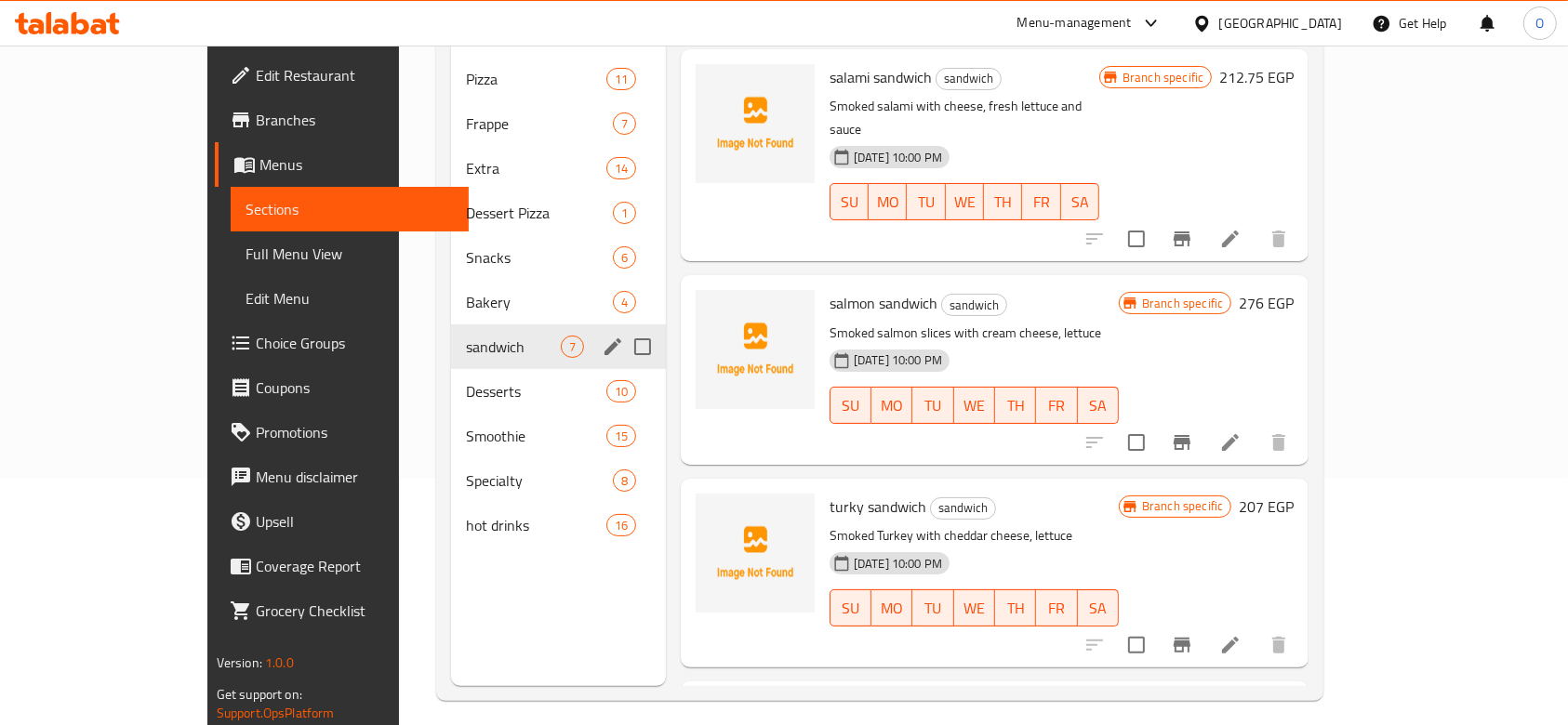
click at [451, 332] on div "sandwich 7" at bounding box center [558, 347] width 214 height 44
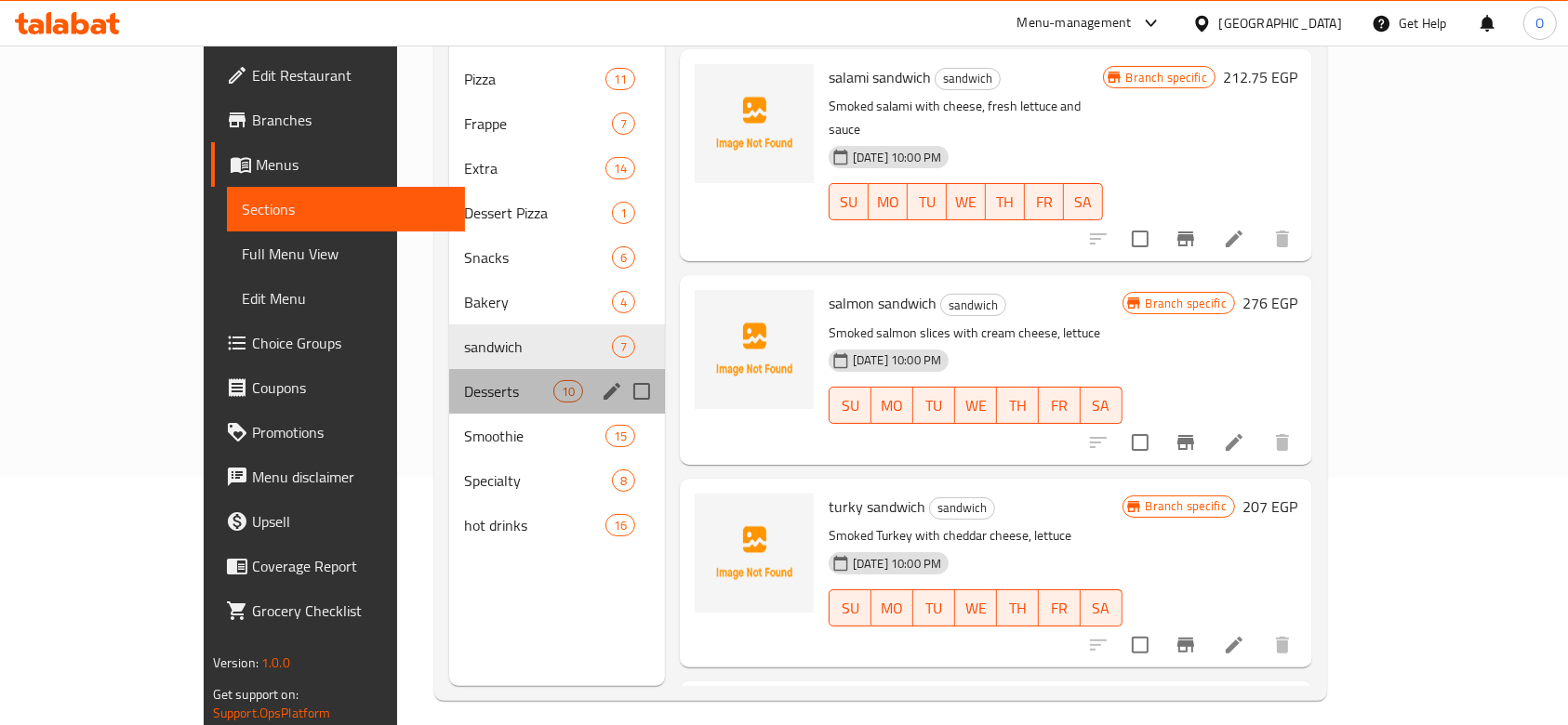
click at [452, 369] on div "Desserts 10" at bounding box center [557, 391] width 216 height 44
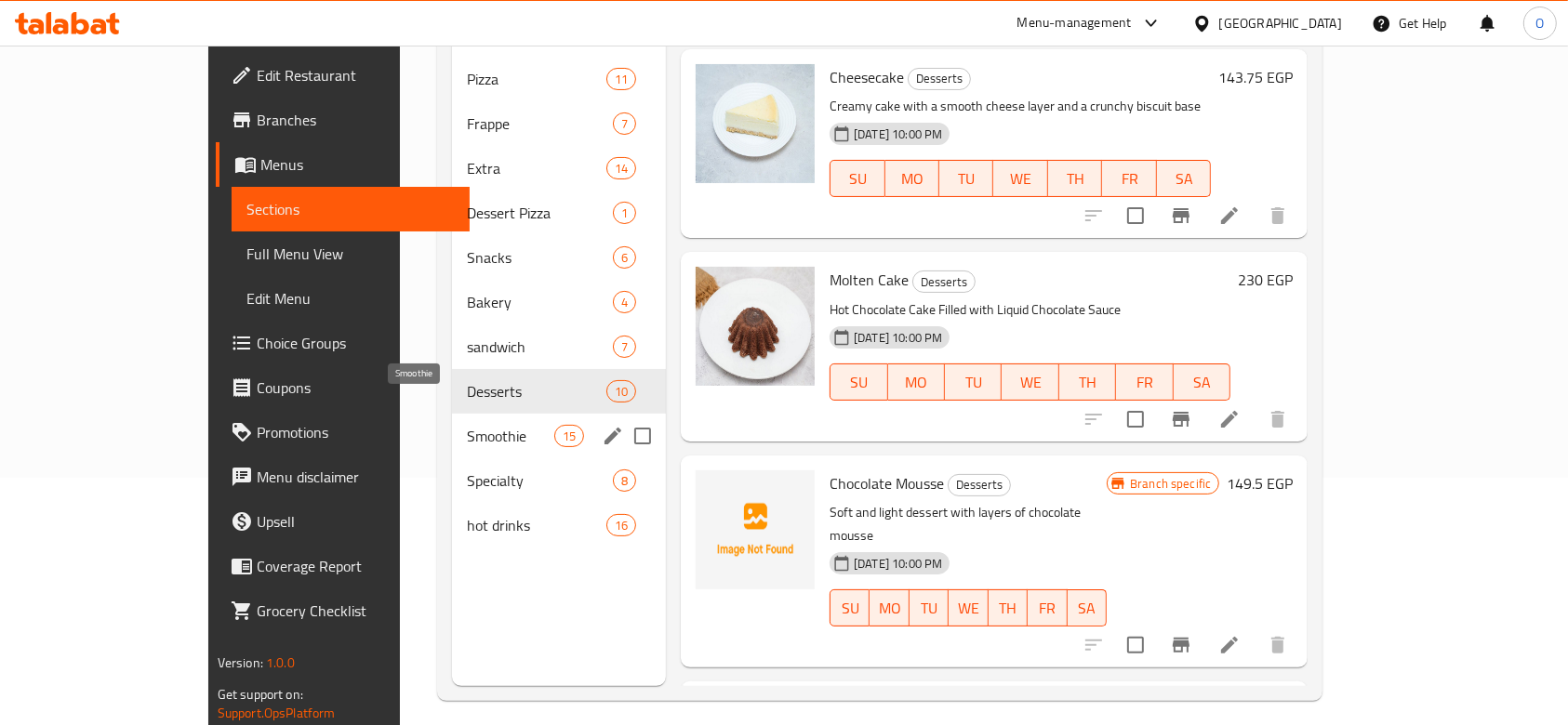
click at [467, 425] on span "Smoothie" at bounding box center [510, 436] width 87 height 22
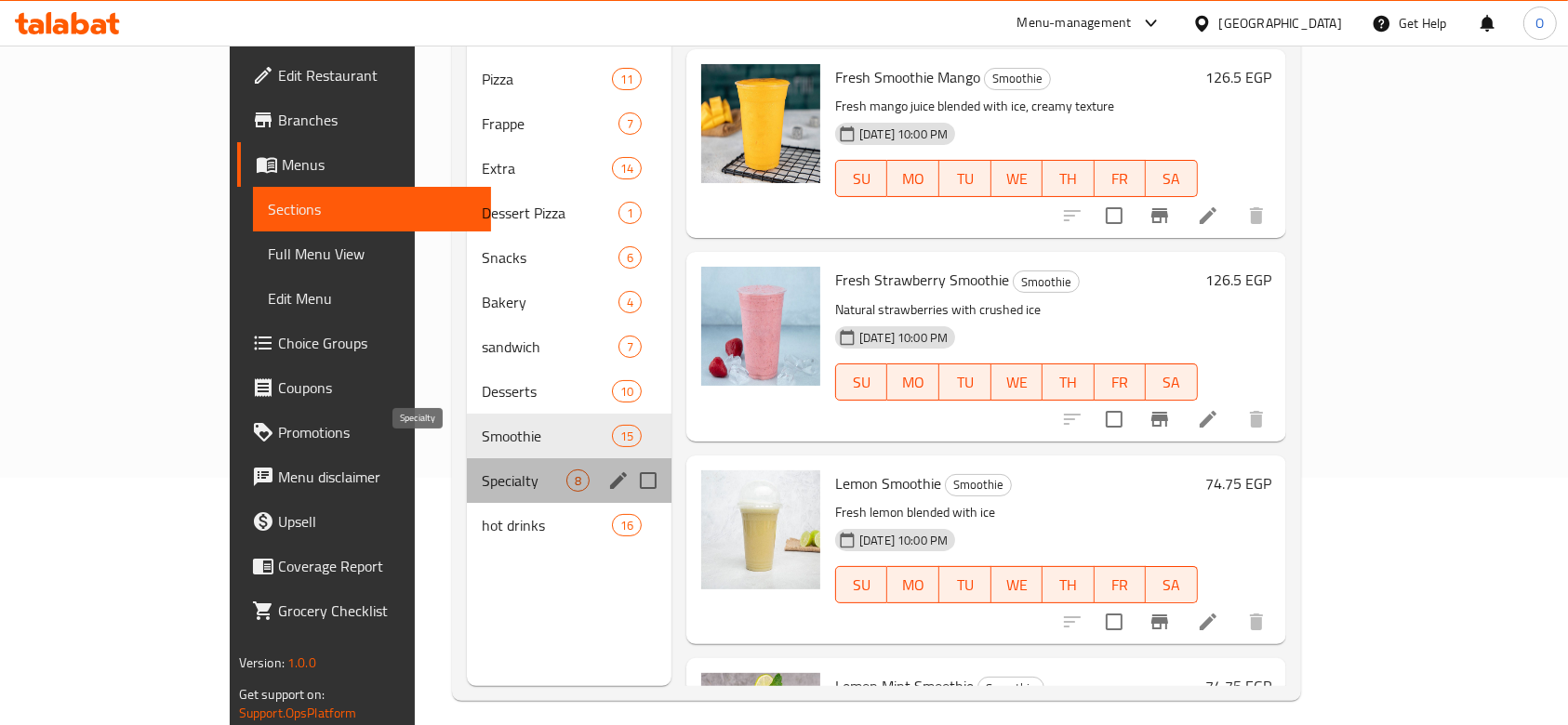
click at [482, 470] on span "Specialty" at bounding box center [524, 480] width 84 height 22
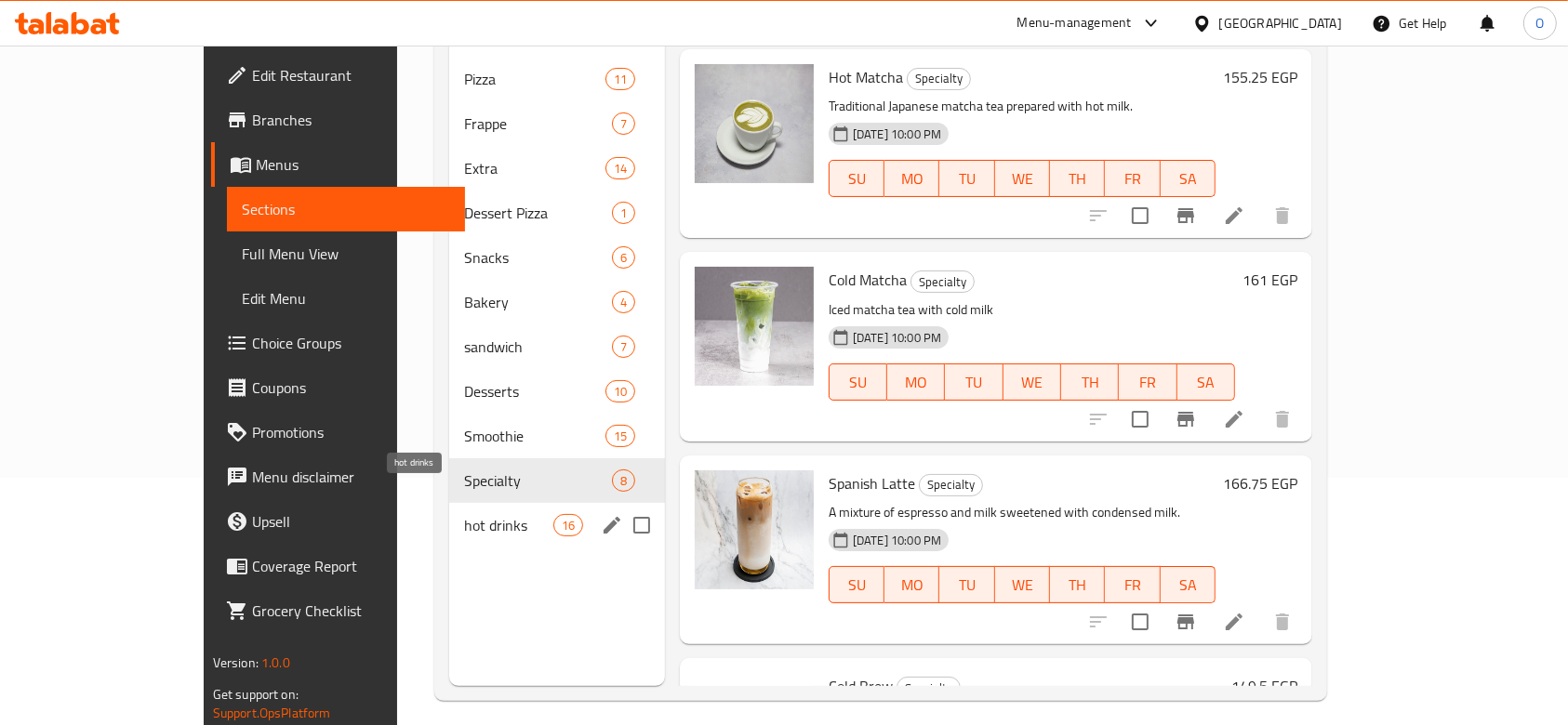
click at [468, 514] on span "hot drinks" at bounding box center [508, 524] width 89 height 22
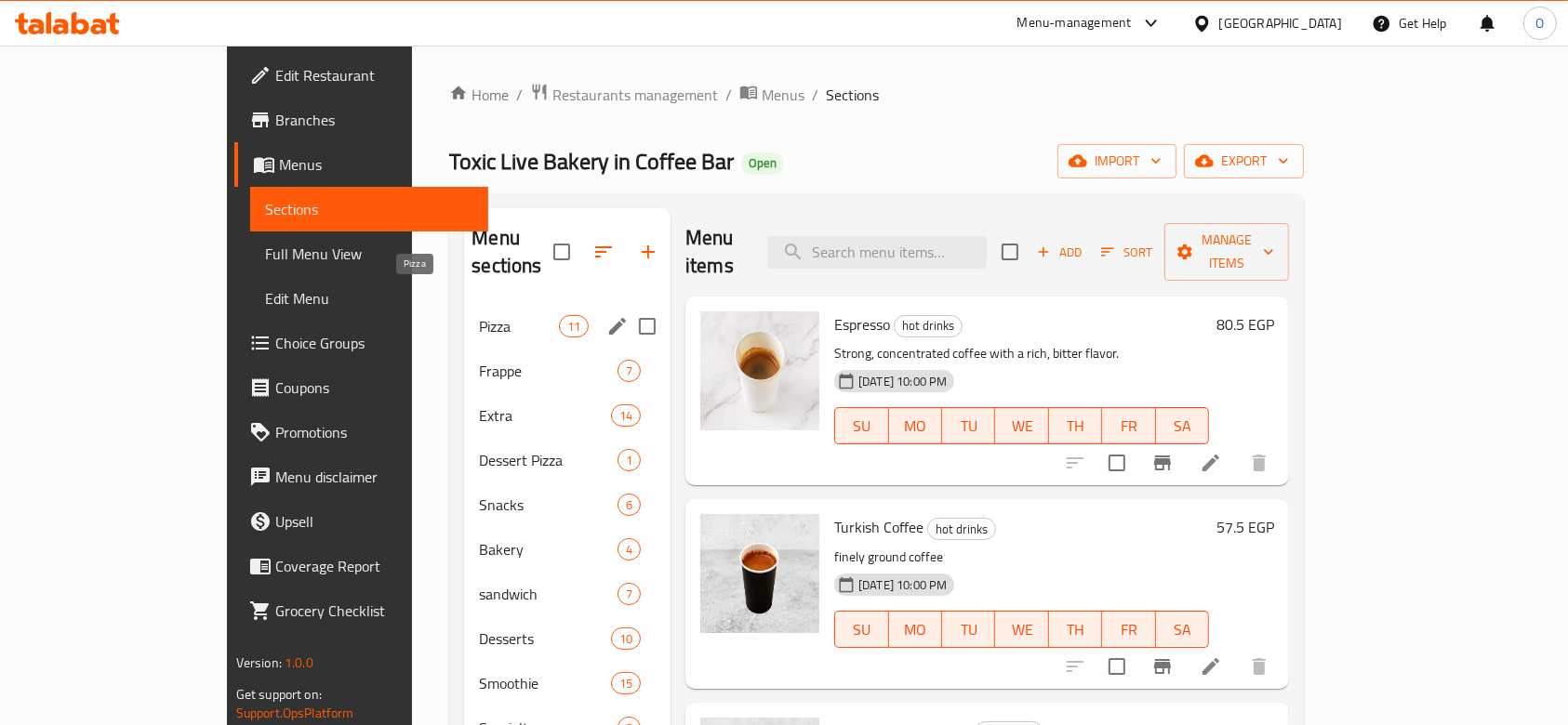
click at [479, 315] on span "Pizza" at bounding box center [519, 326] width 79 height 22
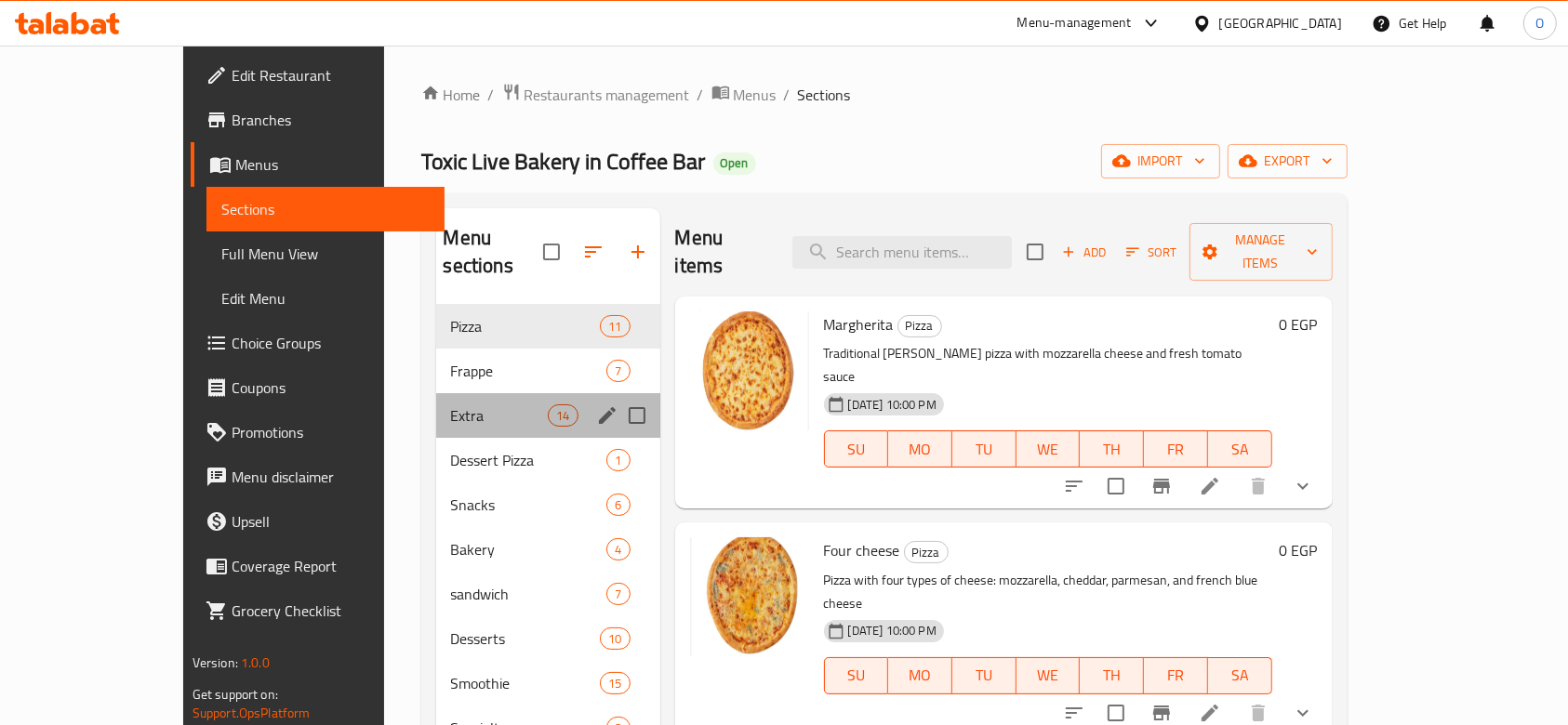
click at [450, 394] on div "Extra 14" at bounding box center [547, 416] width 224 height 44
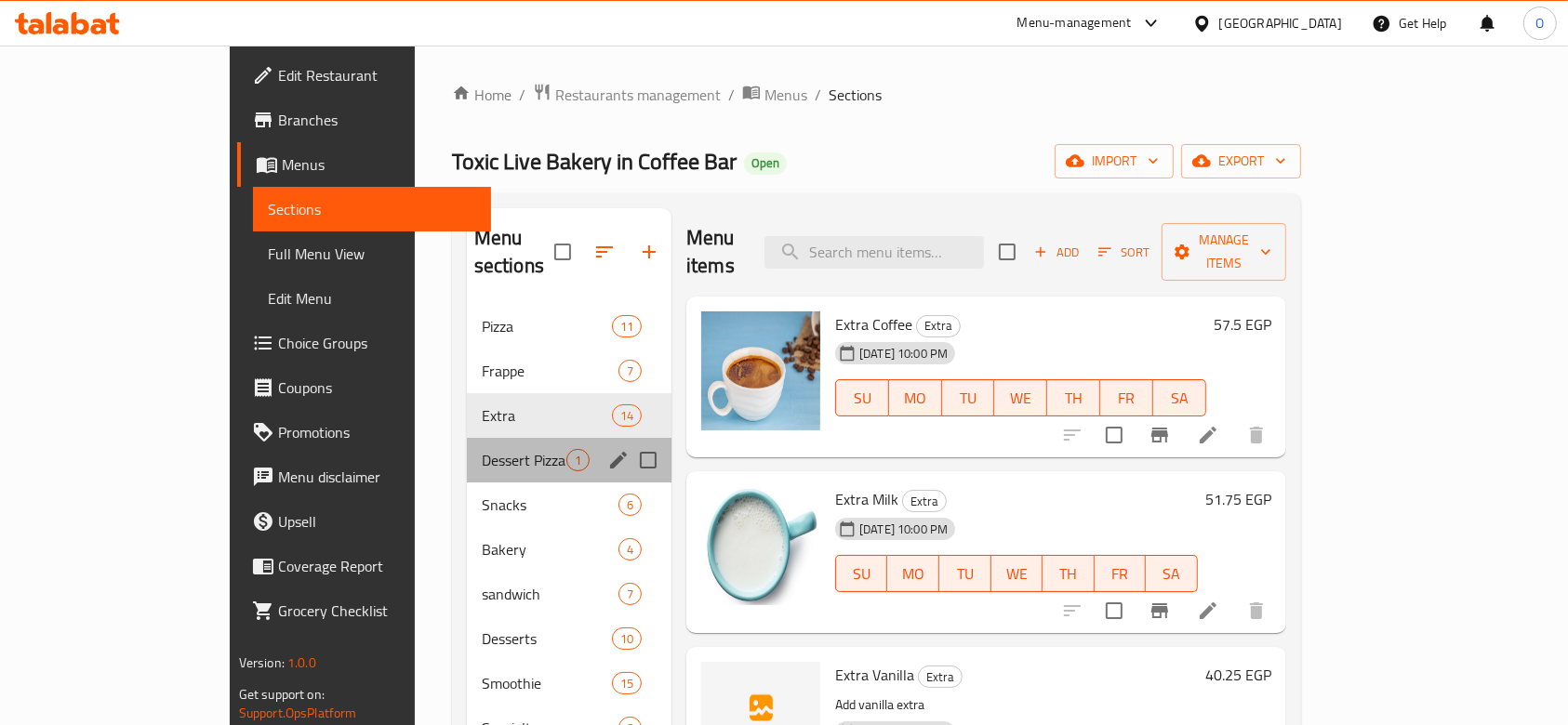
click at [467, 438] on div "Dessert Pizza 1" at bounding box center [568, 460] width 205 height 44
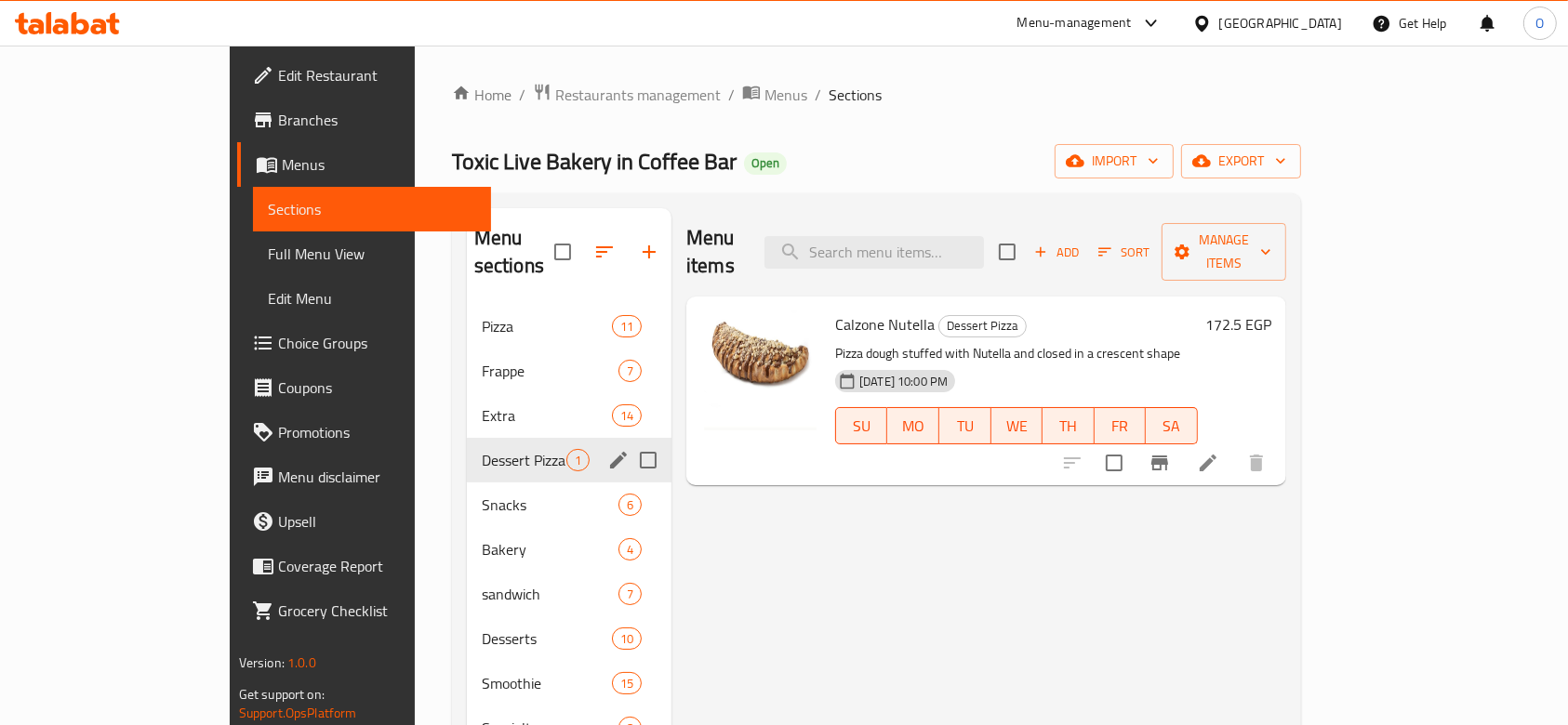
scroll to position [124, 0]
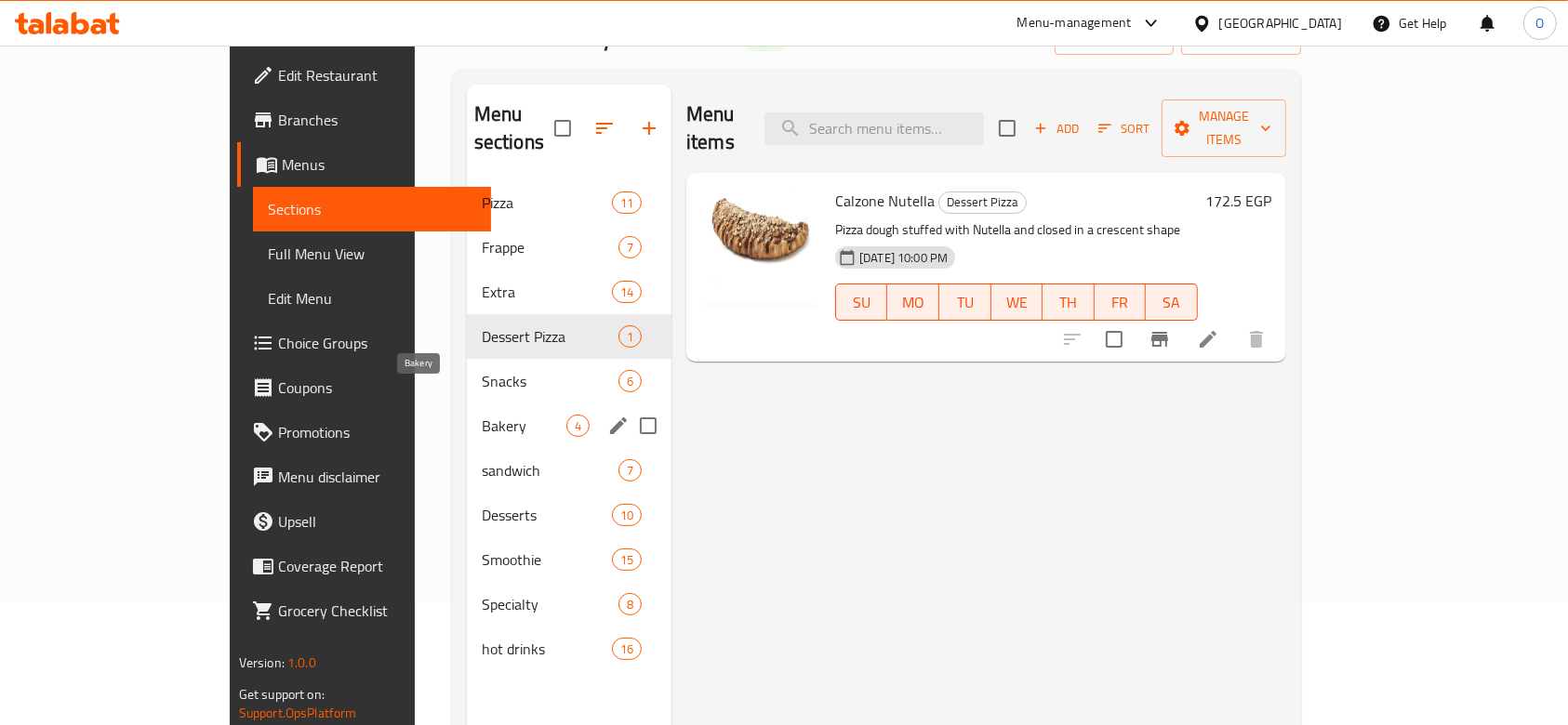
click at [482, 415] on span "Bakery" at bounding box center [524, 425] width 84 height 22
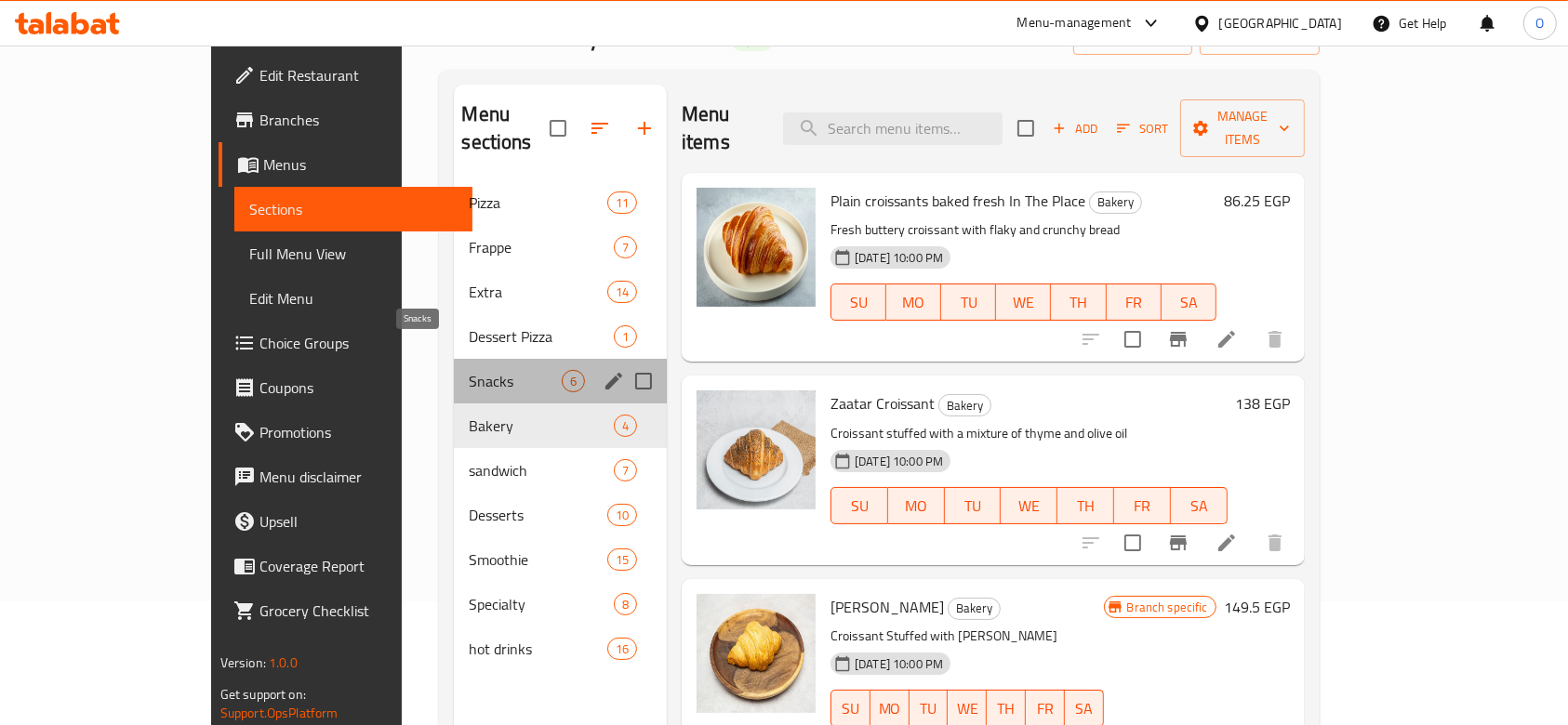
click at [469, 370] on span "Snacks" at bounding box center [515, 380] width 92 height 22
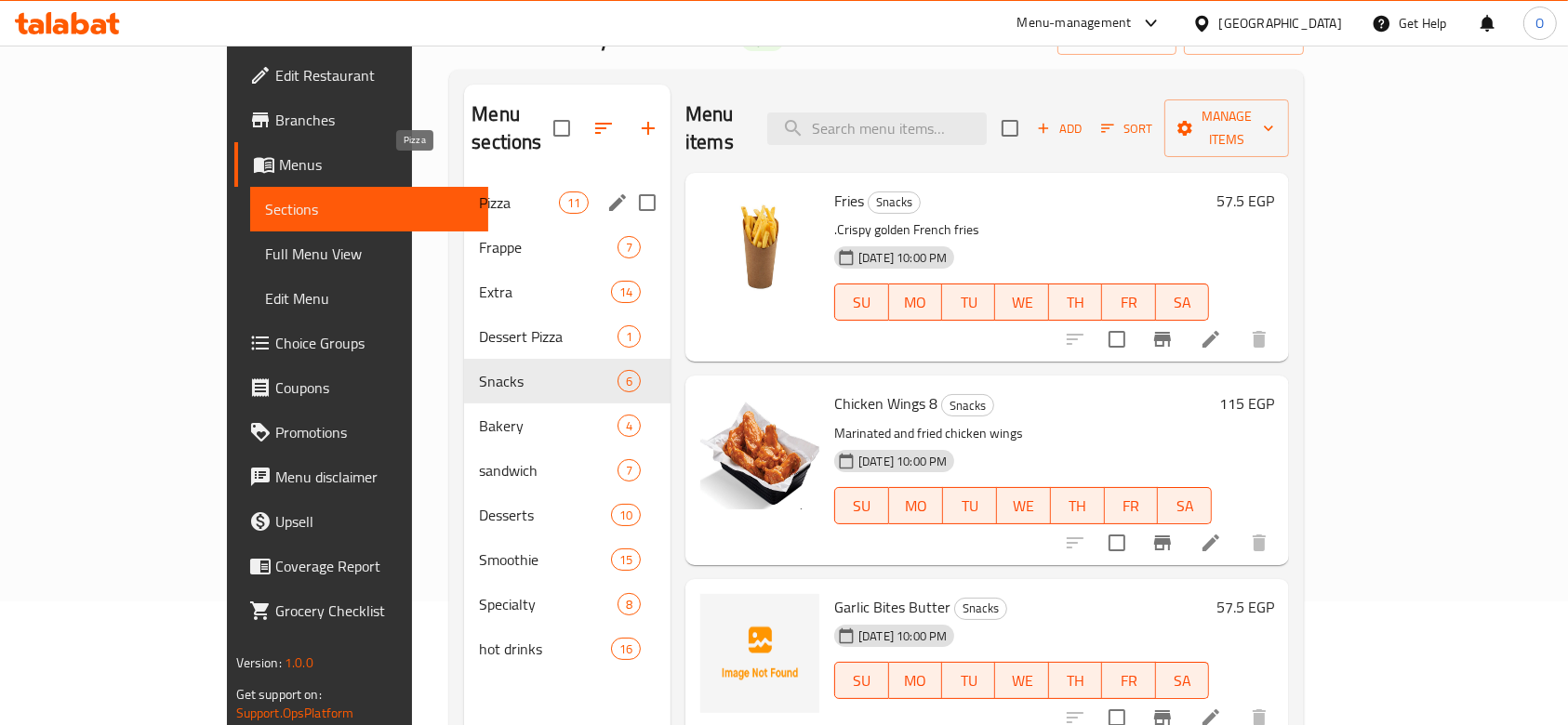
click at [479, 191] on span "Pizza" at bounding box center [519, 202] width 79 height 22
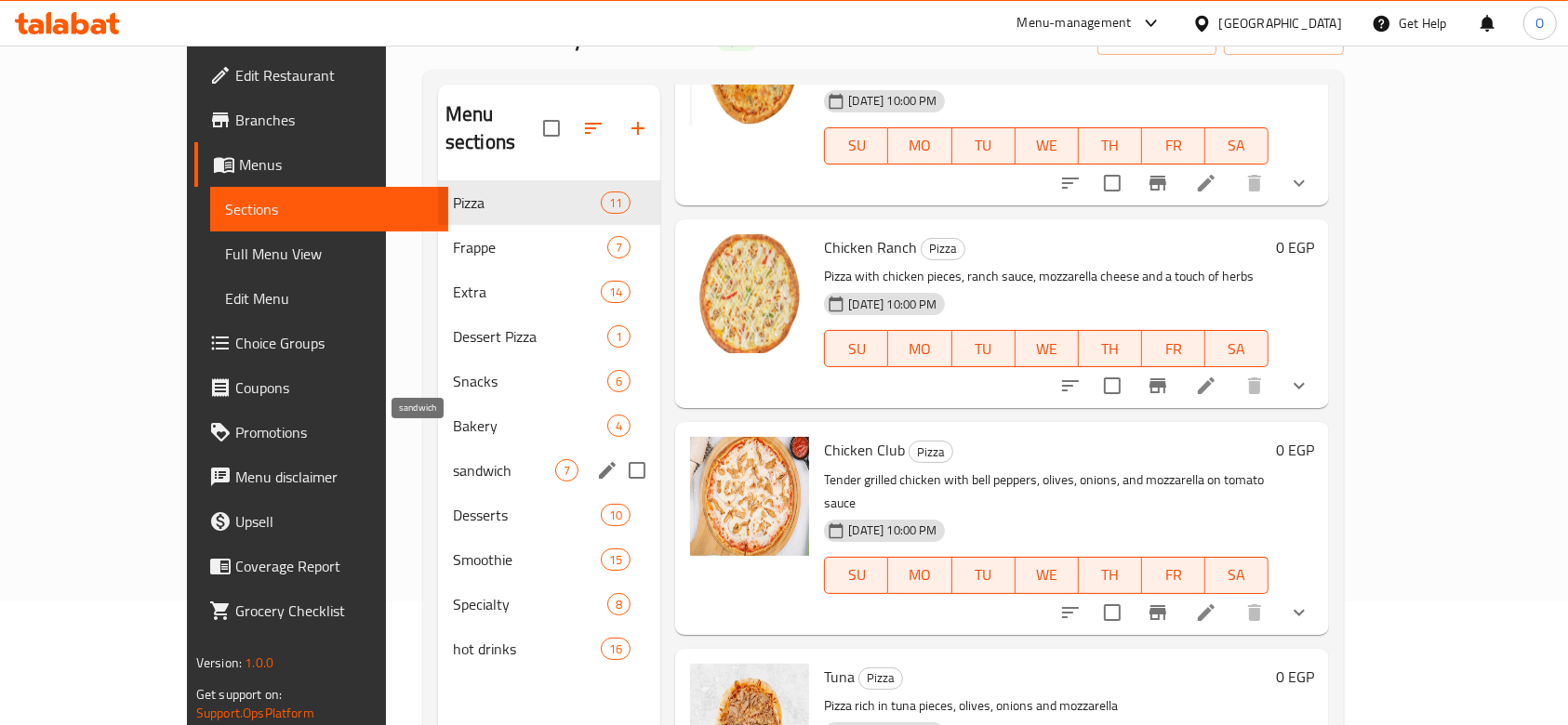
scroll to position [495, 0]
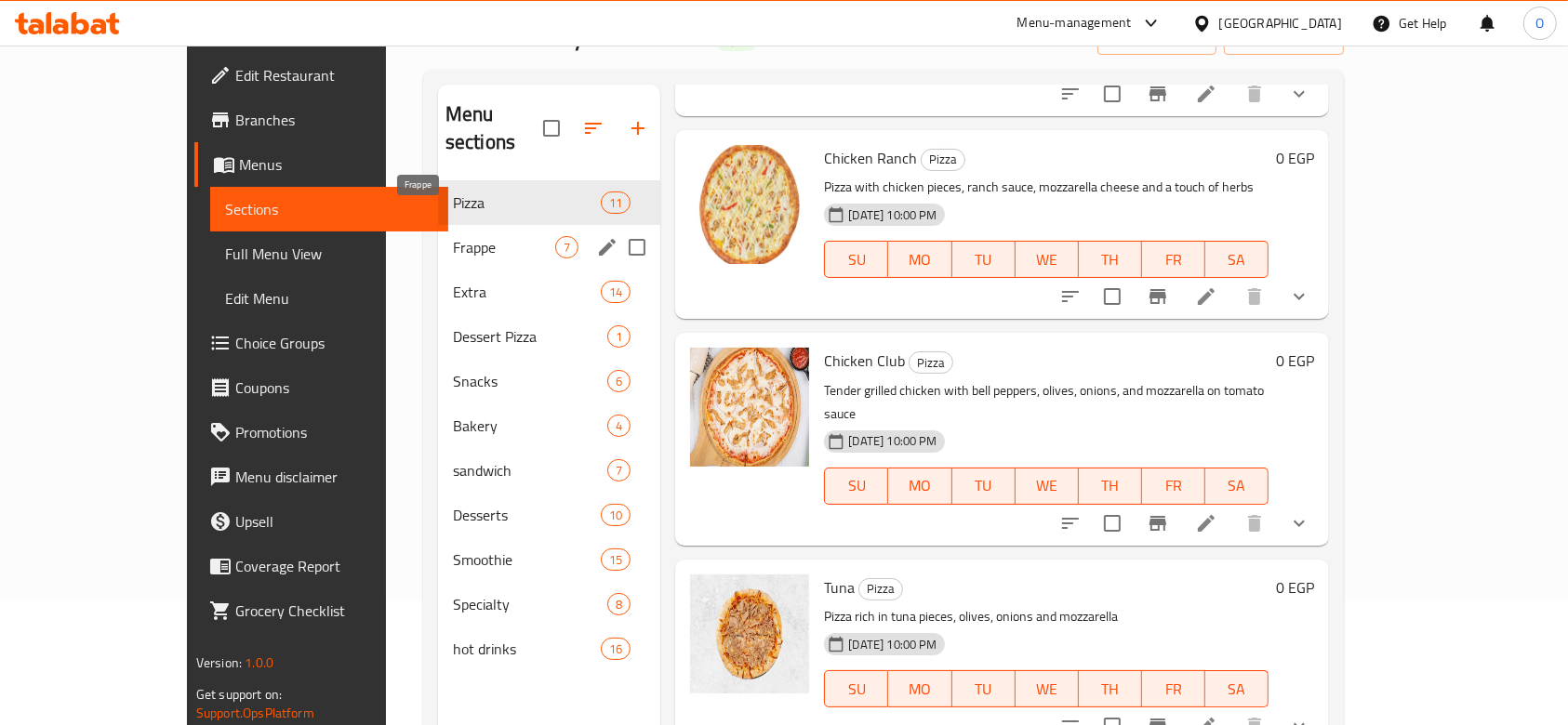
click at [453, 236] on span "Frappe" at bounding box center [504, 247] width 103 height 22
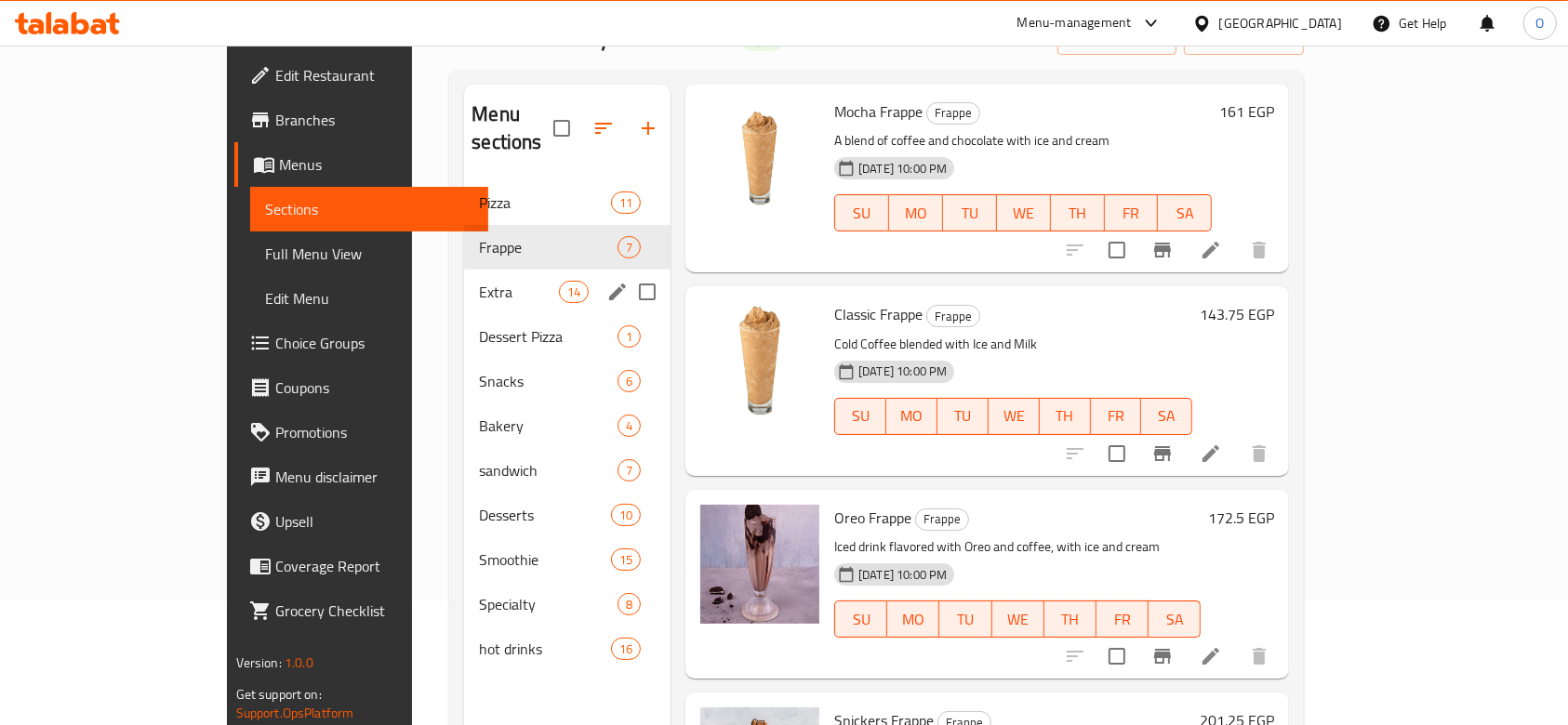
click at [479, 280] on span "Extra" at bounding box center [519, 291] width 79 height 22
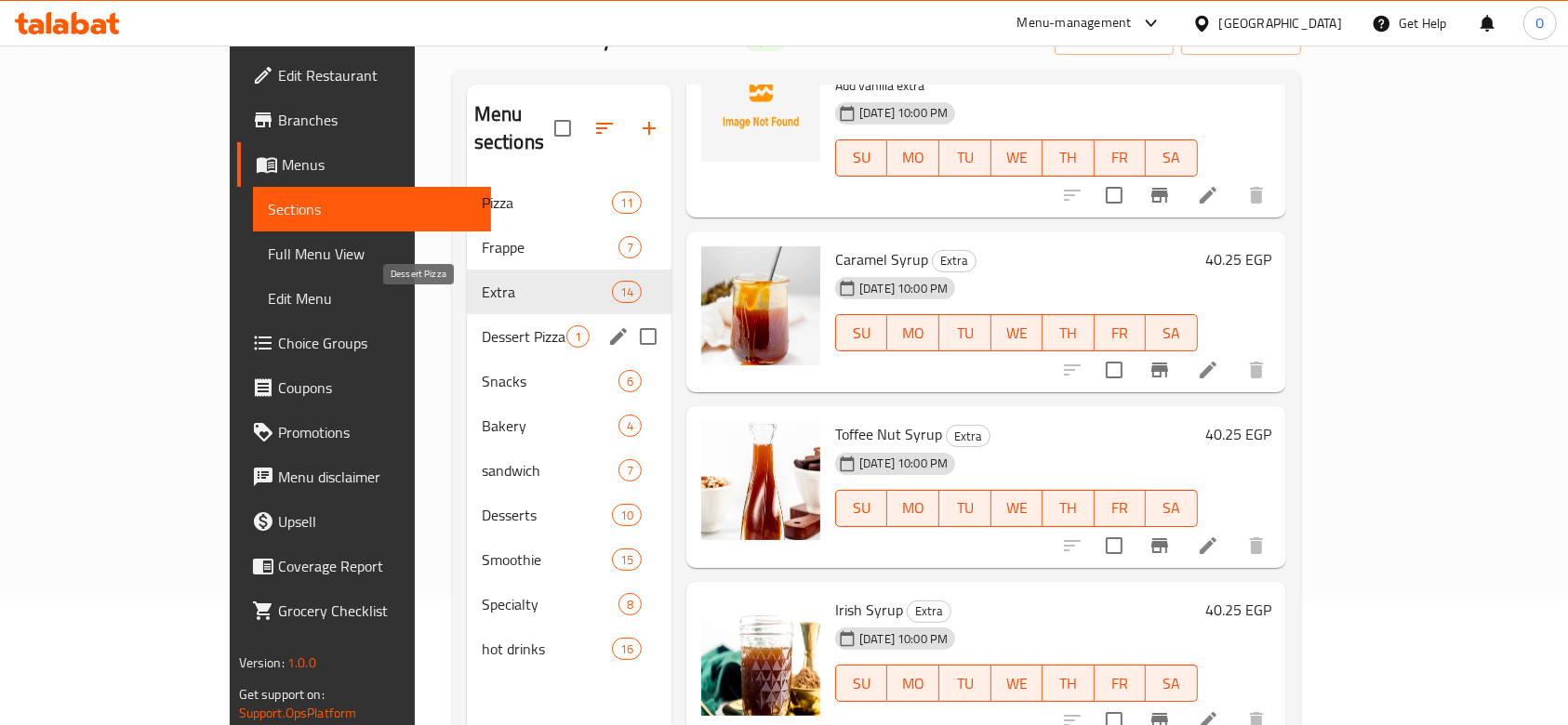
click at [482, 326] on span "Dessert Pizza" at bounding box center [524, 336] width 84 height 22
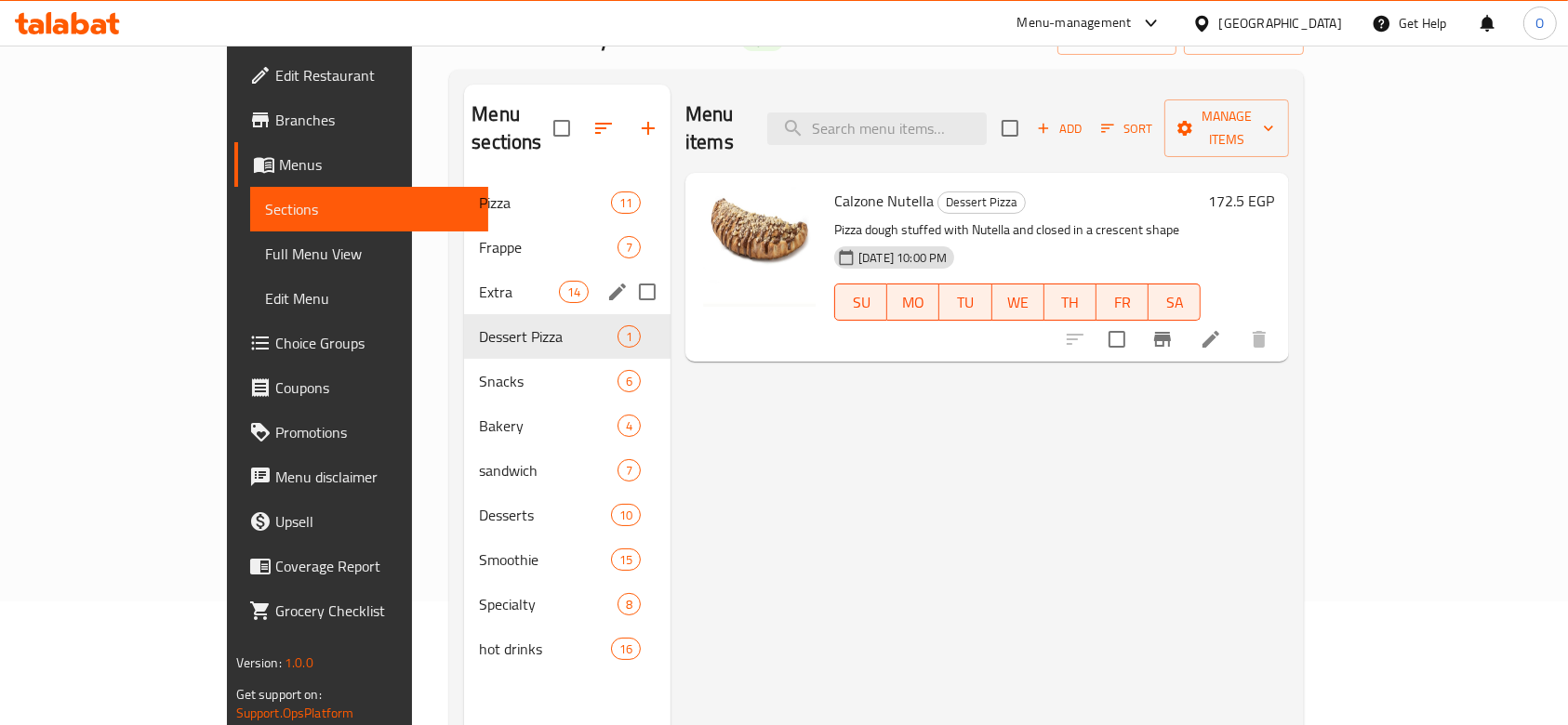
click at [464, 278] on div "Extra 14" at bounding box center [567, 292] width 206 height 44
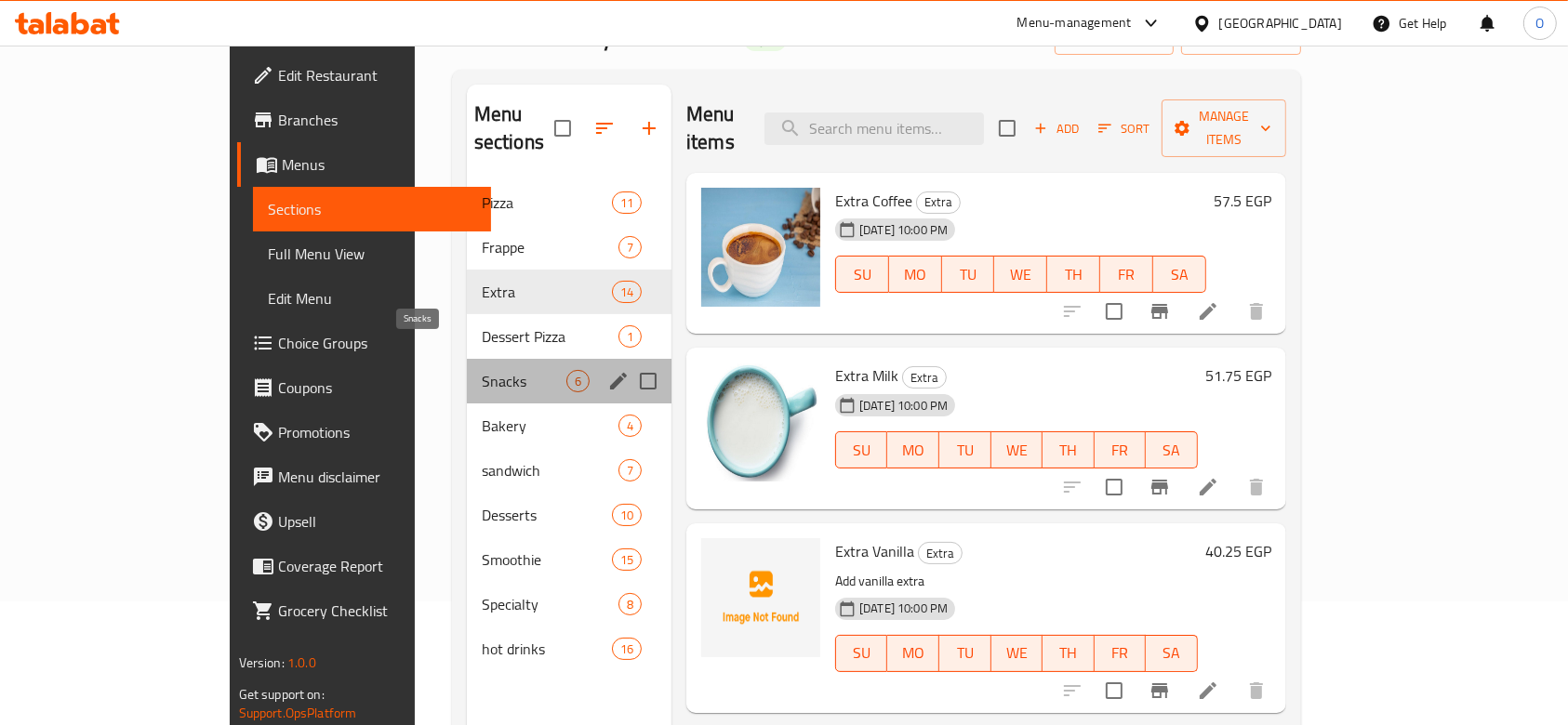
click at [482, 370] on span "Snacks" at bounding box center [524, 380] width 84 height 22
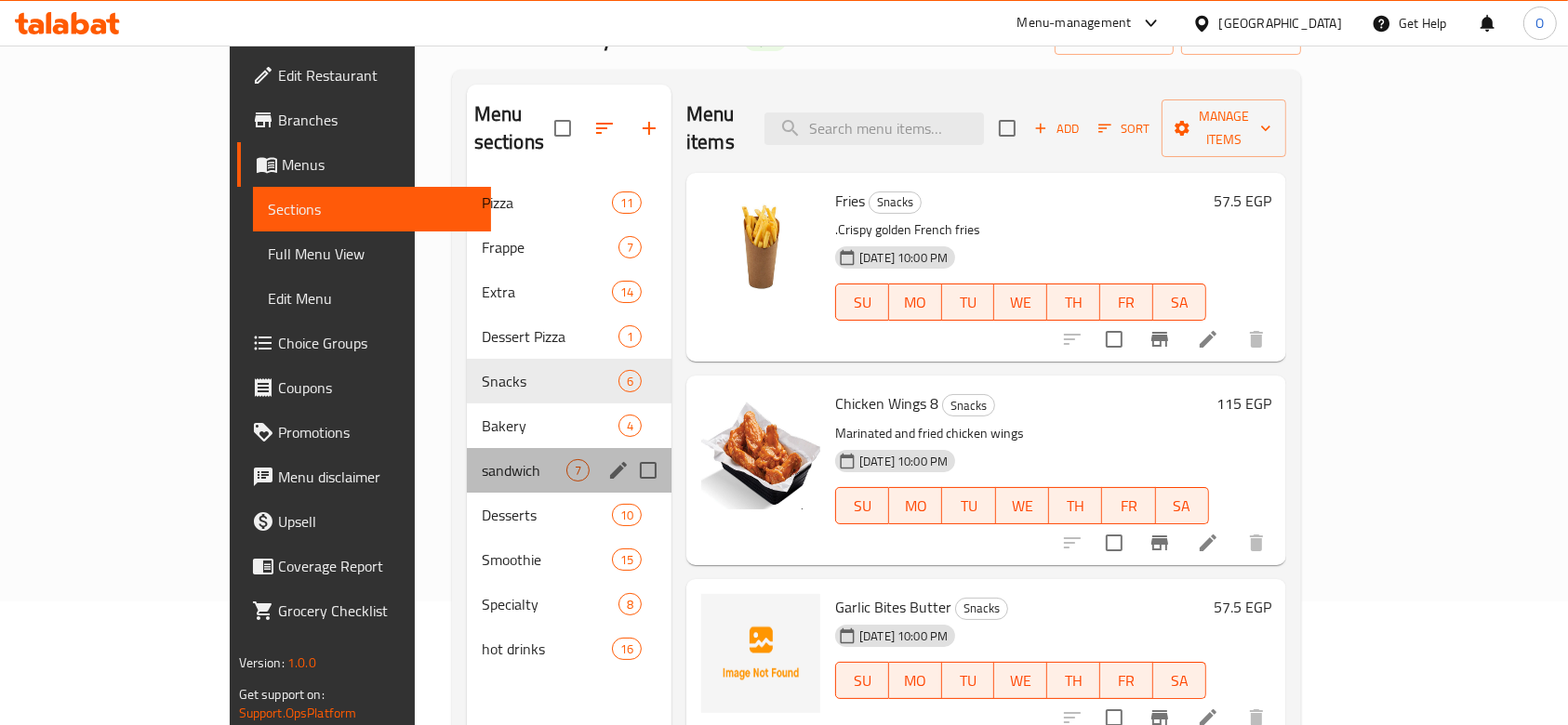
click at [467, 448] on div "sandwich 7" at bounding box center [568, 471] width 205 height 44
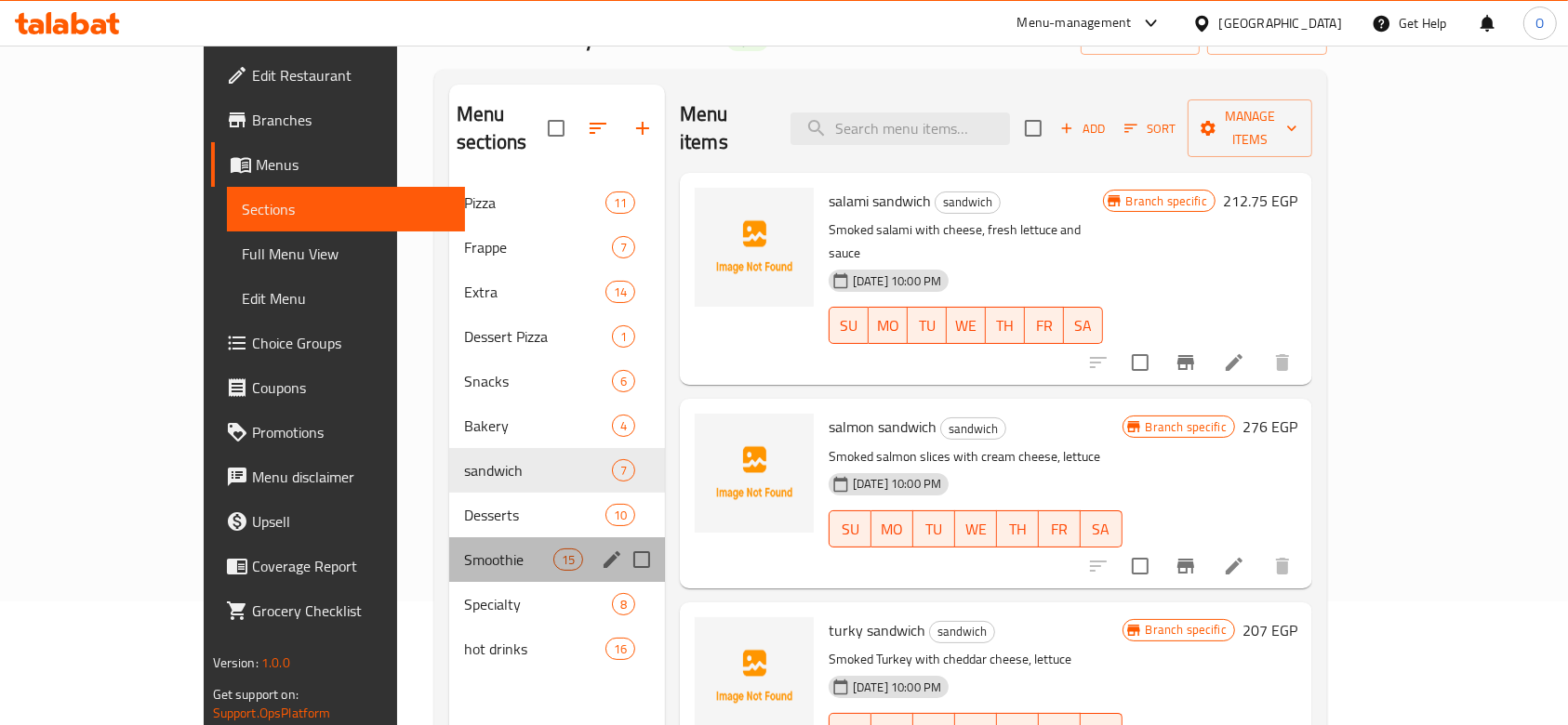
click at [449, 538] on div "Smoothie 15" at bounding box center [557, 560] width 216 height 44
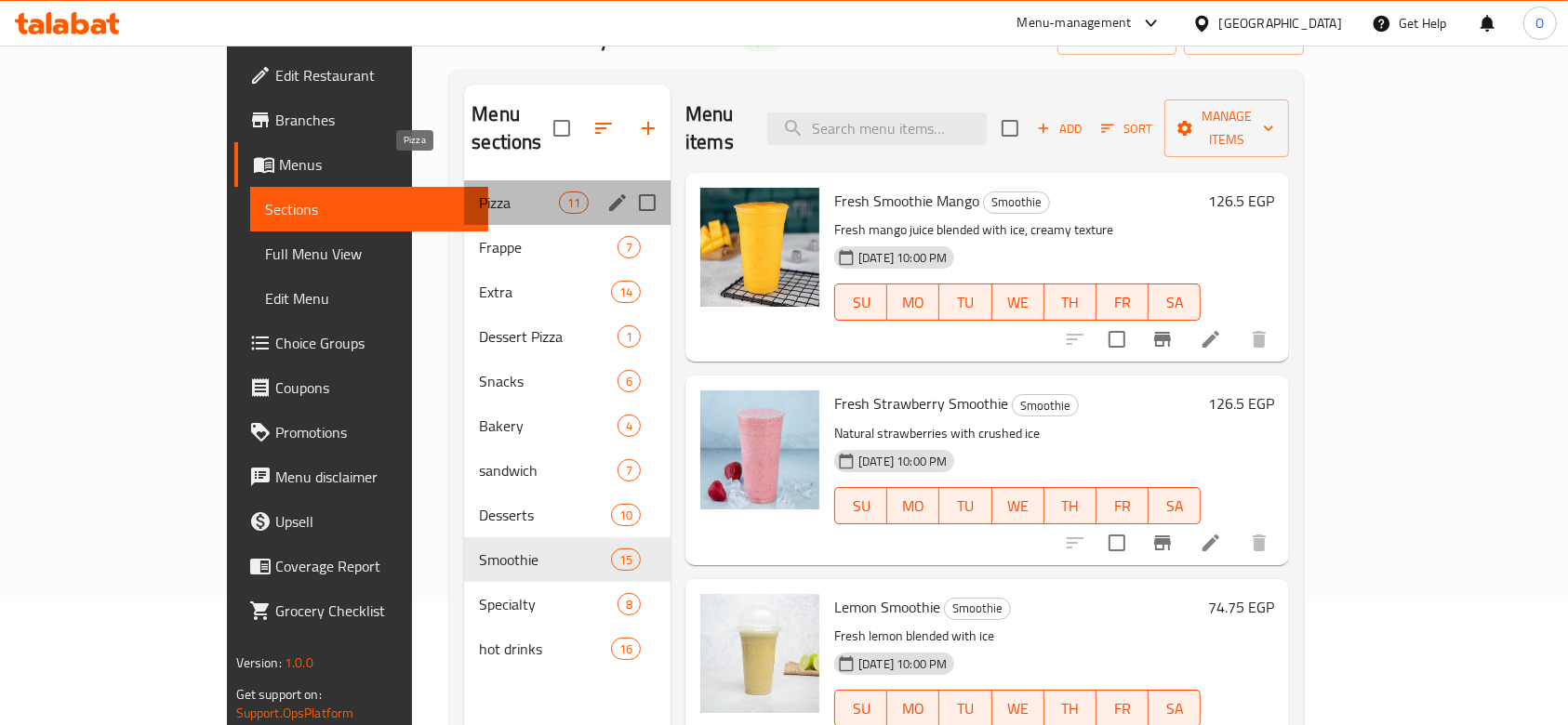
click at [479, 191] on span "Pizza" at bounding box center [519, 202] width 79 height 22
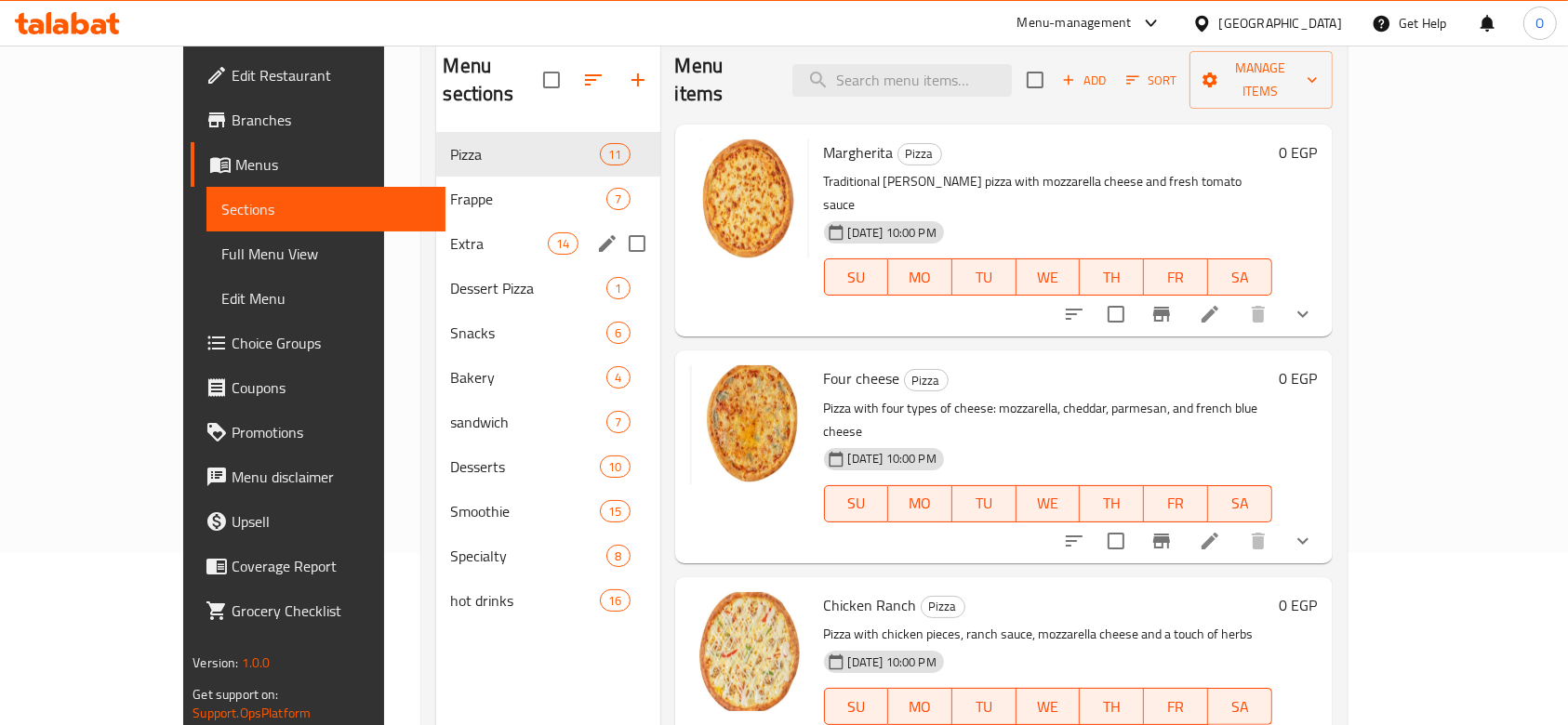
scroll to position [248, 0]
